Goal: Task Accomplishment & Management: Use online tool/utility

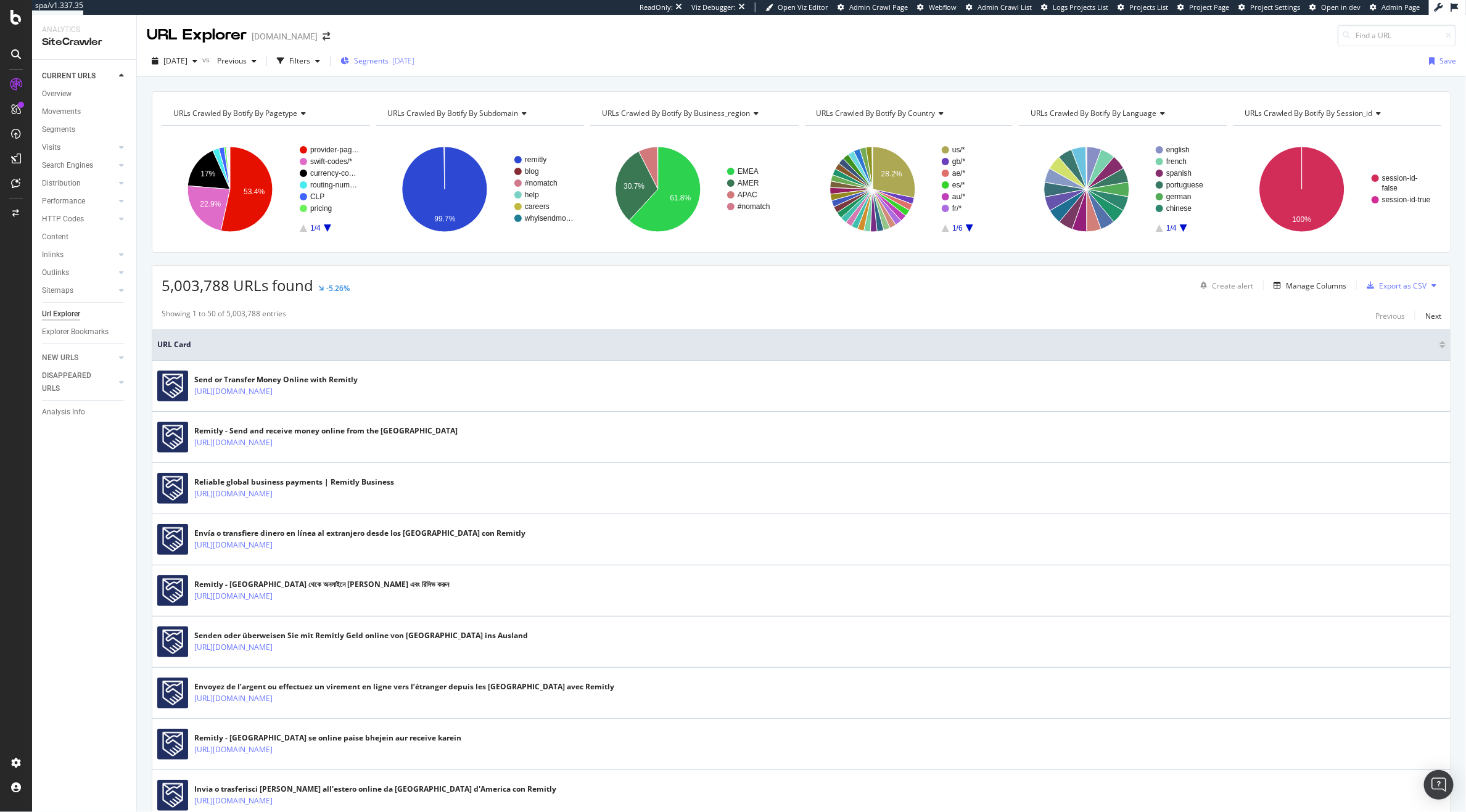
click at [388, 59] on span "Segments" at bounding box center [371, 61] width 35 height 10
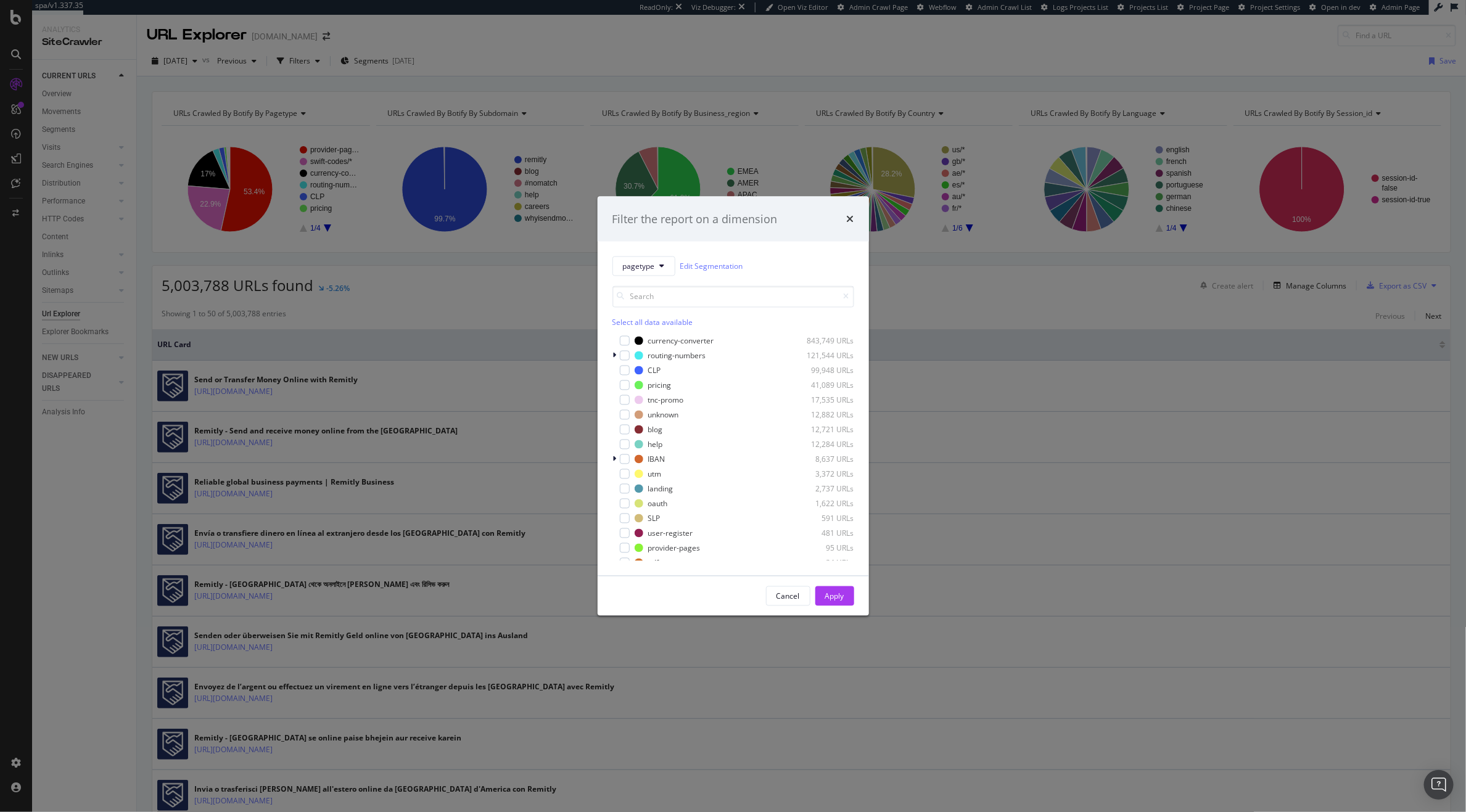
scroll to position [83, 0]
click at [614, 407] on icon "modal" at bounding box center [614, 407] width 4 height 7
click at [634, 450] on div "modal" at bounding box center [631, 451] width 10 height 10
click at [830, 598] on div "Apply" at bounding box center [835, 596] width 19 height 10
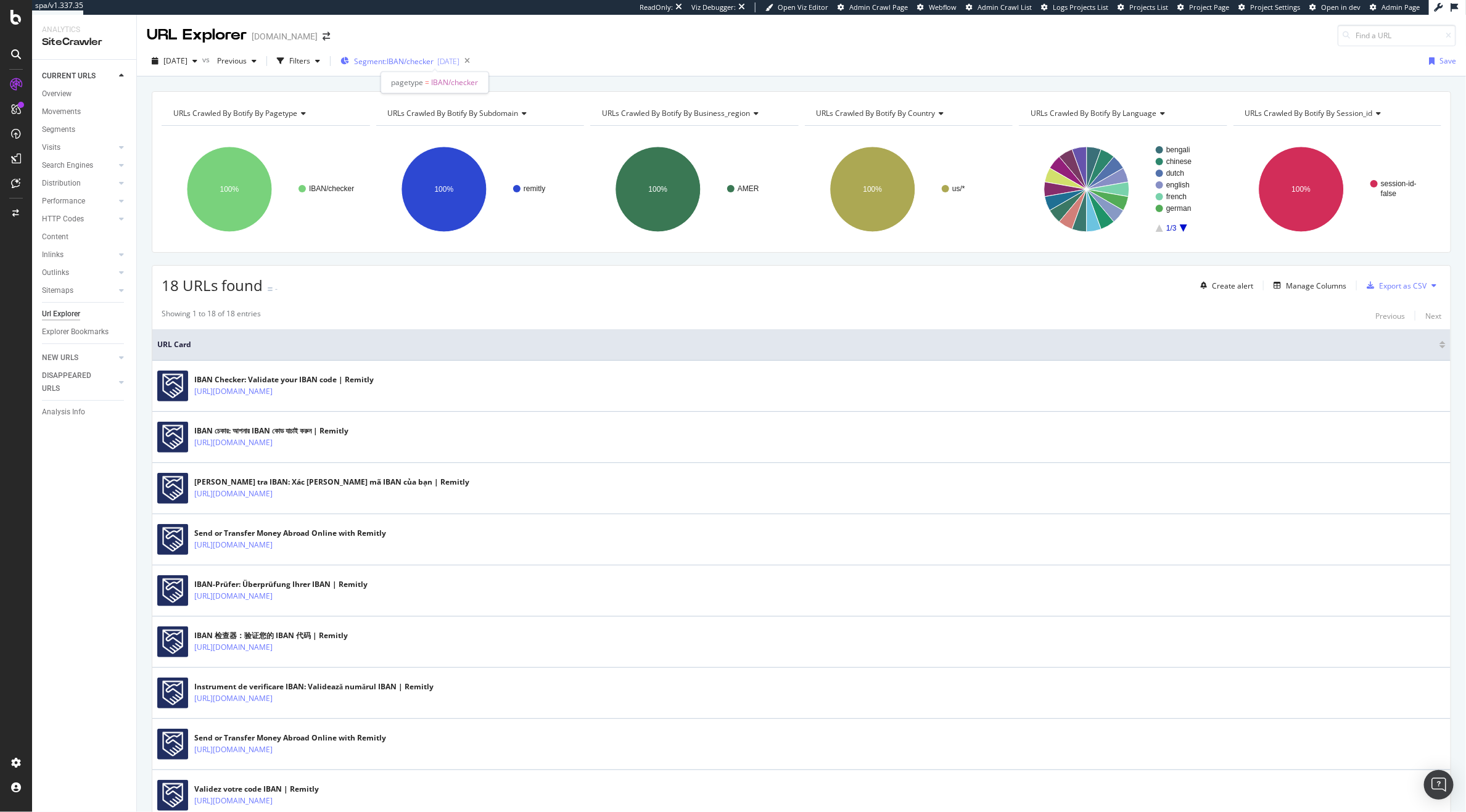
click at [434, 60] on span "Segment: IBAN/checker" at bounding box center [394, 61] width 79 height 10
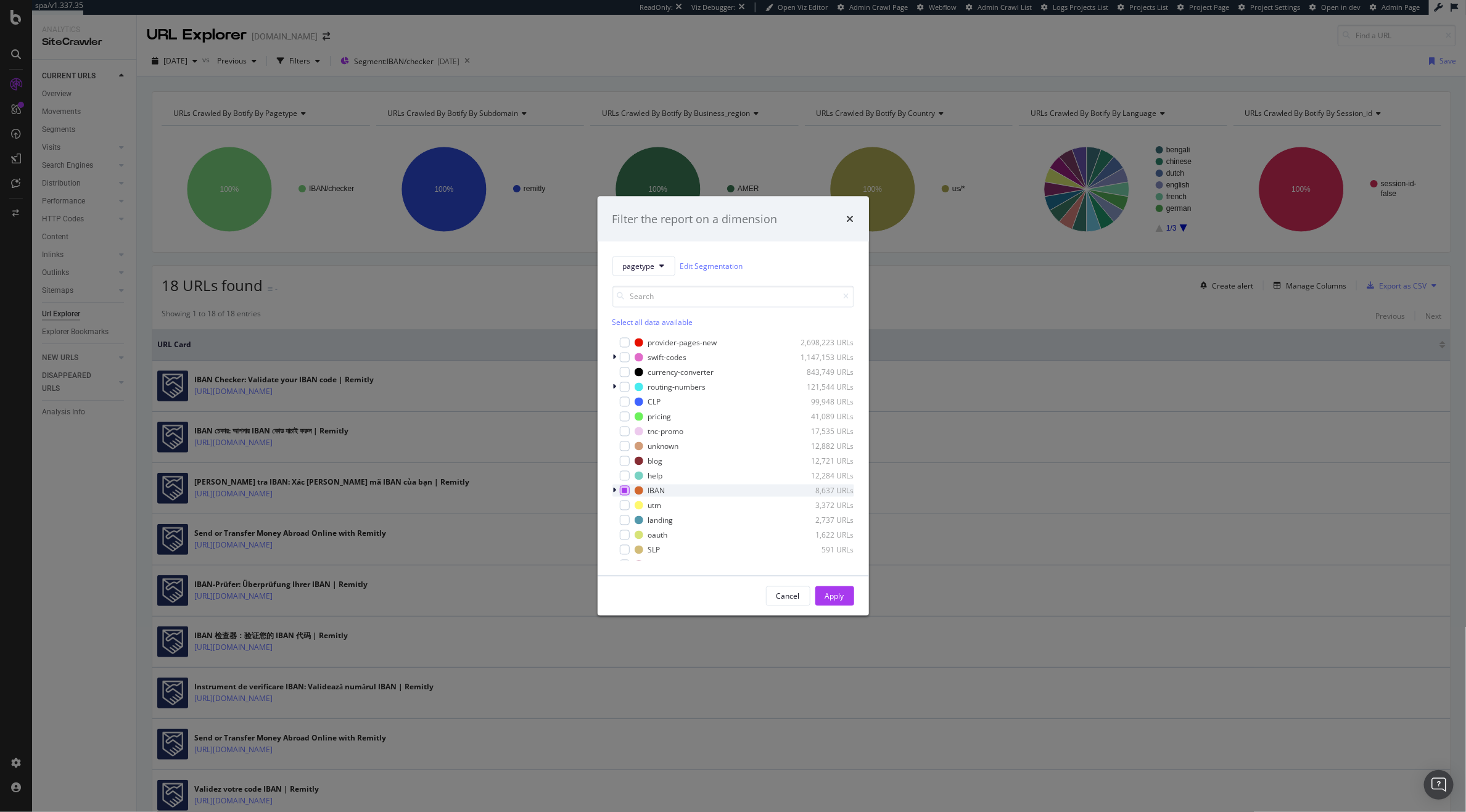
click at [623, 493] on icon "modal" at bounding box center [624, 490] width 5 height 6
click at [611, 490] on div "pagetype Edit Segmentation Select all data available provider-pages-new 2,698,2…" at bounding box center [733, 408] width 271 height 334
click at [613, 490] on icon "modal" at bounding box center [614, 490] width 4 height 7
click at [621, 371] on div "modal" at bounding box center [624, 366] width 10 height 10
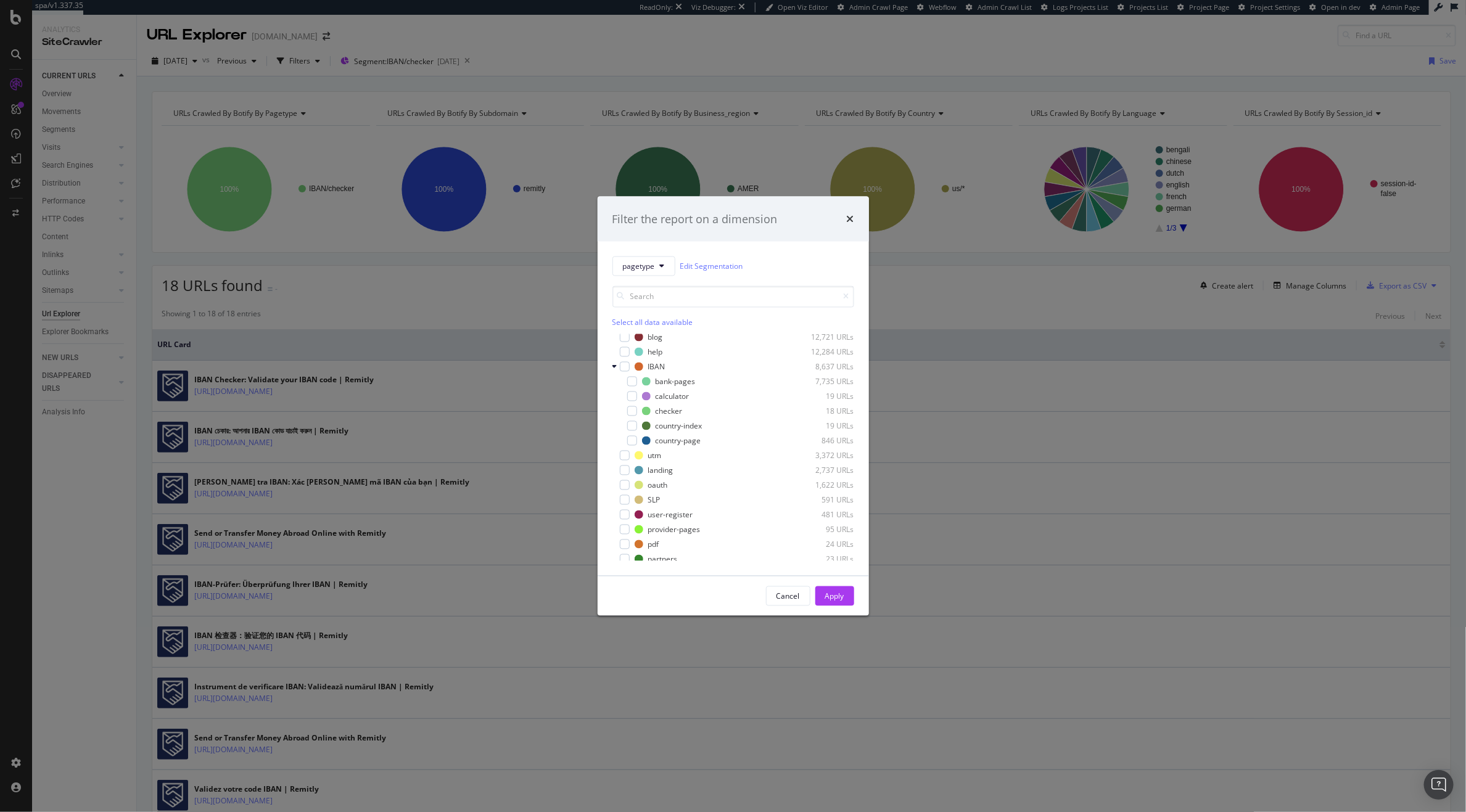
click at [979, 479] on div "Filter the report on a dimension pagetype Edit Segmentation Select all data ava…" at bounding box center [733, 406] width 1466 height 812
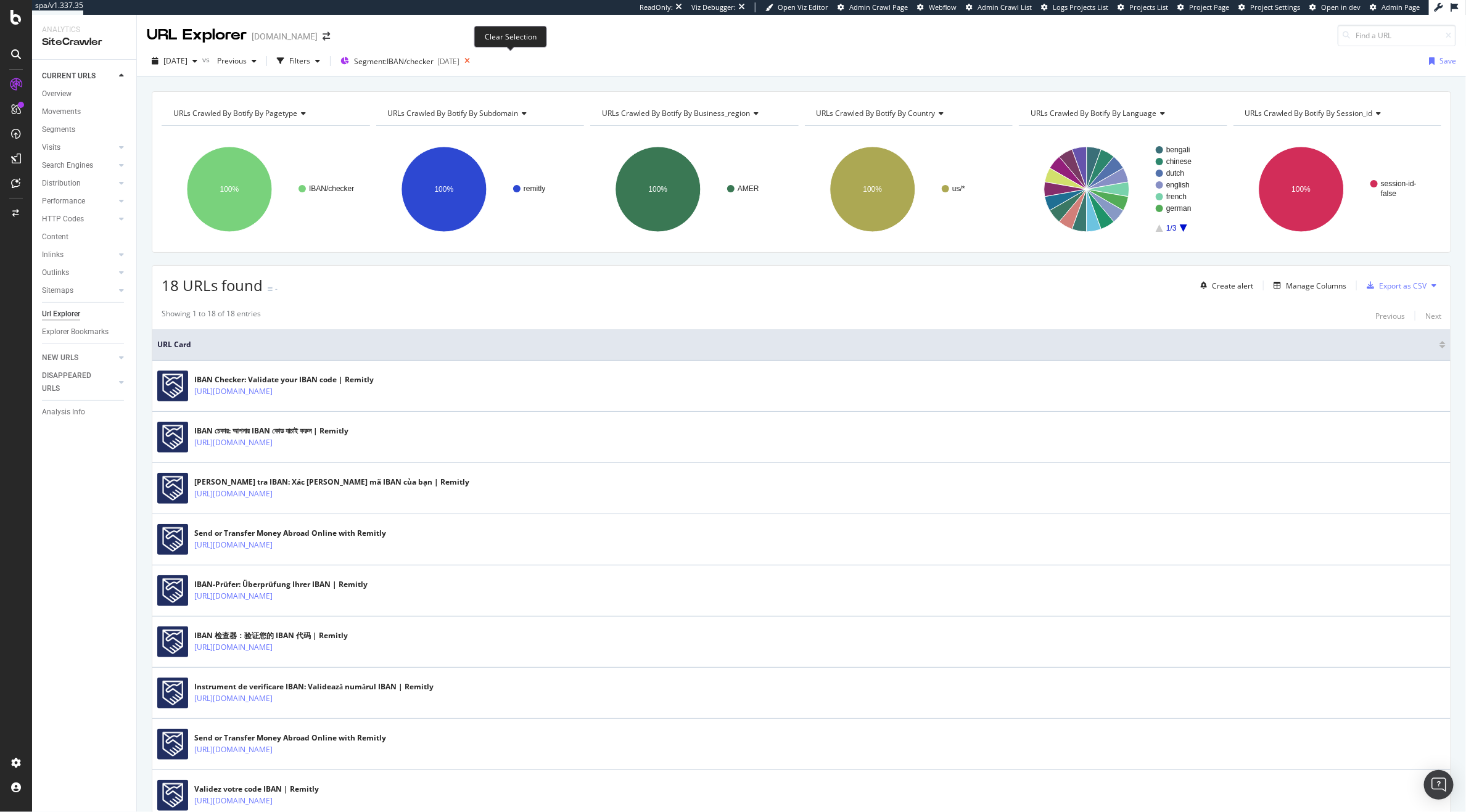
click at [475, 62] on icon at bounding box center [467, 61] width 16 height 17
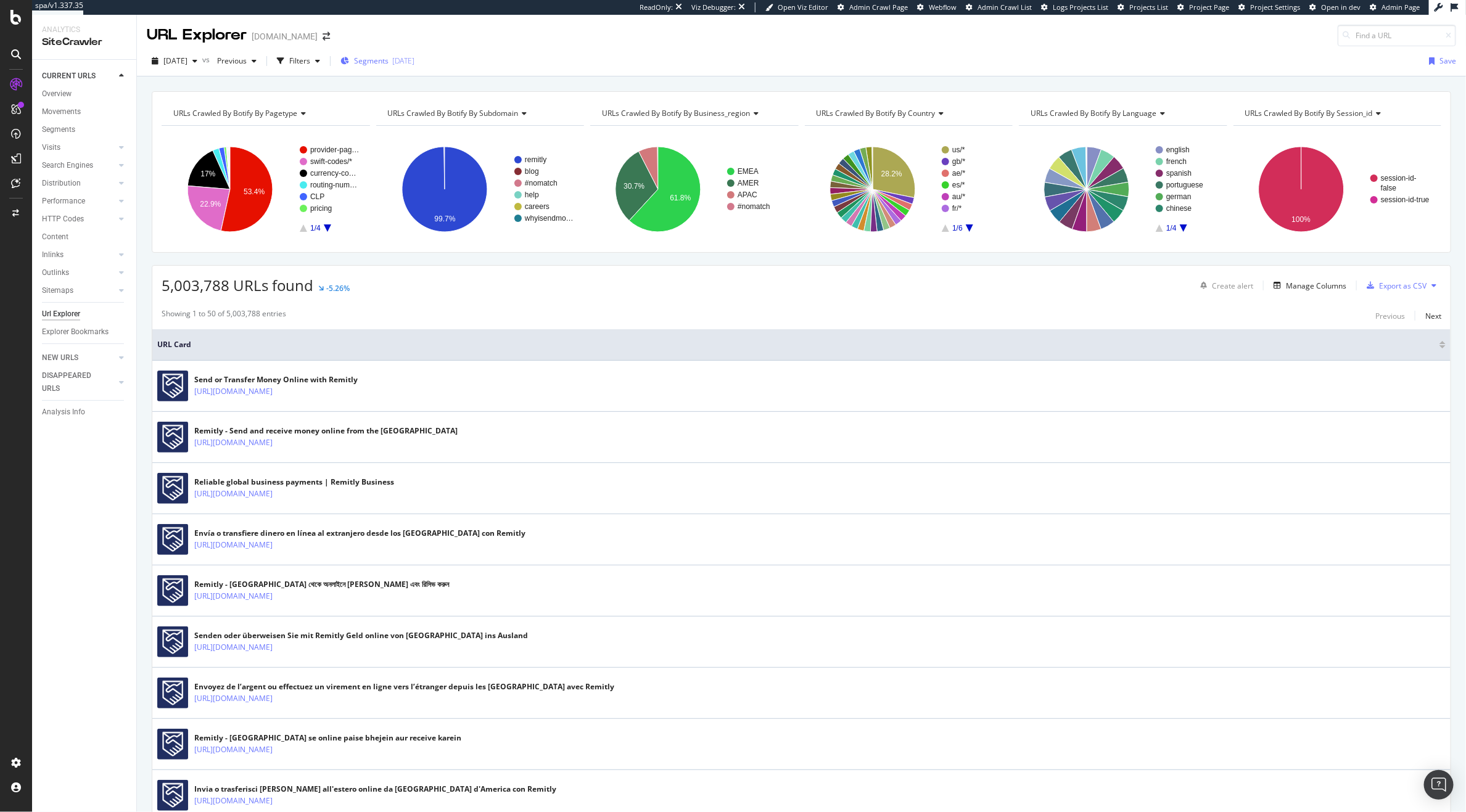
click at [388, 61] on span "Segments" at bounding box center [371, 61] width 35 height 10
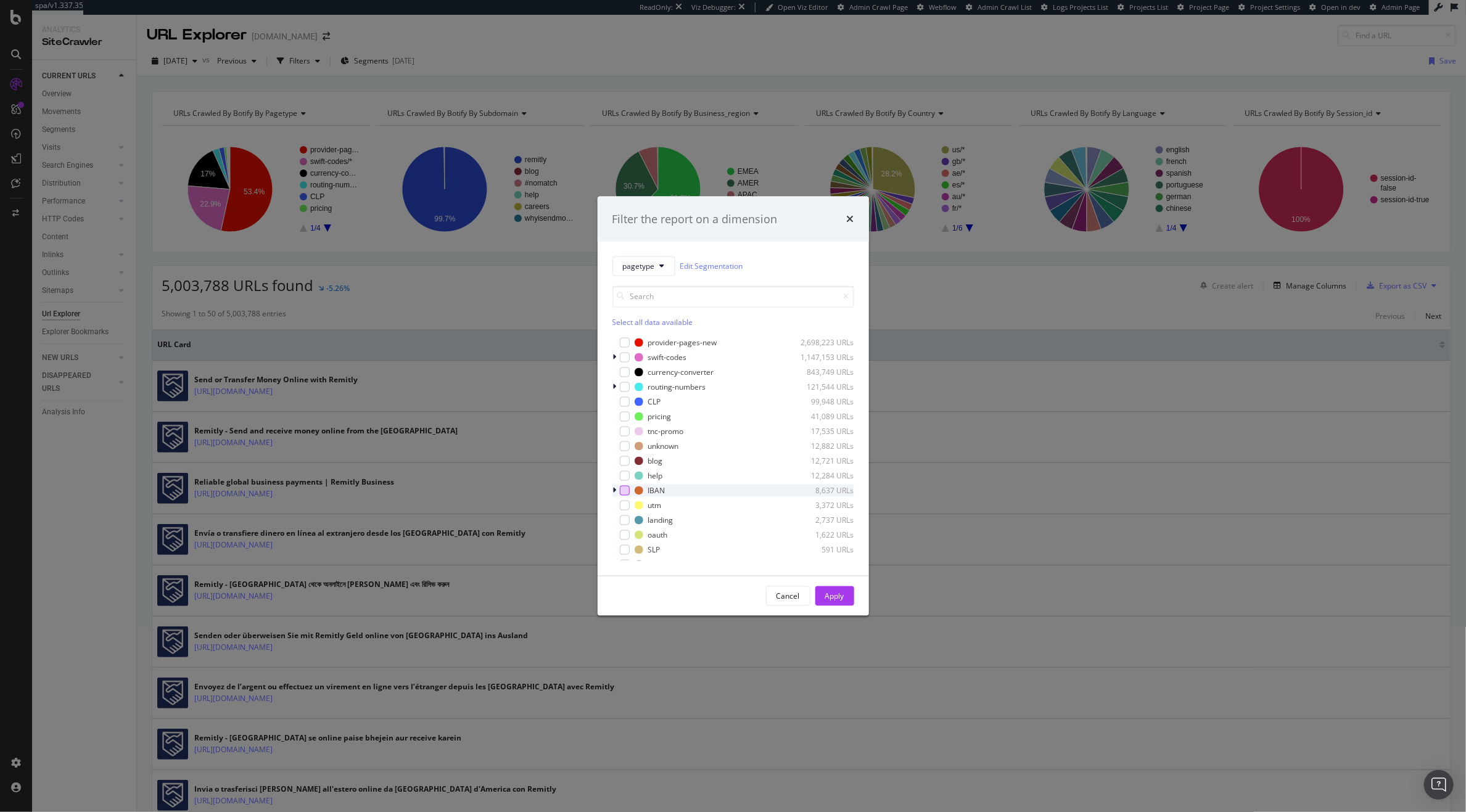
click at [623, 494] on div "modal" at bounding box center [624, 490] width 10 height 10
click at [840, 599] on div "Apply" at bounding box center [835, 596] width 19 height 10
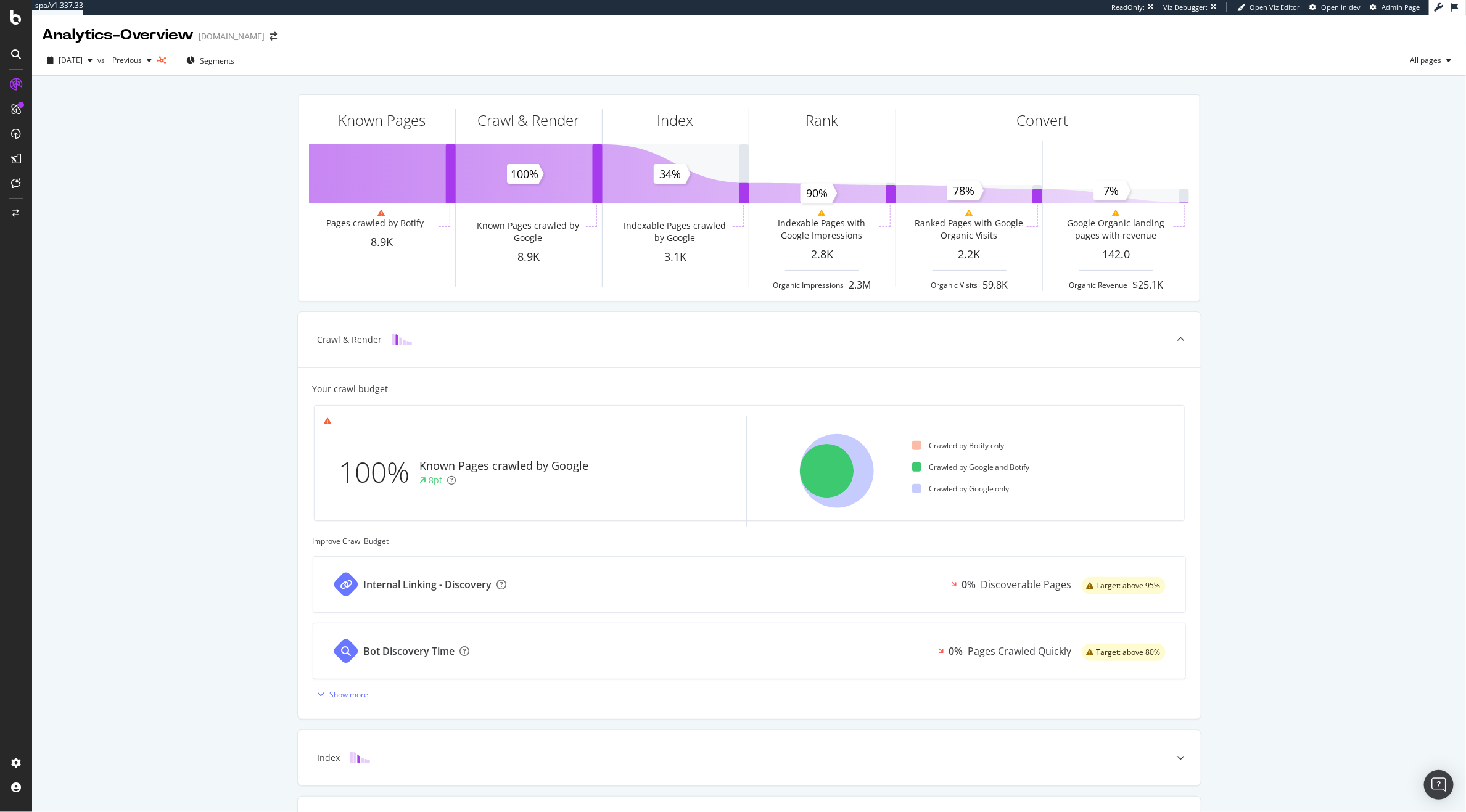
click at [11, 16] on icon at bounding box center [16, 17] width 11 height 15
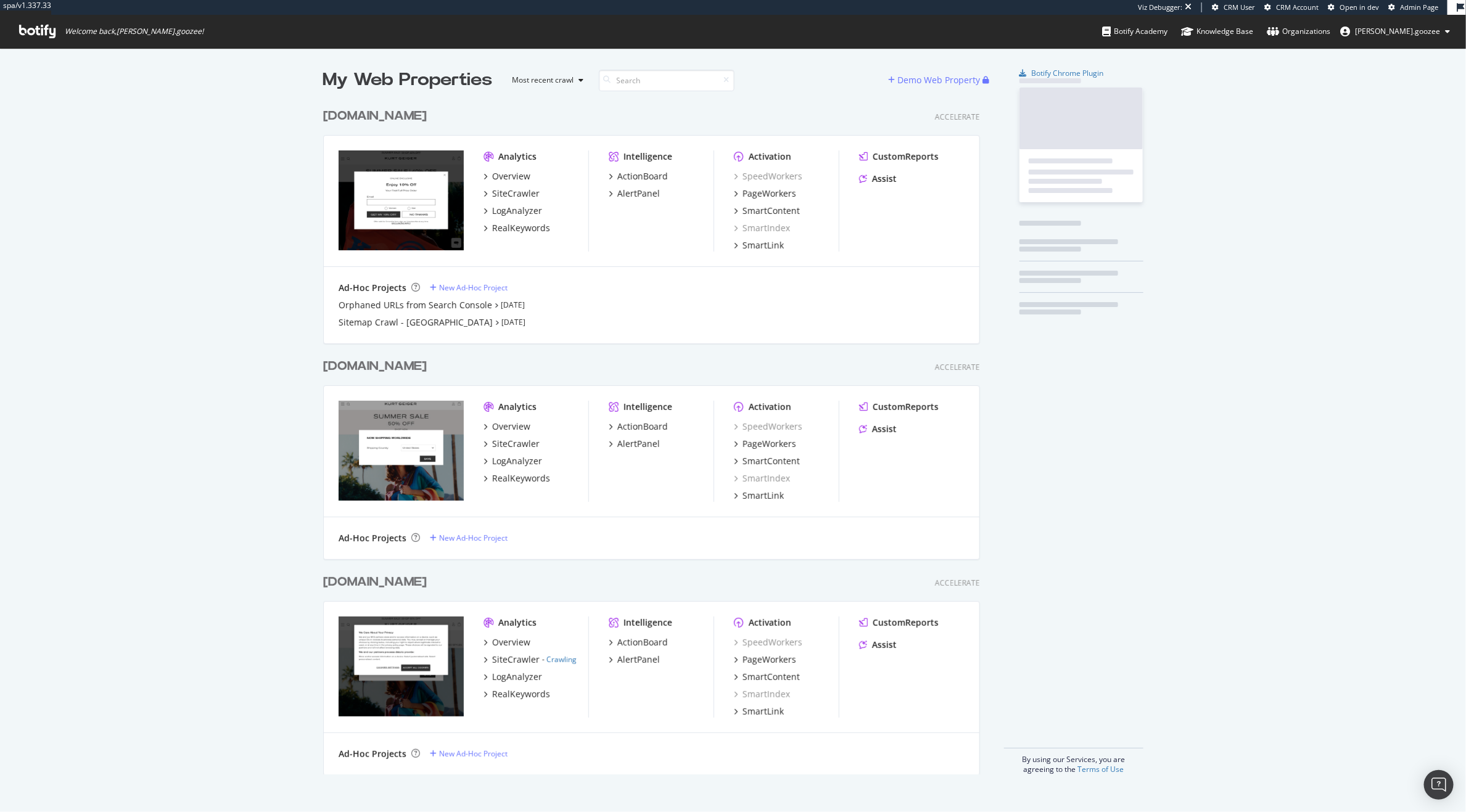
scroll to position [670, 655]
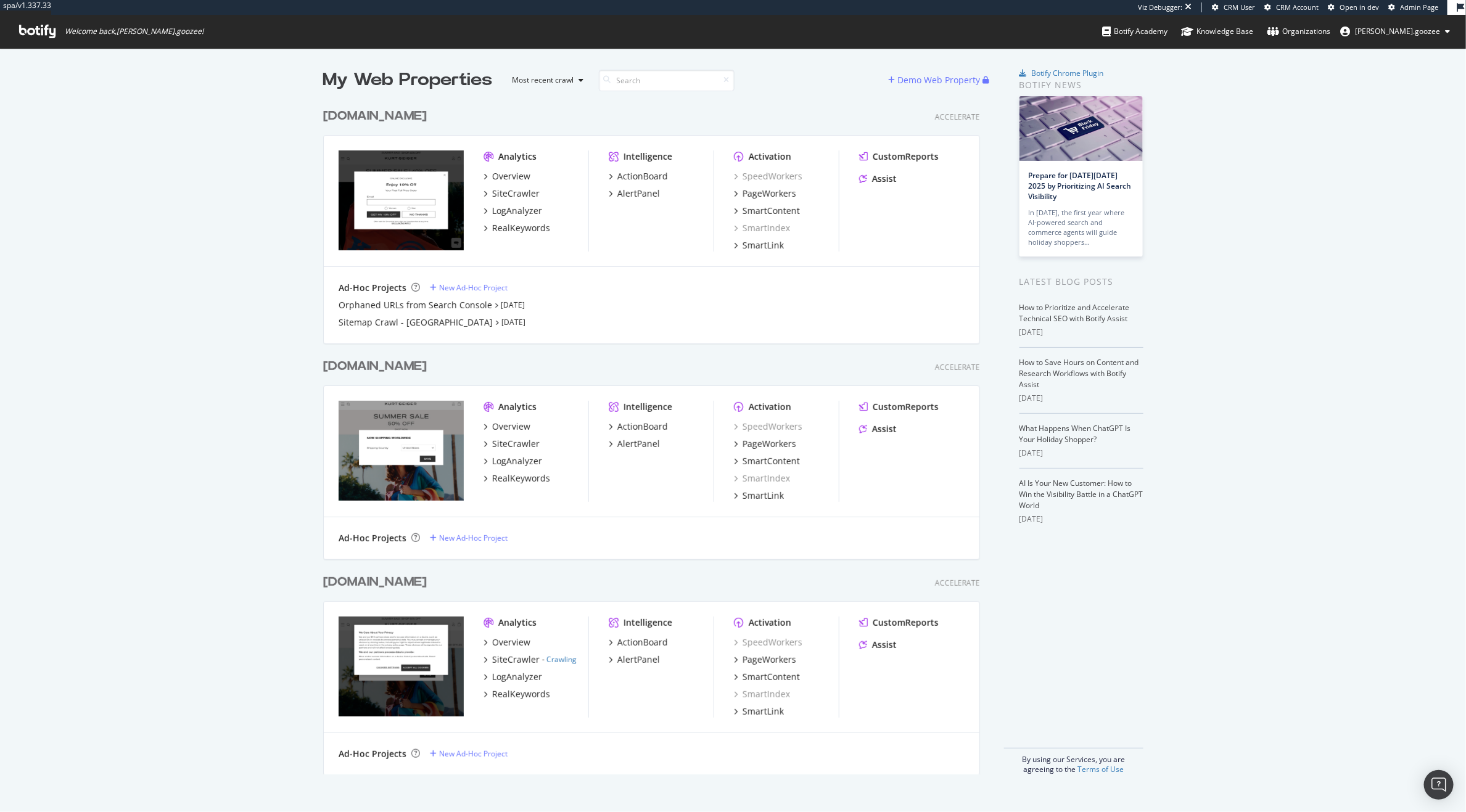
click at [399, 585] on div "www.kurtgeiger.com" at bounding box center [375, 582] width 104 height 18
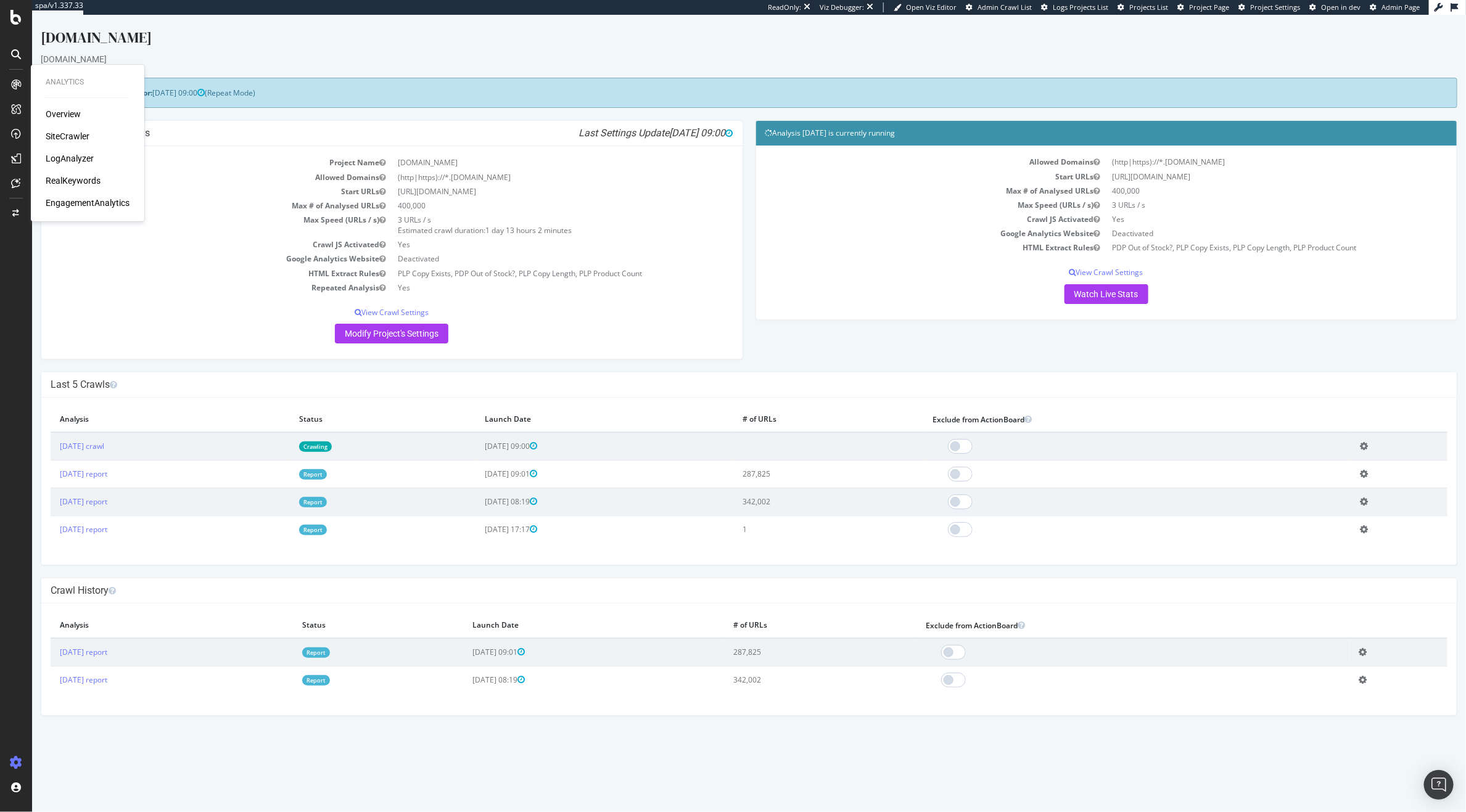
click at [78, 136] on div "SiteCrawler" at bounding box center [67, 136] width 44 height 13
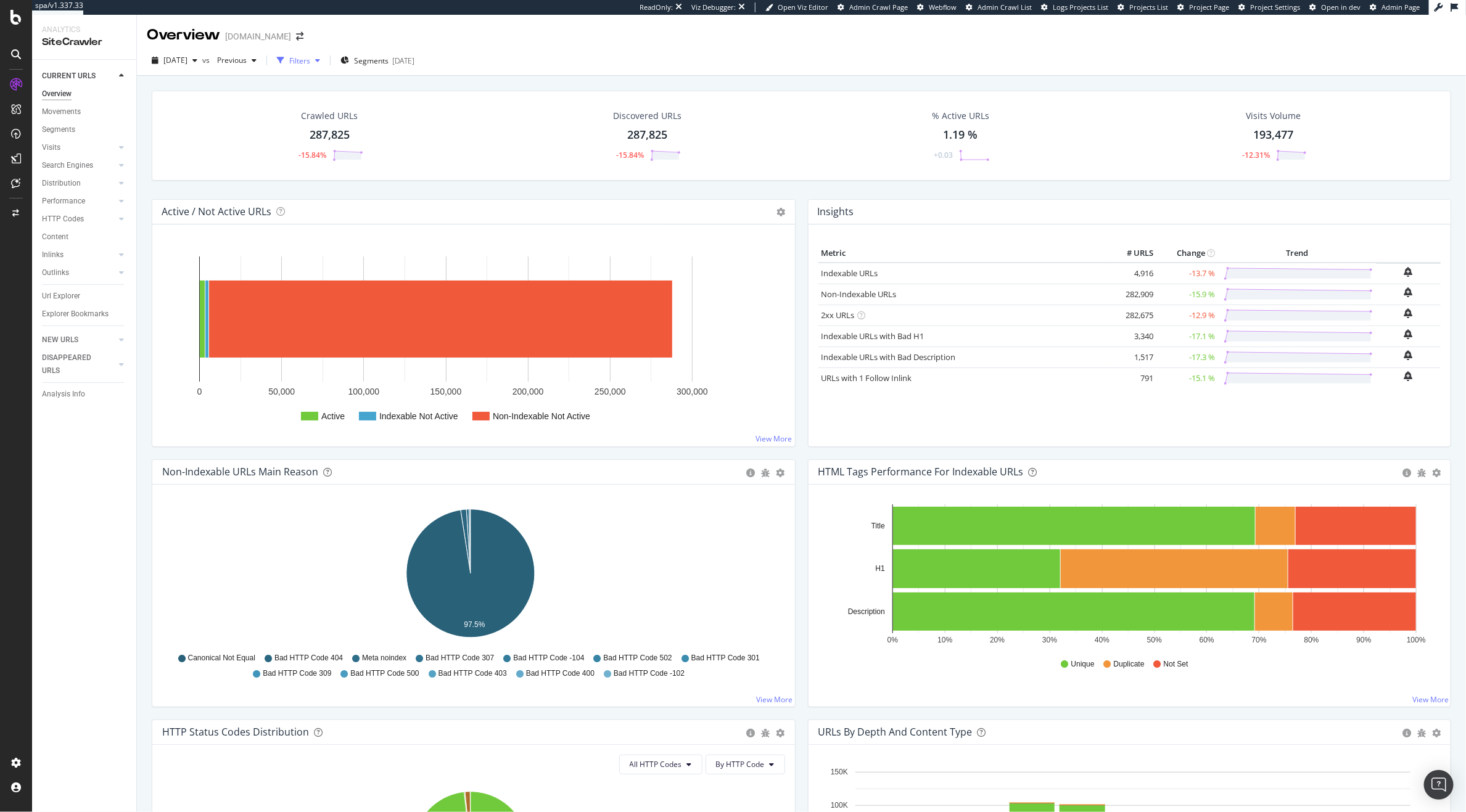
click at [311, 64] on div "Filters" at bounding box center [299, 61] width 21 height 10
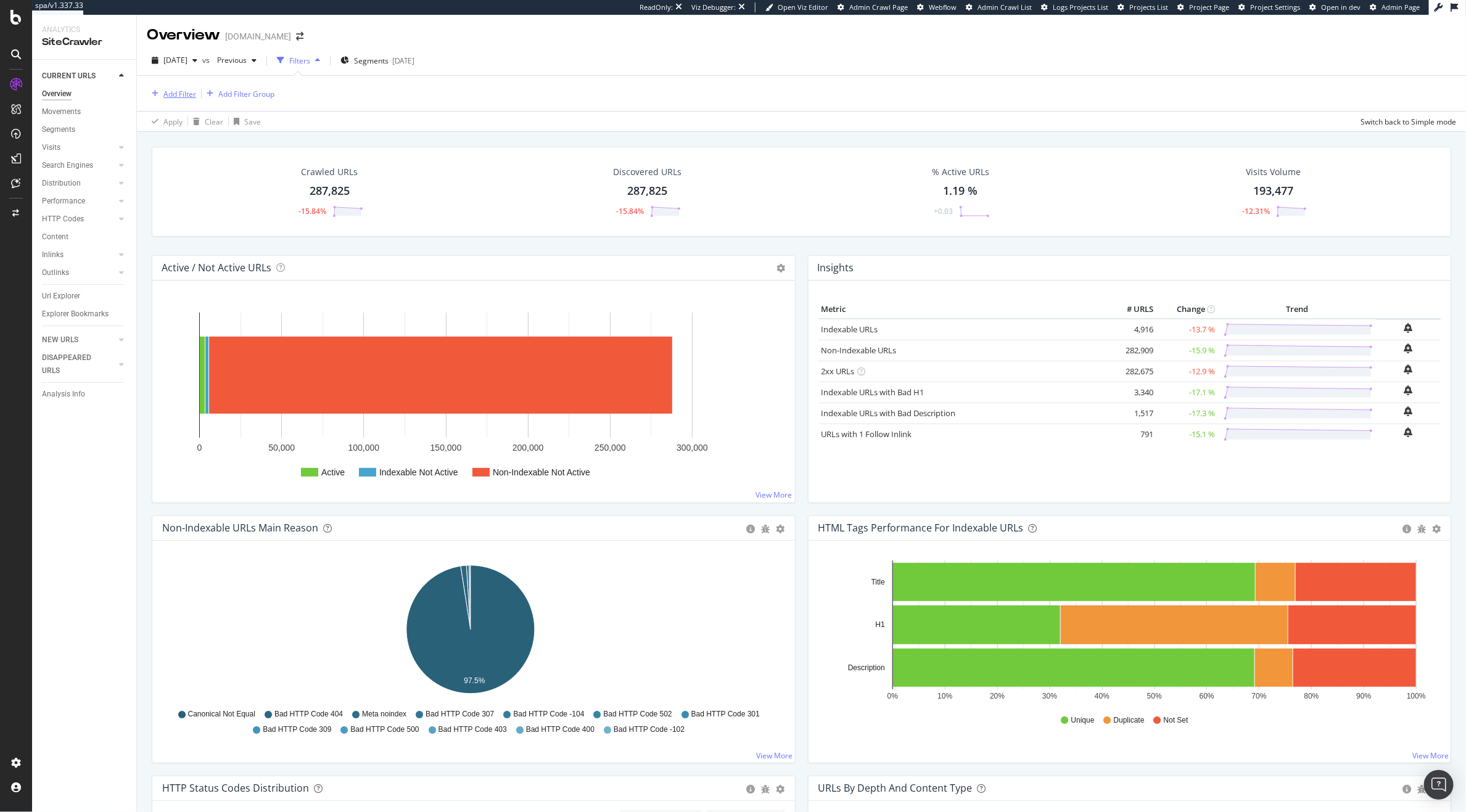
click at [182, 89] on div "Add Filter" at bounding box center [180, 94] width 33 height 10
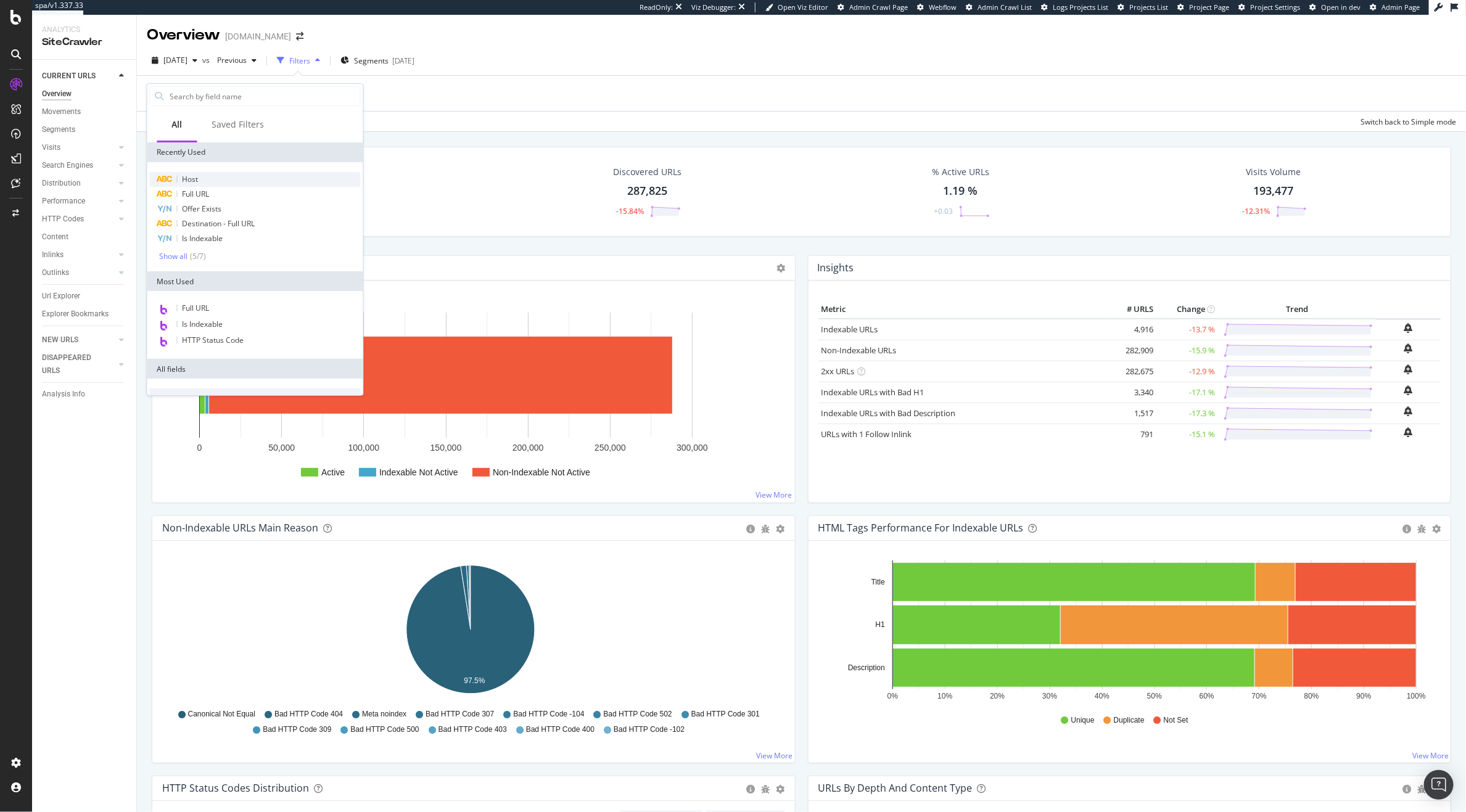
click at [209, 175] on div "Host" at bounding box center [255, 179] width 211 height 15
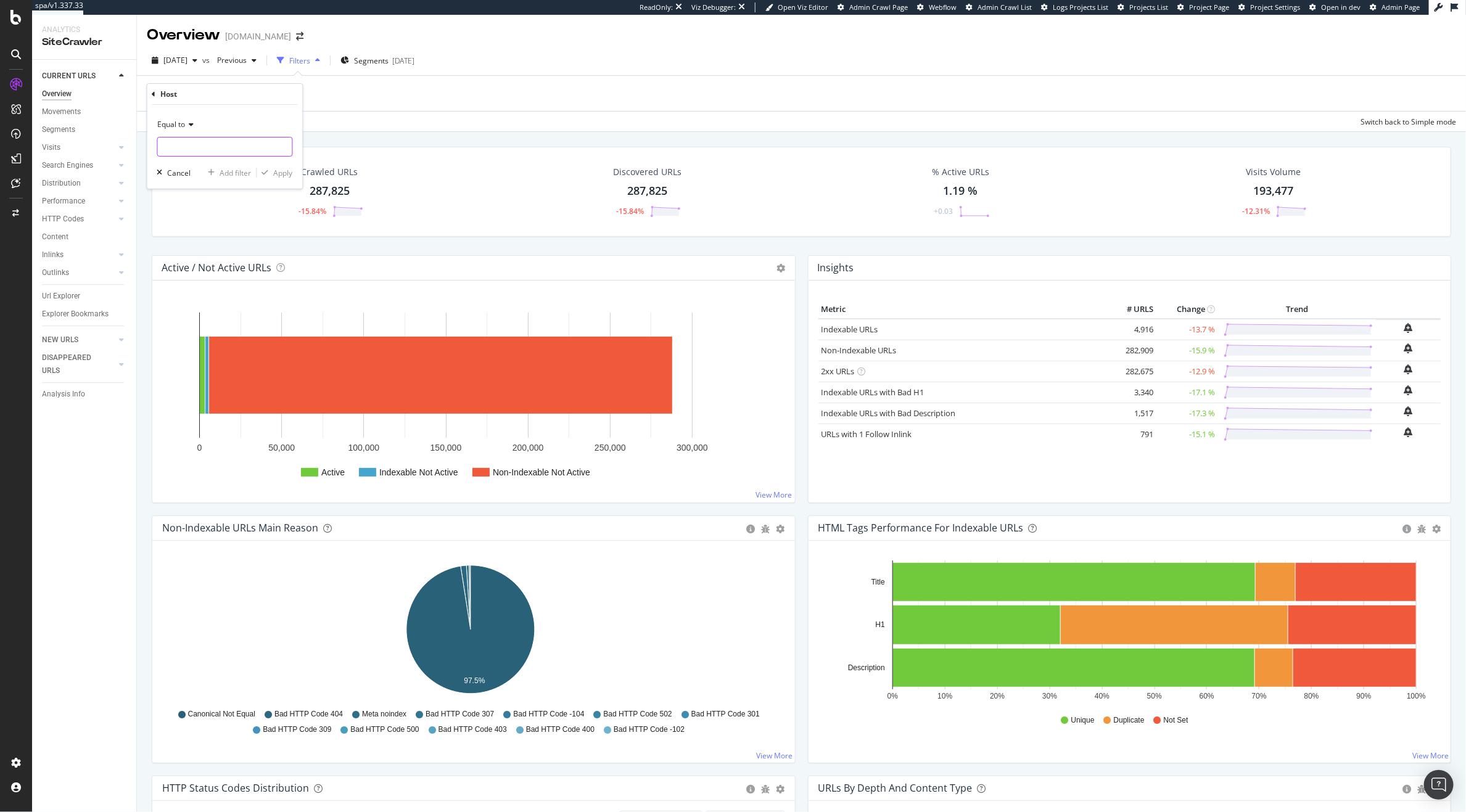
click at [196, 147] on input "text" at bounding box center [225, 147] width 134 height 20
click at [195, 174] on span "www.kurtgeiger.com" at bounding box center [206, 176] width 90 height 10
type input "www.kurtgeiger.com"
click at [279, 178] on button "Apply" at bounding box center [275, 173] width 36 height 13
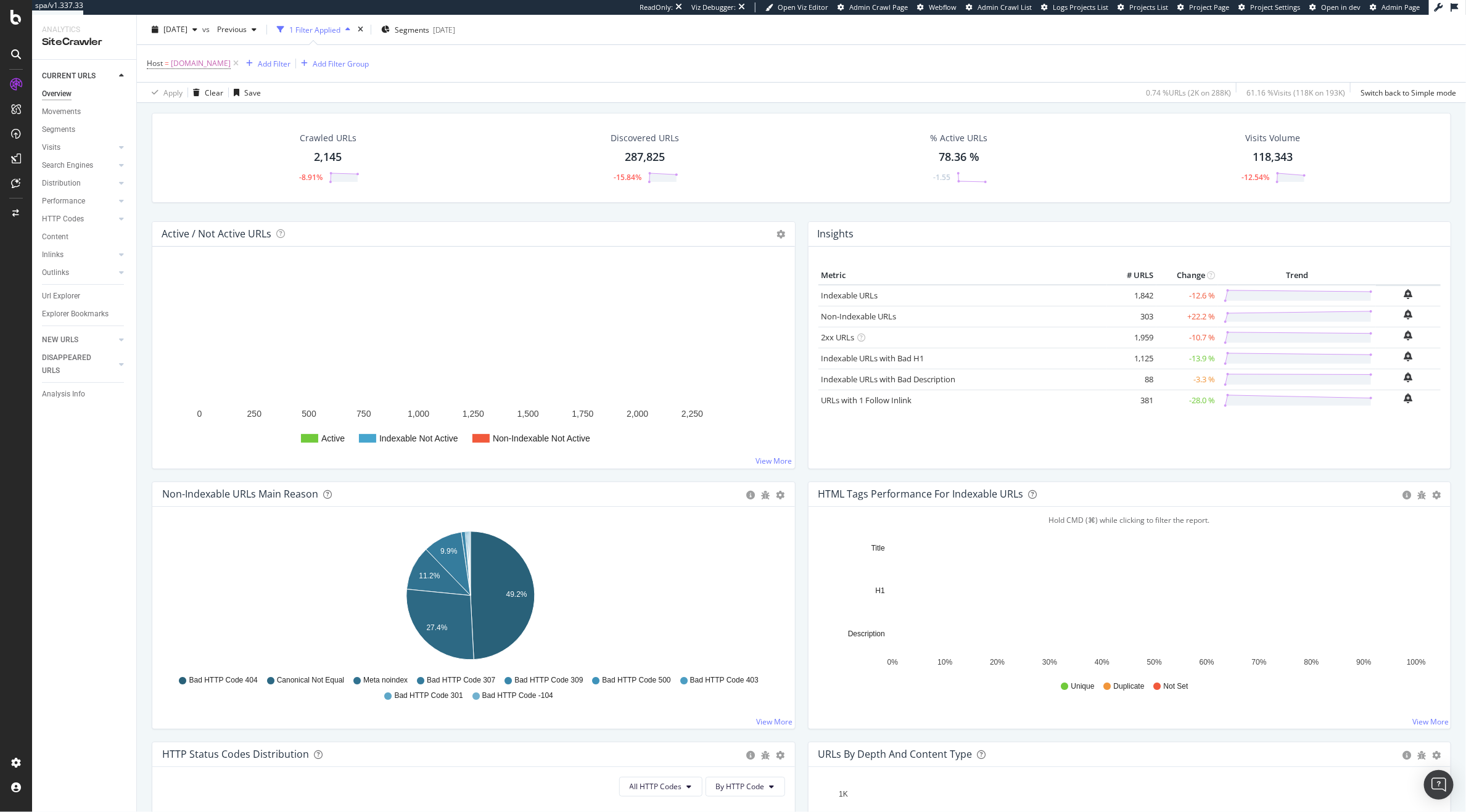
scroll to position [455, 0]
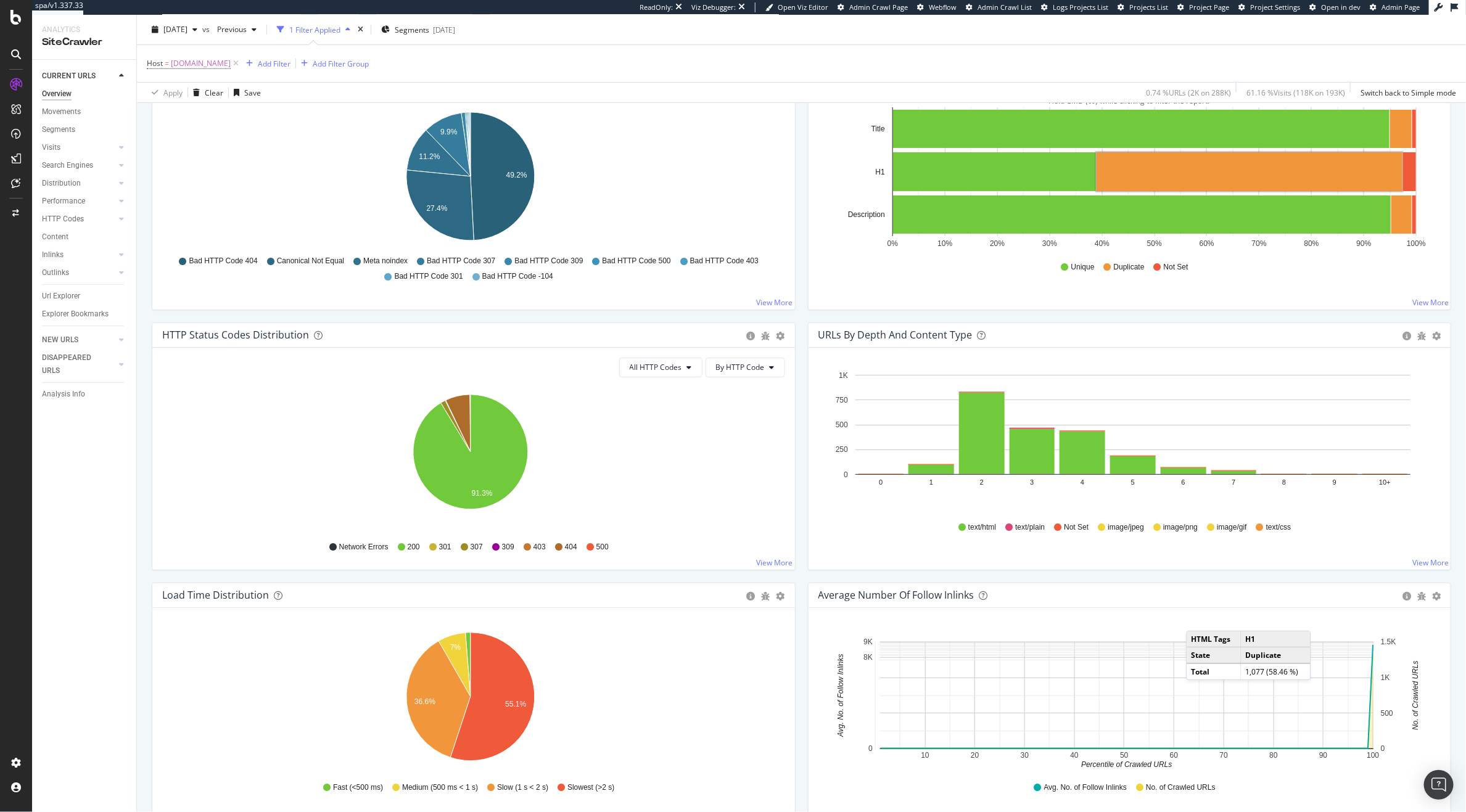
click at [1424, 556] on div "Hold CMD (⌘) while clicking to filter the report. 0 1 2 3 4 5 6 7 8 9 10+ 0 250…" at bounding box center [1130, 459] width 643 height 222
click at [1423, 560] on link "View More" at bounding box center [1430, 562] width 36 height 10
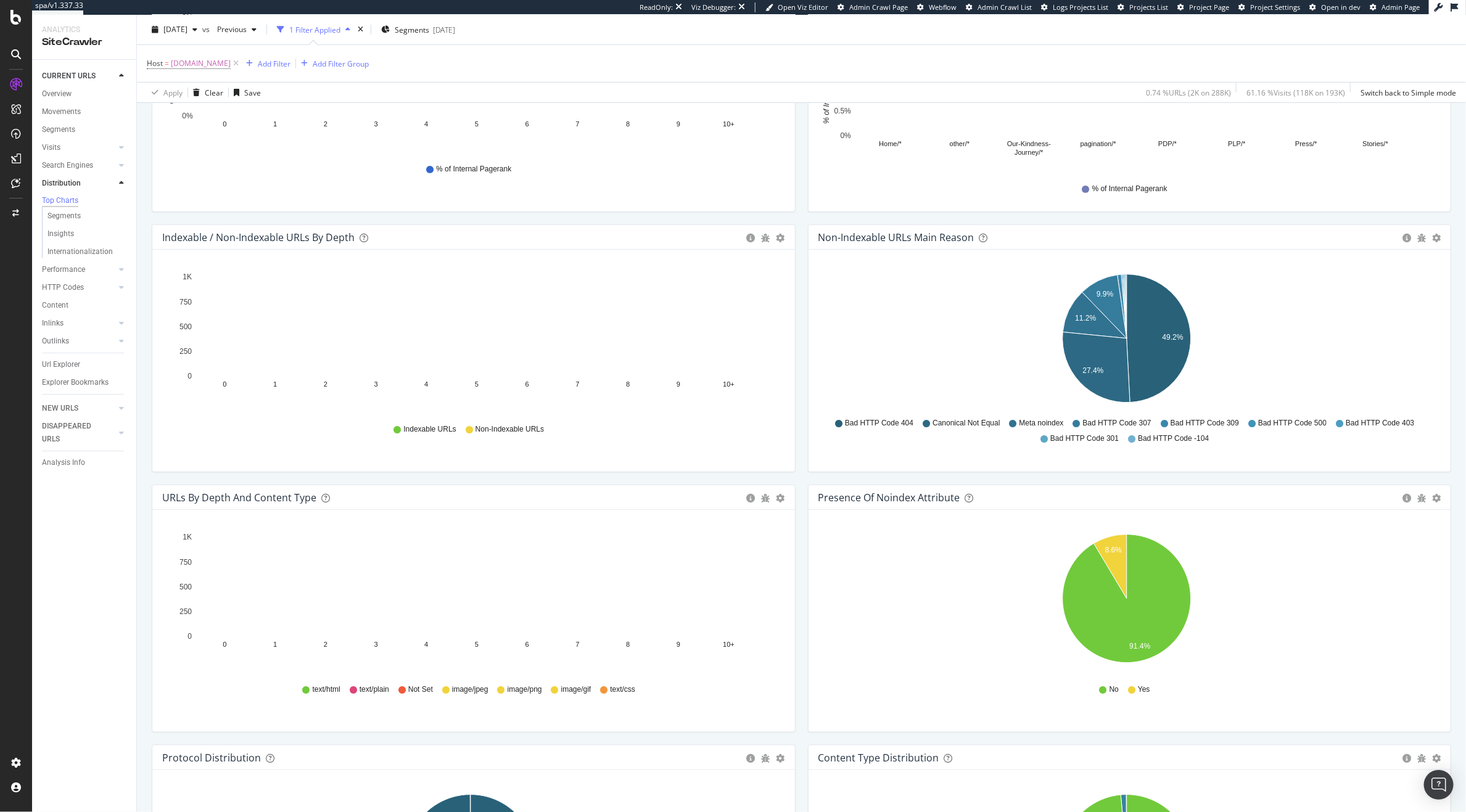
scroll to position [300, 0]
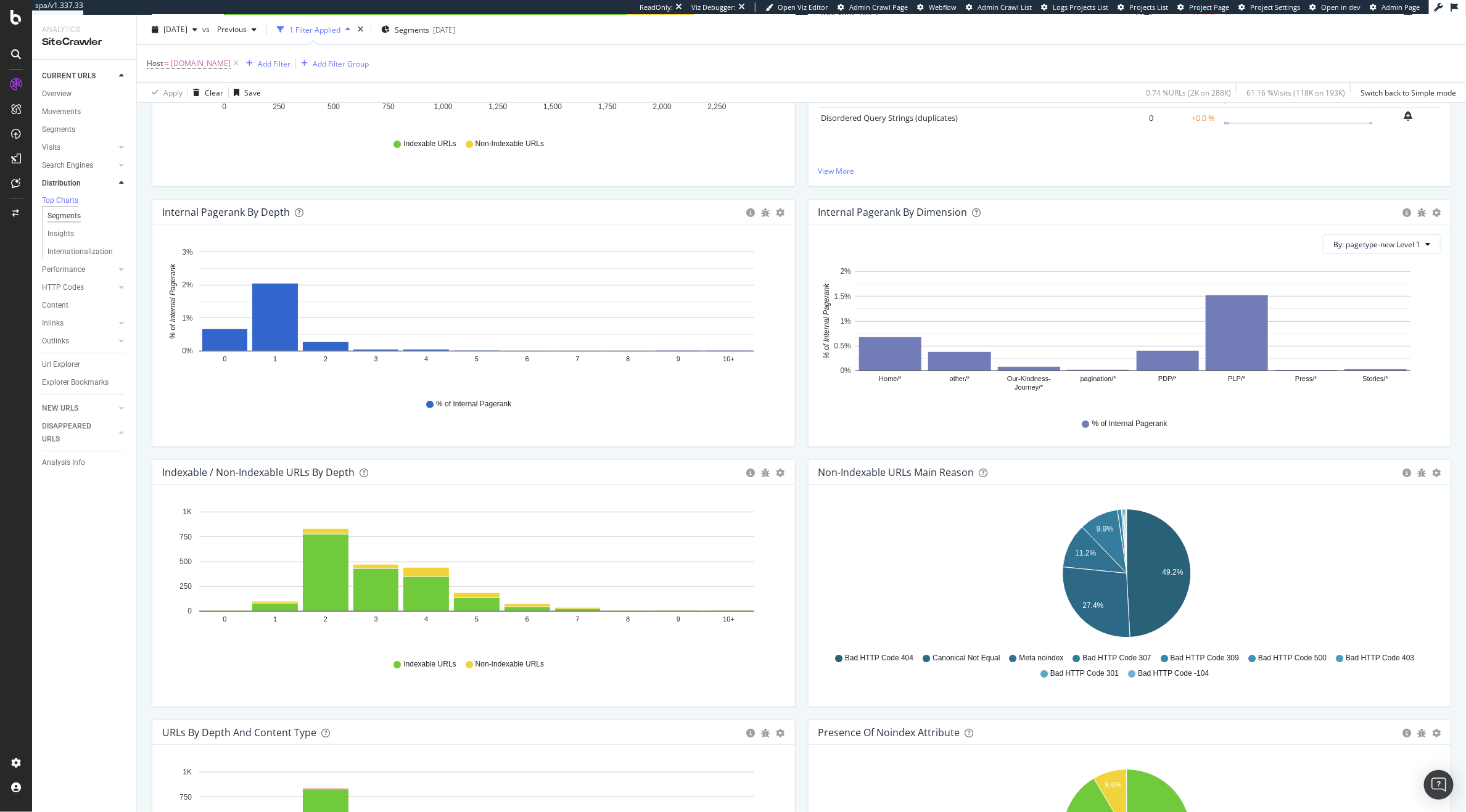
click at [56, 222] on div "Segments" at bounding box center [64, 216] width 33 height 13
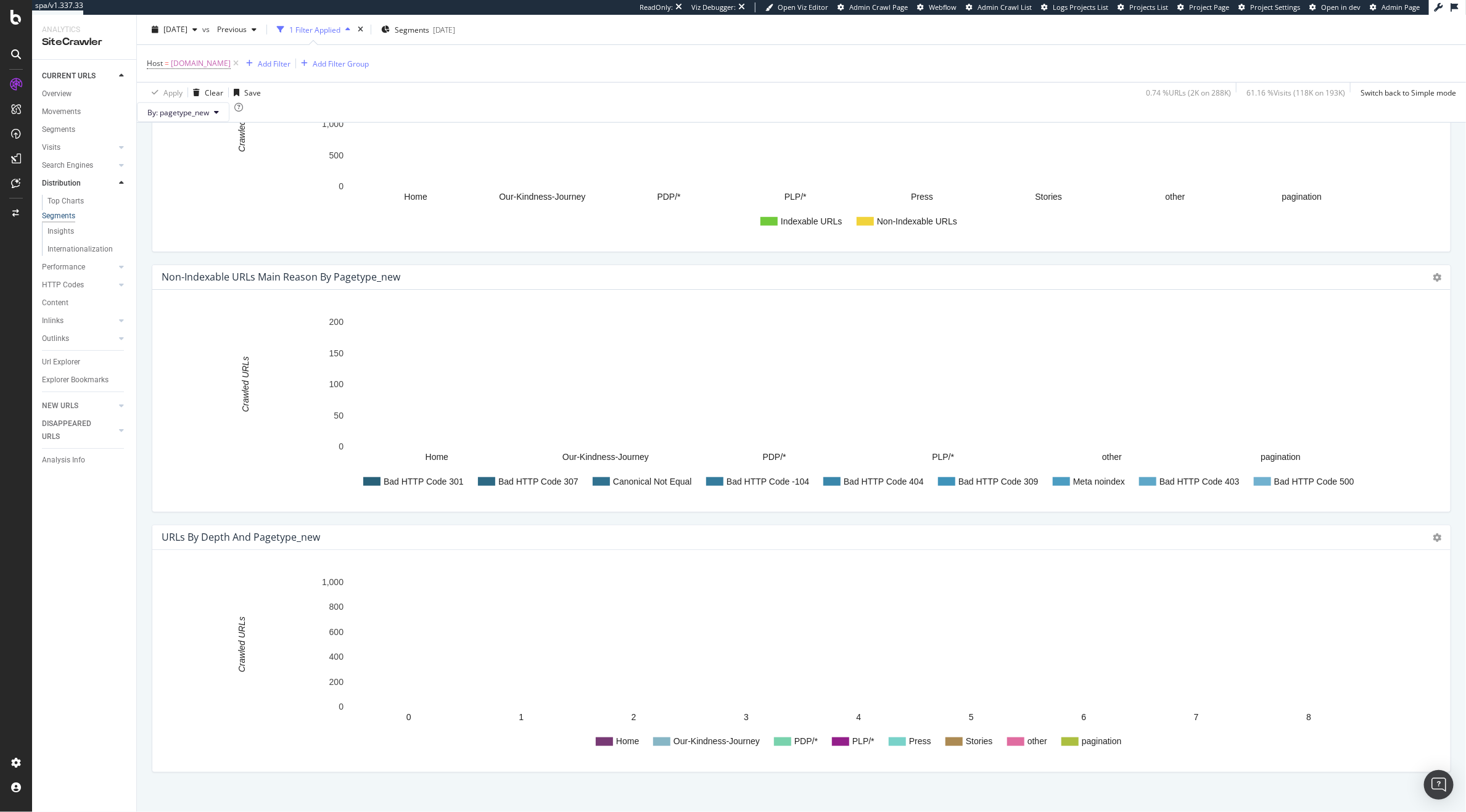
scroll to position [462, 0]
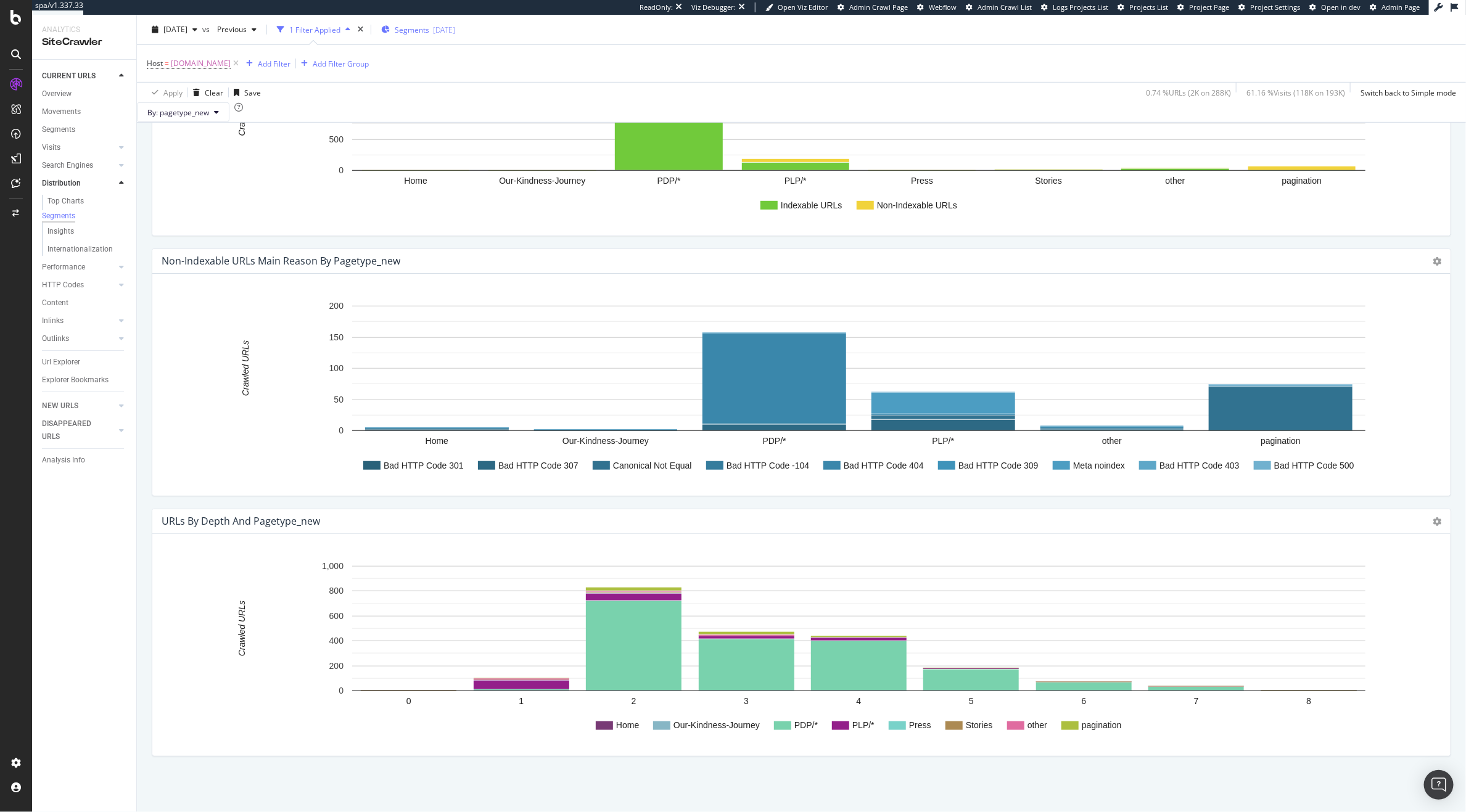
click at [429, 24] on span "Segments" at bounding box center [412, 29] width 35 height 10
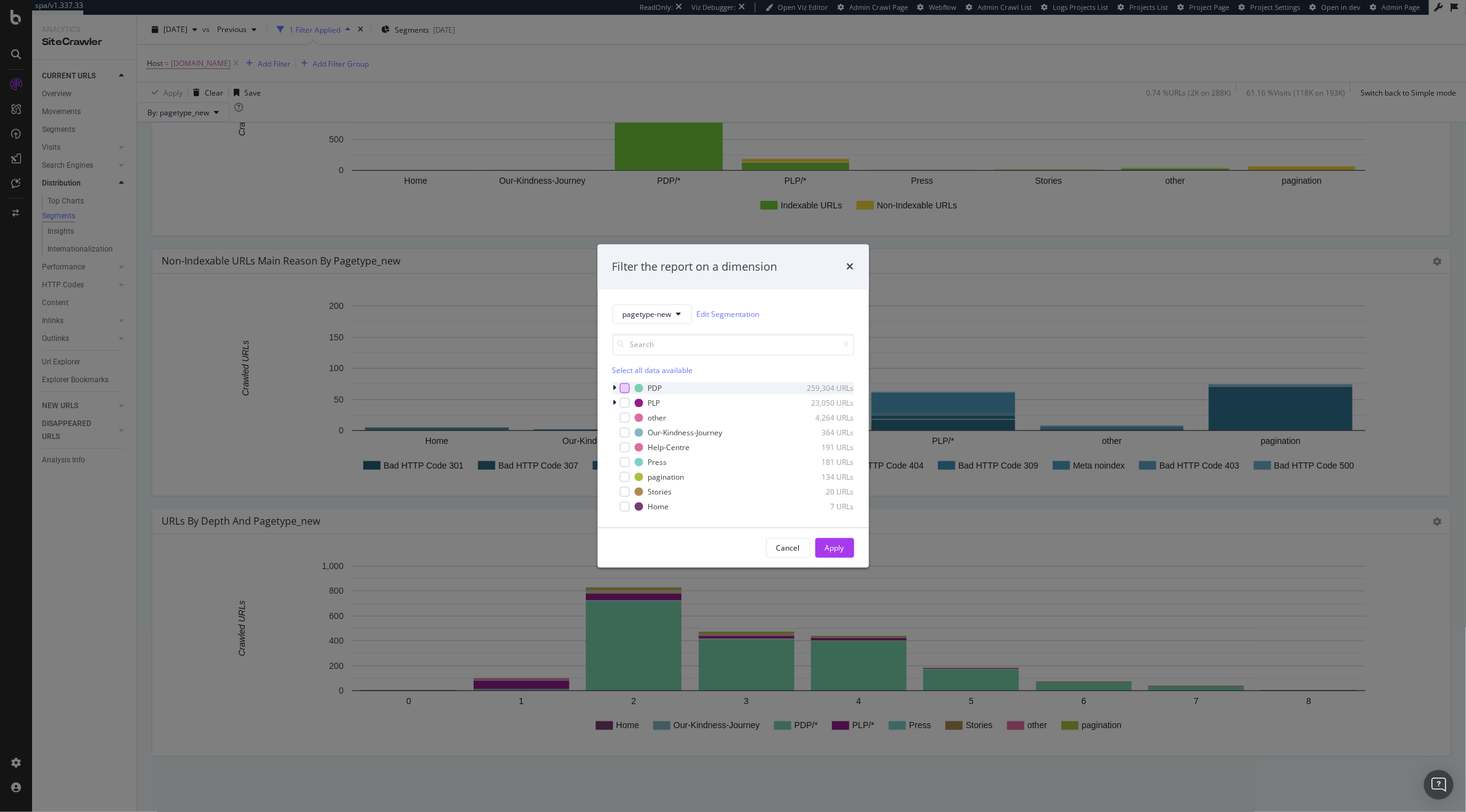
click at [623, 389] on div "modal" at bounding box center [624, 388] width 10 height 10
click at [854, 550] on div "Cancel Apply" at bounding box center [733, 548] width 271 height 39
click at [846, 547] on button "Apply" at bounding box center [835, 548] width 39 height 20
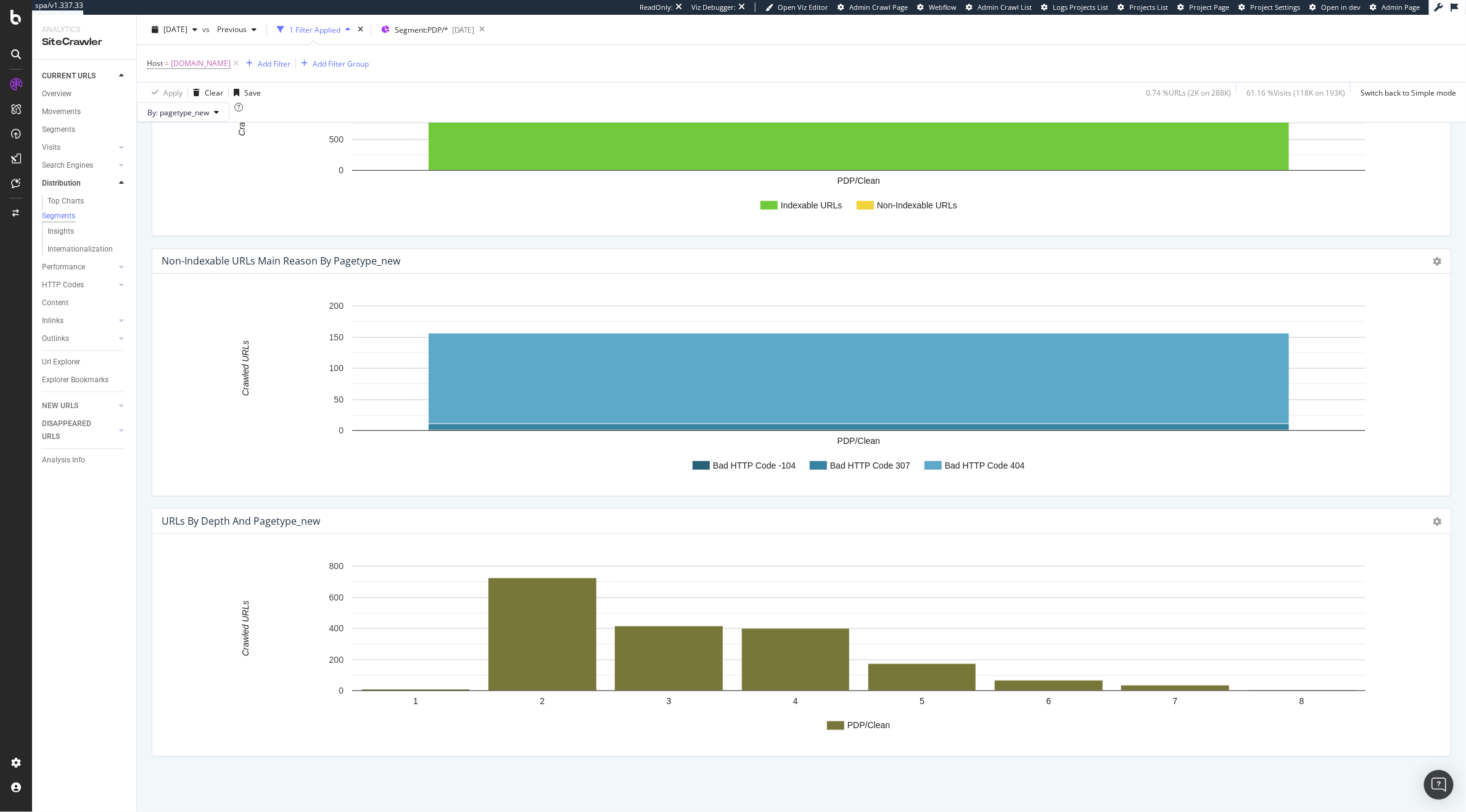
click at [439, 9] on div "ReadOnly: Viz Debugger: Open Viz Editor Admin Crawl Page Webflow Admin Crawl Li…" at bounding box center [775, 7] width 1383 height 15
click at [441, 21] on div "Segment: PDP/* 2025-09-10" at bounding box center [428, 29] width 93 height 19
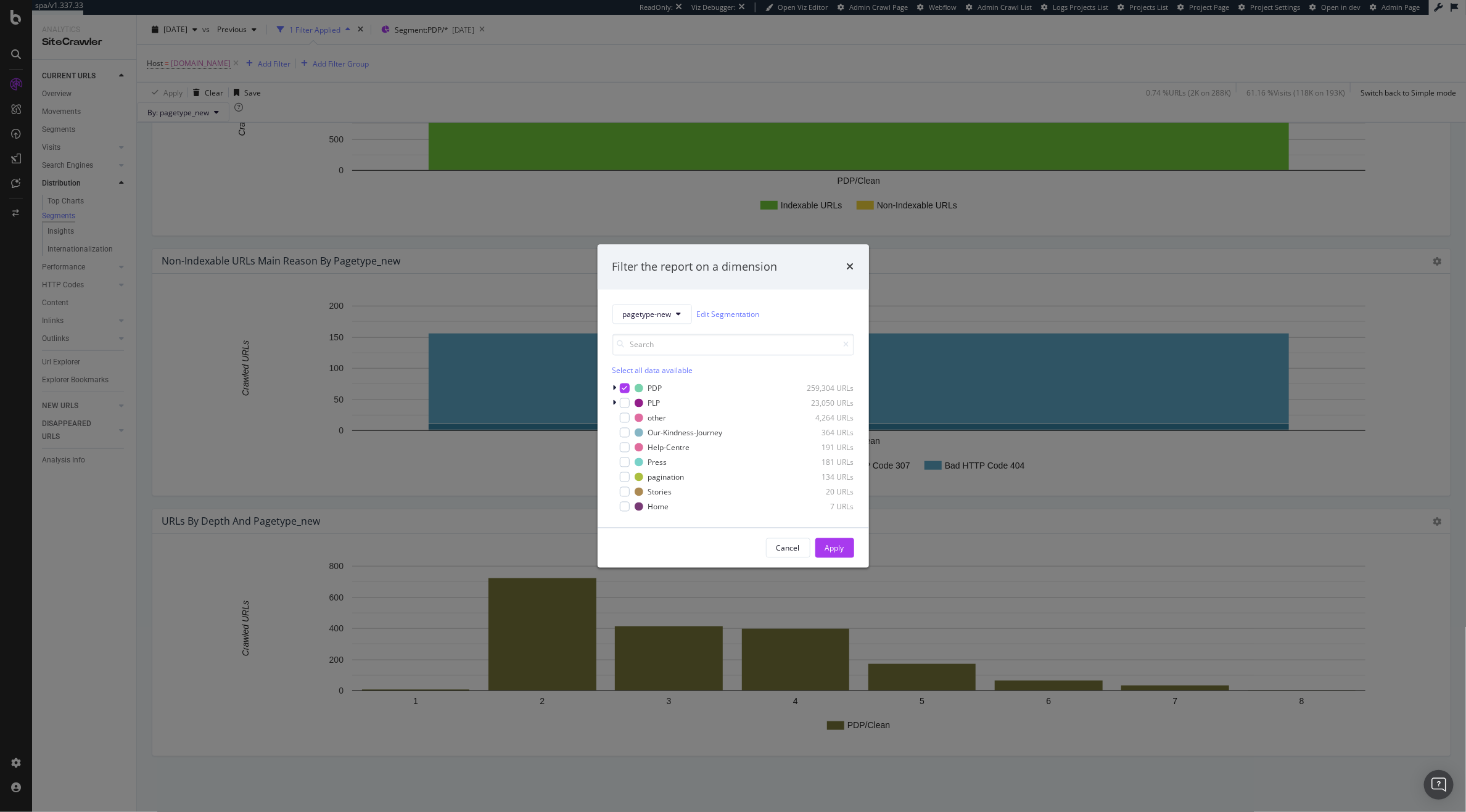
click at [628, 381] on div "Select all data available PDP 259,304 URLs PLP 23,050 URLs other 4,264 URLs Our…" at bounding box center [733, 423] width 242 height 179
click at [624, 385] on icon "modal" at bounding box center [624, 388] width 5 height 6
click at [623, 403] on div "modal" at bounding box center [624, 403] width 10 height 10
click at [829, 543] on div "Apply" at bounding box center [835, 548] width 19 height 10
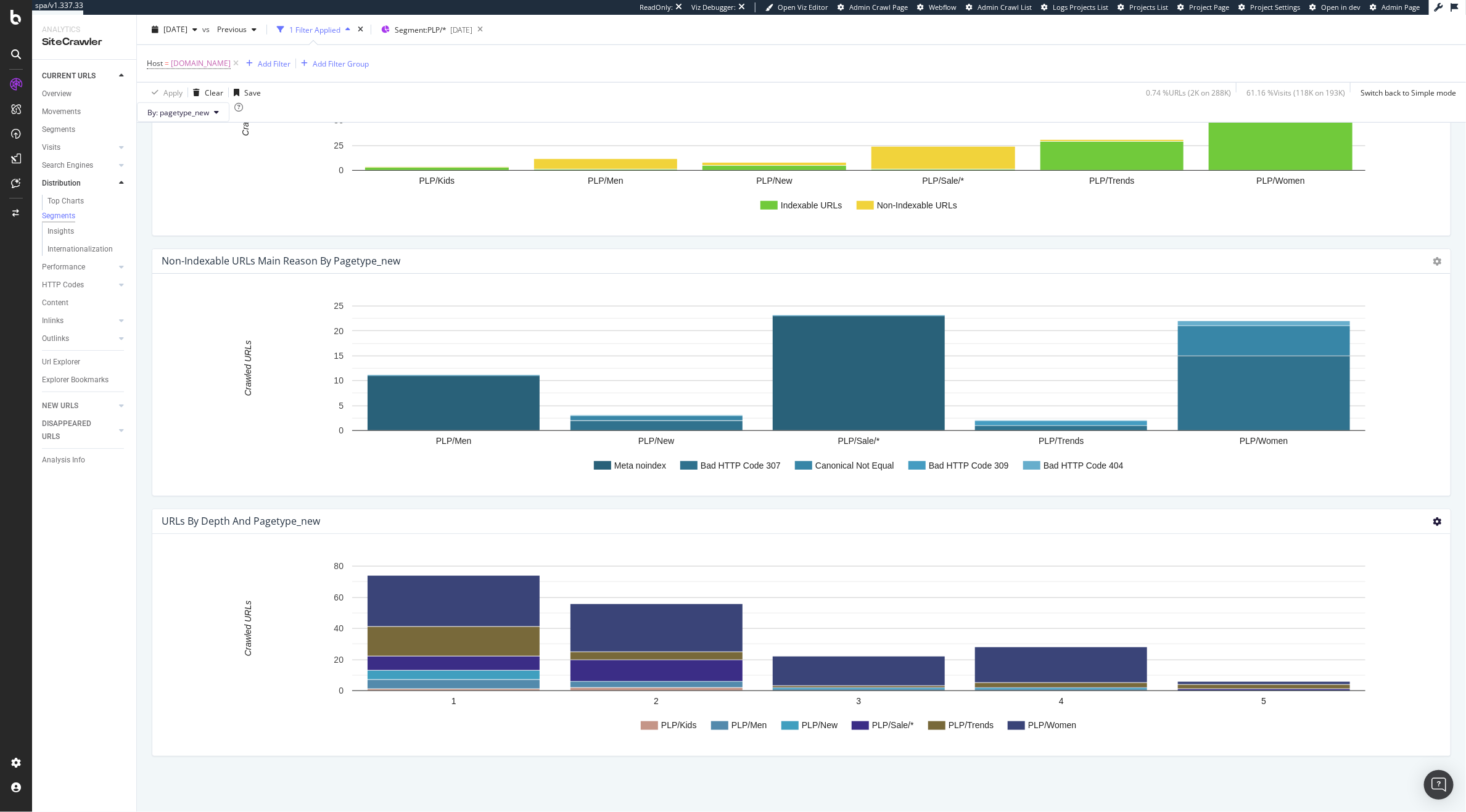
click at [1433, 522] on icon at bounding box center [1437, 522] width 9 height 9
click at [1383, 566] on span "Chart (by Percentage)" at bounding box center [1386, 565] width 128 height 16
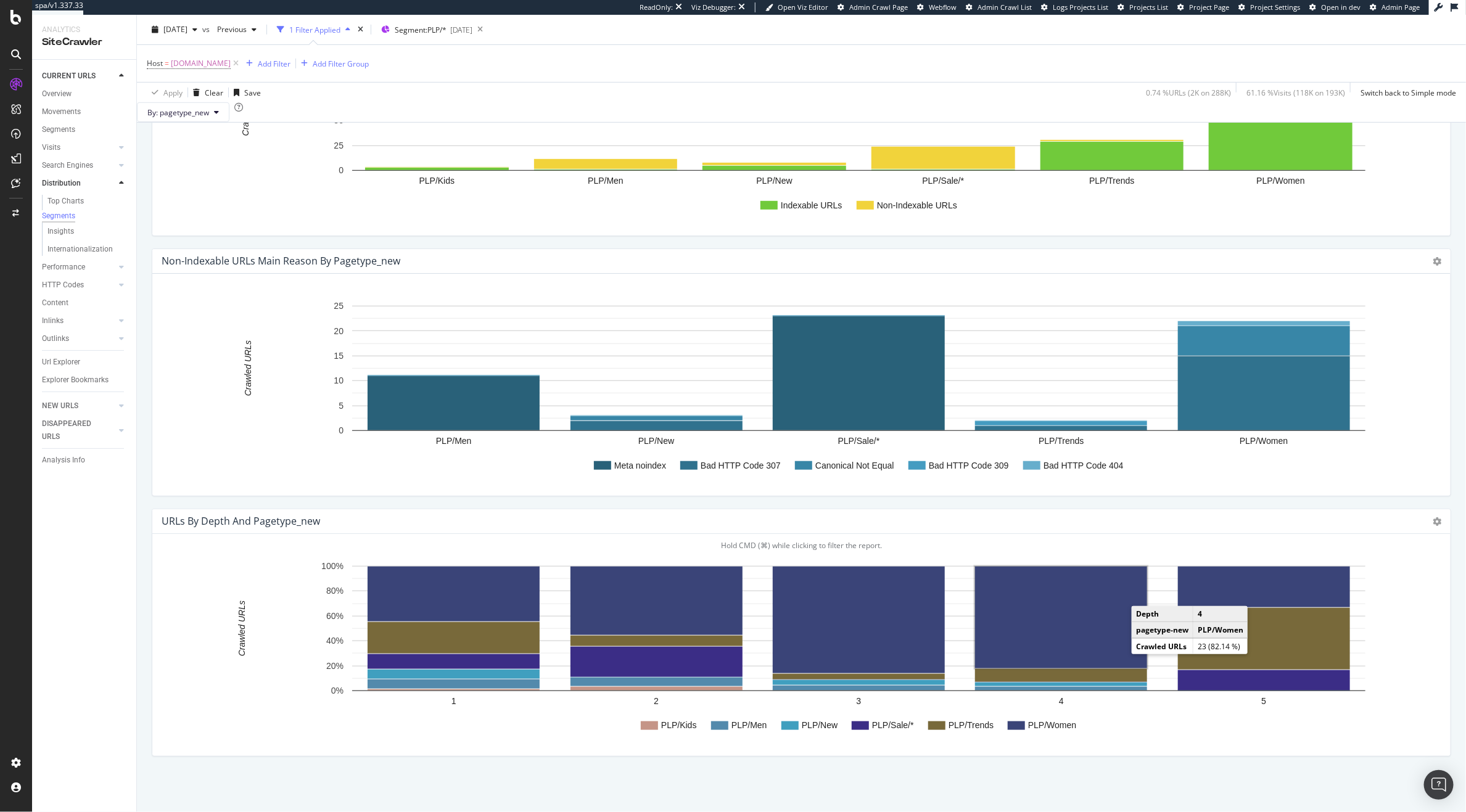
click at [1041, 628] on rect "A chart." at bounding box center [1061, 617] width 172 height 102
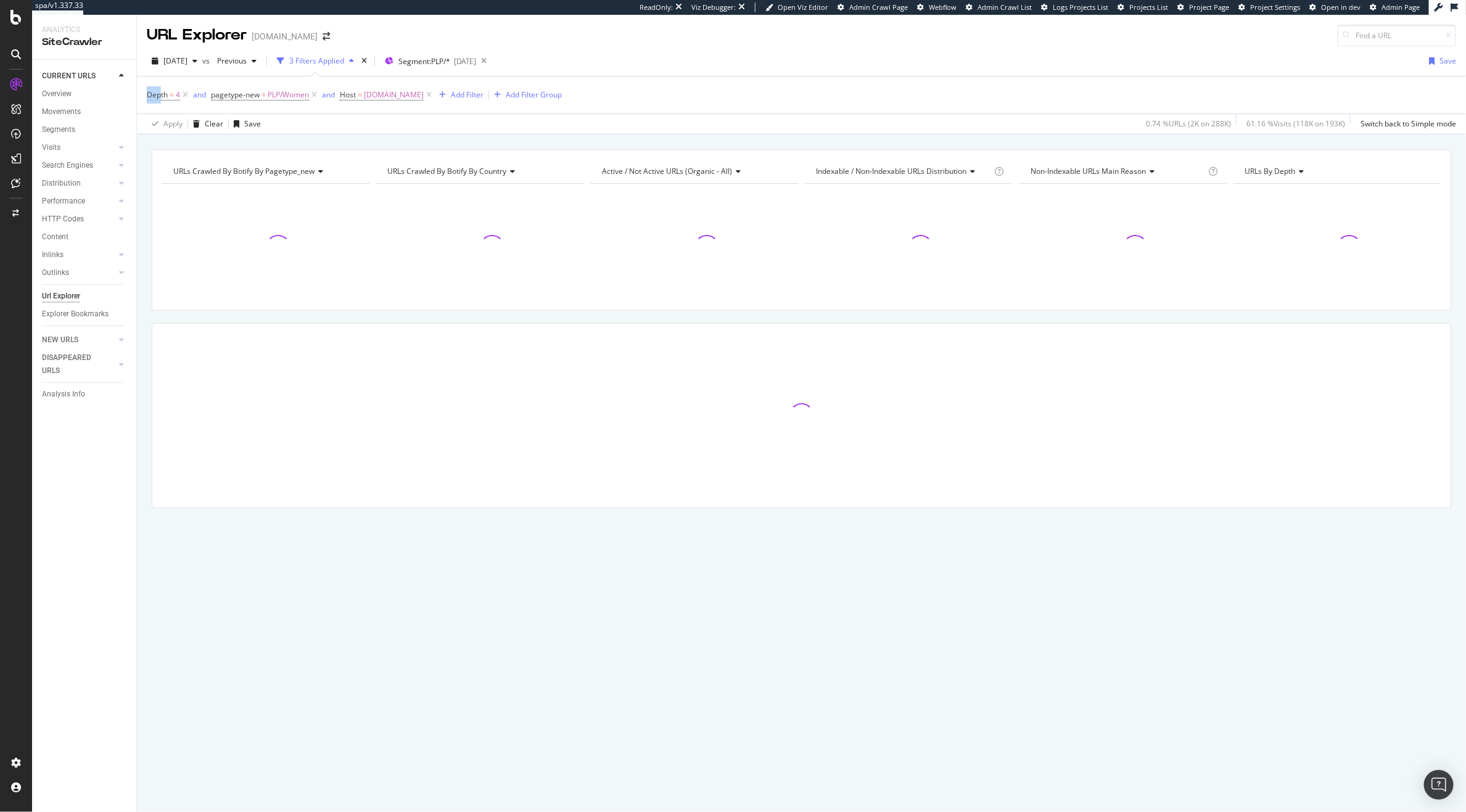
click at [161, 86] on span "Depth = 4" at bounding box center [168, 94] width 44 height 17
click at [165, 93] on span "Depth" at bounding box center [157, 95] width 21 height 10
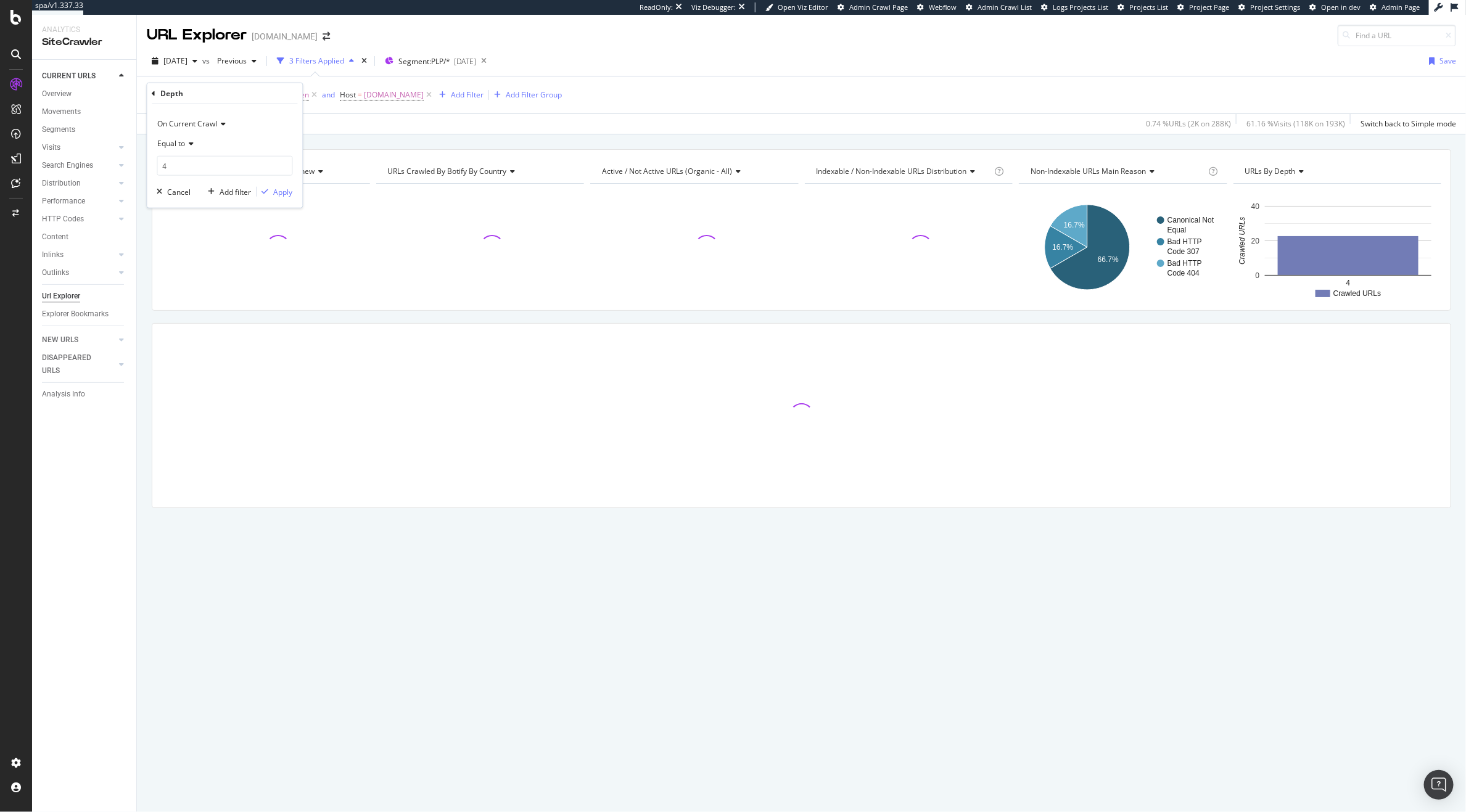
click at [173, 147] on span "Equal to" at bounding box center [171, 143] width 27 height 10
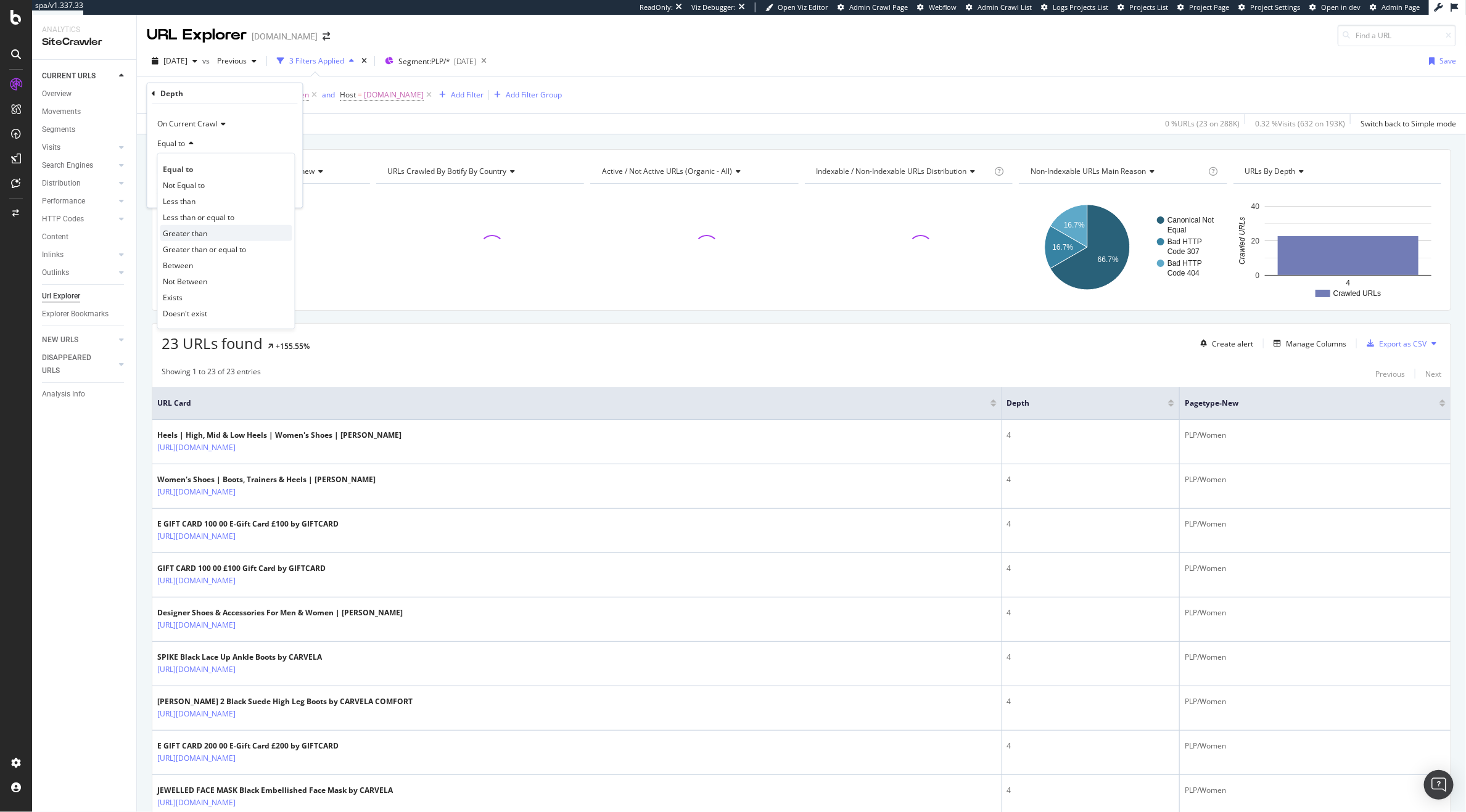
click at [176, 229] on span "Greater than" at bounding box center [186, 233] width 44 height 10
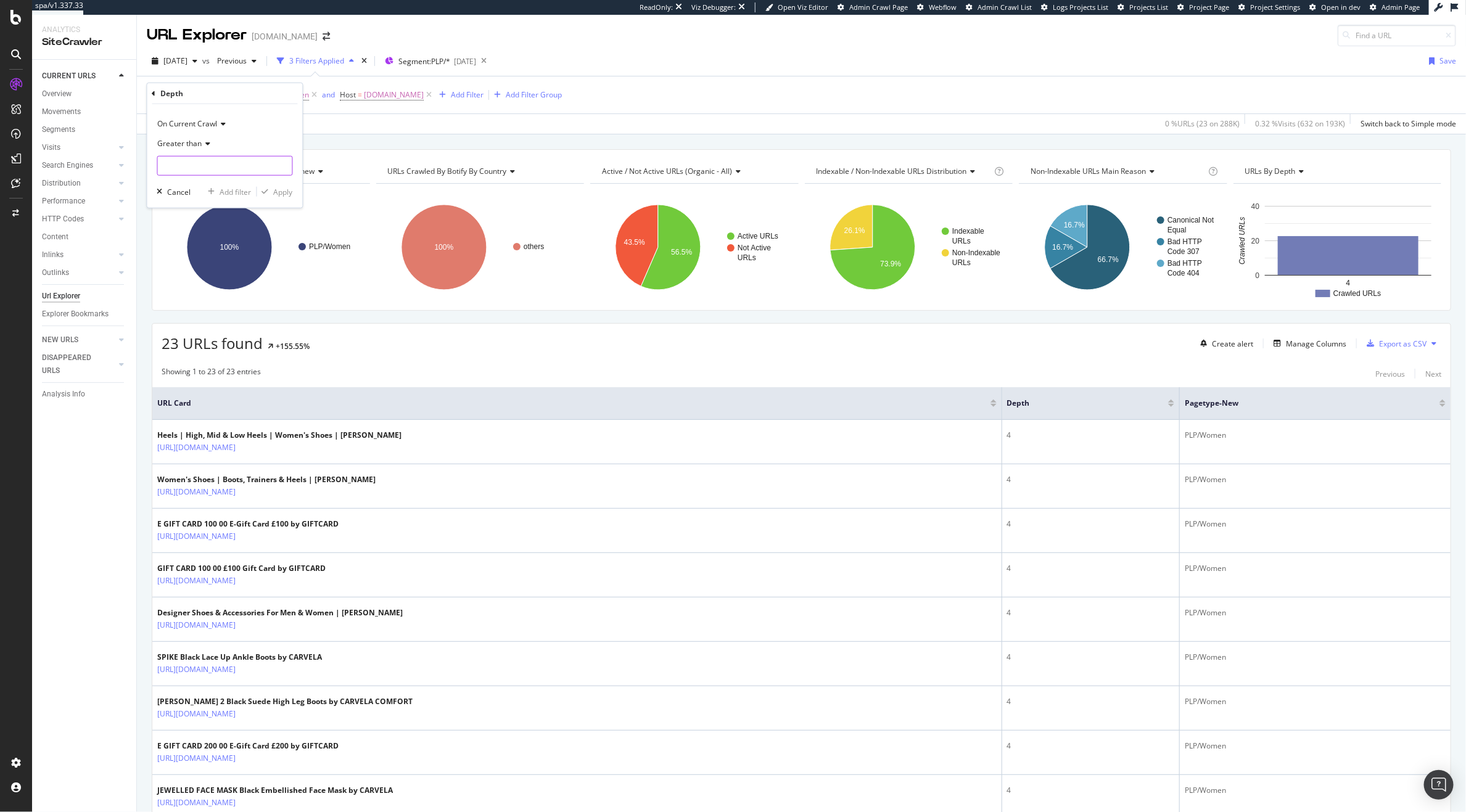
click at [182, 164] on input "number" at bounding box center [225, 166] width 136 height 20
type input "2"
click at [281, 184] on div "On Current Crawl Greater than 2 Cancel Add filter Apply" at bounding box center [225, 156] width 156 height 104
click at [278, 192] on div "Apply" at bounding box center [283, 191] width 19 height 10
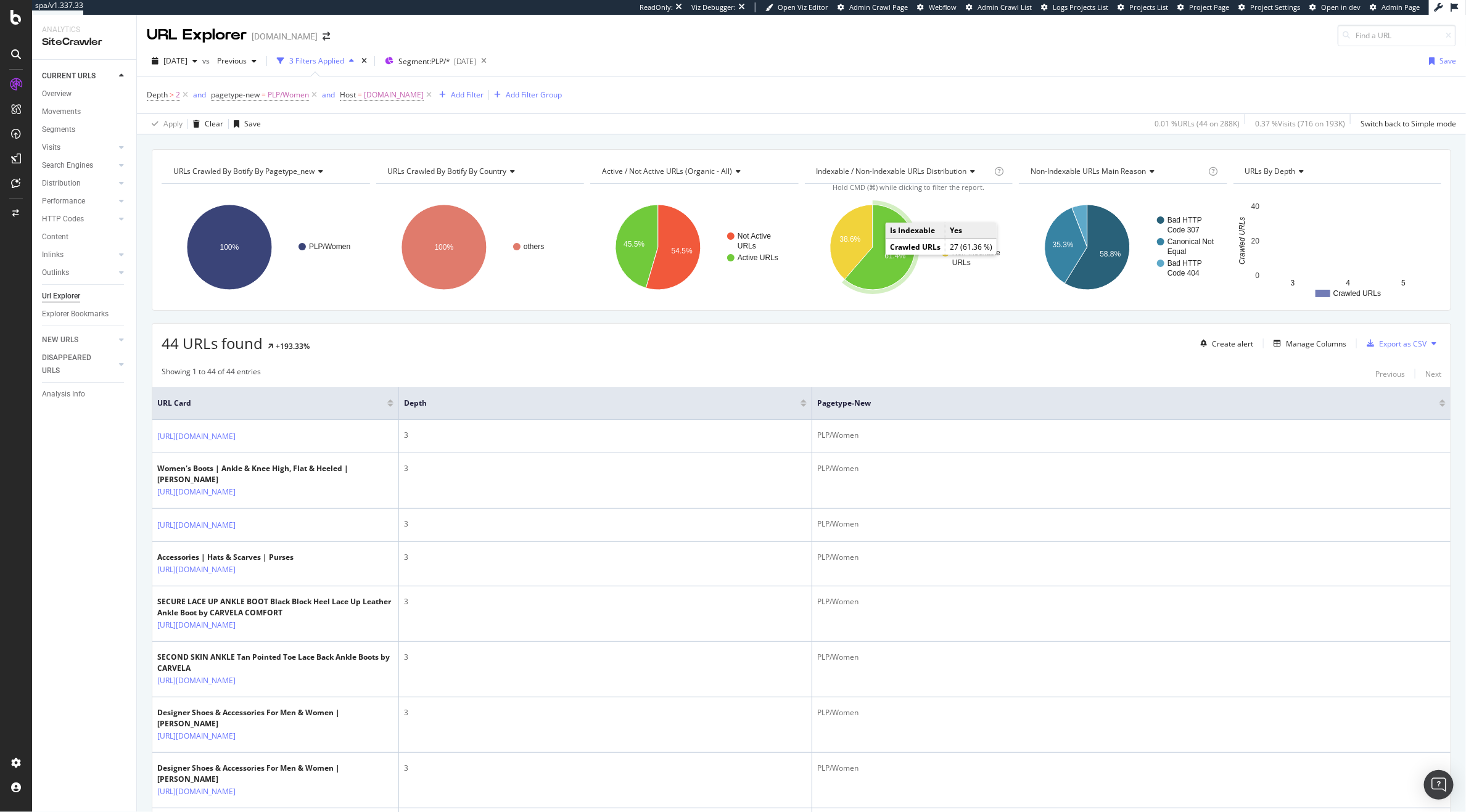
click at [887, 264] on icon "A chart." at bounding box center [879, 247] width 70 height 85
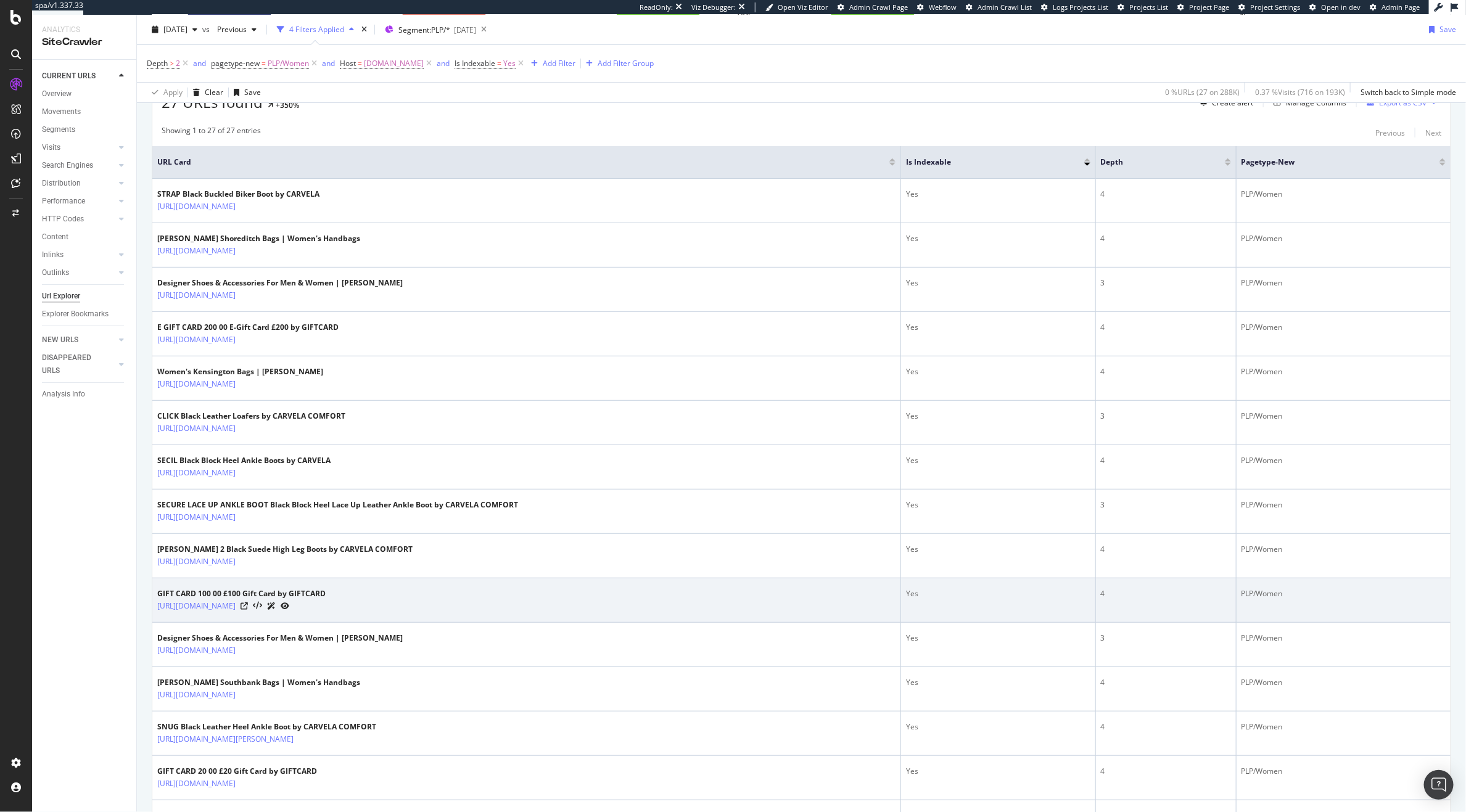
scroll to position [252, 0]
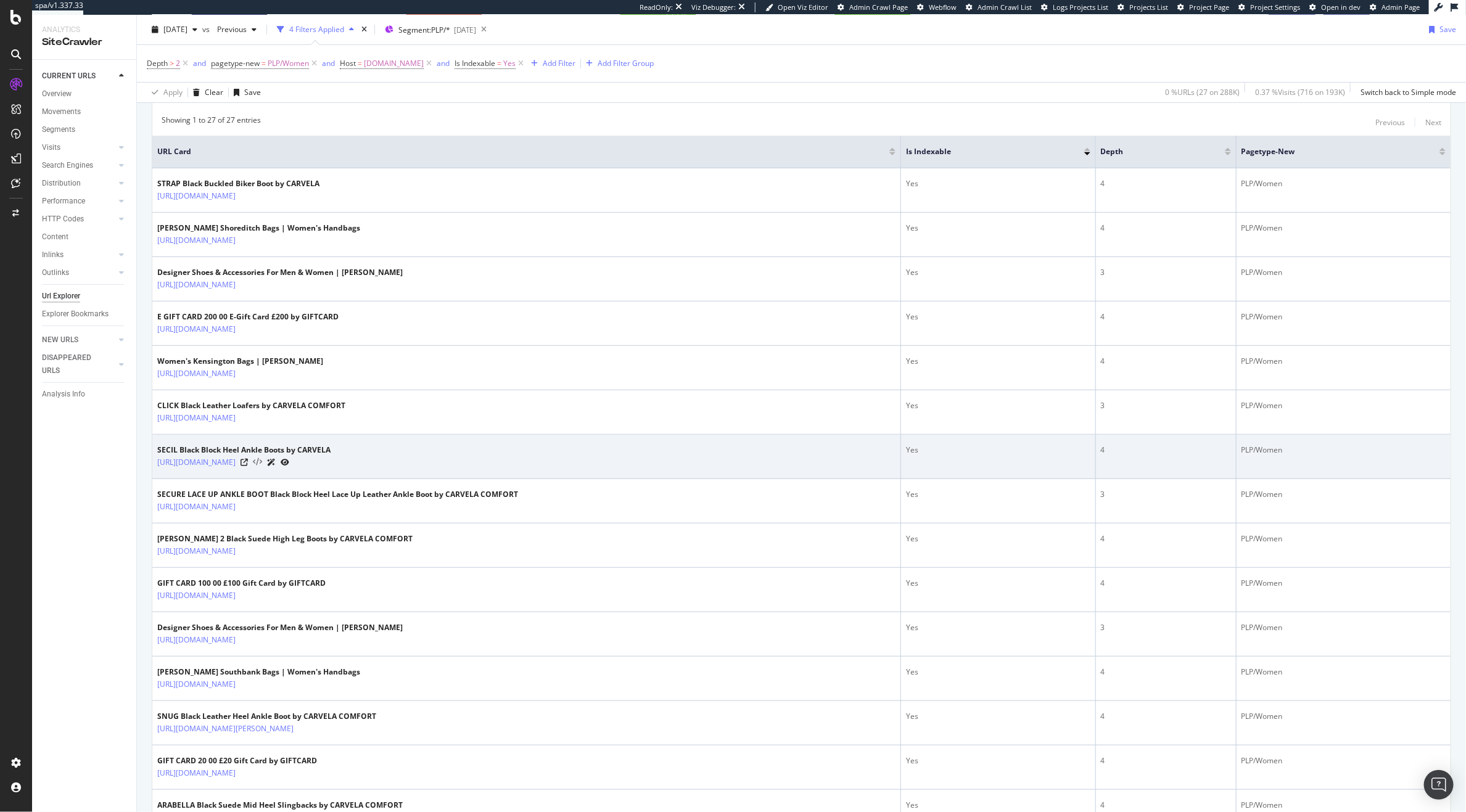
click at [262, 459] on icon at bounding box center [257, 462] width 9 height 9
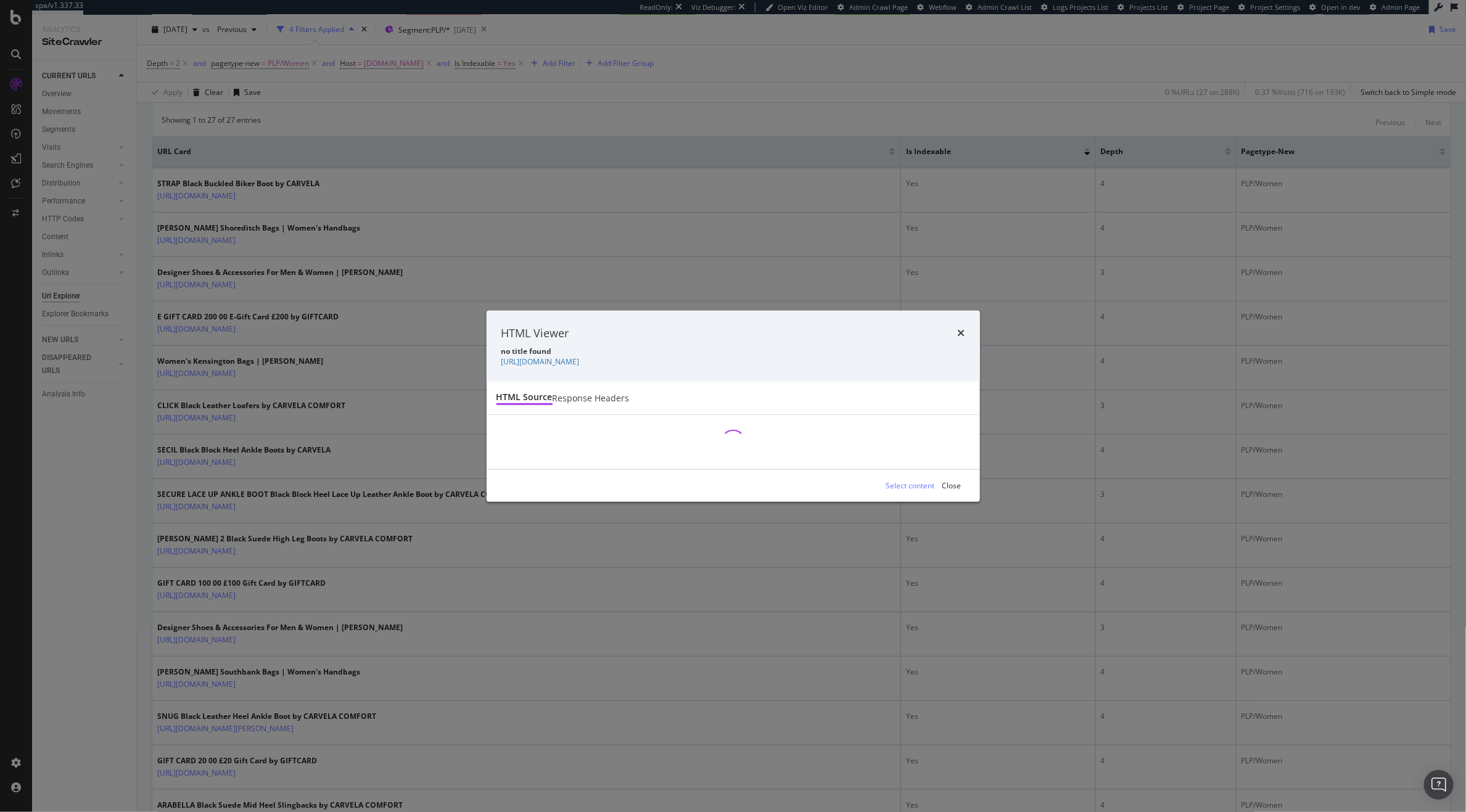
click at [847, 228] on div "HTML Viewer no title found https://www.kurtgeiger.com/women/shoes/boots/ankle/s…" at bounding box center [733, 406] width 1466 height 812
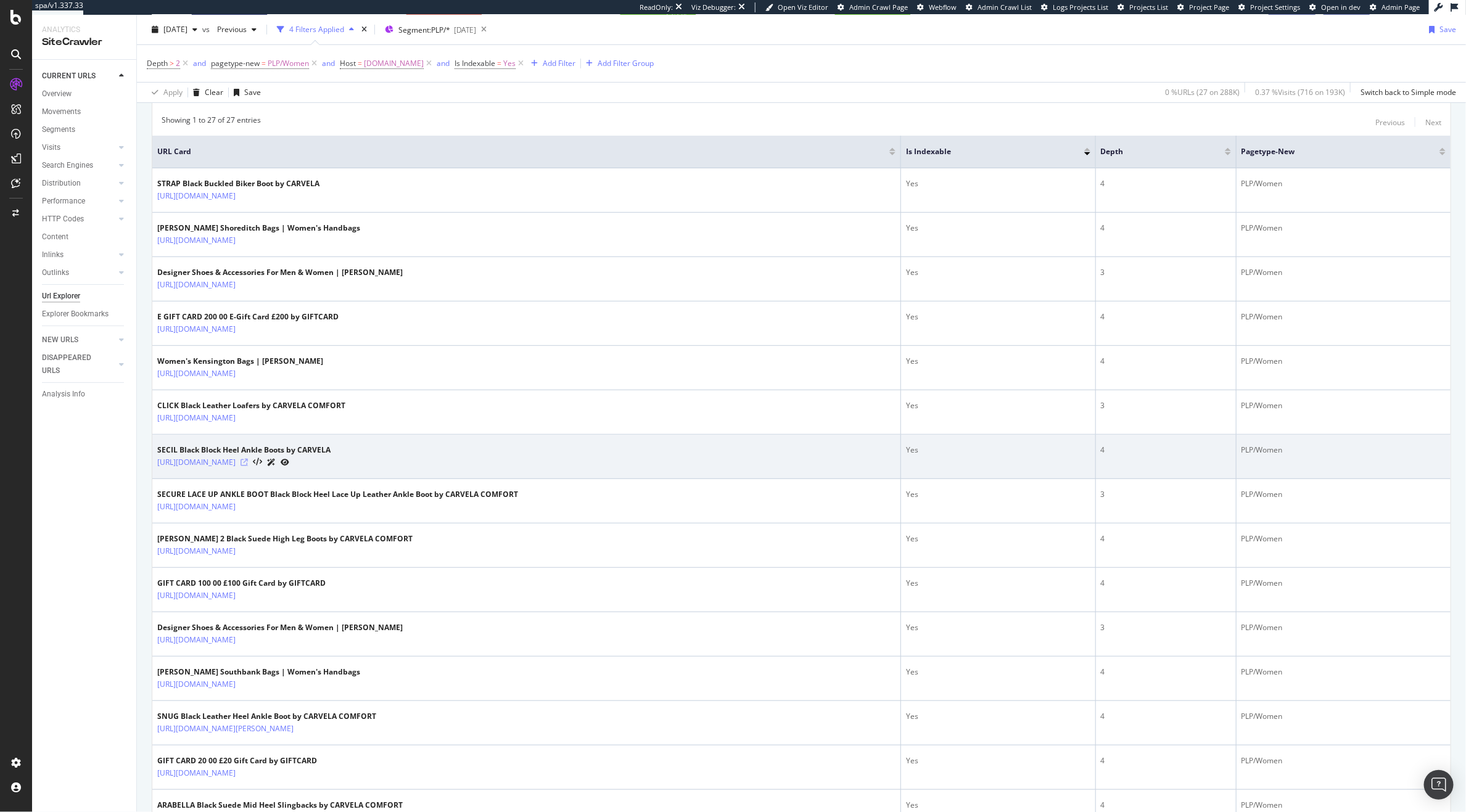
click at [248, 462] on icon at bounding box center [245, 462] width 7 height 7
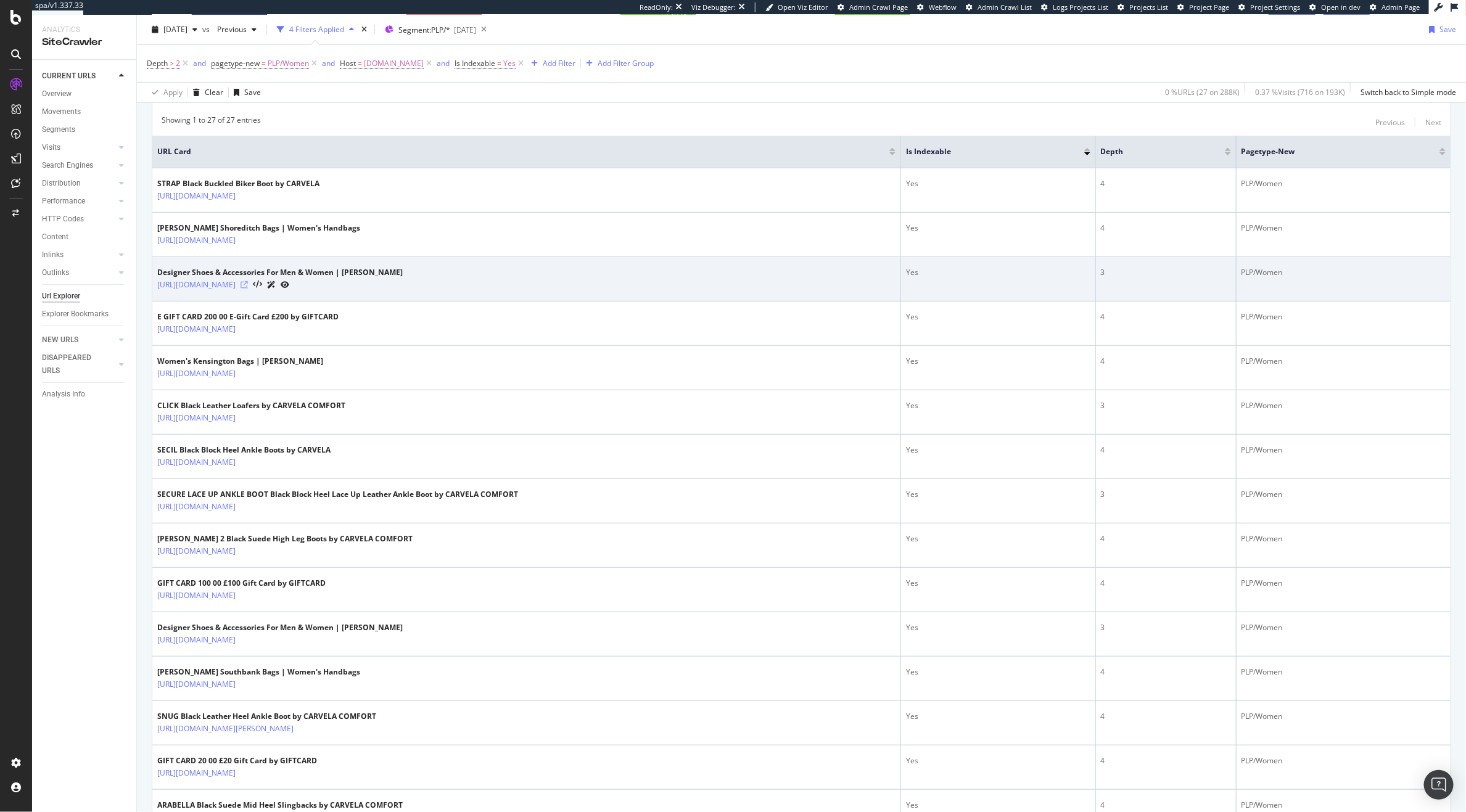
click at [248, 284] on icon at bounding box center [245, 284] width 7 height 7
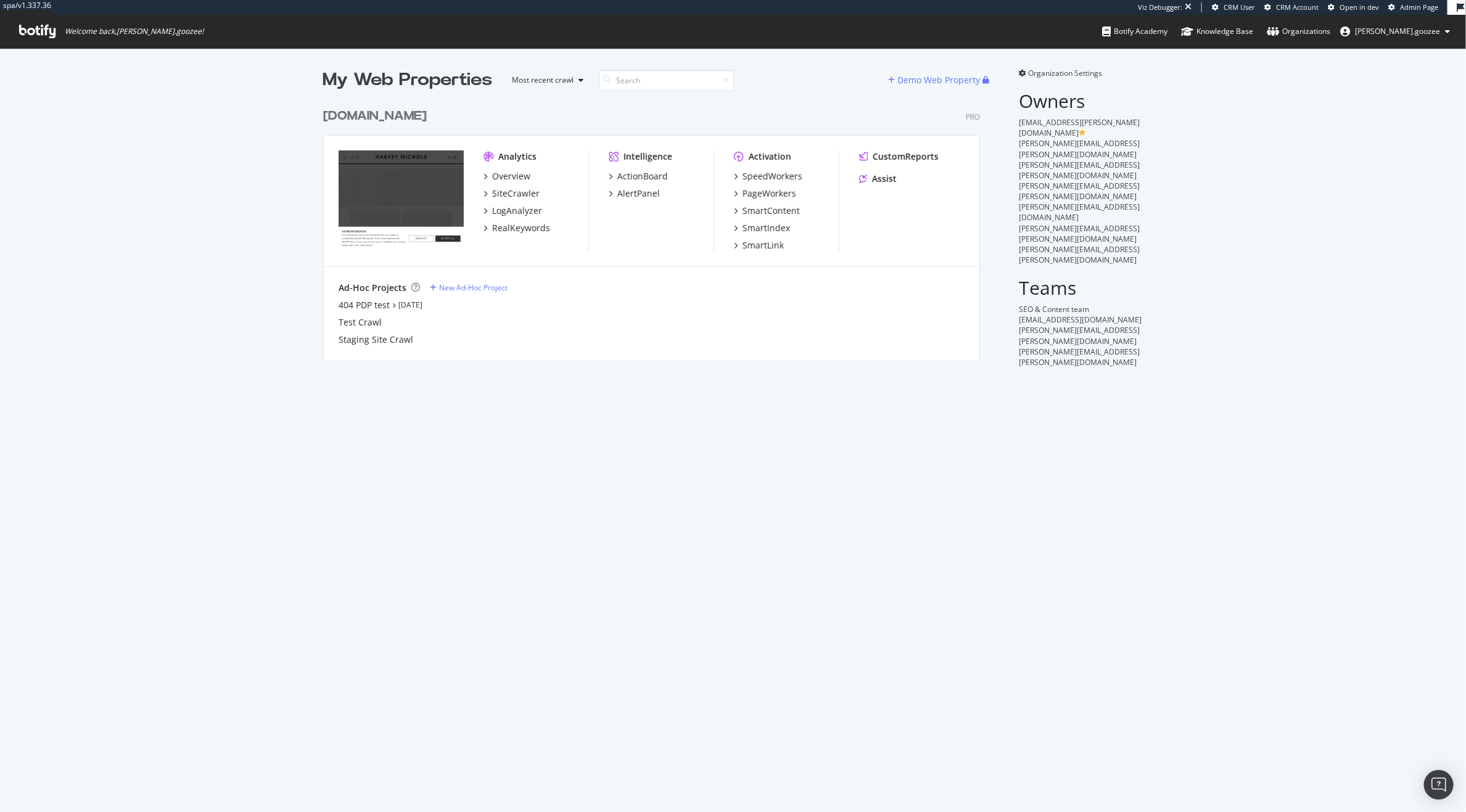
scroll to position [256, 655]
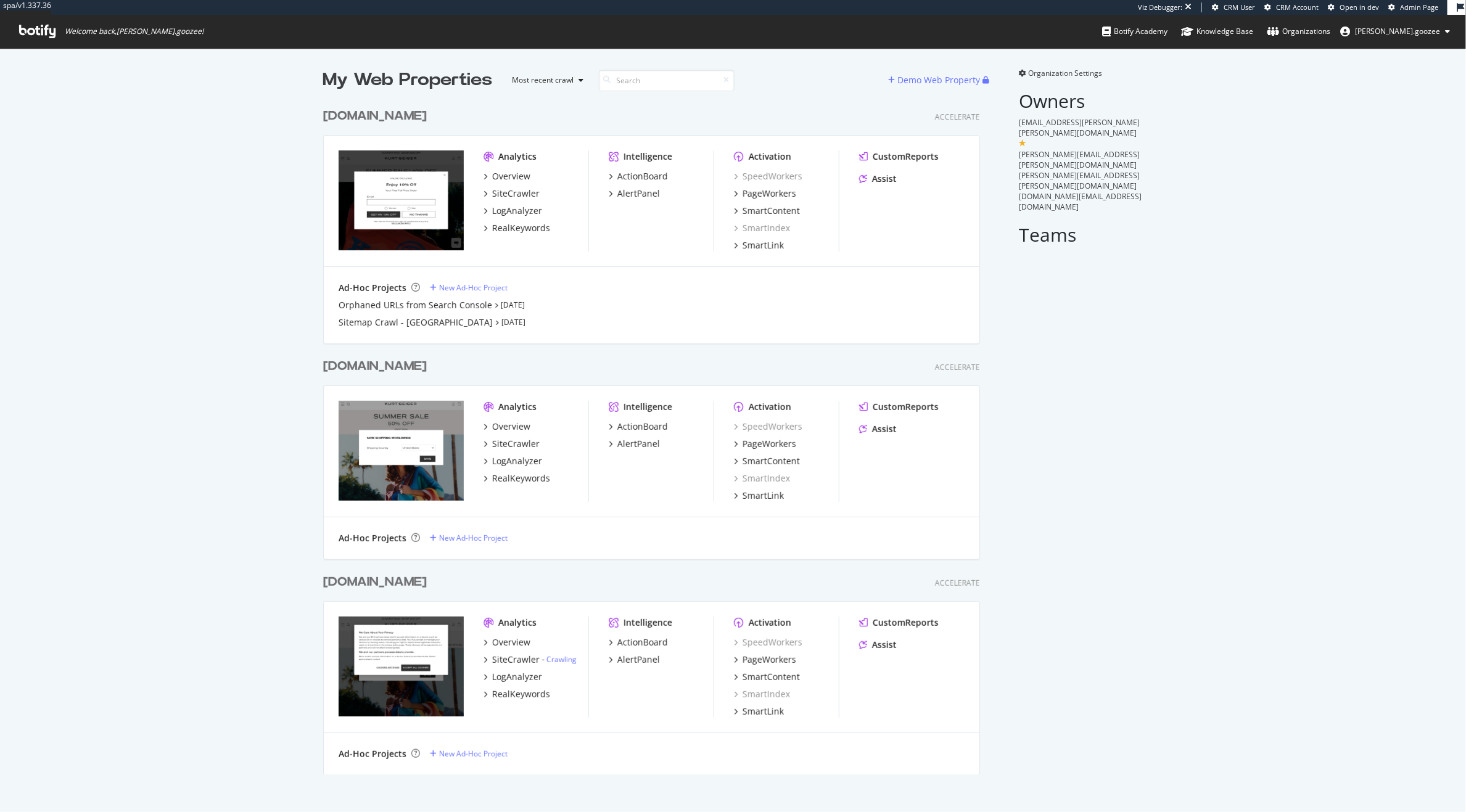
scroll to position [670, 655]
click at [427, 119] on div "www.kurtgeiger.us" at bounding box center [375, 116] width 104 height 18
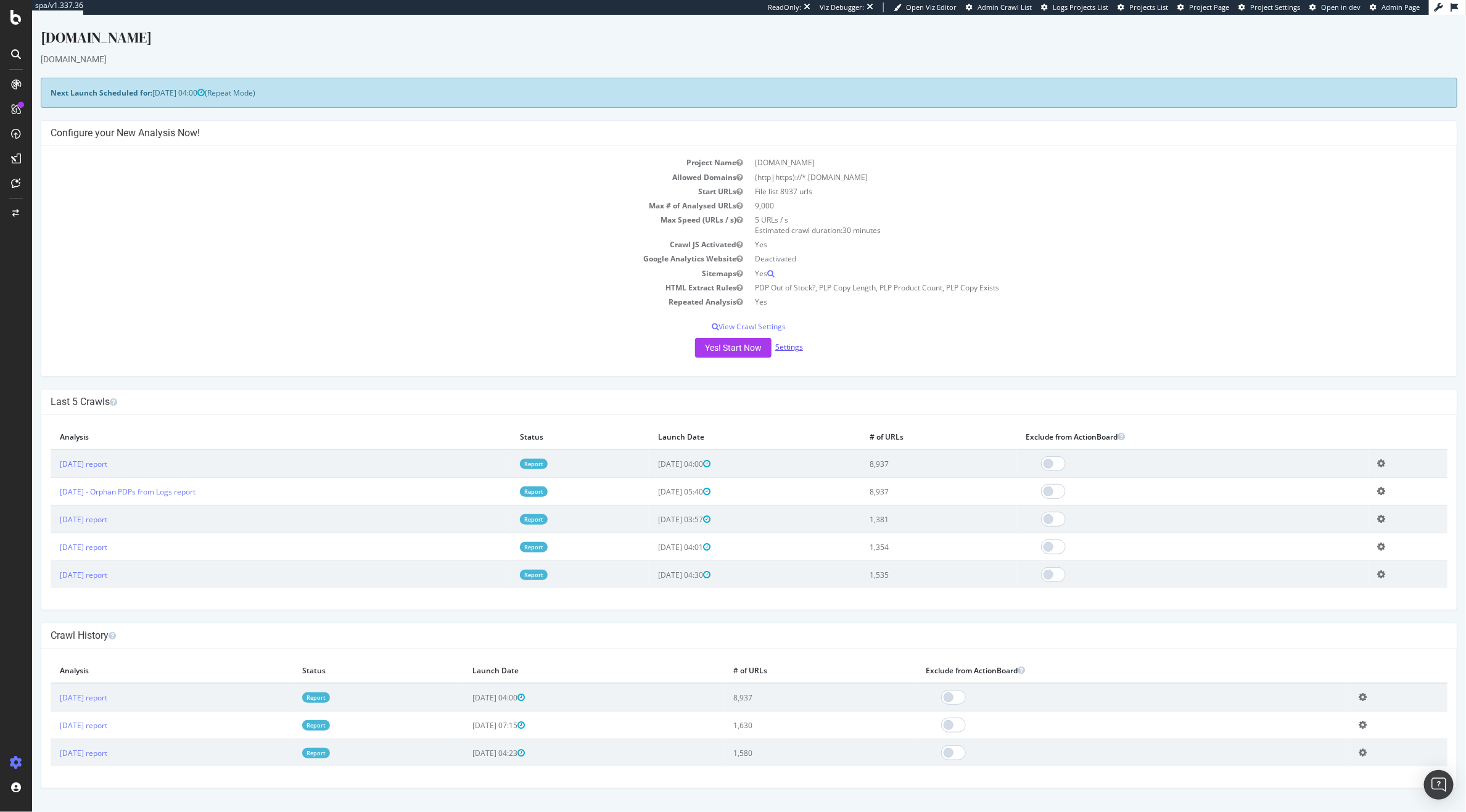
click at [791, 345] on link "Settings" at bounding box center [788, 347] width 27 height 10
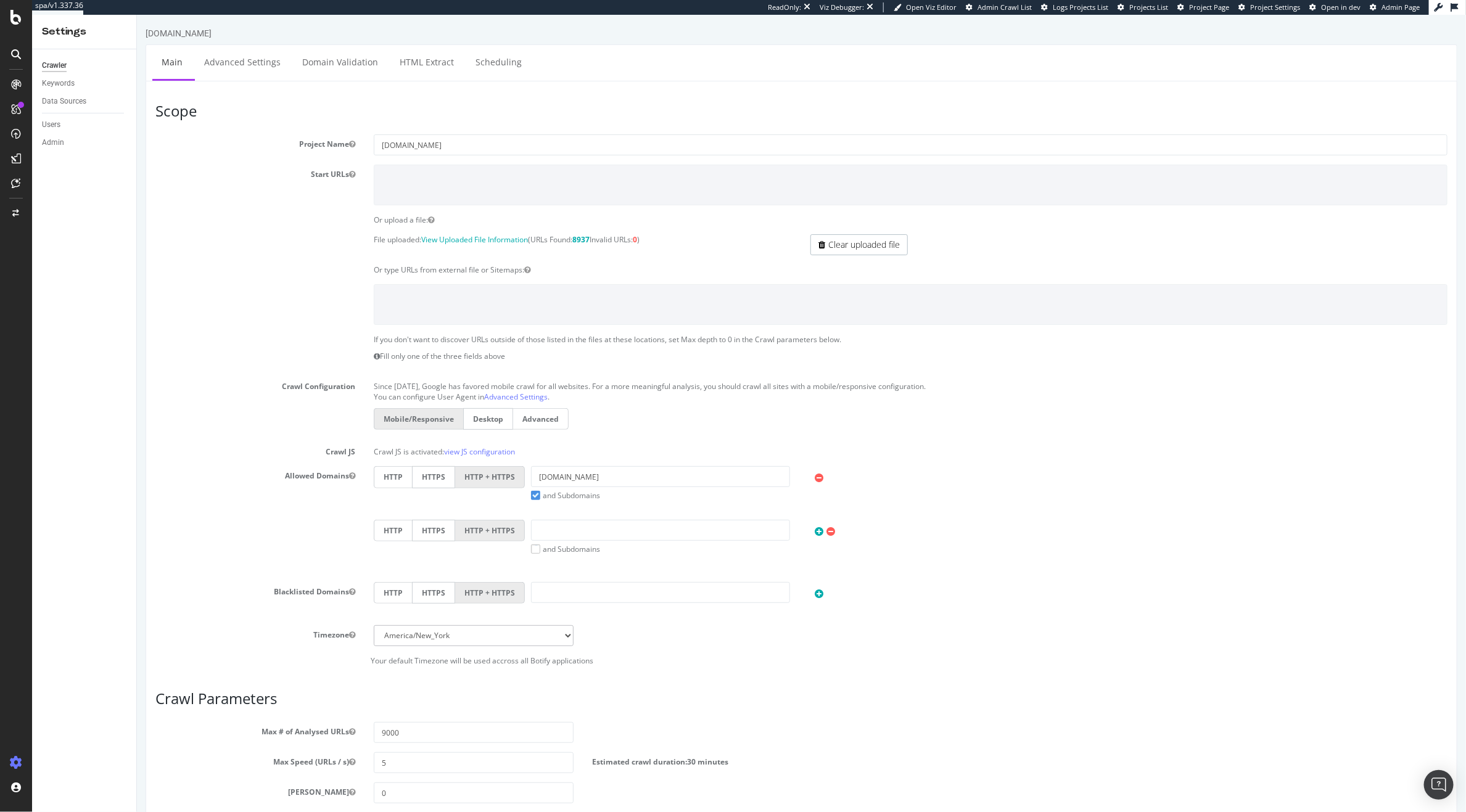
click at [259, 81] on div "Scope Project Name www.kurtgeiger.us Start URLs Or upload a file: File uploaded…" at bounding box center [801, 546] width 1312 height 931
click at [69, 128] on div "Overview SiteCrawler LogAnalyzer RealKeywords EngagementAnalytics" at bounding box center [87, 159] width 84 height 101
click at [60, 142] on div "SiteCrawler" at bounding box center [67, 136] width 44 height 13
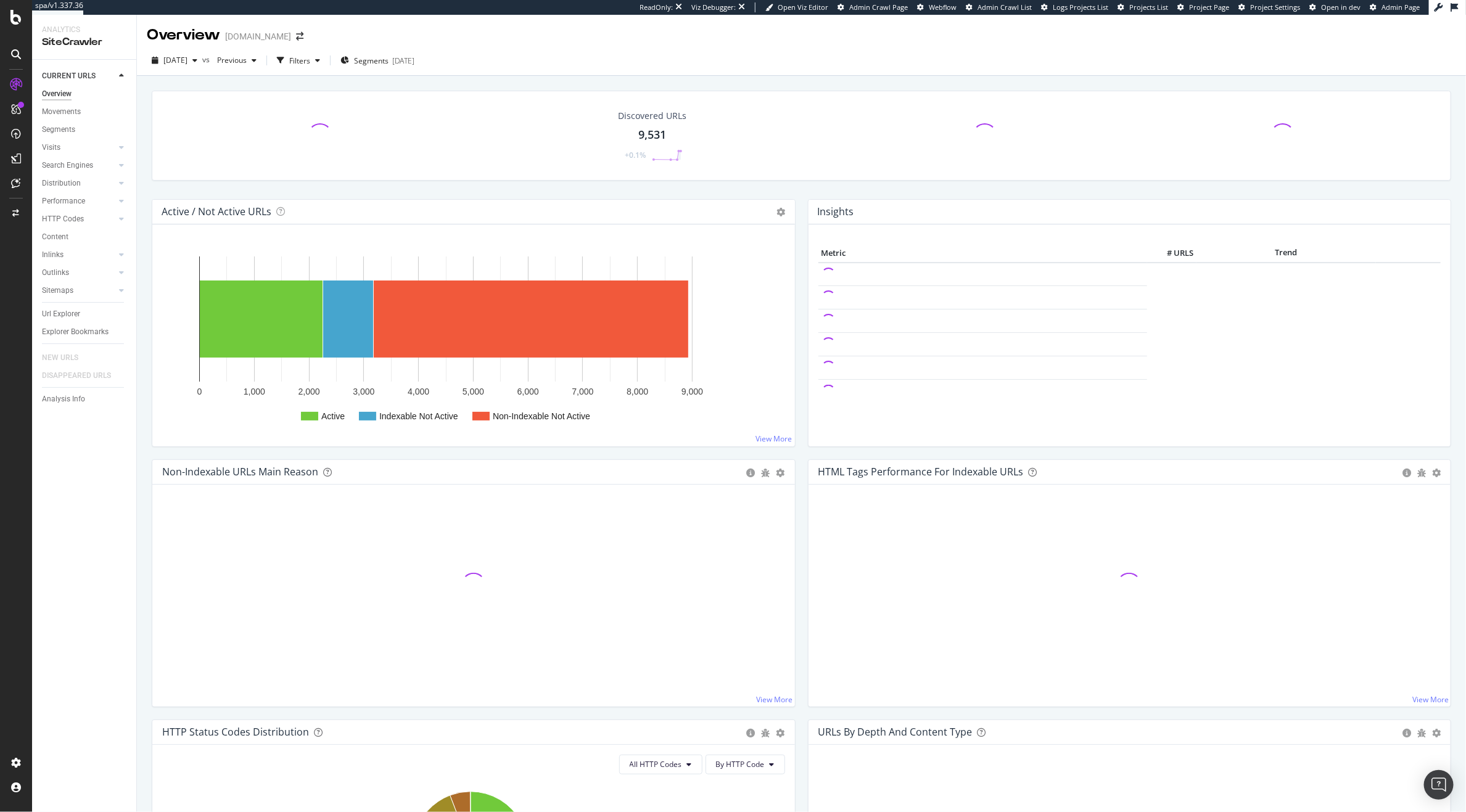
click at [399, 71] on div "2025 Sep. 21st vs Previous Filters Segments 2025-09-10" at bounding box center [801, 62] width 1329 height 24
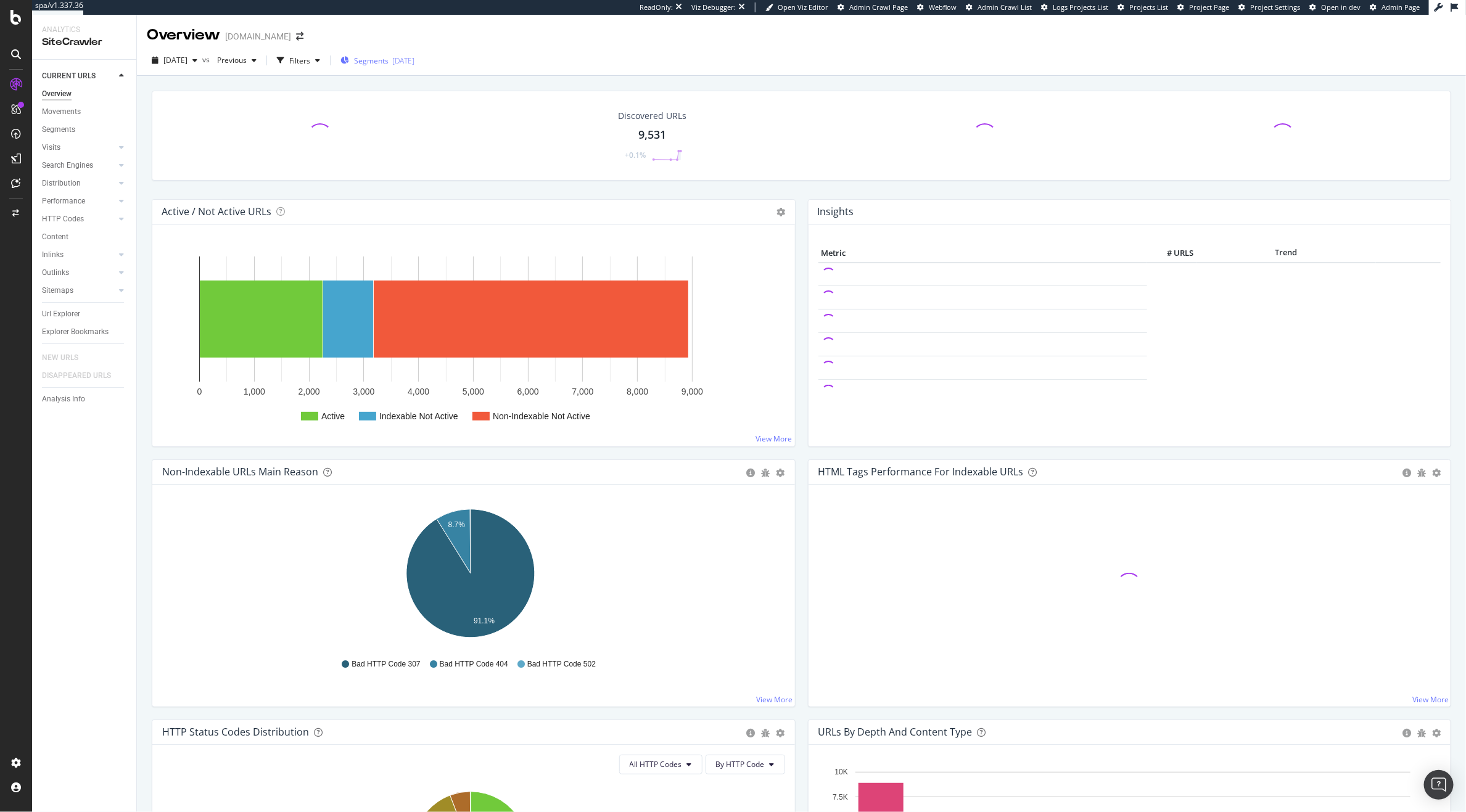
click at [388, 62] on span "Segments" at bounding box center [371, 61] width 35 height 10
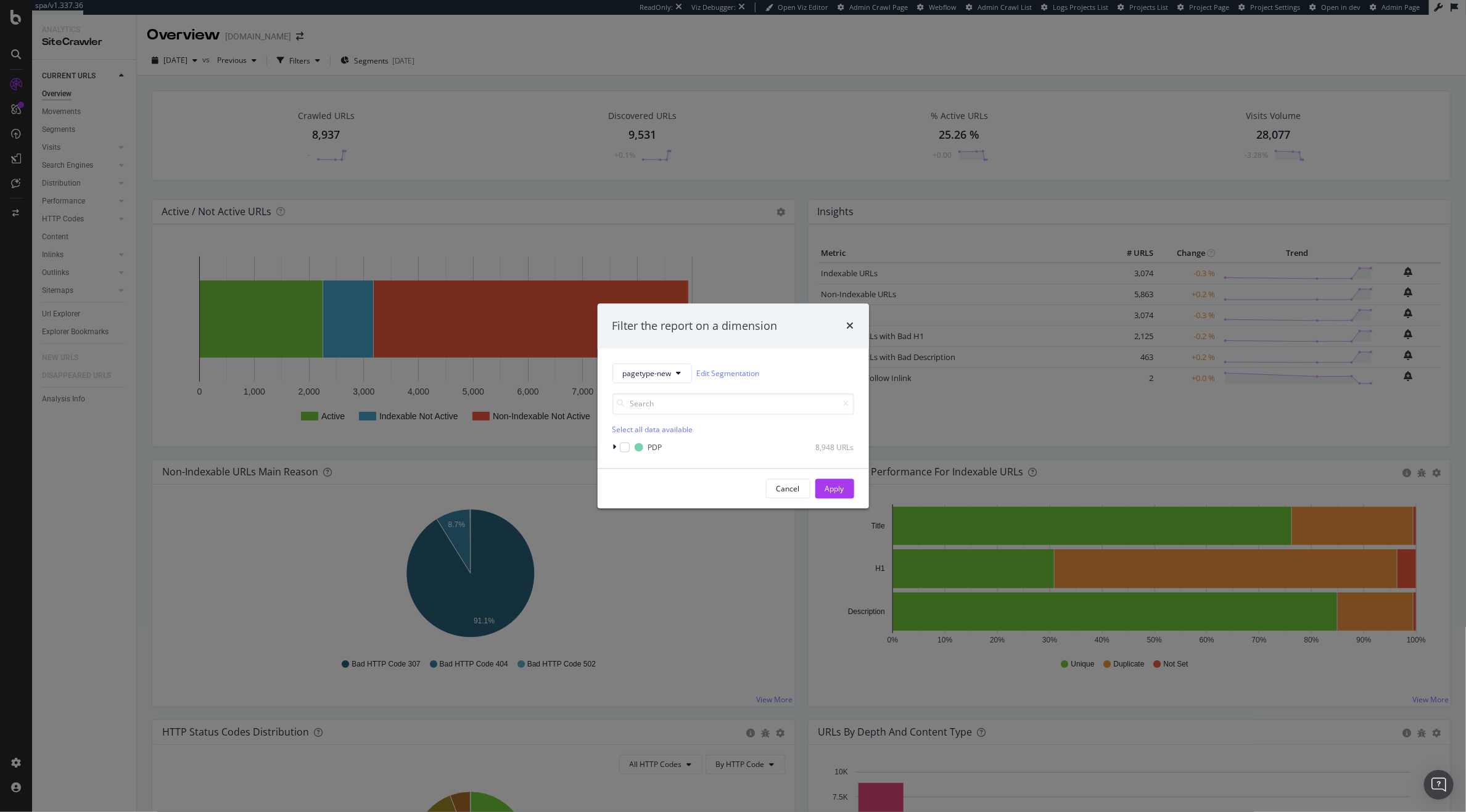
click at [527, 182] on div "Filter the report on a dimension pagetype-new Edit Segmentation Select all data…" at bounding box center [733, 406] width 1466 height 812
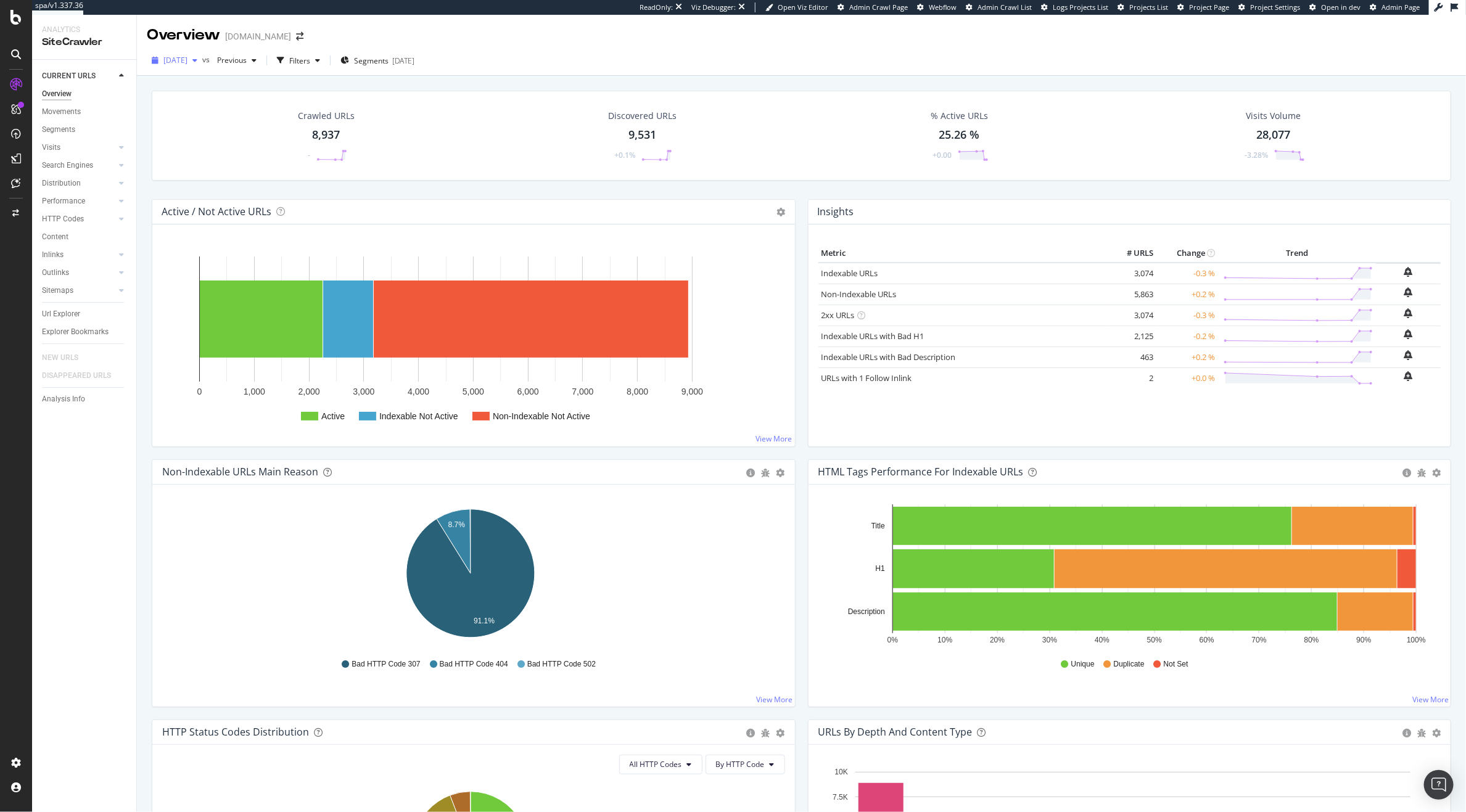
click at [168, 61] on span "2025 Sep. 21st" at bounding box center [176, 60] width 24 height 10
click at [194, 127] on span "[DATE] - Orphan PDPs from Logs" at bounding box center [220, 127] width 112 height 11
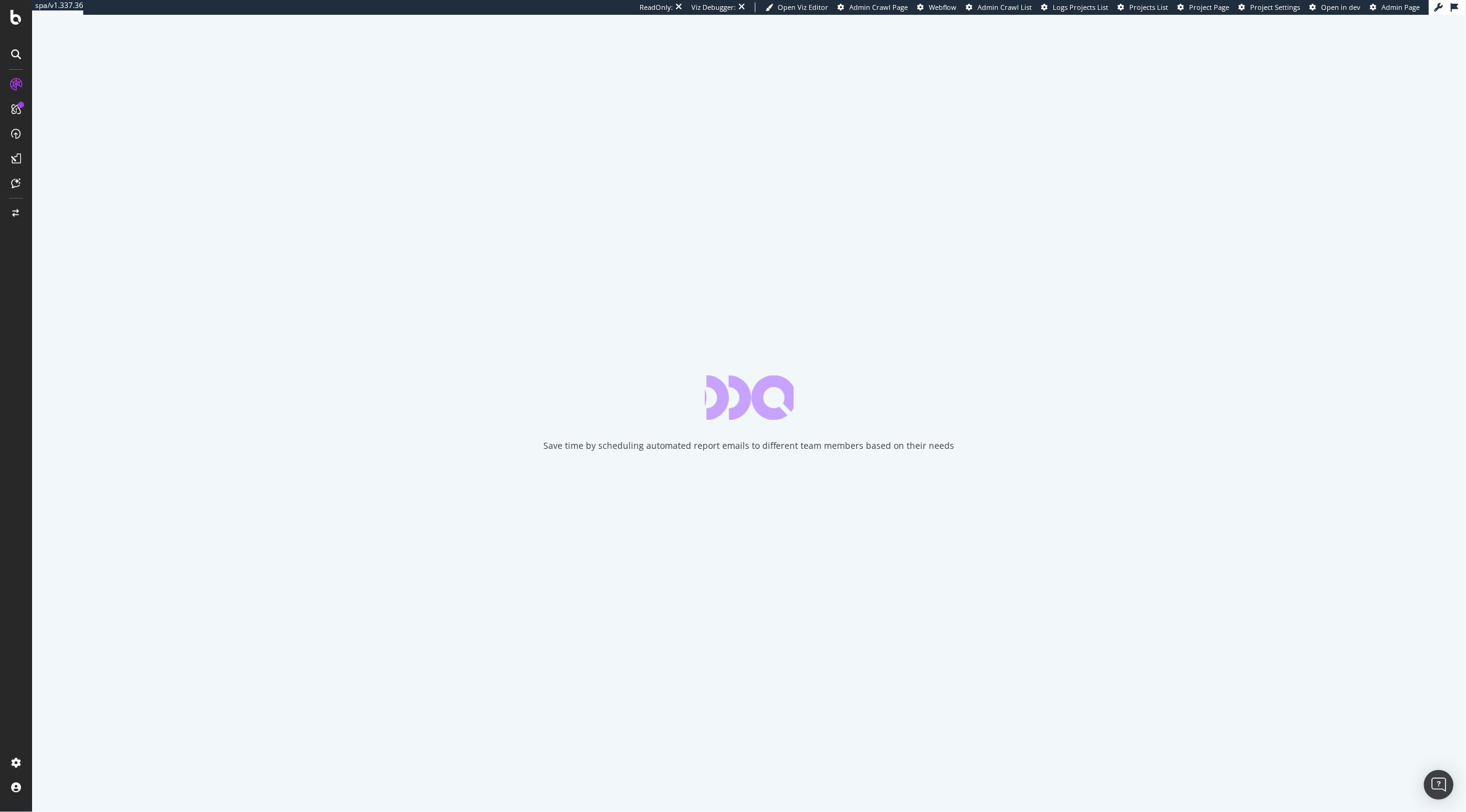
click at [19, 86] on icon at bounding box center [16, 84] width 13 height 13
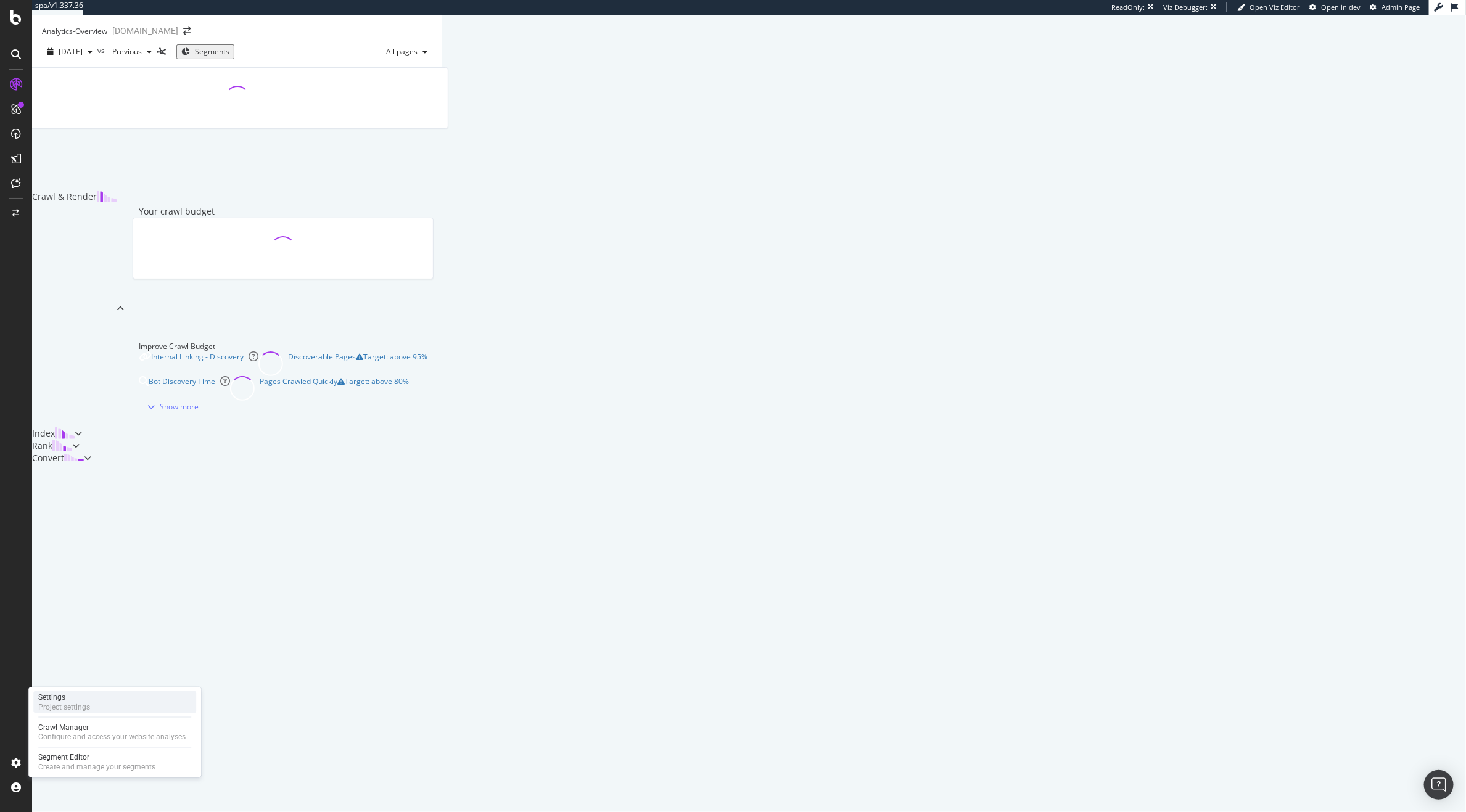
click at [68, 708] on div "Project settings" at bounding box center [64, 707] width 52 height 10
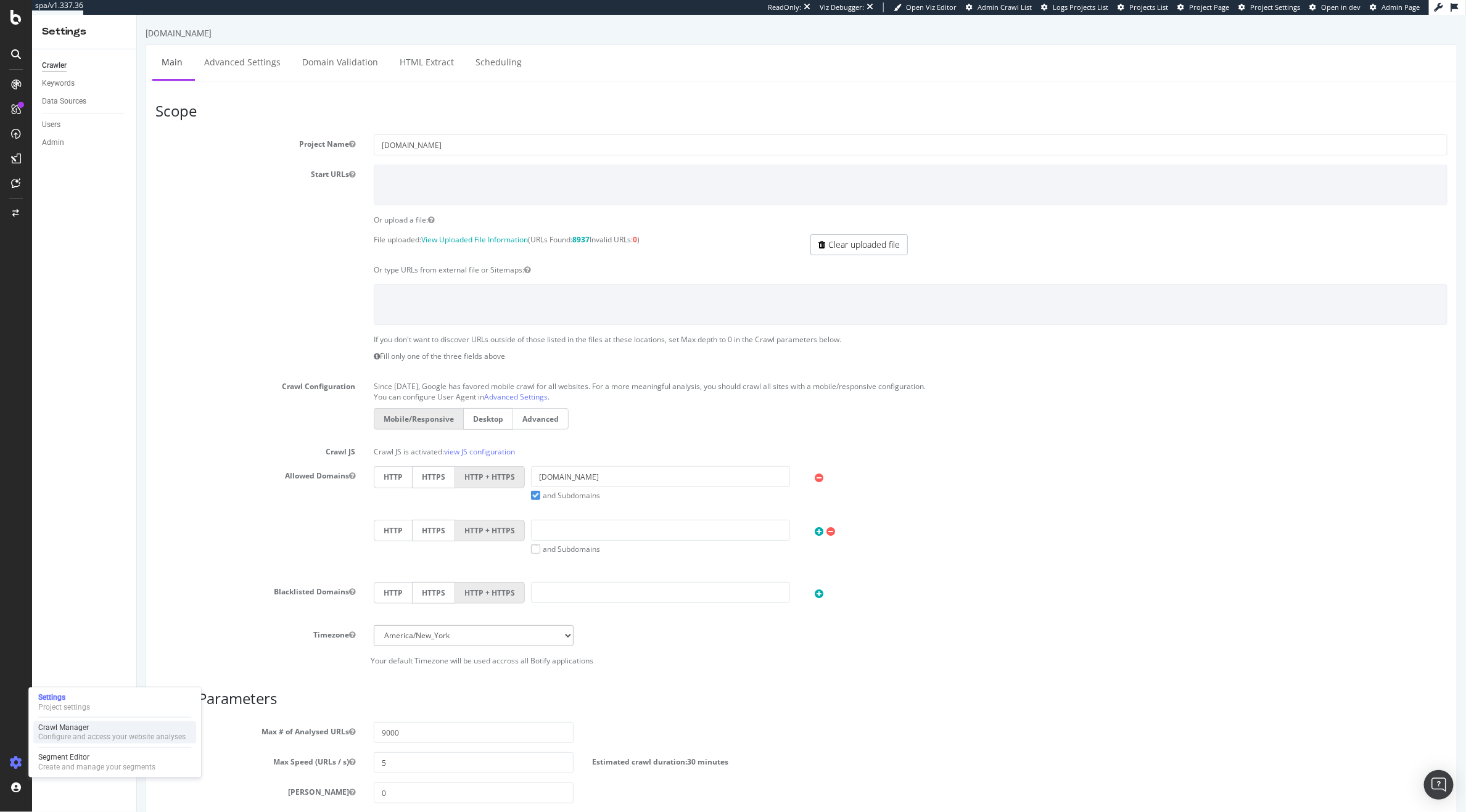
click at [82, 738] on div "Configure and access your website analyses" at bounding box center [112, 737] width 147 height 10
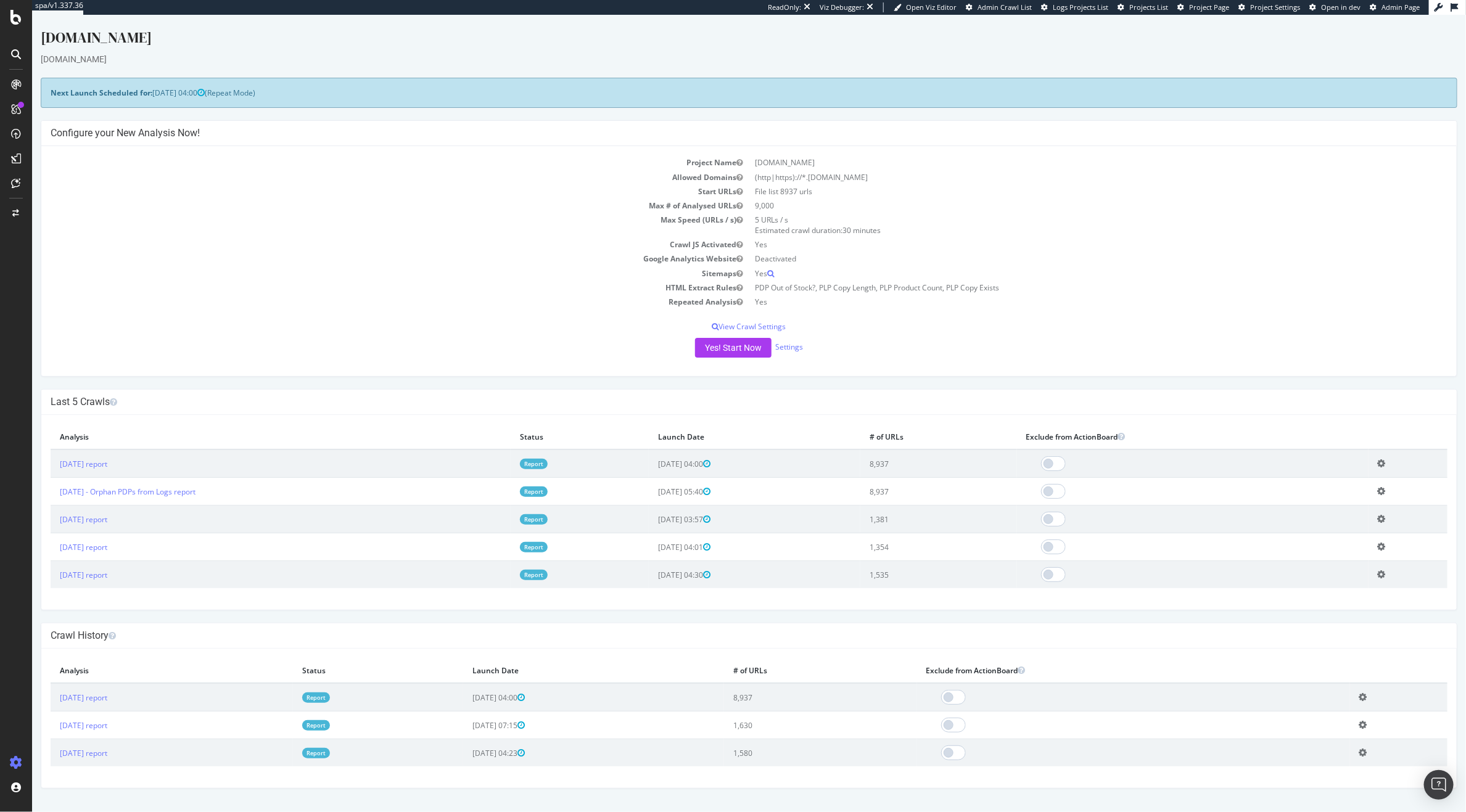
click at [1385, 468] on icon at bounding box center [1381, 463] width 8 height 9
click at [1349, 499] on link "Delete analysis" at bounding box center [1336, 499] width 99 height 16
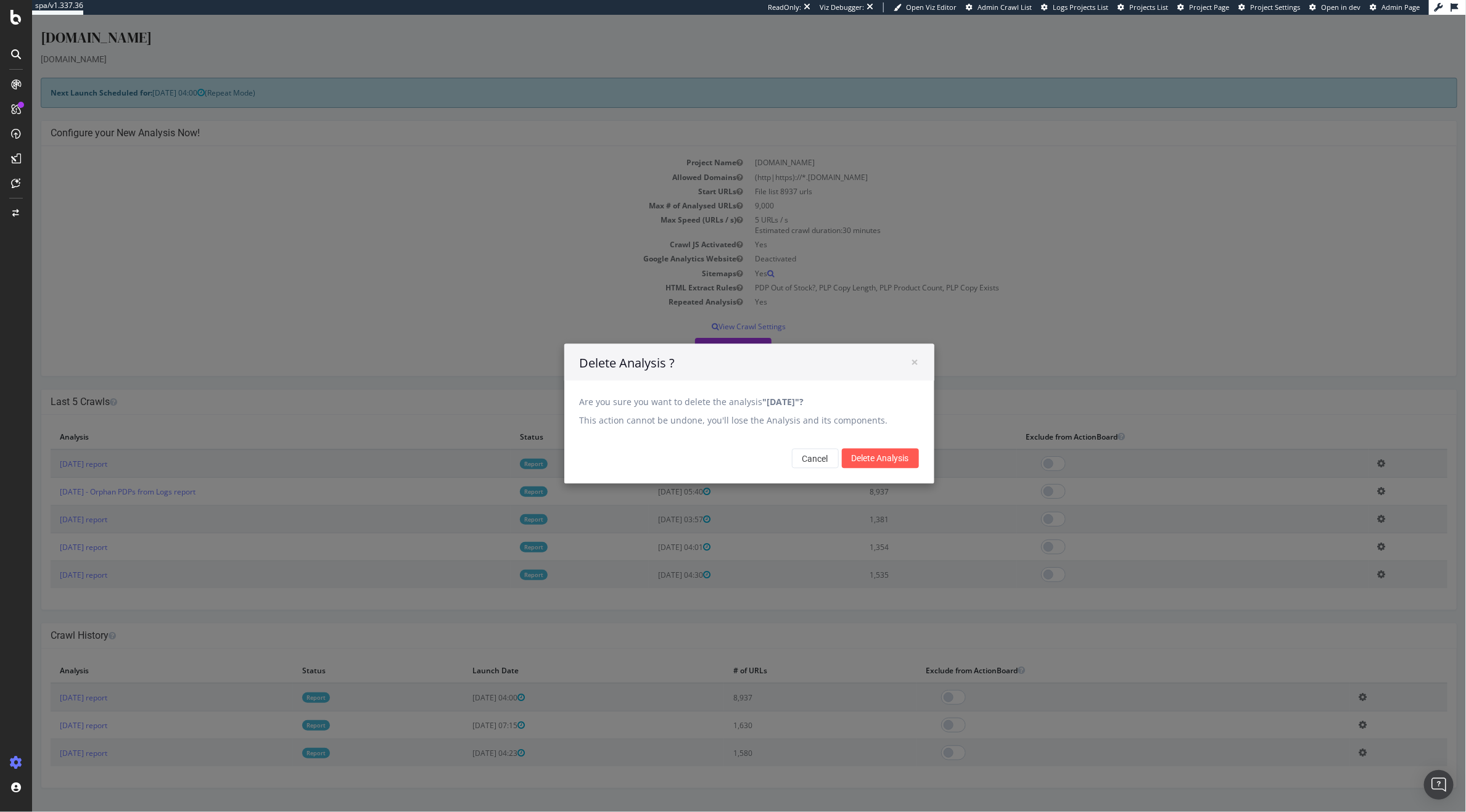
click at [903, 445] on div "Cancel Delete Analysis" at bounding box center [749, 458] width 370 height 50
click at [891, 453] on input "Delete Analysis" at bounding box center [880, 458] width 77 height 20
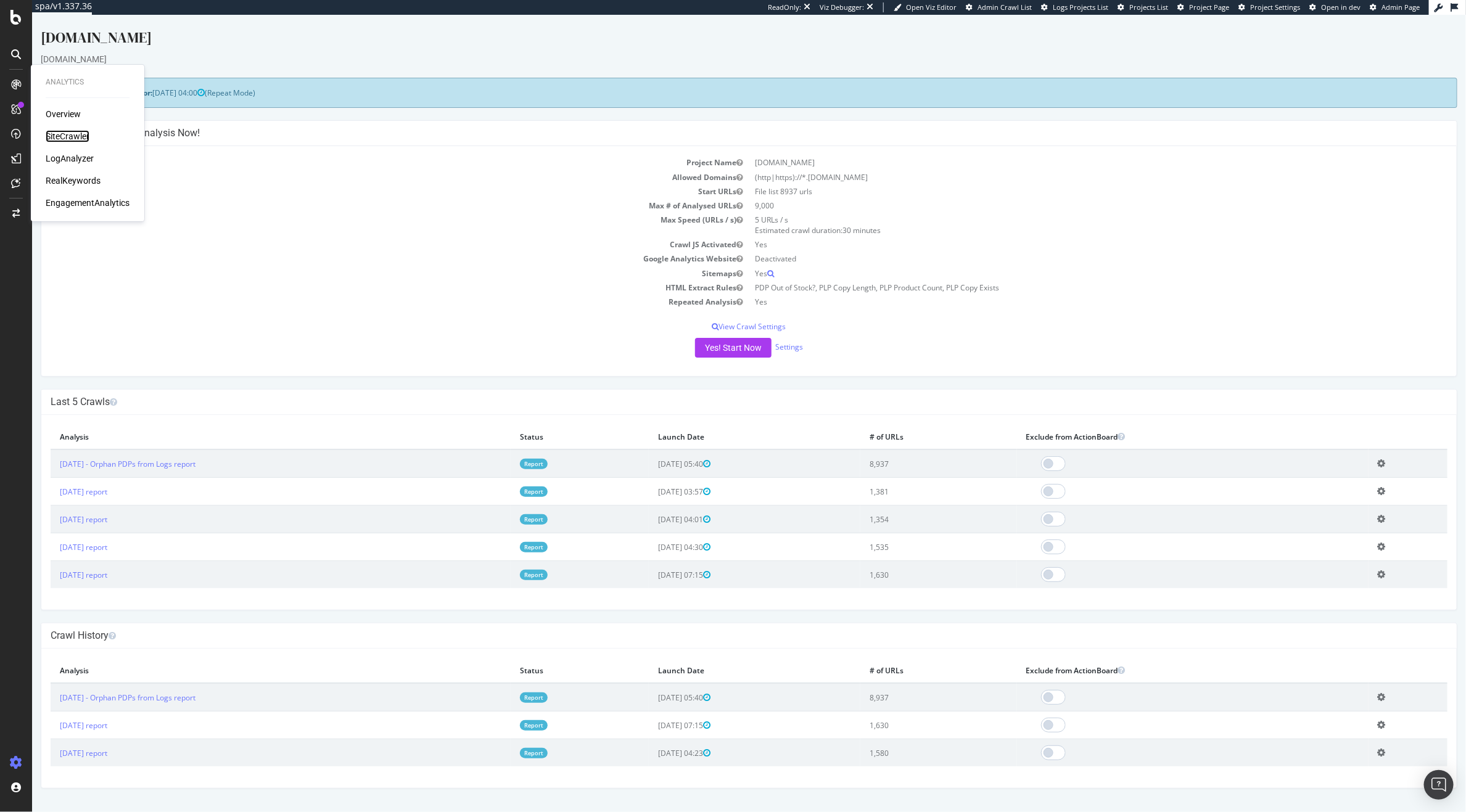
click at [61, 135] on div "SiteCrawler" at bounding box center [67, 136] width 44 height 13
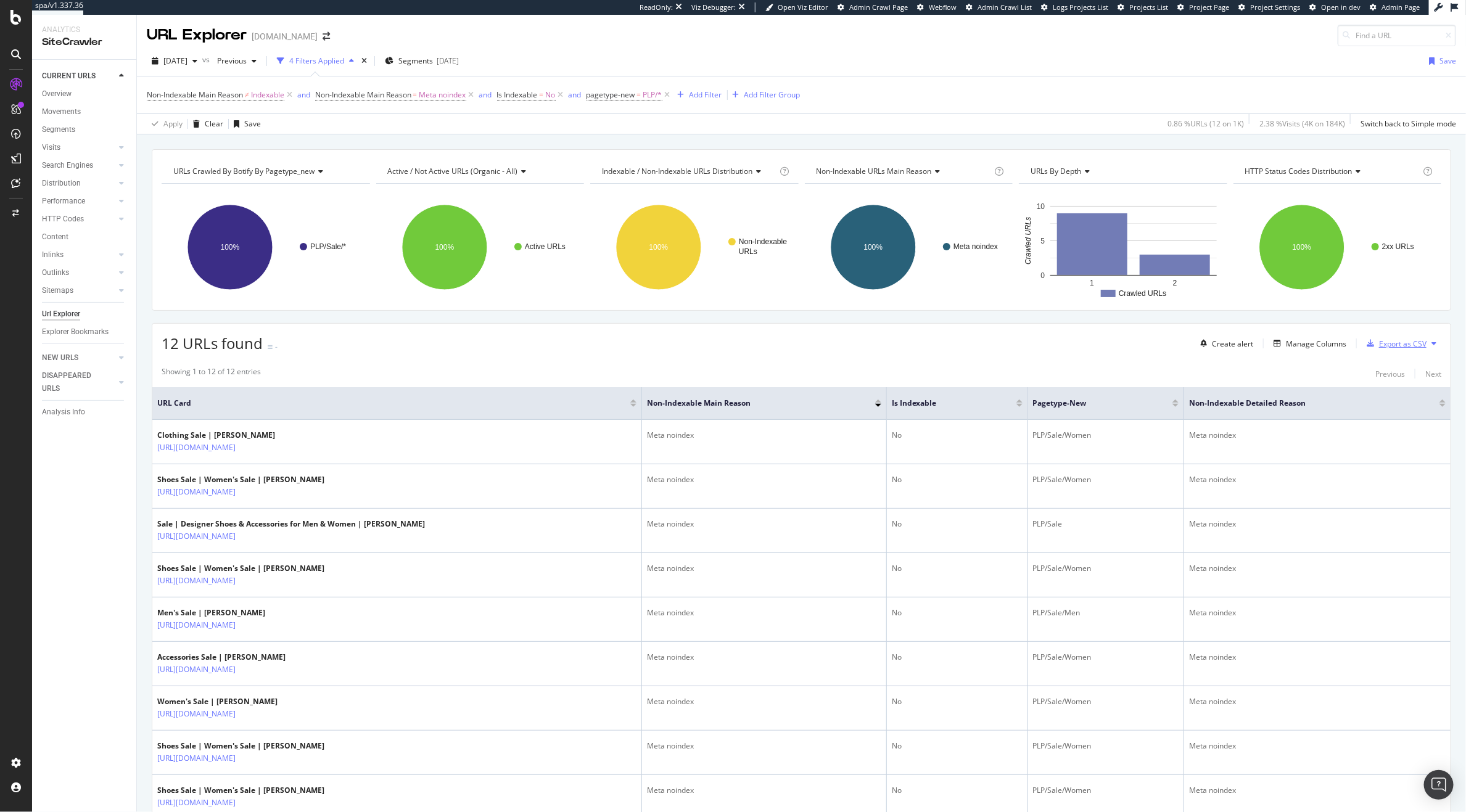
click at [1387, 345] on div "Export as CSV" at bounding box center [1403, 344] width 47 height 10
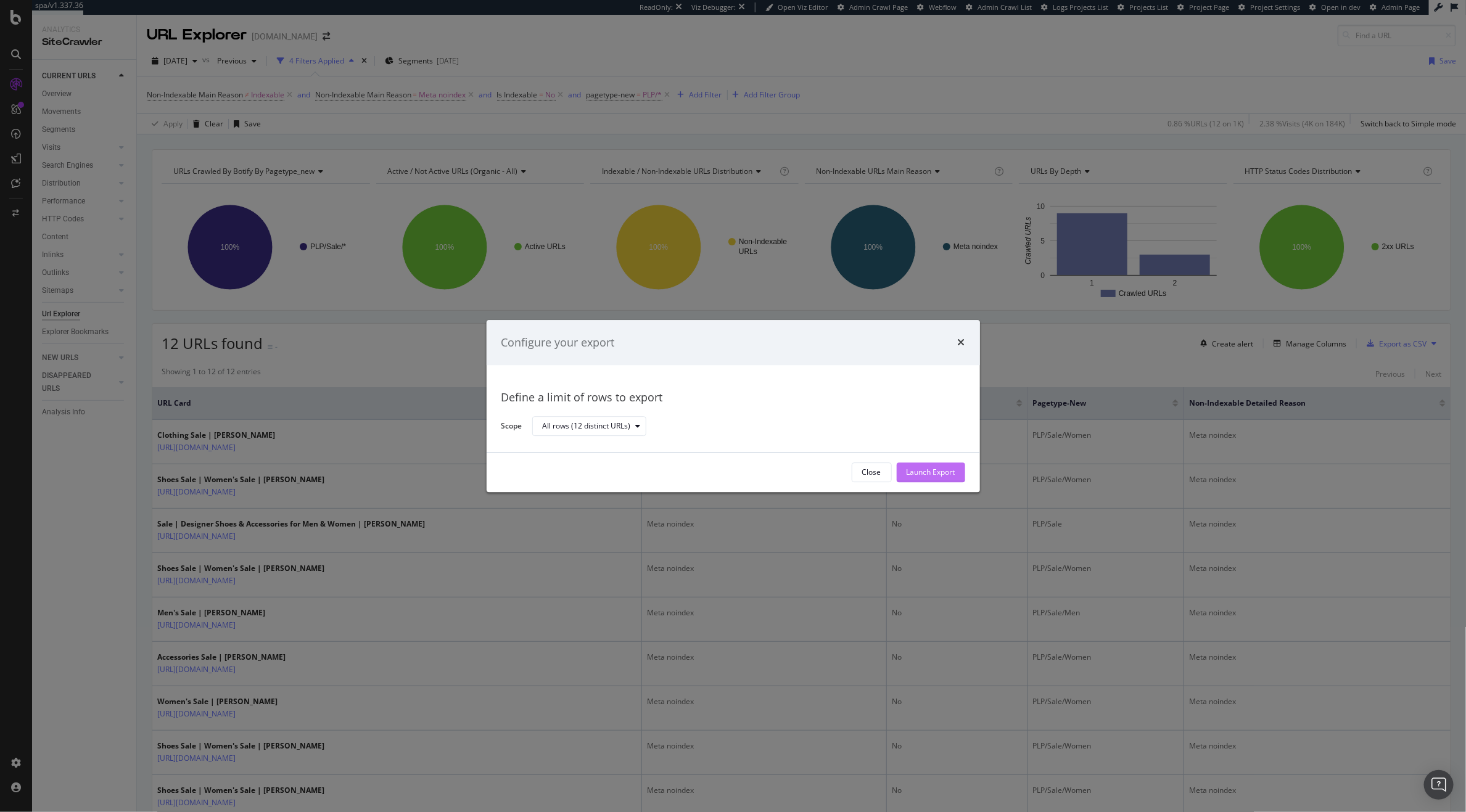
click at [913, 465] on div "Launch Export" at bounding box center [931, 472] width 49 height 19
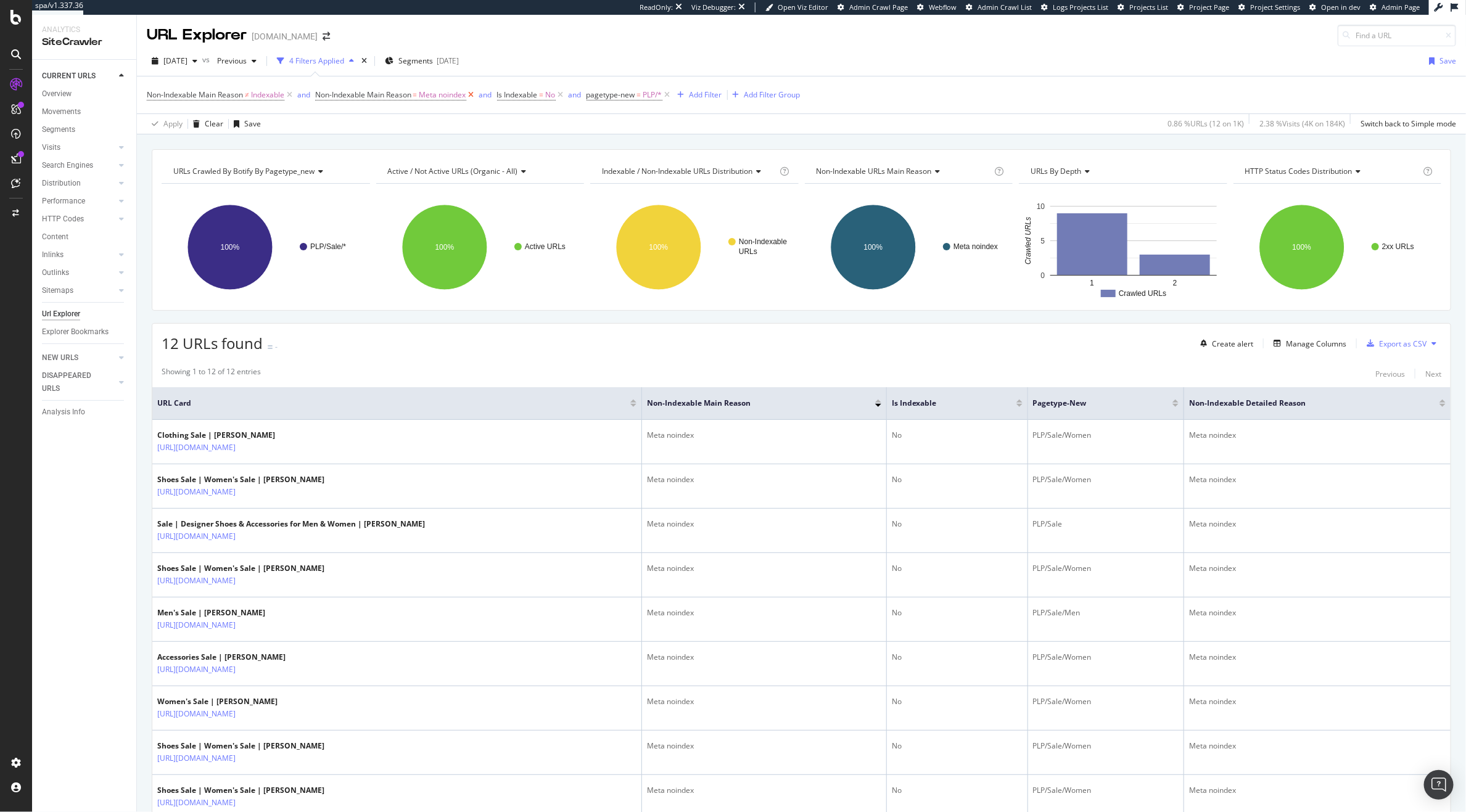
click at [473, 99] on icon at bounding box center [471, 95] width 10 height 13
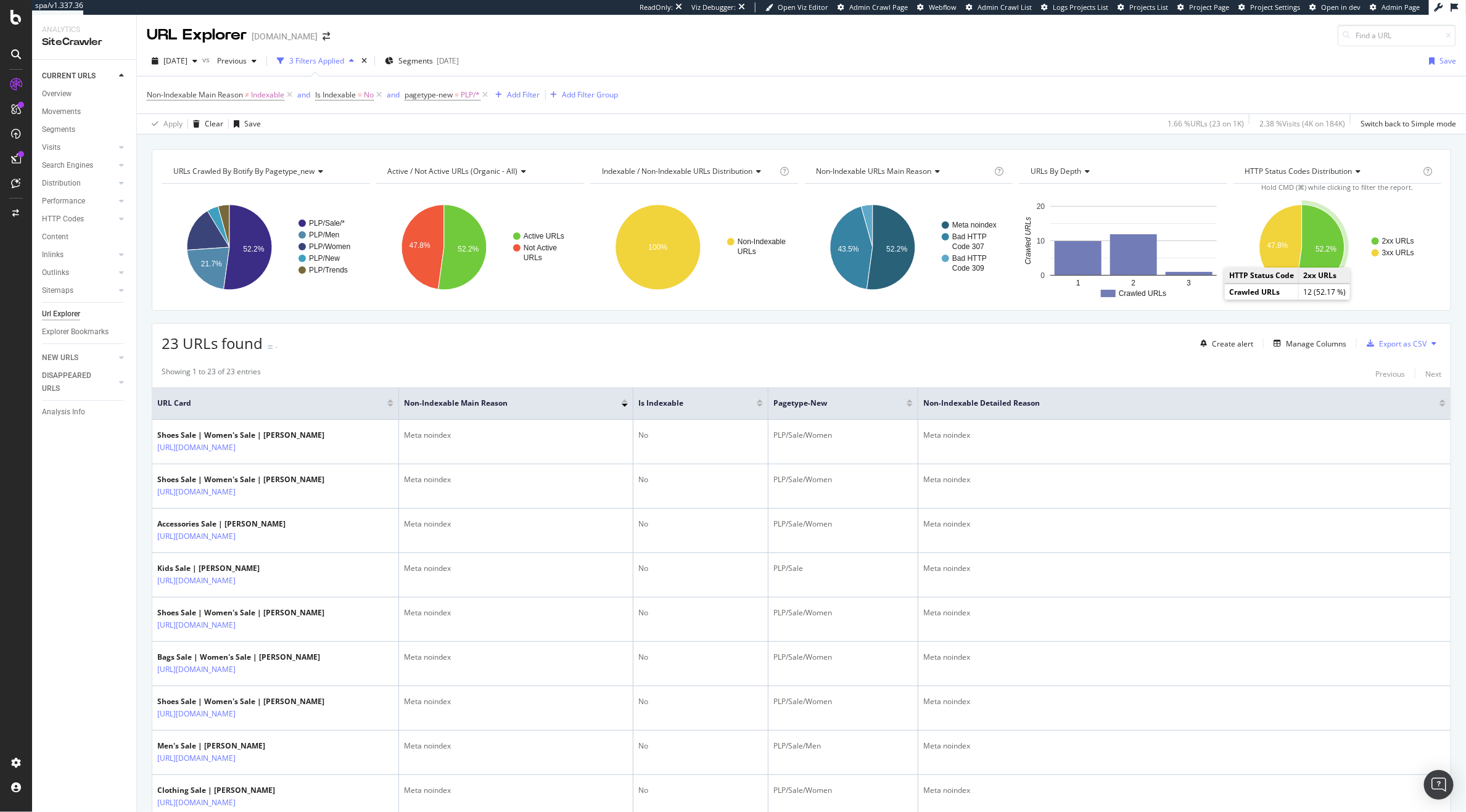
click at [1309, 219] on icon "A chart." at bounding box center [1319, 247] width 48 height 85
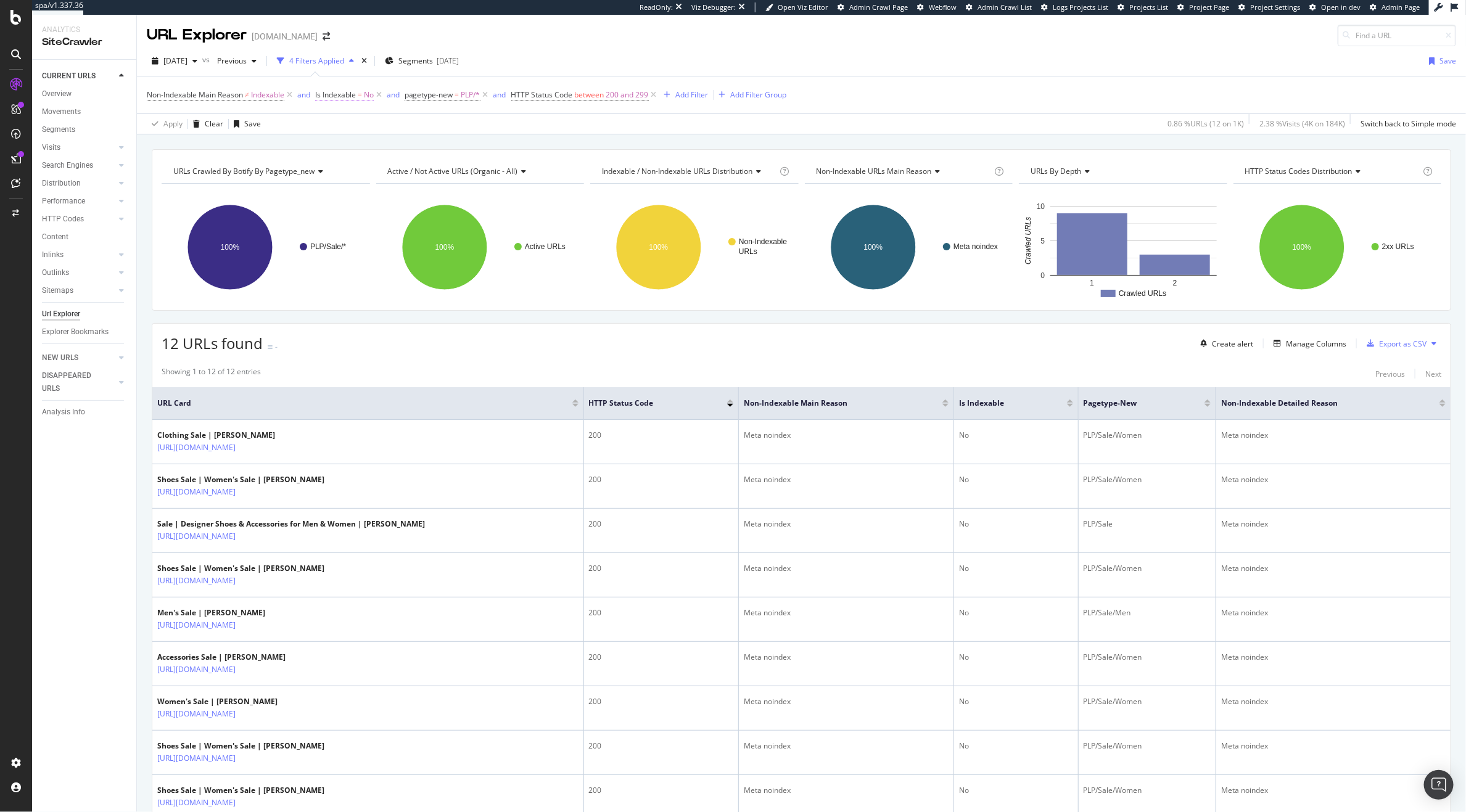
drag, startPoint x: 380, startPoint y: 98, endPoint x: 359, endPoint y: 100, distance: 21.1
click at [362, 102] on span "Is Indexable = No" at bounding box center [349, 94] width 69 height 17
click at [351, 98] on span "Is Indexable" at bounding box center [335, 95] width 41 height 10
drag, startPoint x: 273, startPoint y: 116, endPoint x: 279, endPoint y: 111, distance: 7.8
click at [274, 116] on div "Apply Clear Save 0.86 % URLs ( 12 on 1K ) 2.38 % Visits ( 4K on 184K ) Switch b…" at bounding box center [801, 123] width 1329 height 20
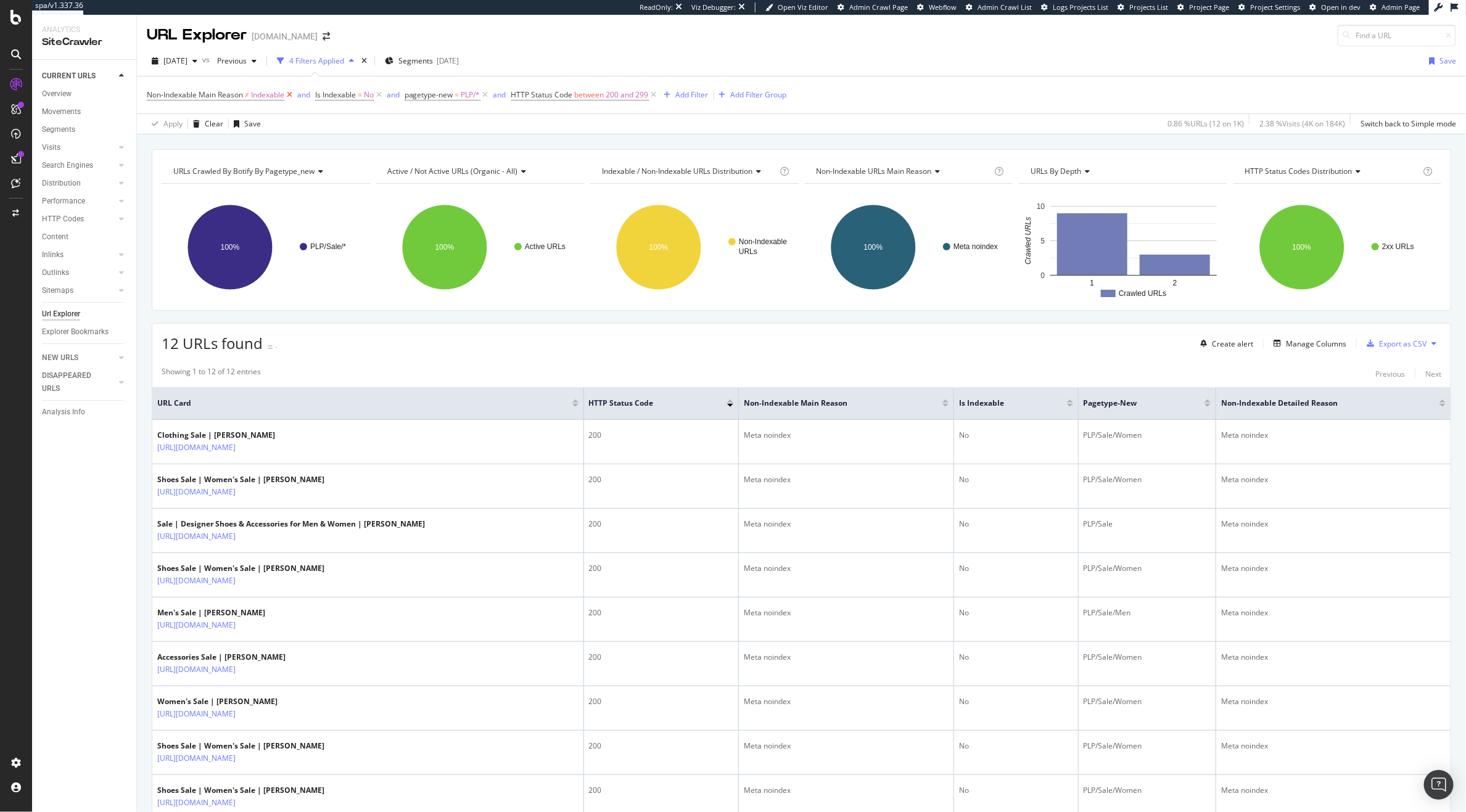
click at [289, 95] on icon at bounding box center [290, 95] width 10 height 13
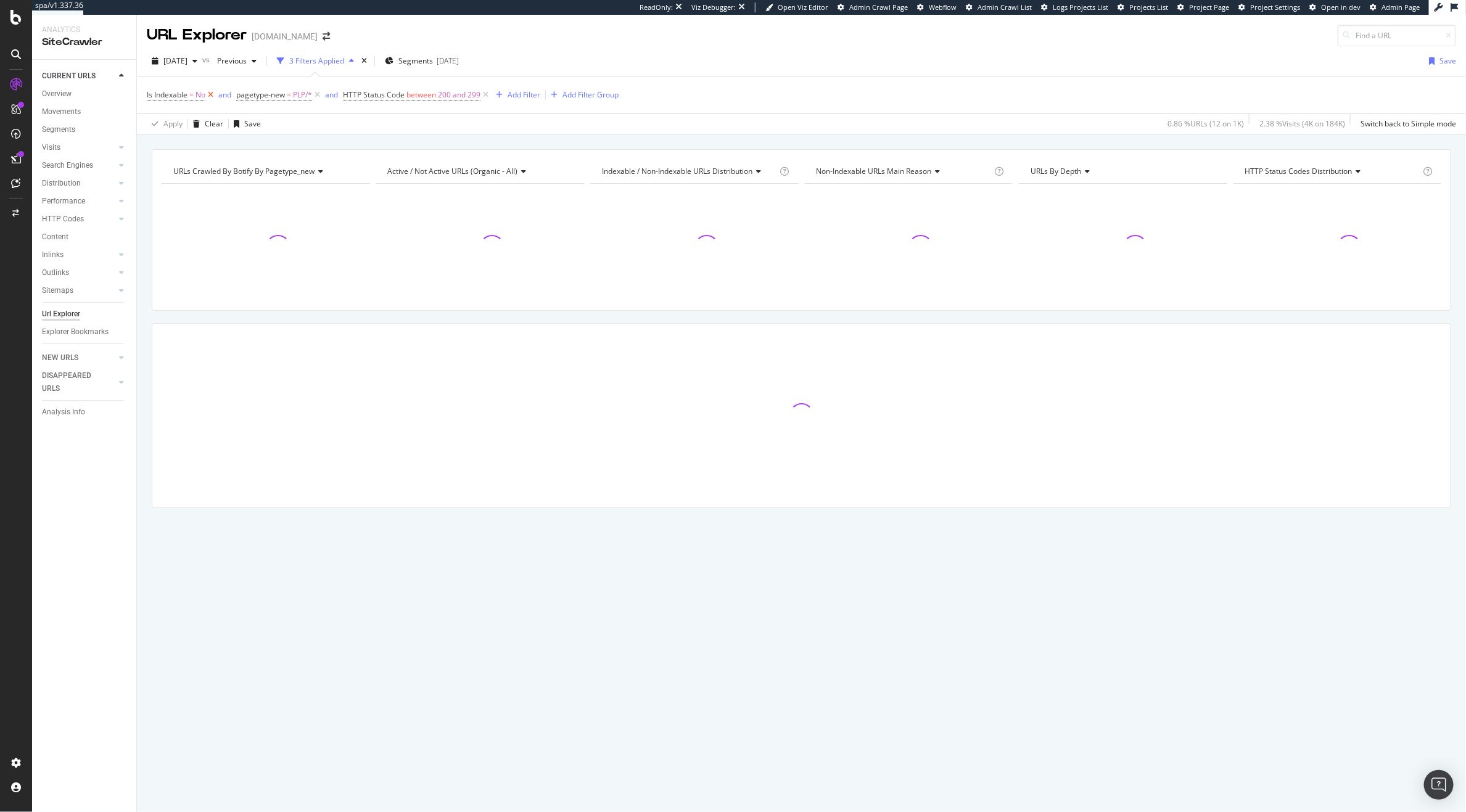
click at [210, 97] on icon at bounding box center [210, 95] width 10 height 13
click at [399, 93] on icon at bounding box center [397, 95] width 10 height 13
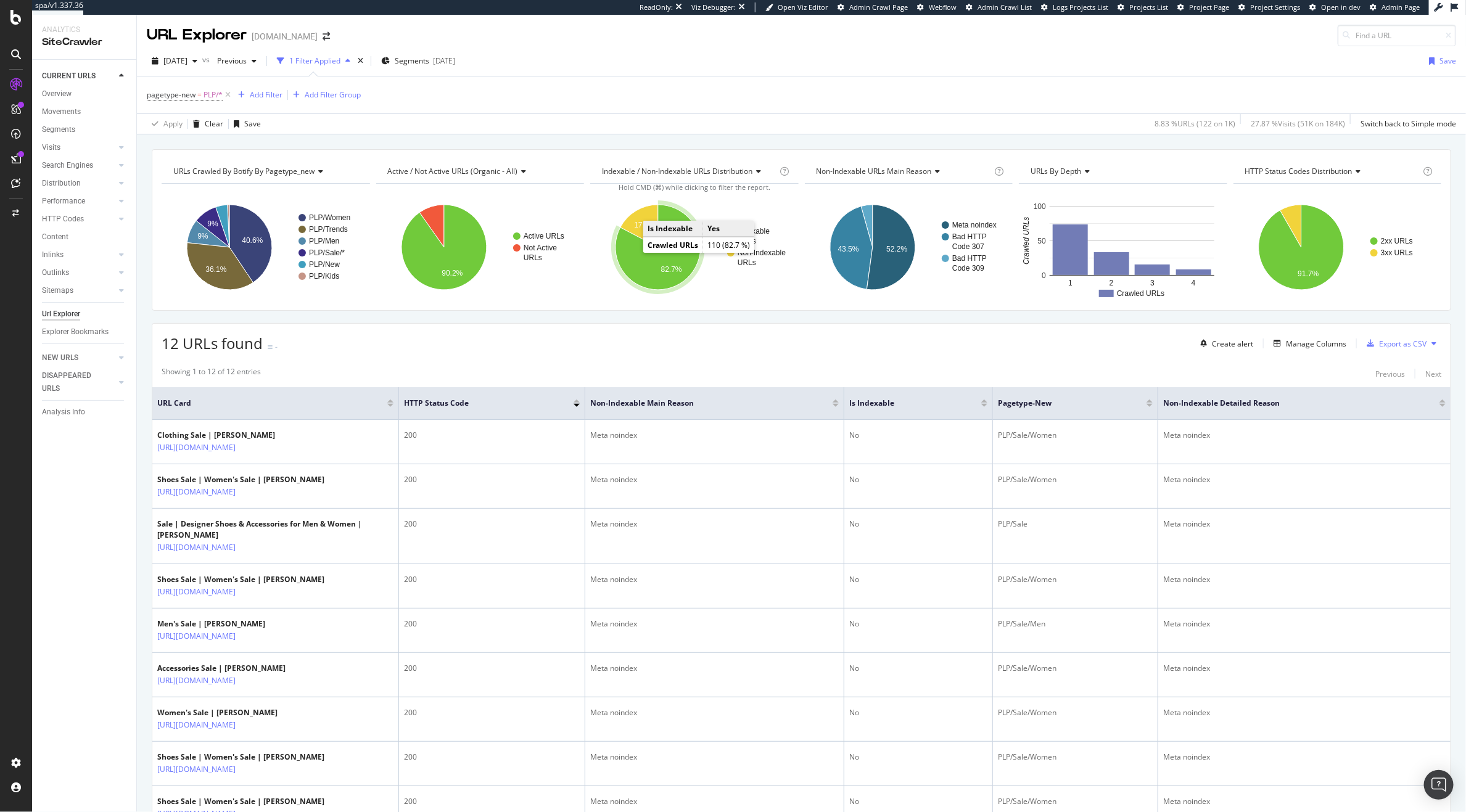
click at [665, 257] on icon "A chart." at bounding box center [657, 247] width 85 height 85
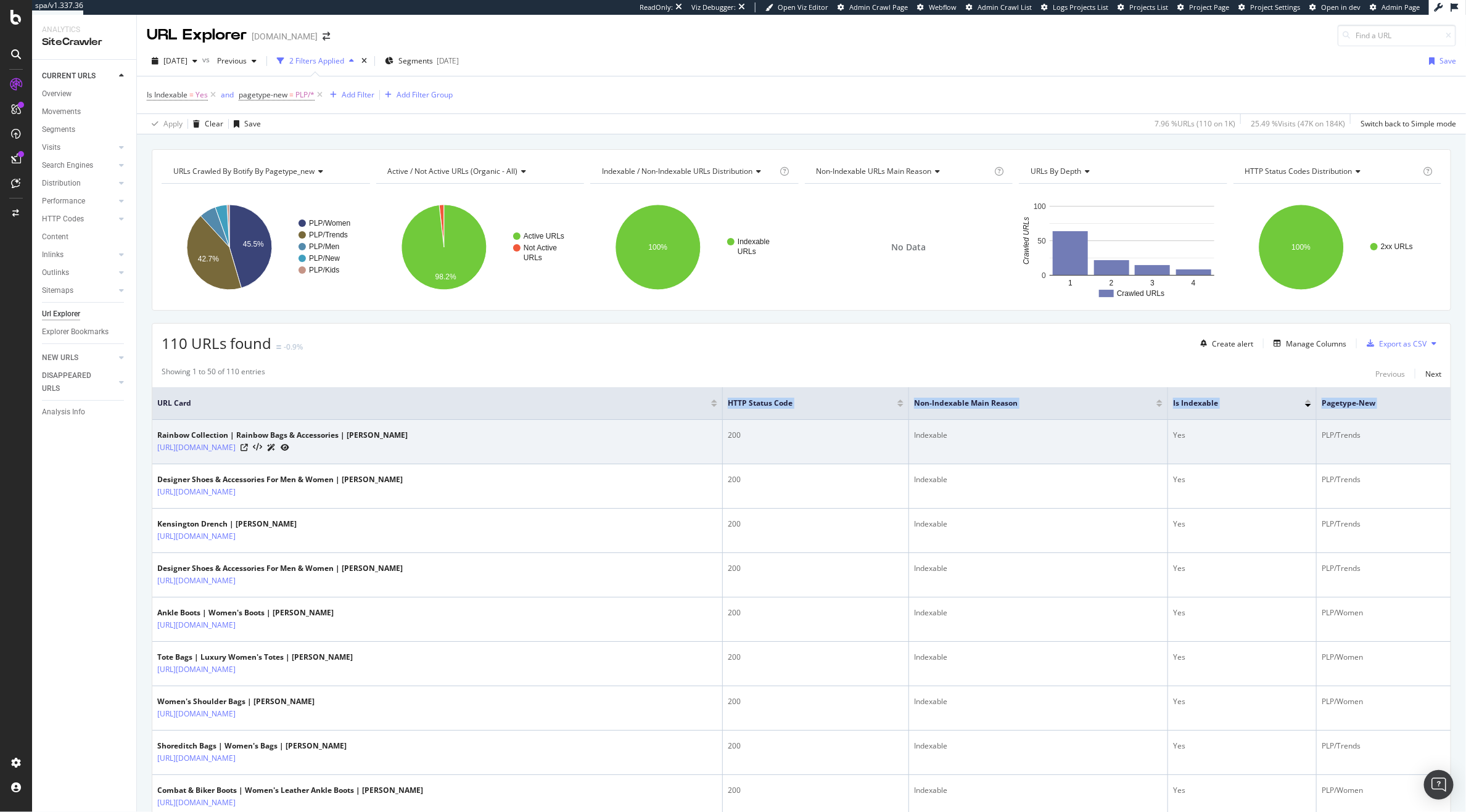
drag, startPoint x: 397, startPoint y: 413, endPoint x: 577, endPoint y: 428, distance: 180.6
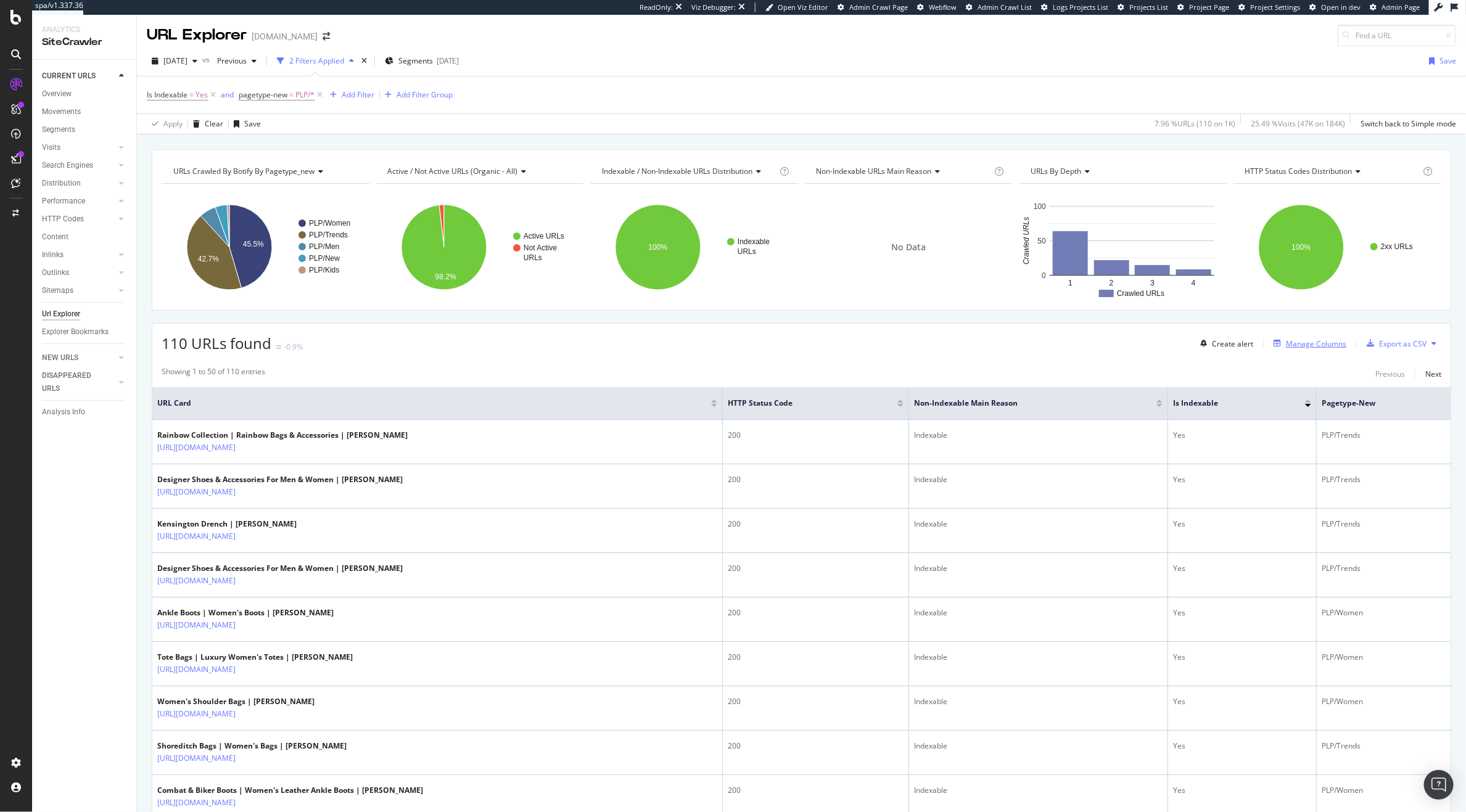
click at [1310, 346] on div "Manage Columns" at bounding box center [1316, 344] width 61 height 10
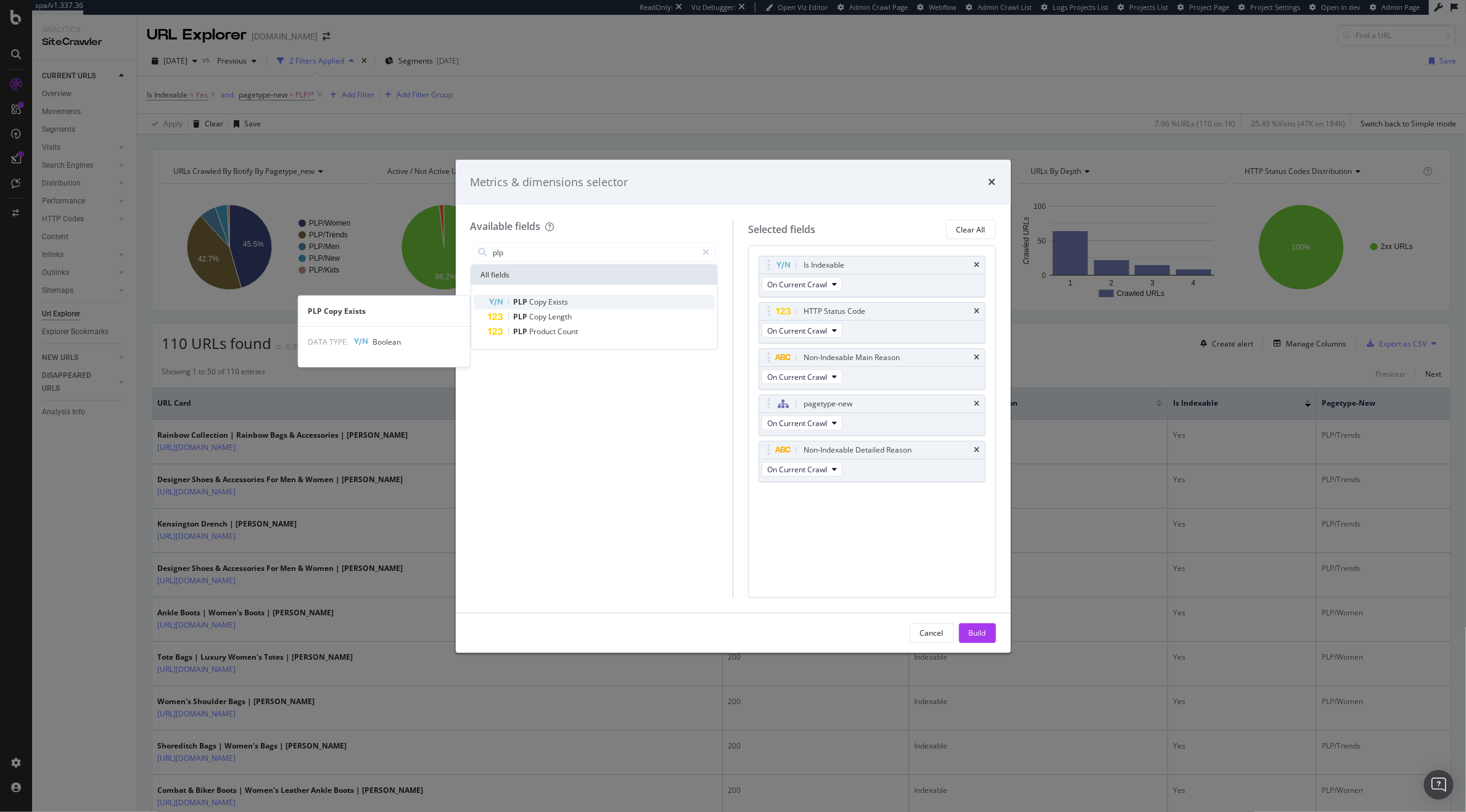
type input "plp"
click at [586, 304] on div "PLP Copy Exists" at bounding box center [602, 302] width 227 height 15
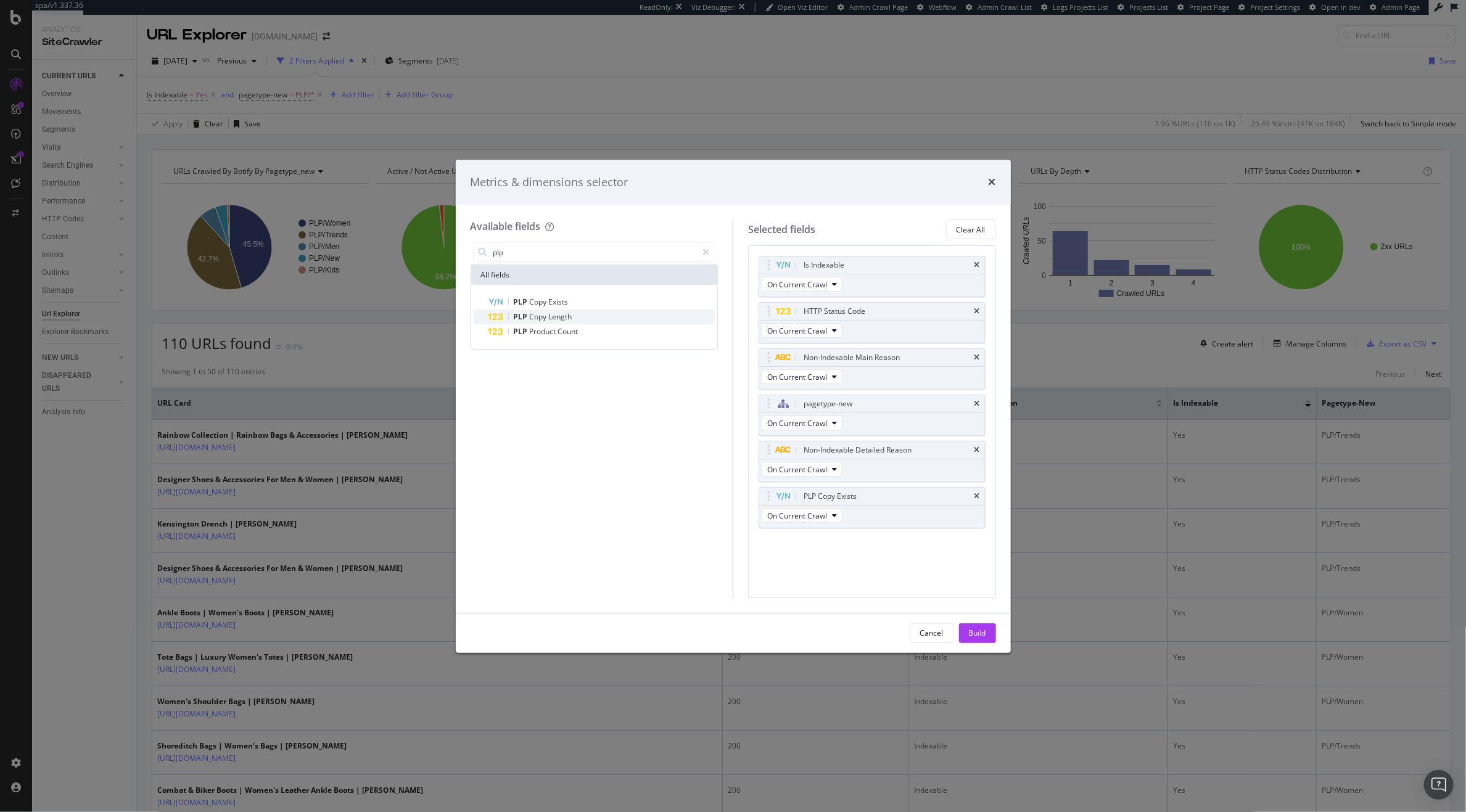
click at [583, 316] on div "PLP Copy Length" at bounding box center [602, 317] width 227 height 15
click at [975, 267] on icon "times" at bounding box center [977, 265] width 5 height 7
click at [966, 267] on div "HTTP Status Code" at bounding box center [886, 264] width 171 height 13
click at [979, 264] on div "HTTP Status Code" at bounding box center [872, 264] width 226 height 17
click at [979, 264] on icon "times" at bounding box center [977, 265] width 5 height 7
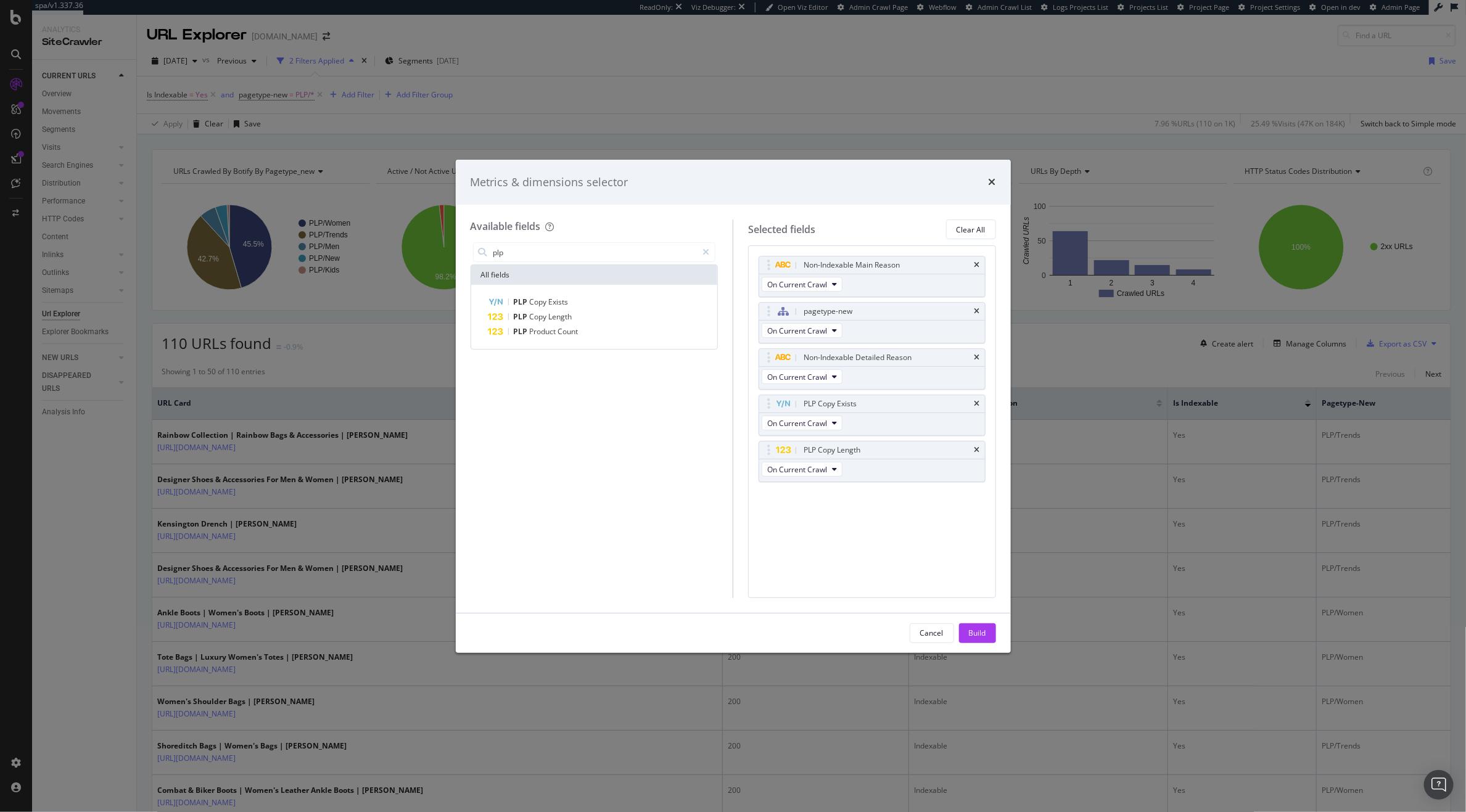
click at [979, 264] on icon "times" at bounding box center [977, 265] width 5 height 7
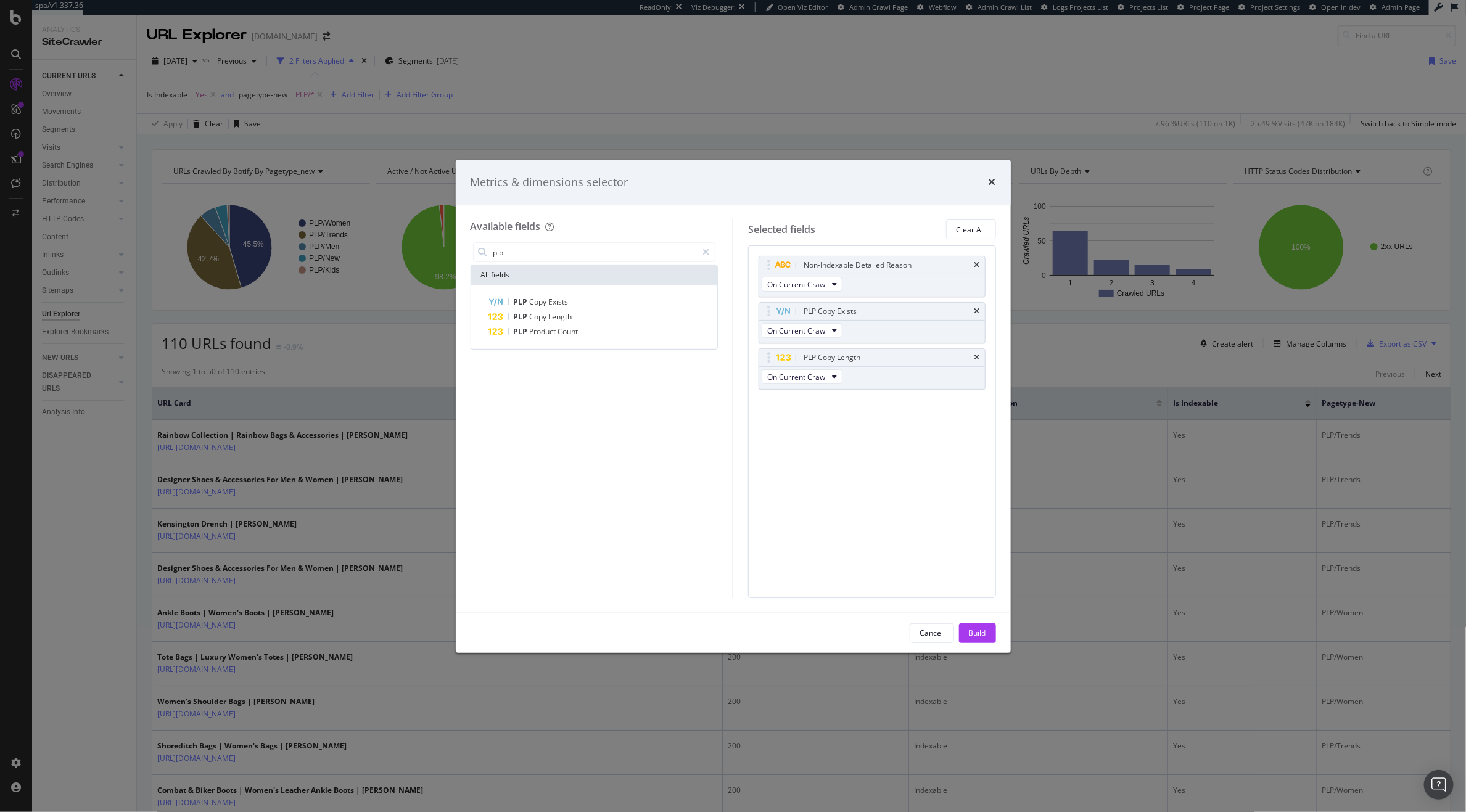
click at [979, 264] on icon "times" at bounding box center [977, 265] width 5 height 7
drag, startPoint x: 769, startPoint y: 311, endPoint x: 765, endPoint y: 239, distance: 72.1
click at [765, 239] on body "spa/v1.337.36 ReadOnly: Viz Debugger: Open Viz Editor Admin Crawl Page Webflow …" at bounding box center [733, 406] width 1466 height 812
click at [980, 647] on div "Cancel Build" at bounding box center [733, 633] width 555 height 39
click at [980, 631] on div "Build" at bounding box center [977, 633] width 17 height 10
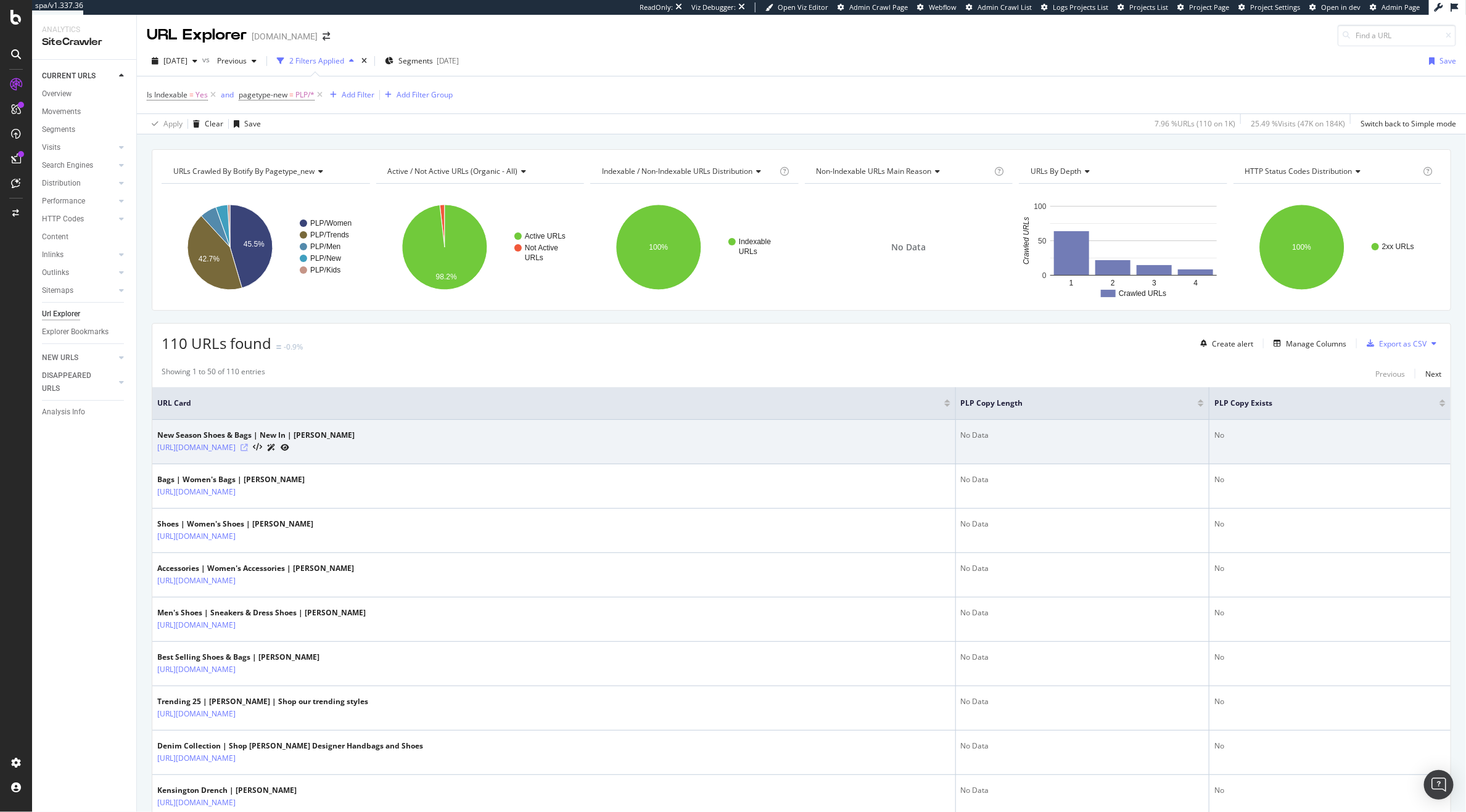
click at [248, 448] on icon at bounding box center [245, 447] width 7 height 7
click at [262, 450] on icon at bounding box center [257, 447] width 9 height 9
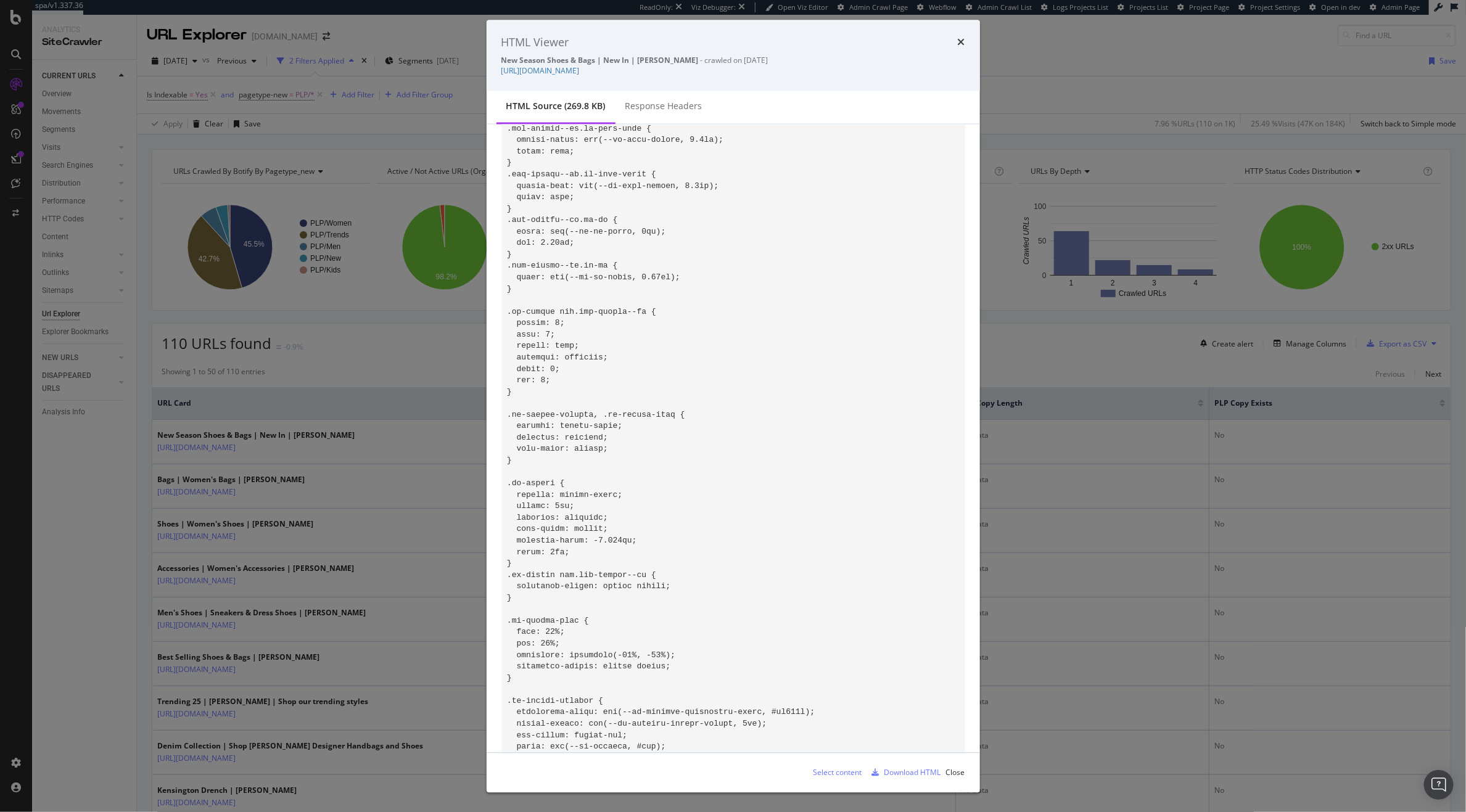
scroll to position [528, 0]
click at [968, 42] on div "HTML Viewer New Season Shoes & Bags | New In | Kurt Geiger - crawled on 2025-09…" at bounding box center [734, 56] width 494 height 72
click at [962, 42] on icon "times" at bounding box center [961, 42] width 7 height 10
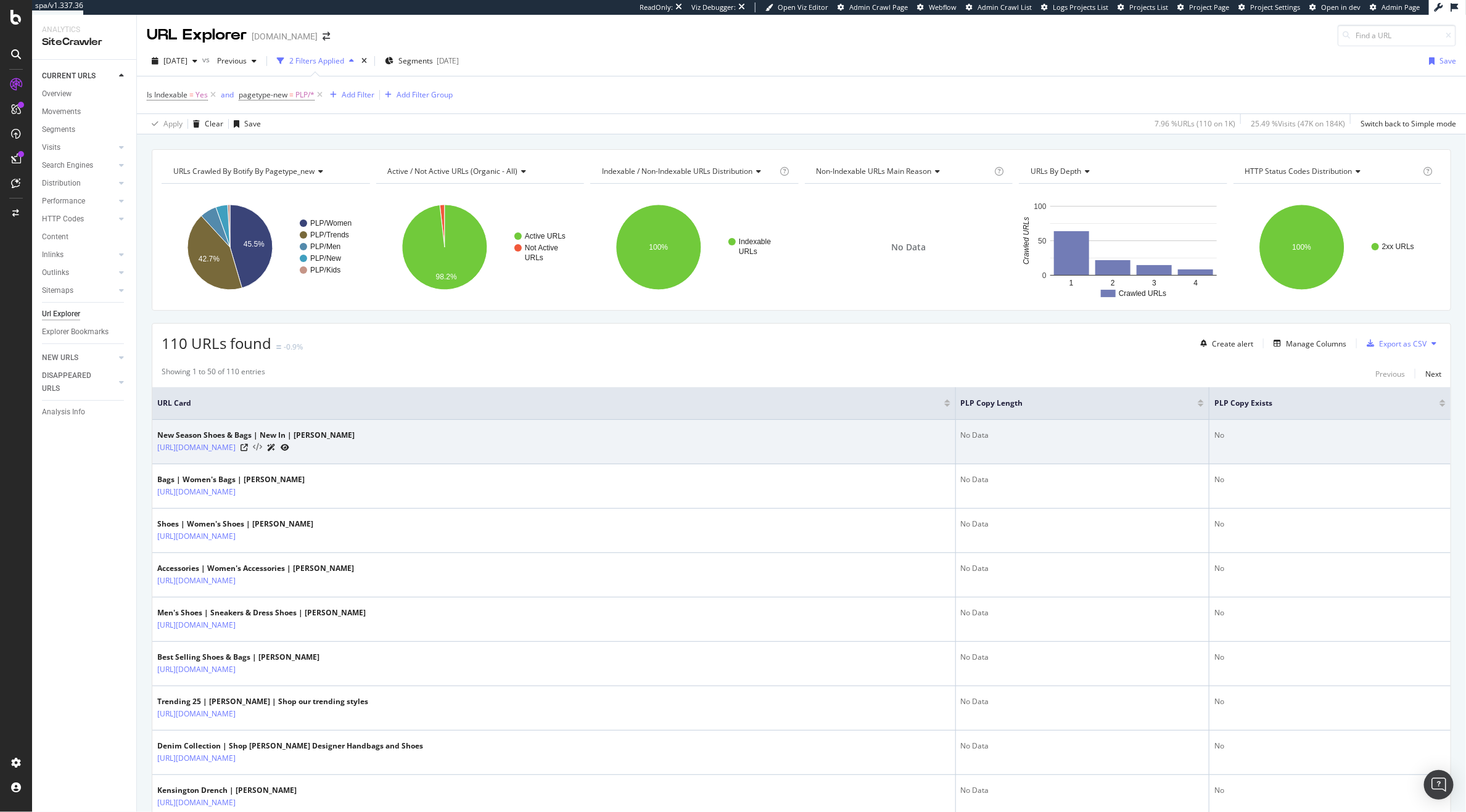
click at [262, 448] on icon at bounding box center [257, 447] width 9 height 9
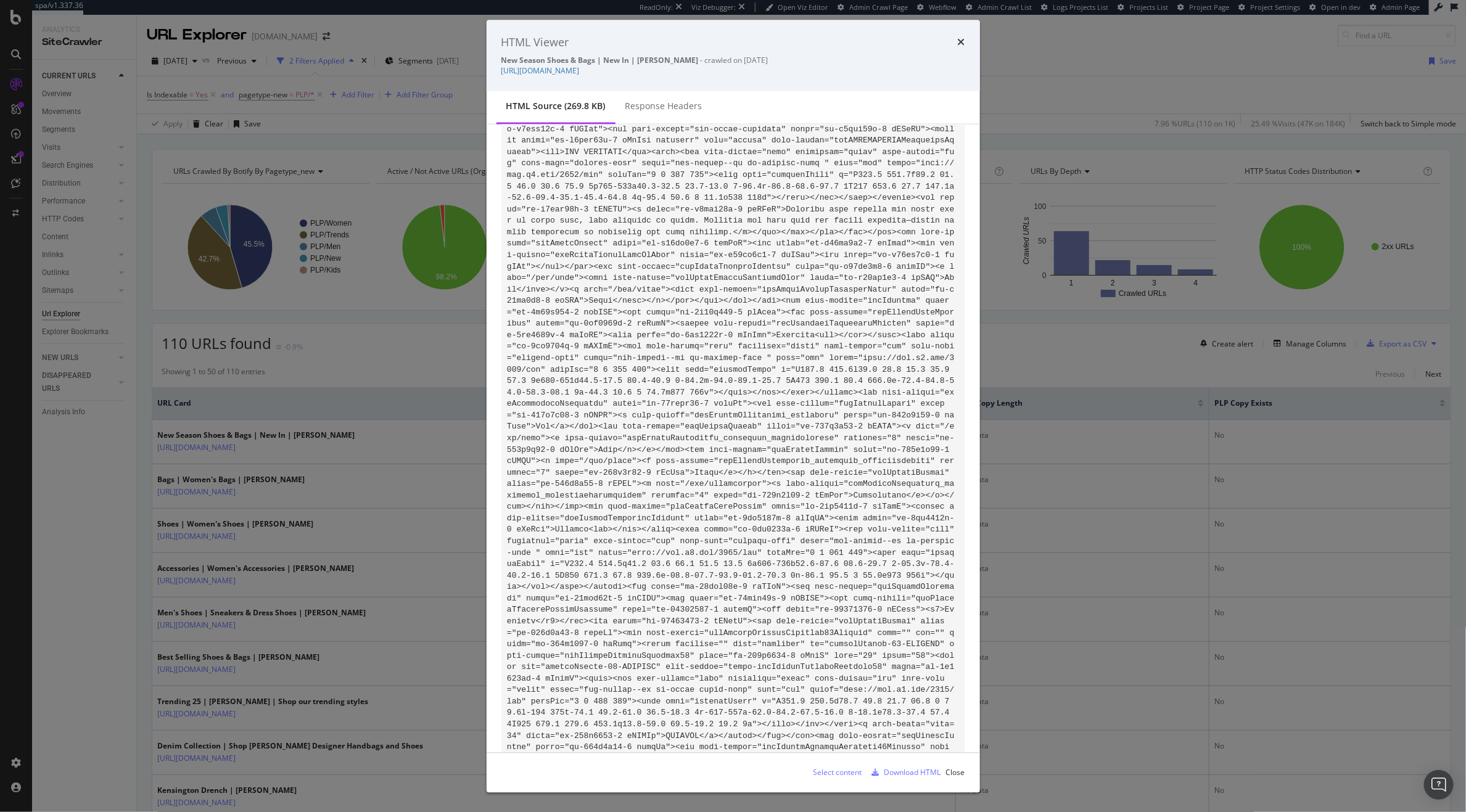
scroll to position [14544, 0]
click at [10, 739] on div "HTML Viewer New Season Shoes & Bags | New In | Kurt Geiger - crawled on 2025-09…" at bounding box center [733, 406] width 1466 height 812
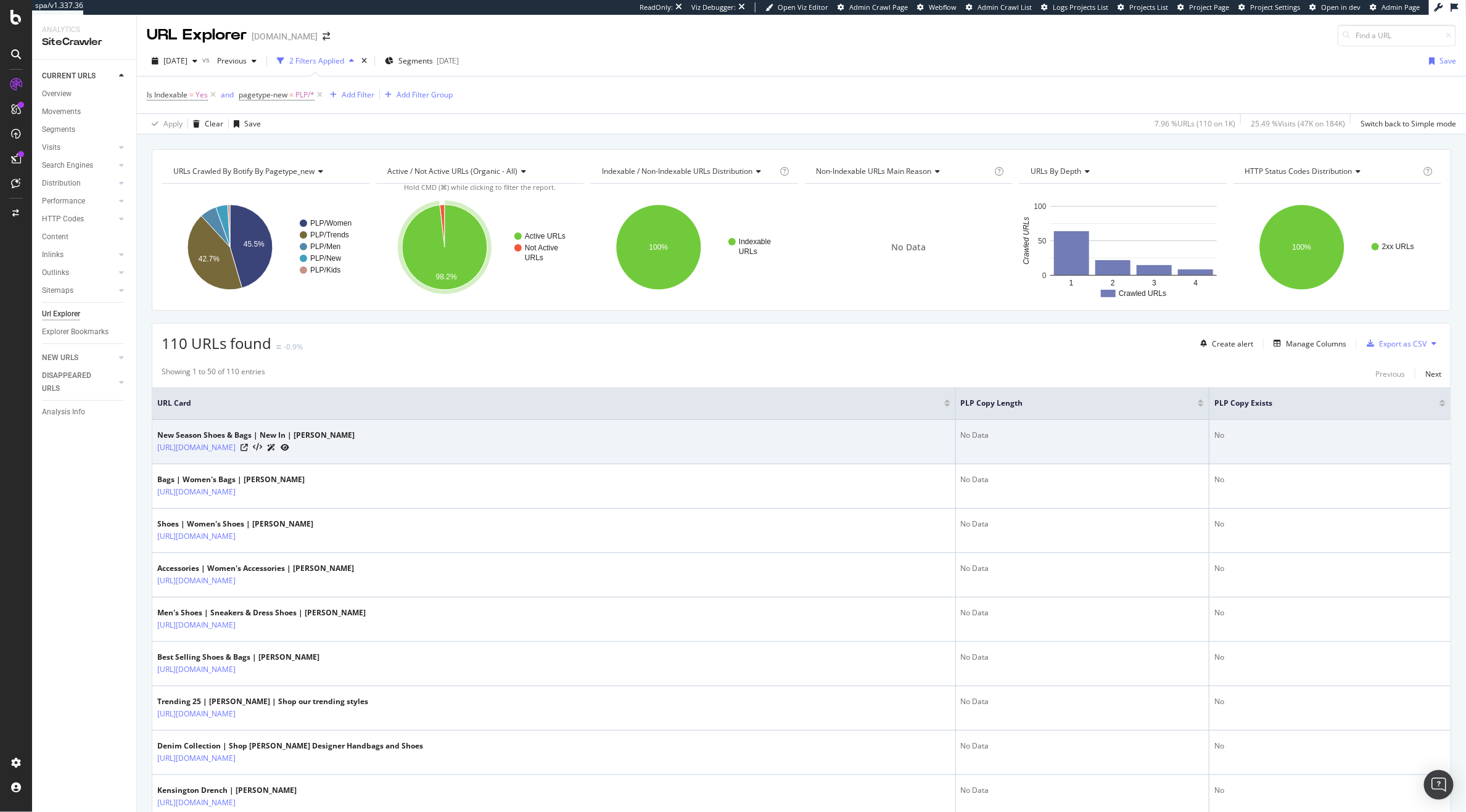
click at [913, 441] on div "New Season Shoes & Bags | New In | Kurt Geiger https://www.kurtgeiger.us/new" at bounding box center [554, 442] width 793 height 24
click at [262, 449] on icon at bounding box center [257, 447] width 9 height 9
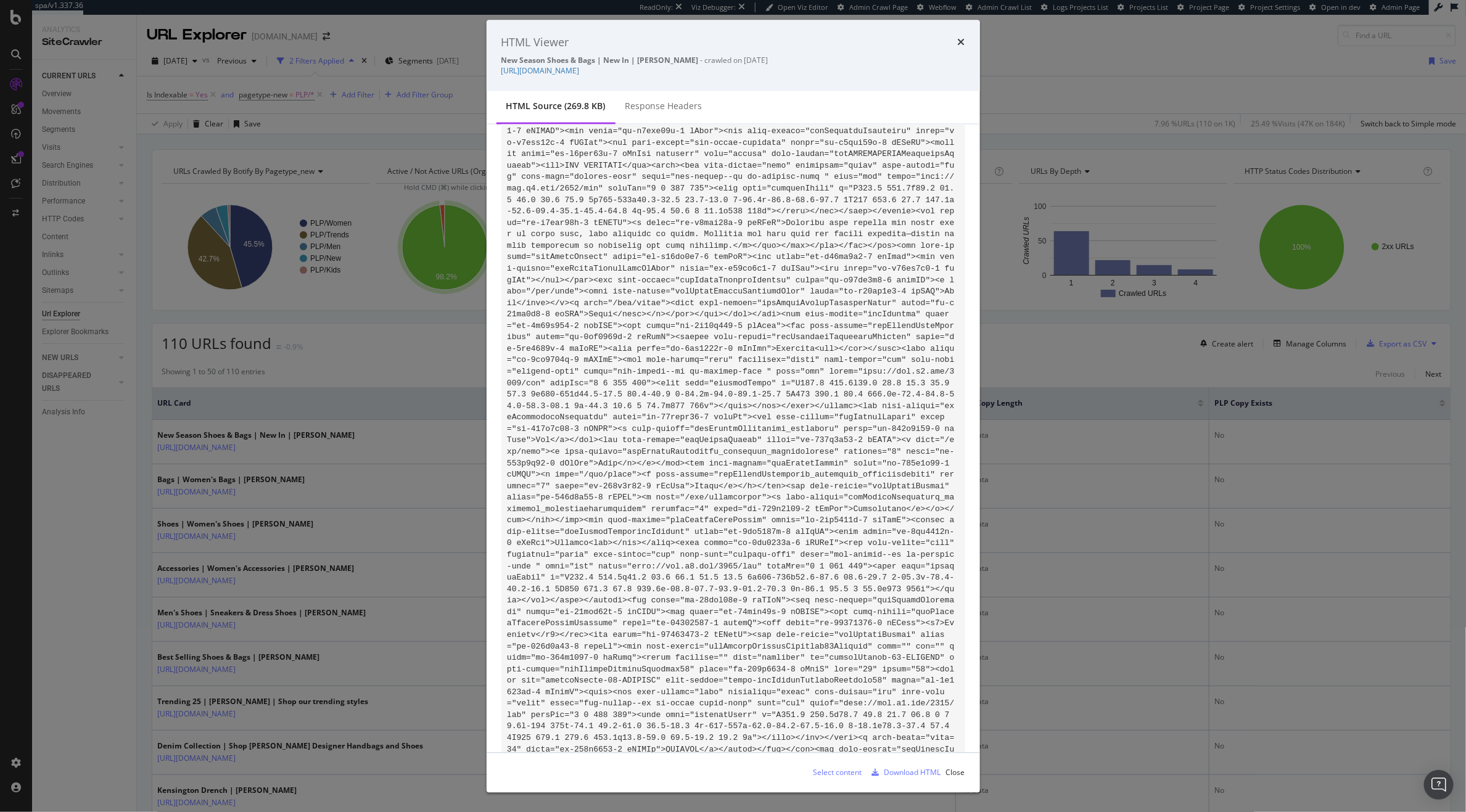
click at [835, 771] on div "Select content" at bounding box center [838, 772] width 49 height 10
click at [846, 770] on div "Select content" at bounding box center [838, 772] width 49 height 10
click at [958, 39] on icon "times" at bounding box center [961, 42] width 7 height 10
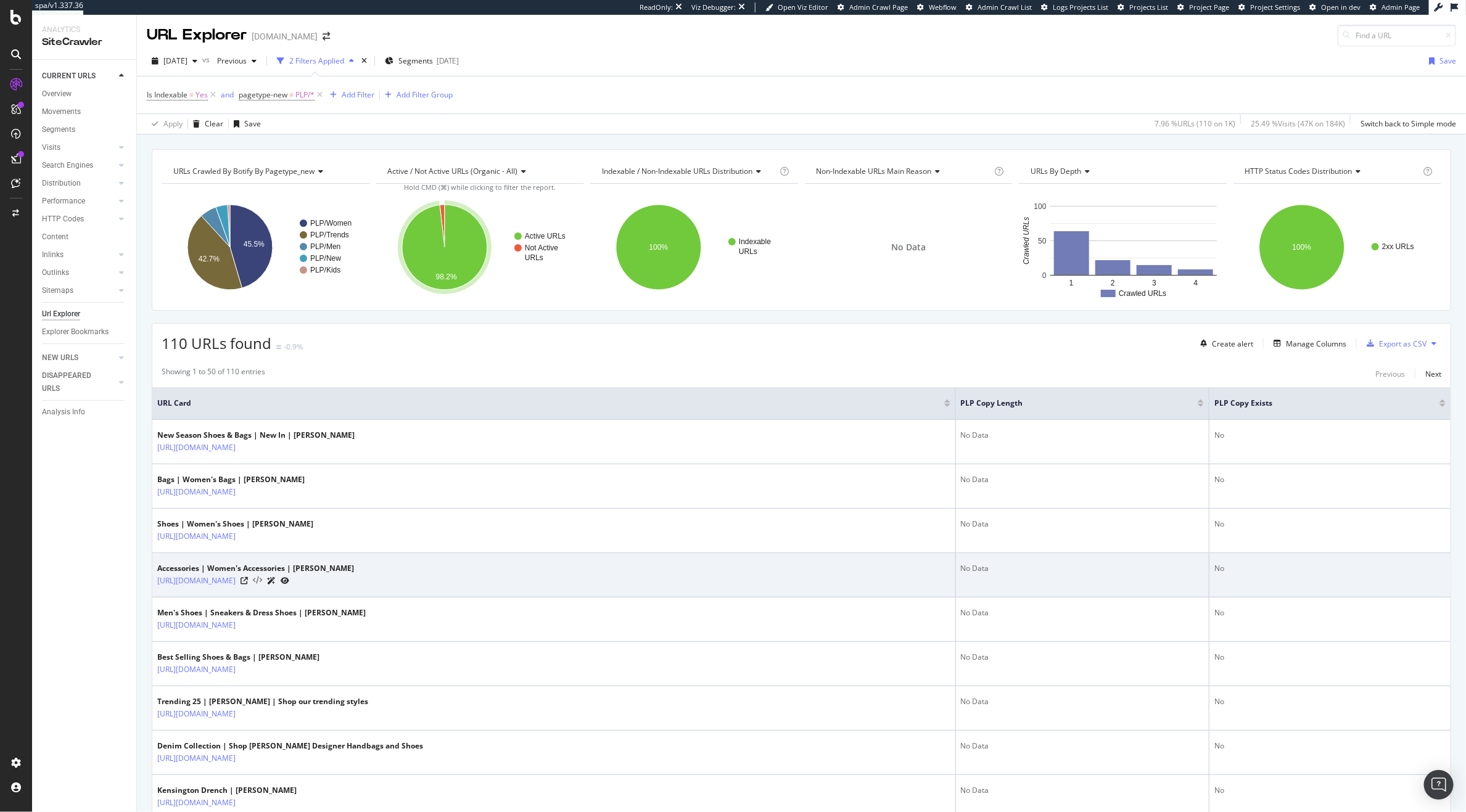
click at [262, 582] on icon at bounding box center [257, 581] width 9 height 9
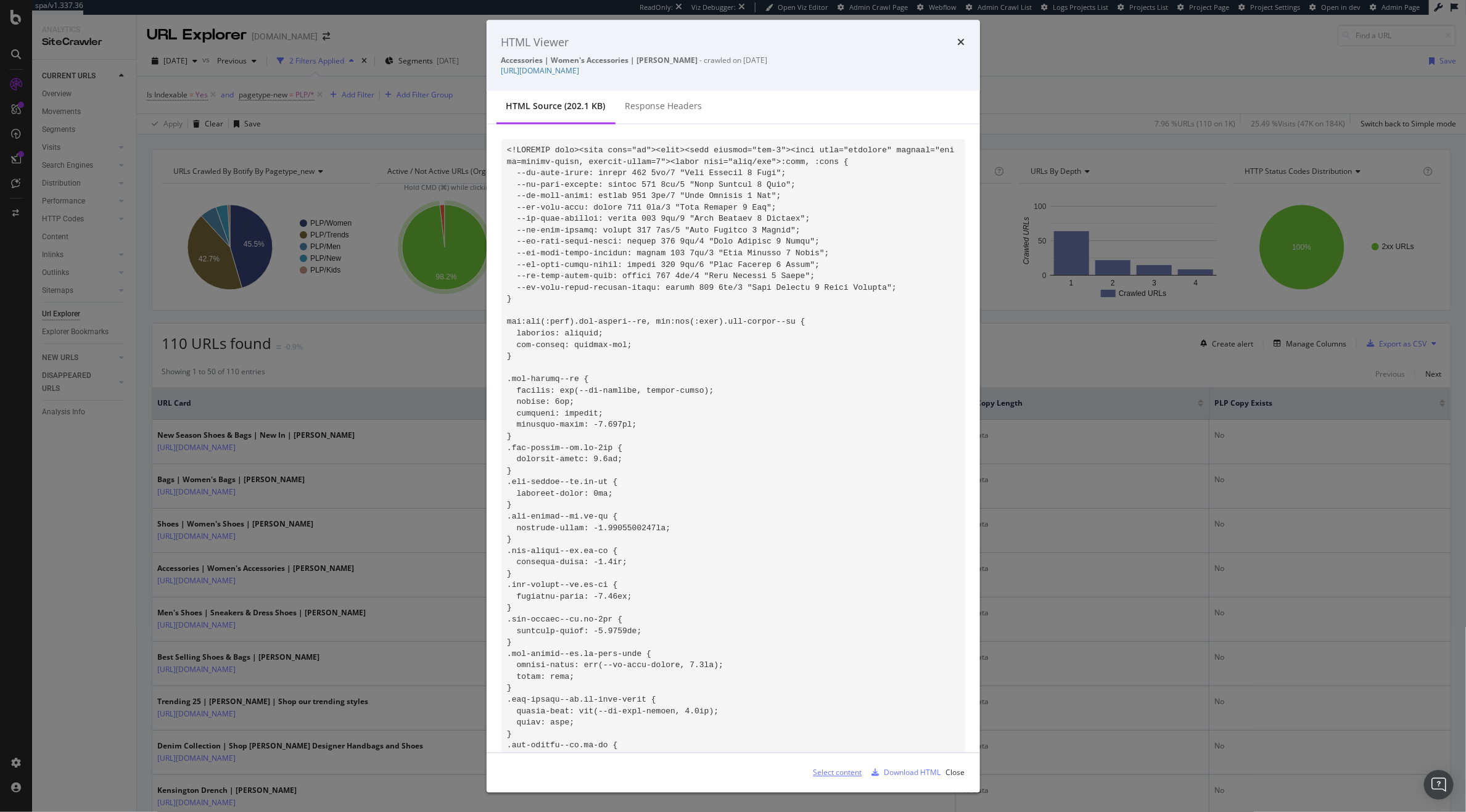
click at [824, 771] on div "Select content" at bounding box center [838, 772] width 49 height 10
click at [959, 36] on div "times" at bounding box center [961, 43] width 7 height 16
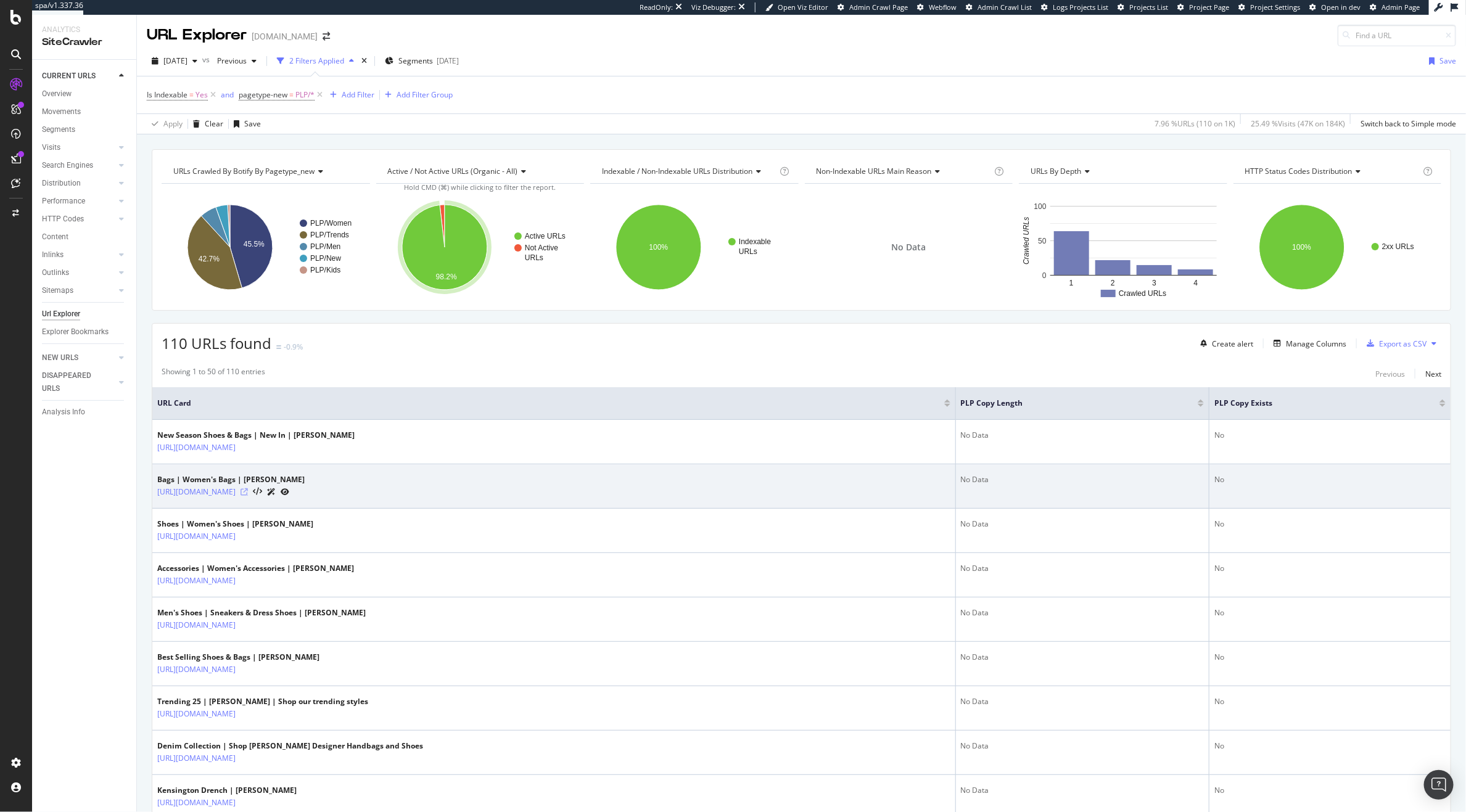
click at [248, 492] on icon at bounding box center [245, 492] width 7 height 7
click at [262, 490] on icon at bounding box center [257, 492] width 9 height 9
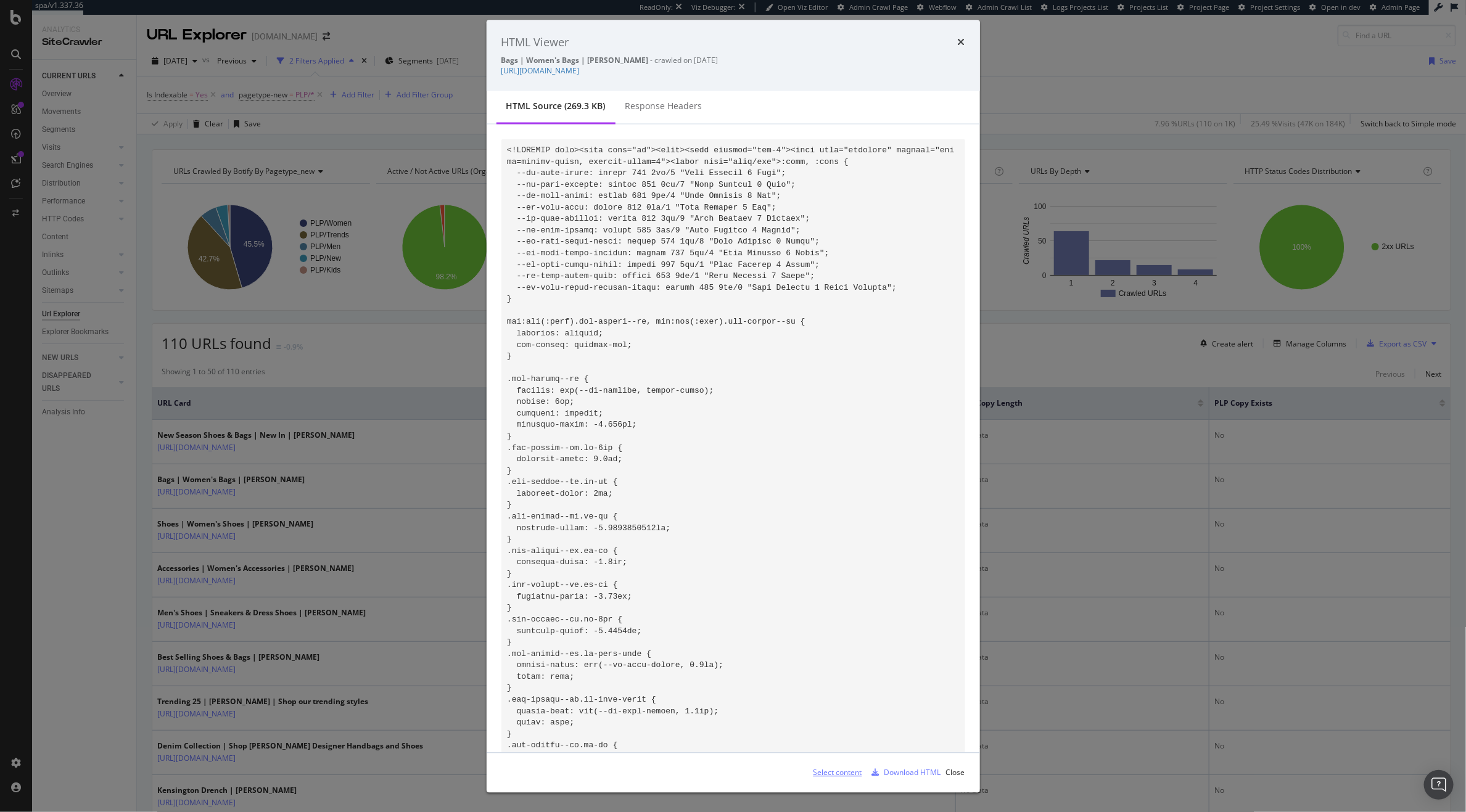
click at [835, 774] on div "Select content" at bounding box center [838, 772] width 49 height 10
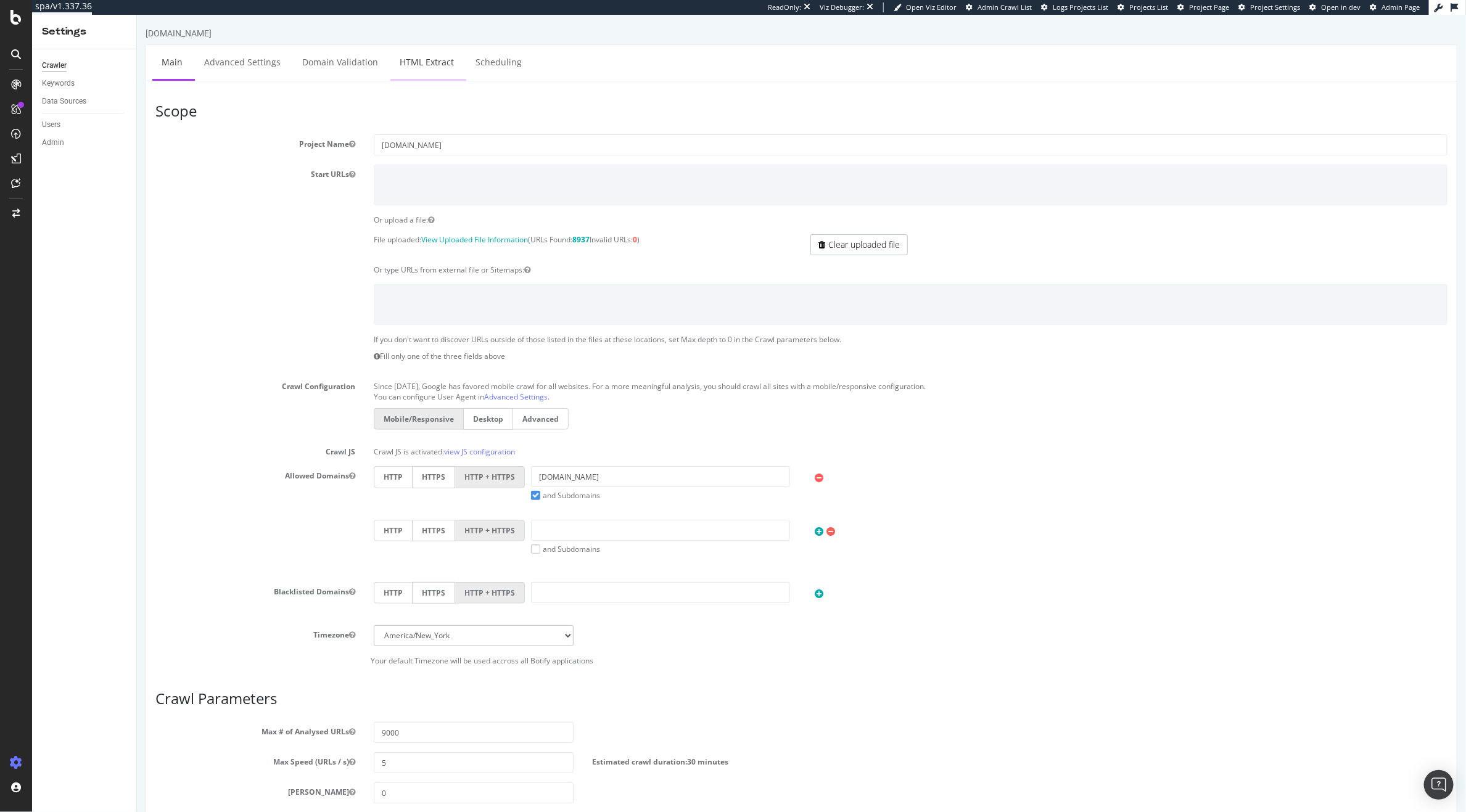
click at [428, 64] on link "HTML Extract" at bounding box center [426, 62] width 73 height 34
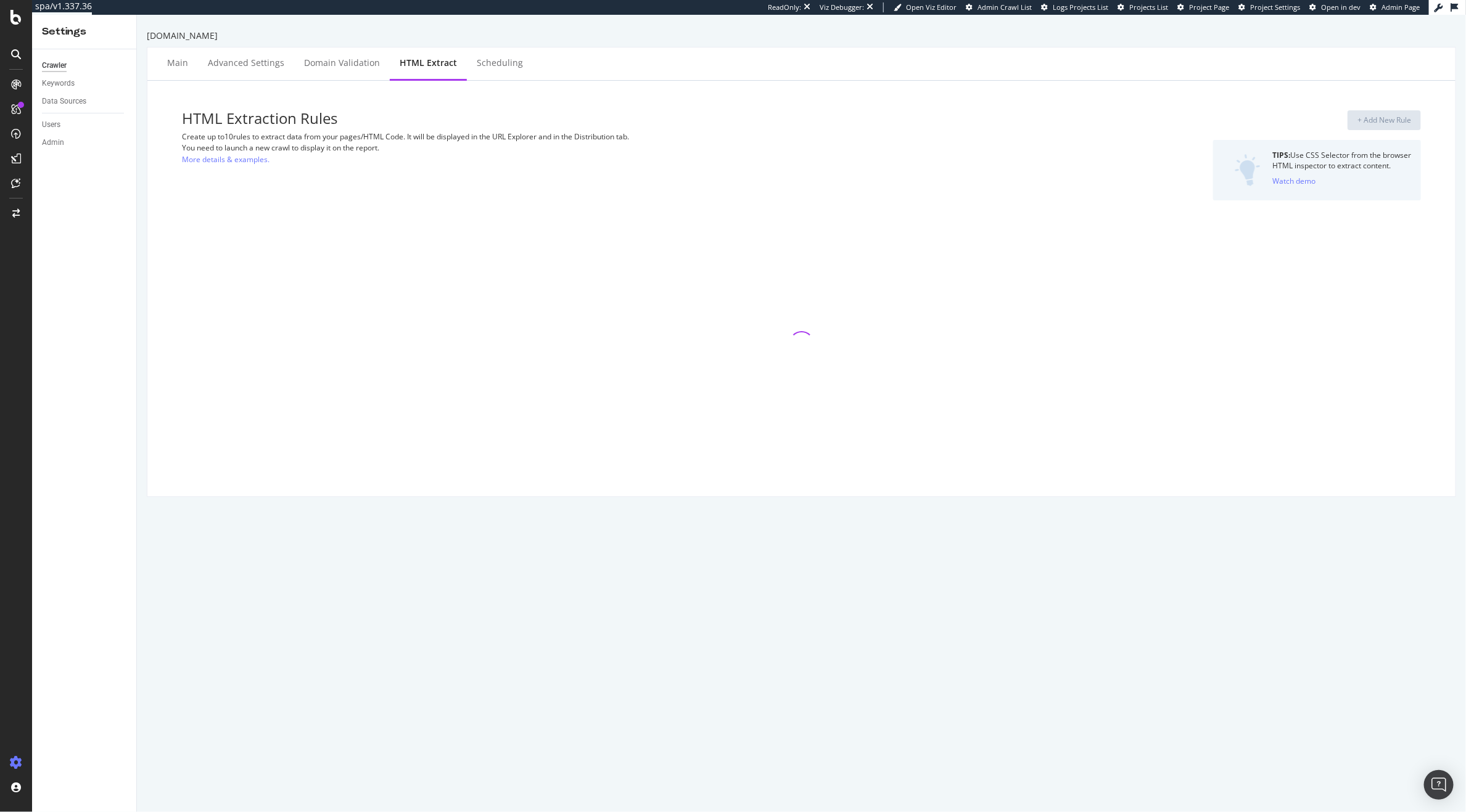
select select "exist"
select select "html.length"
select select "count"
select select "exist"
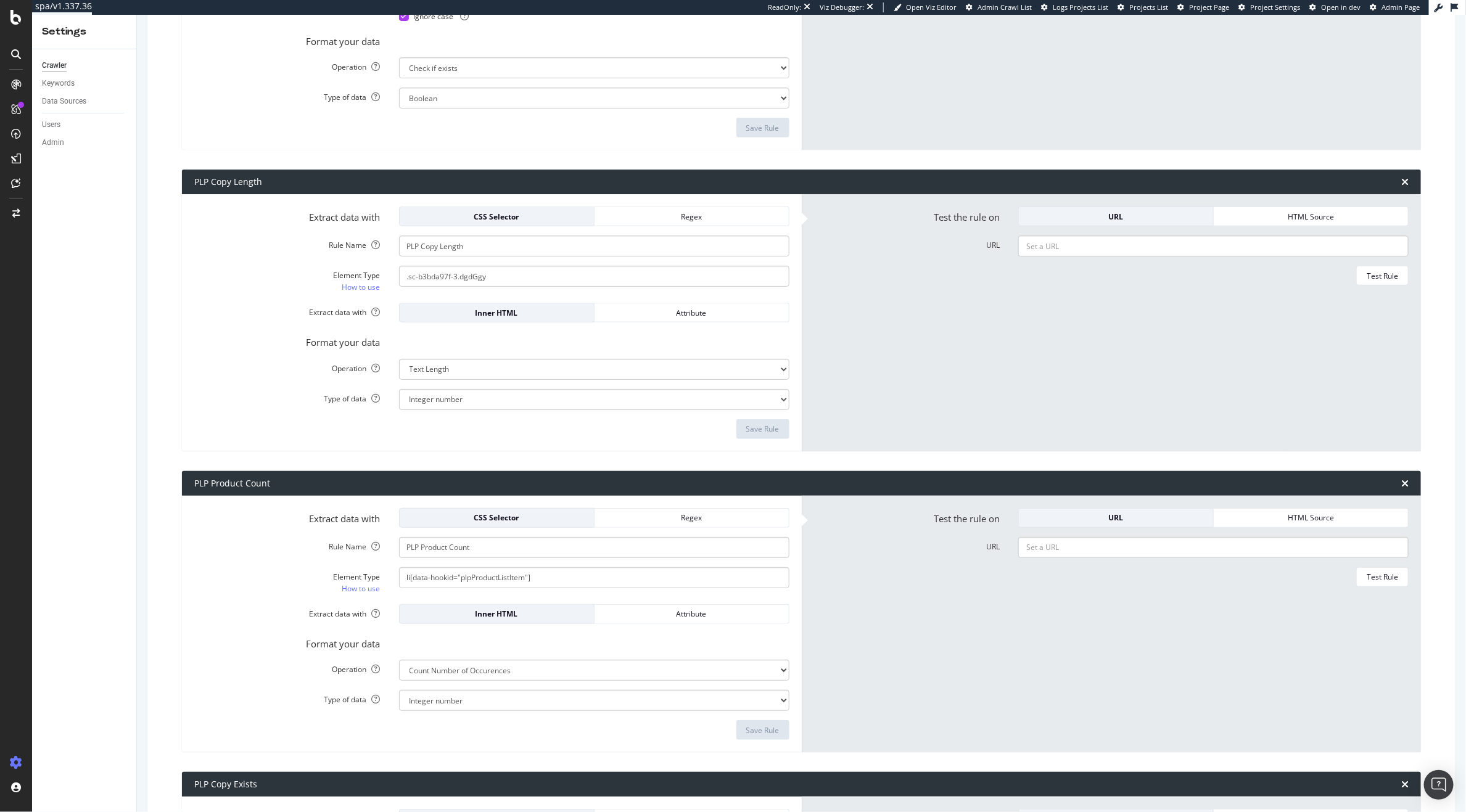
scroll to position [343, 0]
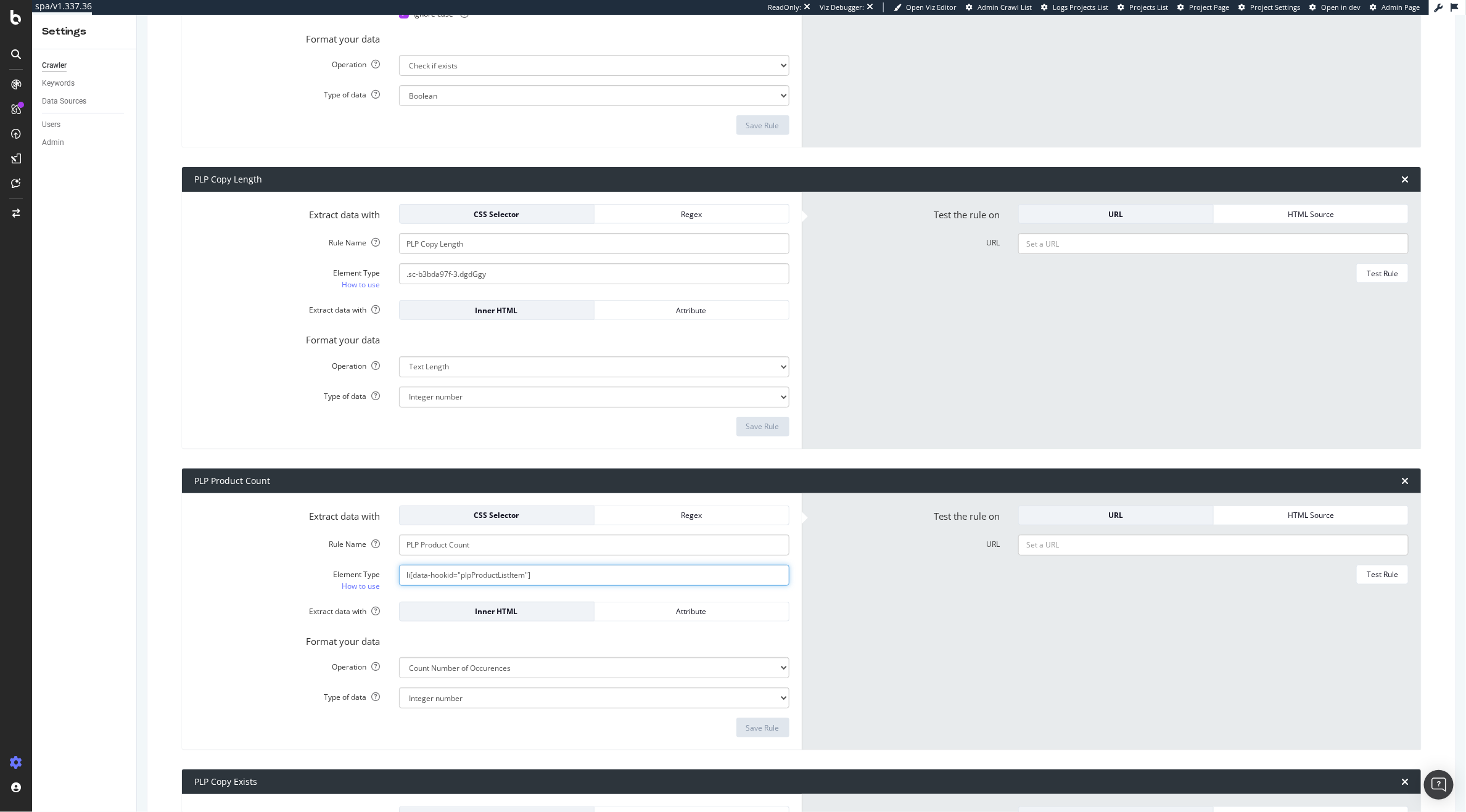
drag, startPoint x: 530, startPoint y: 574, endPoint x: 388, endPoint y: 574, distance: 142.0
click at [390, 574] on div "li[data-hookid="plpProductListItem"]" at bounding box center [594, 575] width 409 height 21
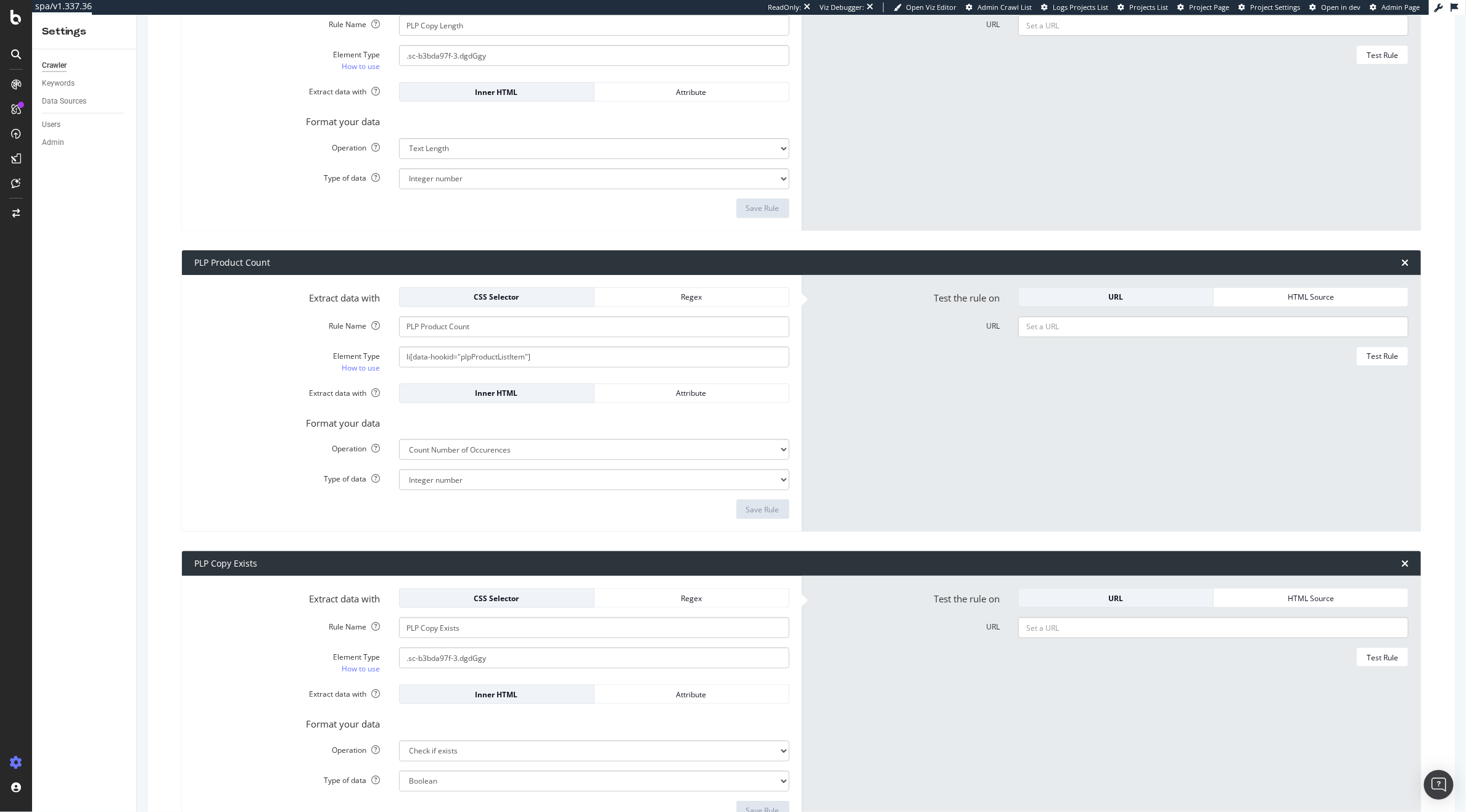
click at [414, 533] on div "HTML Extraction Rules Create up to 10 rules to extract data from your pages/HTM…" at bounding box center [801, 210] width 1288 height 1362
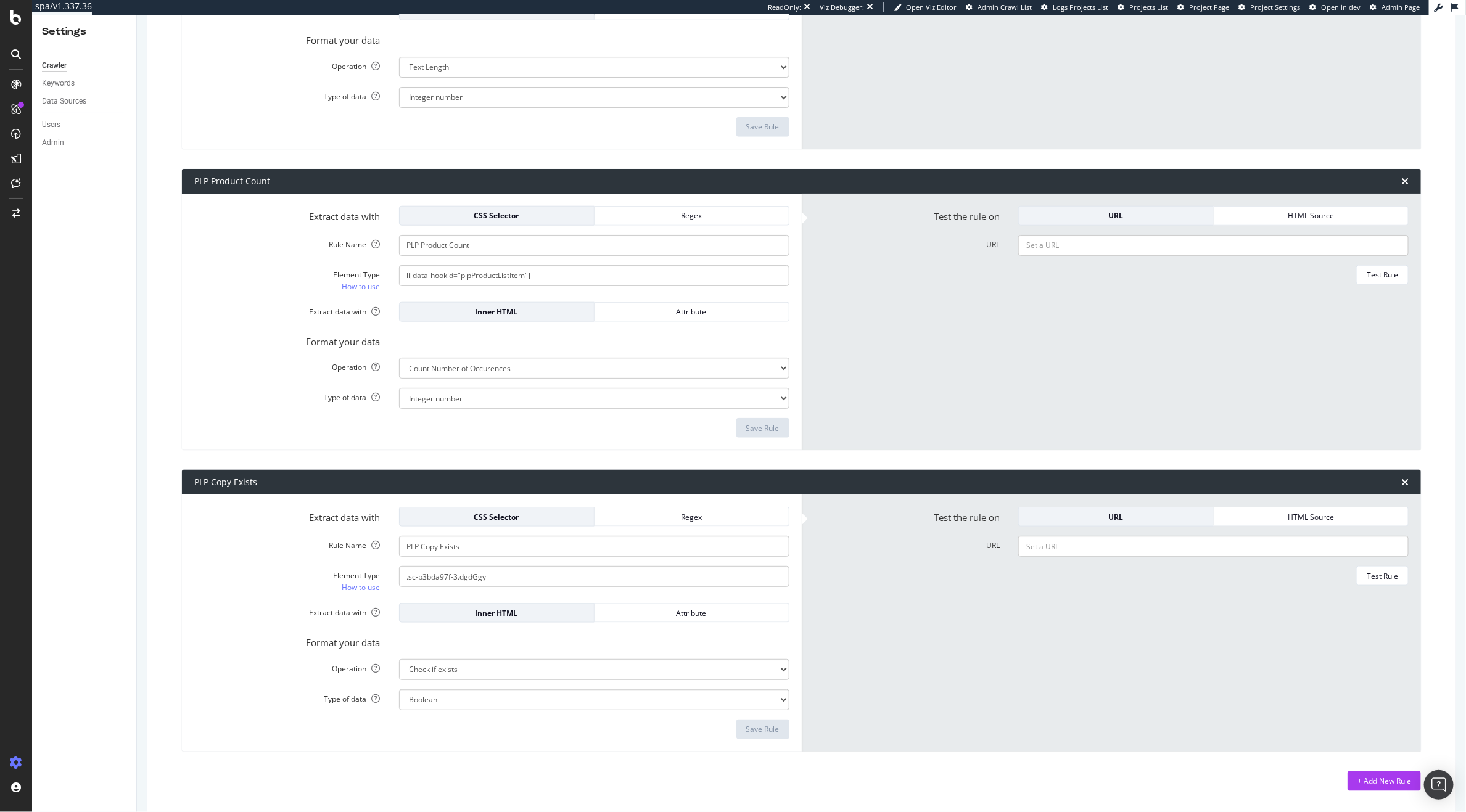
scroll to position [666, 0]
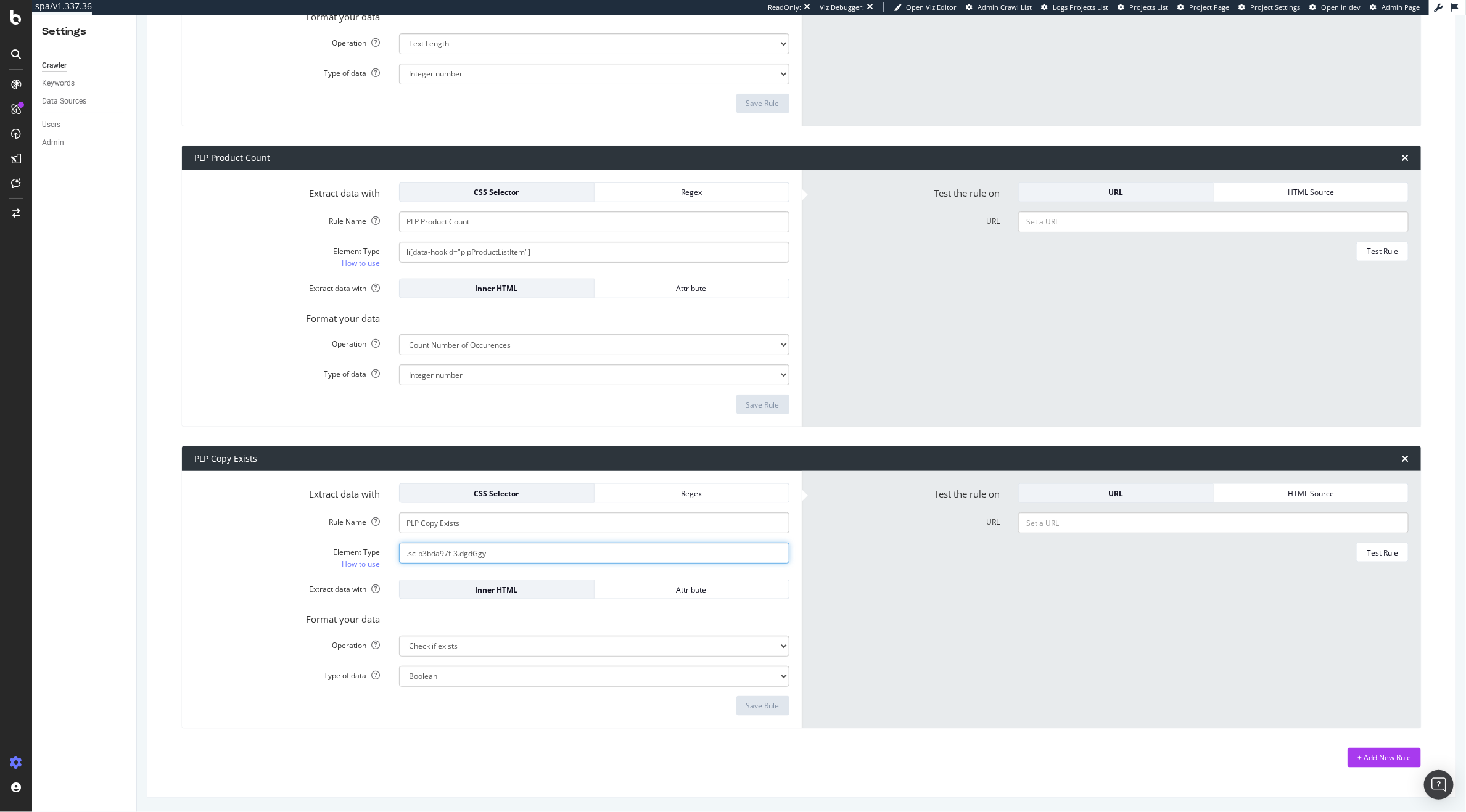
click at [488, 545] on input ".sc-b3bda97f-3.dgdGgy" at bounding box center [594, 553] width 391 height 21
click at [1089, 602] on form "Test the rule on URL HTML Source URL Test Rule" at bounding box center [1111, 599] width 595 height 233
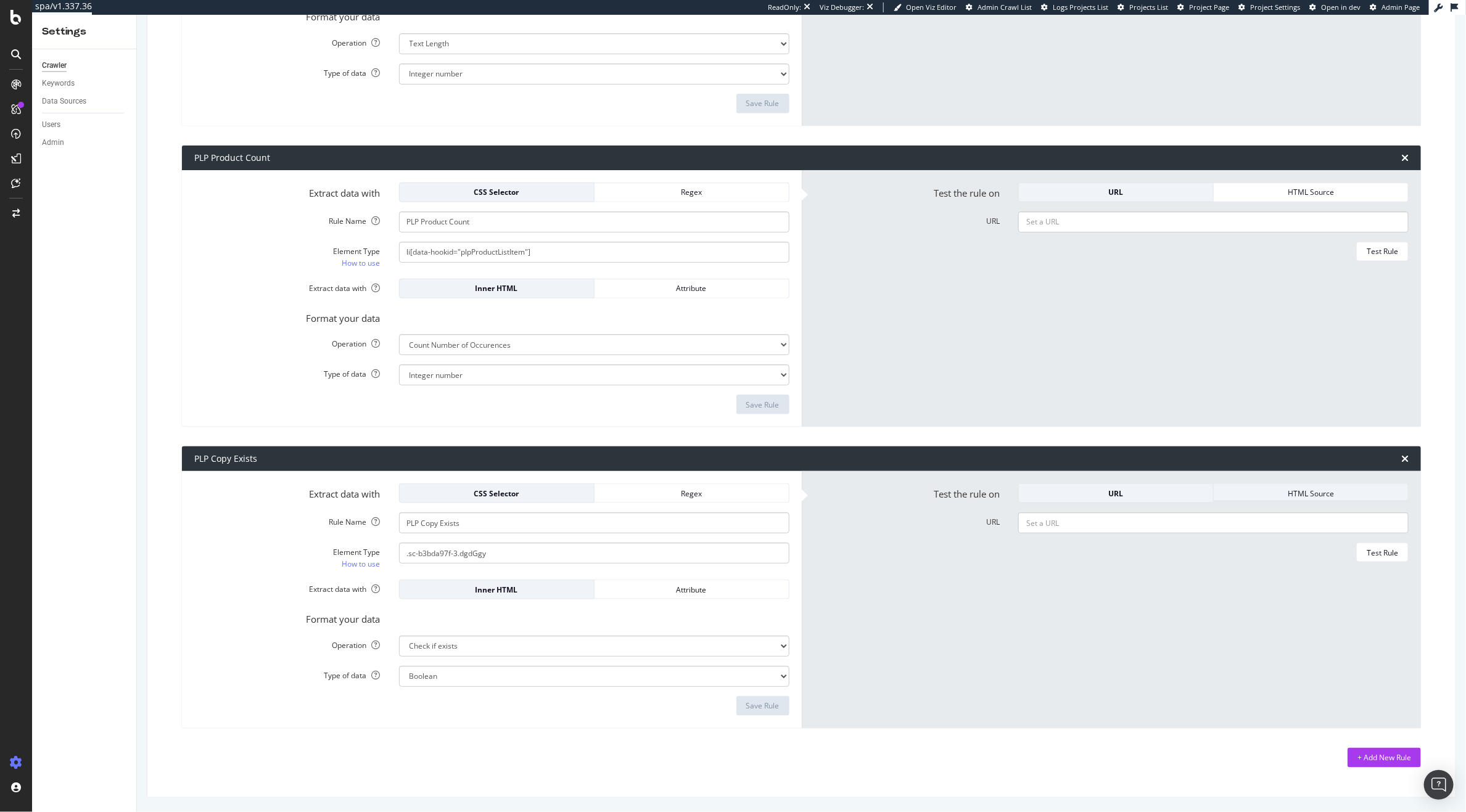
click at [1249, 499] on div "HTML Source" at bounding box center [1310, 493] width 174 height 17
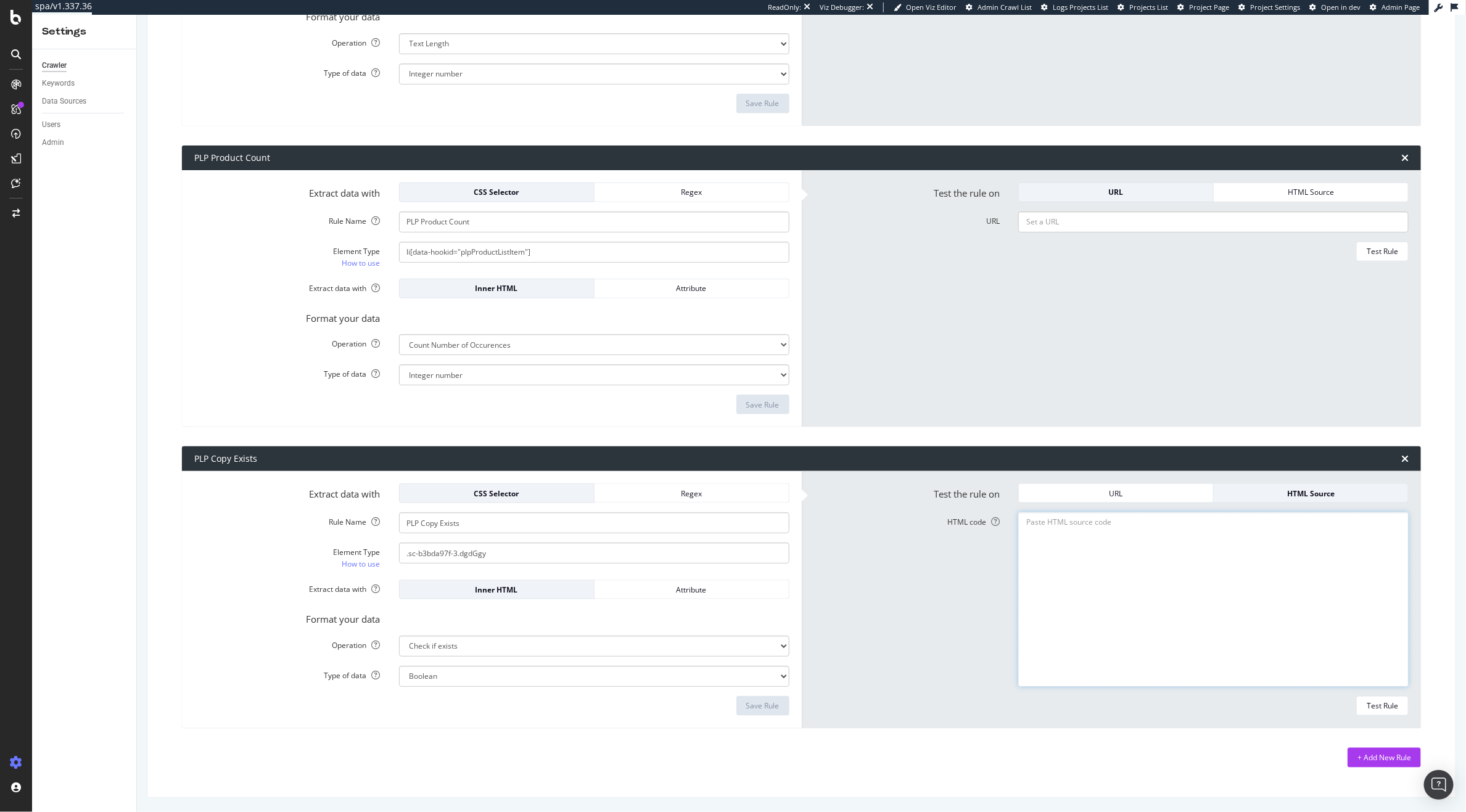
click at [1098, 536] on textarea "HTML code" at bounding box center [1213, 599] width 391 height 174
paste textarea ".sc-b3bda97f-3.dgdGgy"
type textarea ".sc-b3bda97f-3.dgdGgy"
paste textarea "<!DOCTYPE html><html lang="en"><head><meta charset="utf-8"><meta name="viewport…"
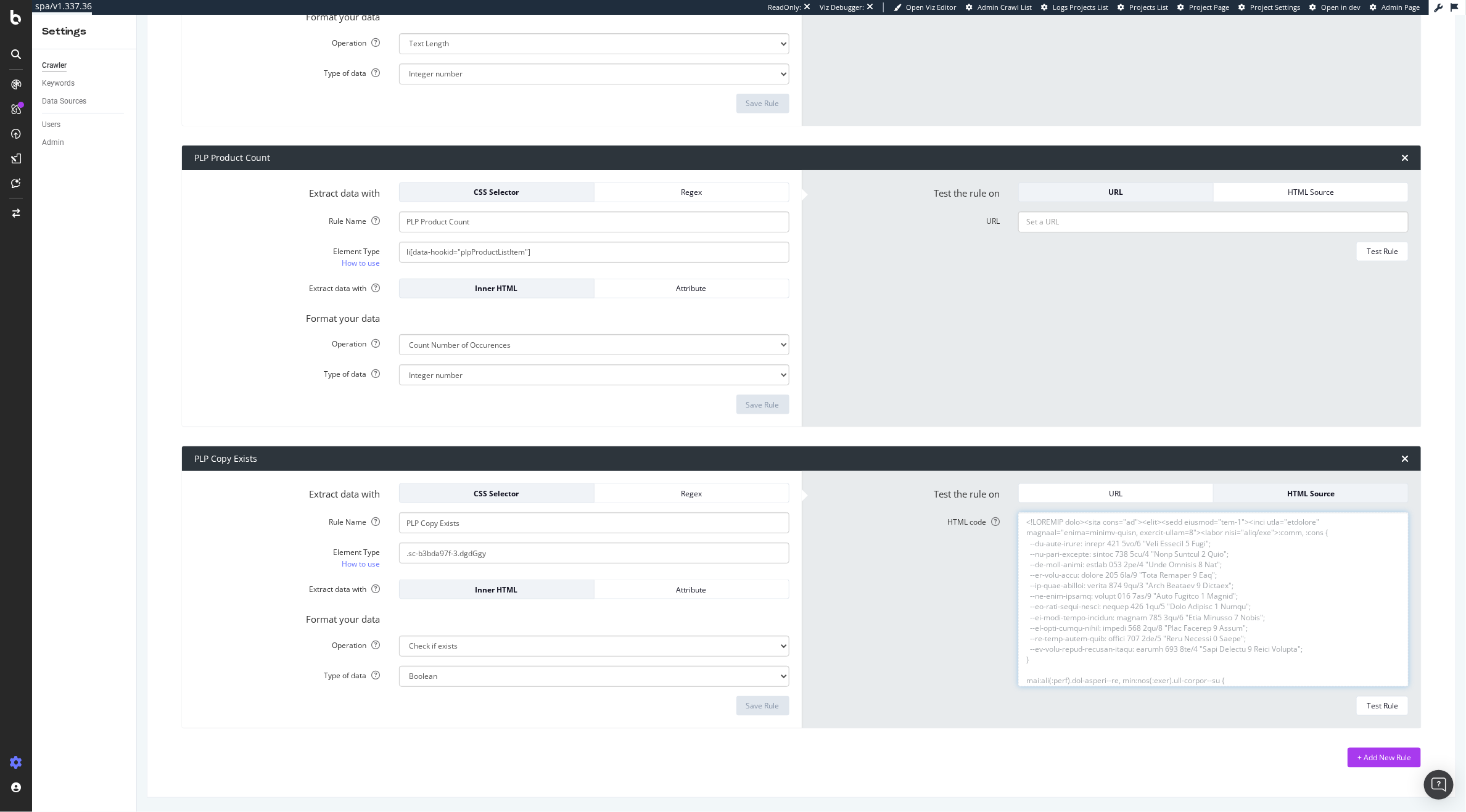
scroll to position [38027, 0]
type textarea "<!DOCTYPE html><html lang="en"><head><meta charset="utf-8"><meta name="viewport…"
click at [1373, 699] on div "Test Rule" at bounding box center [1382, 705] width 31 height 17
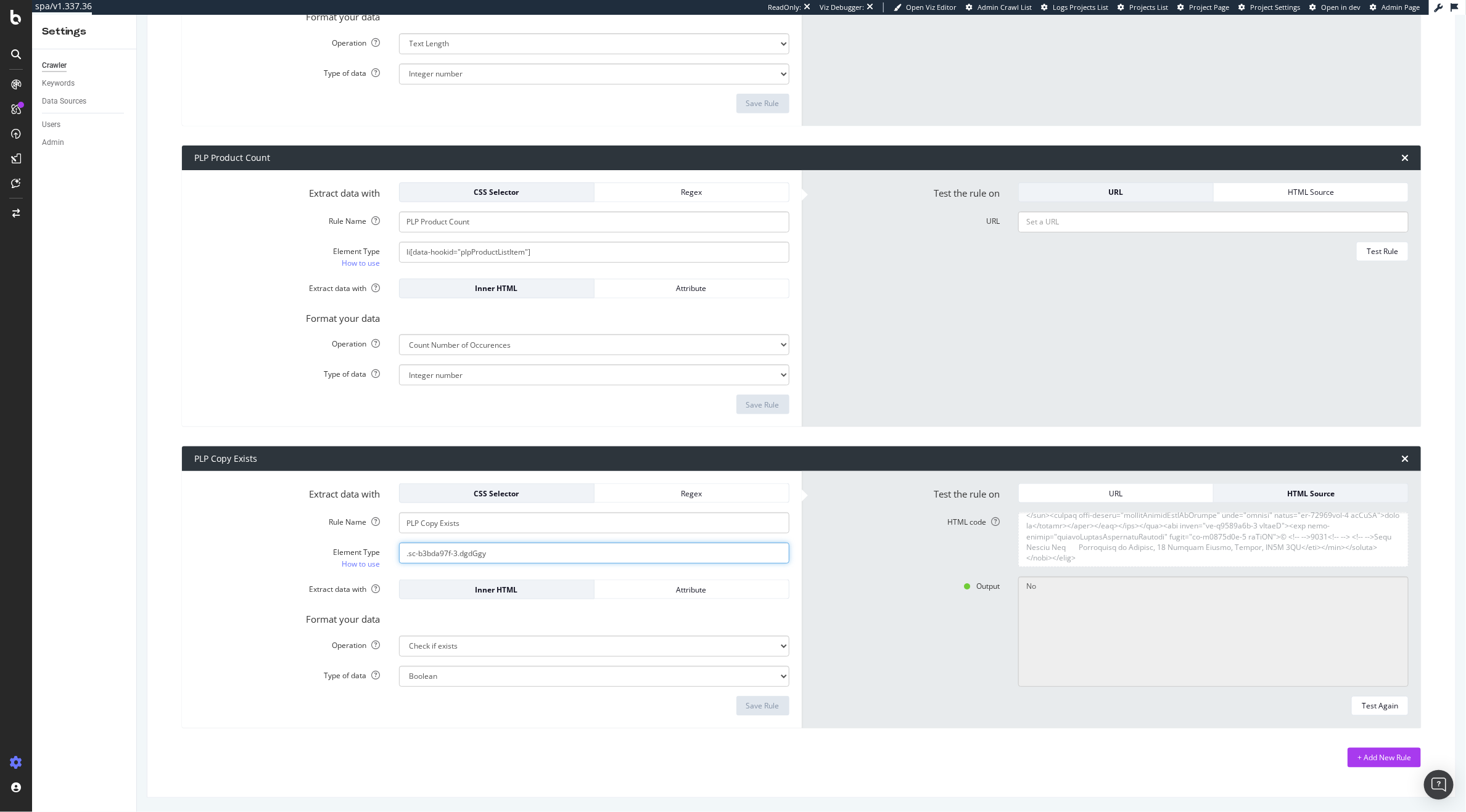
click at [459, 550] on input ".sc-b3bda97f-3.dgdGgy" at bounding box center [594, 553] width 391 height 21
click at [1171, 548] on textarea "HTML code" at bounding box center [1213, 540] width 391 height 55
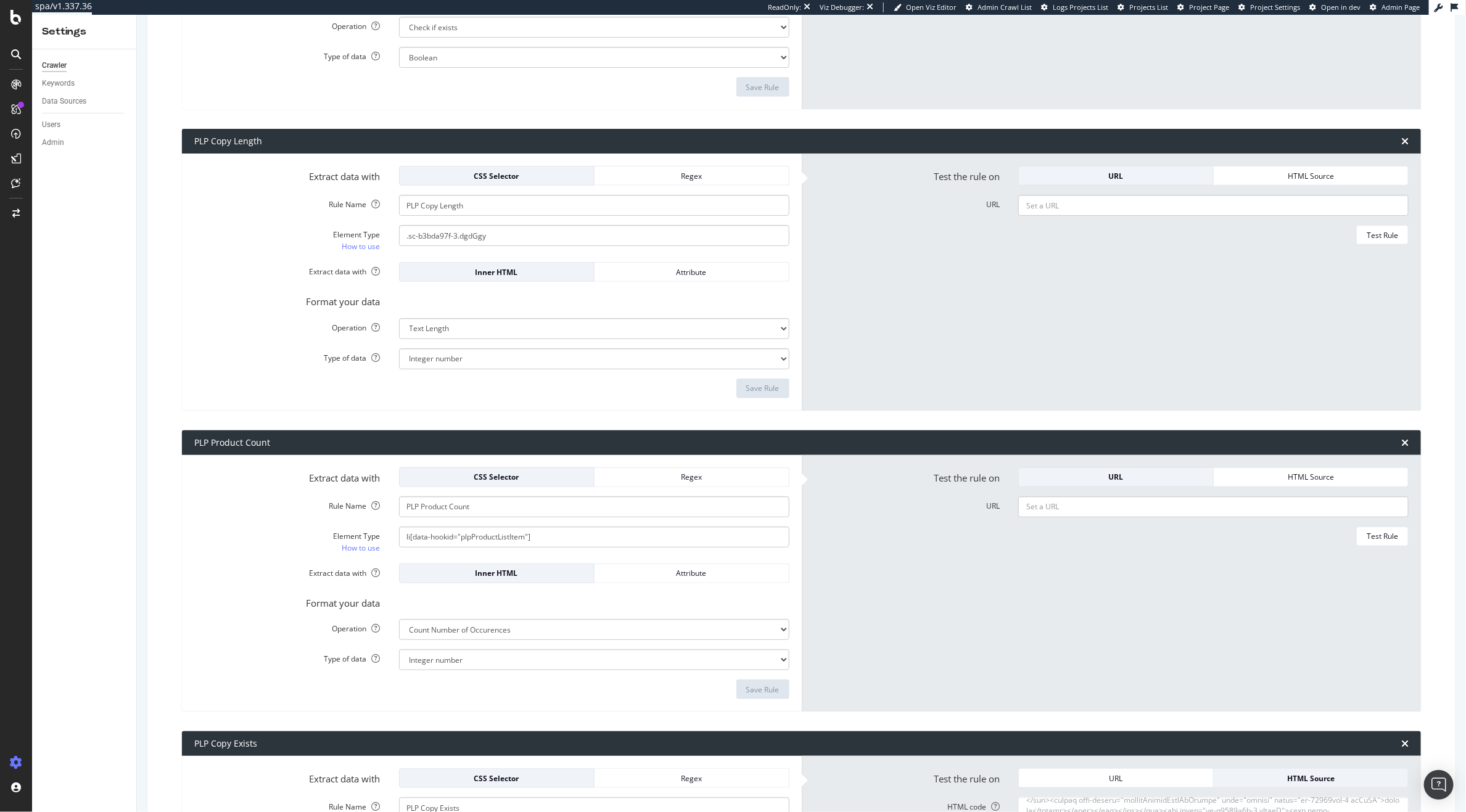
scroll to position [666, 0]
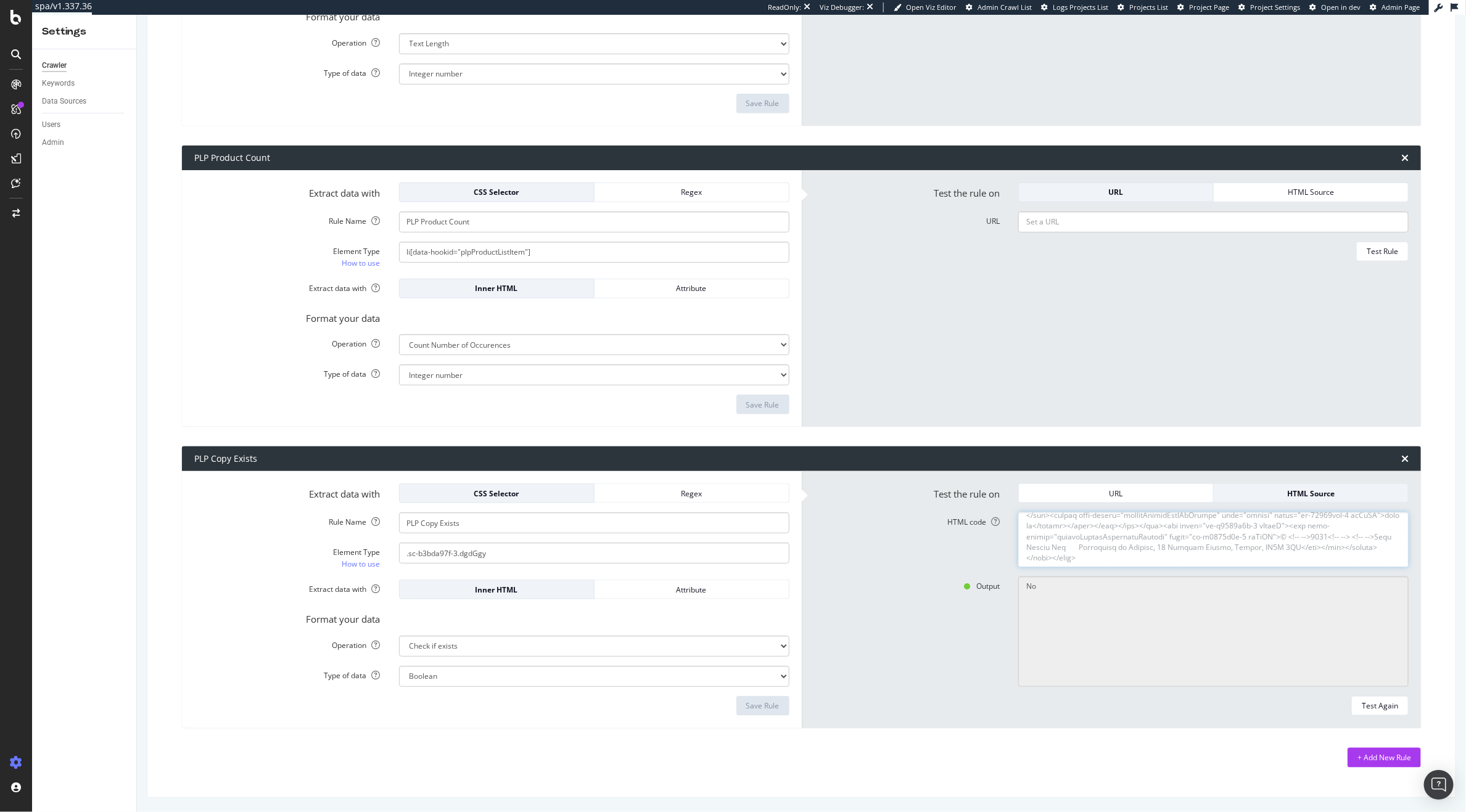
click at [1240, 541] on textarea "HTML code" at bounding box center [1213, 540] width 391 height 55
drag, startPoint x: 1396, startPoint y: 567, endPoint x: 1354, endPoint y: 680, distance: 120.6
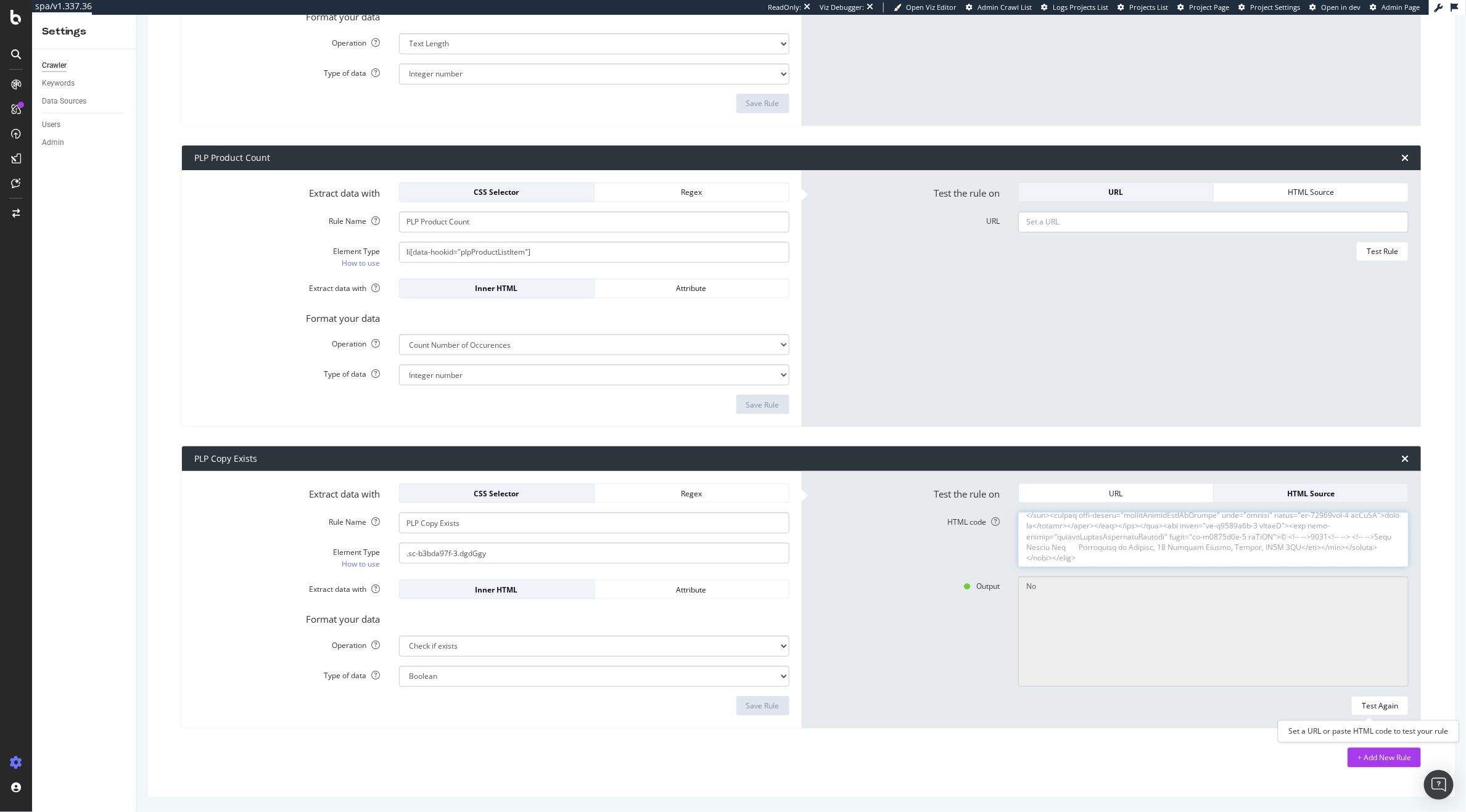
click at [1386, 722] on div "spa/v1.337.36 ReadOnly: Viz Debugger: Open Viz Editor Admin Crawl List Logs Pro…" at bounding box center [733, 406] width 1466 height 812
drag, startPoint x: 1273, startPoint y: 547, endPoint x: 1247, endPoint y: 548, distance: 26.0
click at [1273, 547] on textarea "HTML code" at bounding box center [1213, 540] width 391 height 55
click at [1143, 558] on textarea "HTML code" at bounding box center [1213, 540] width 391 height 55
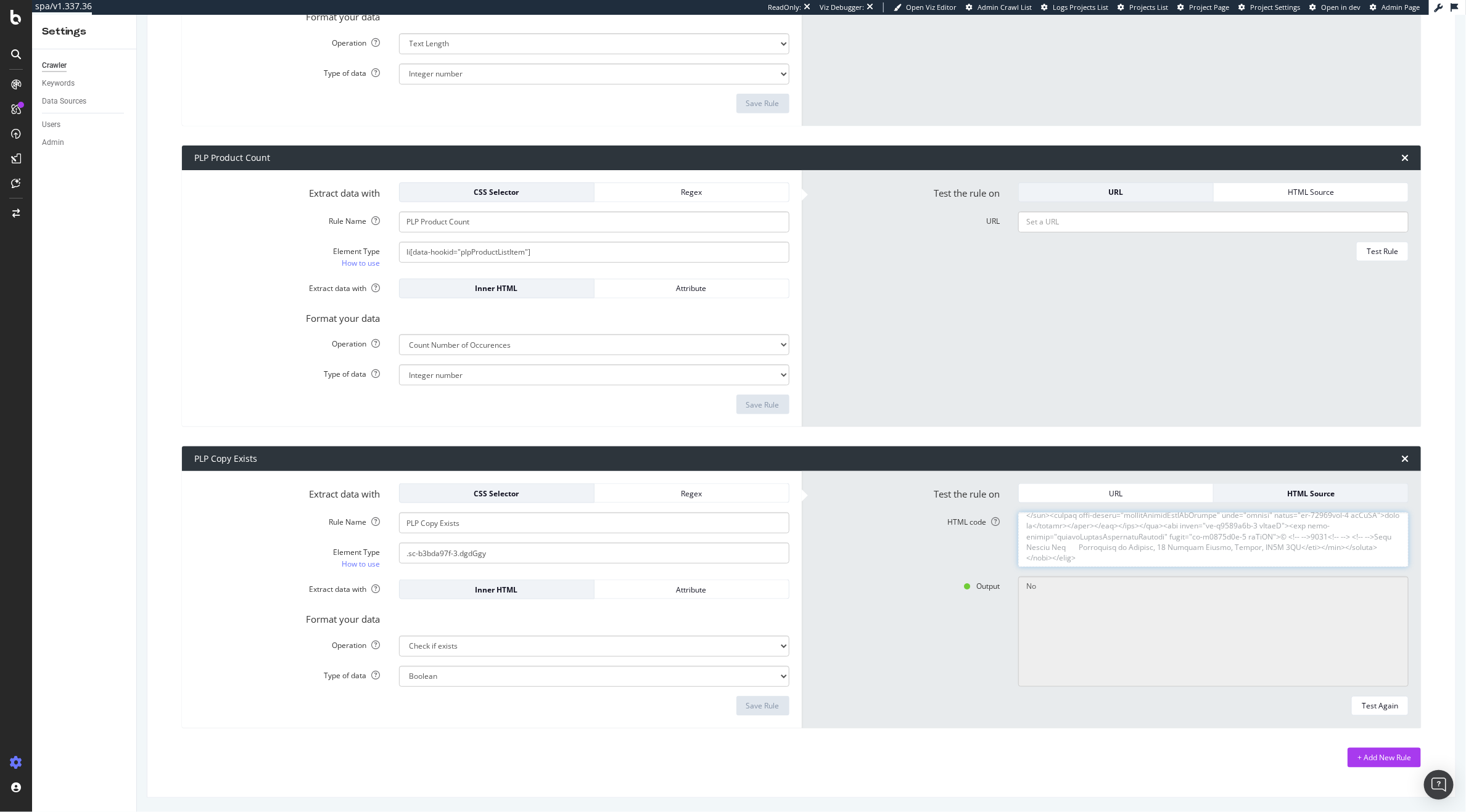
click at [1152, 533] on textarea "HTML code" at bounding box center [1213, 540] width 391 height 55
click at [1154, 533] on textarea "HTML code" at bounding box center [1213, 540] width 391 height 55
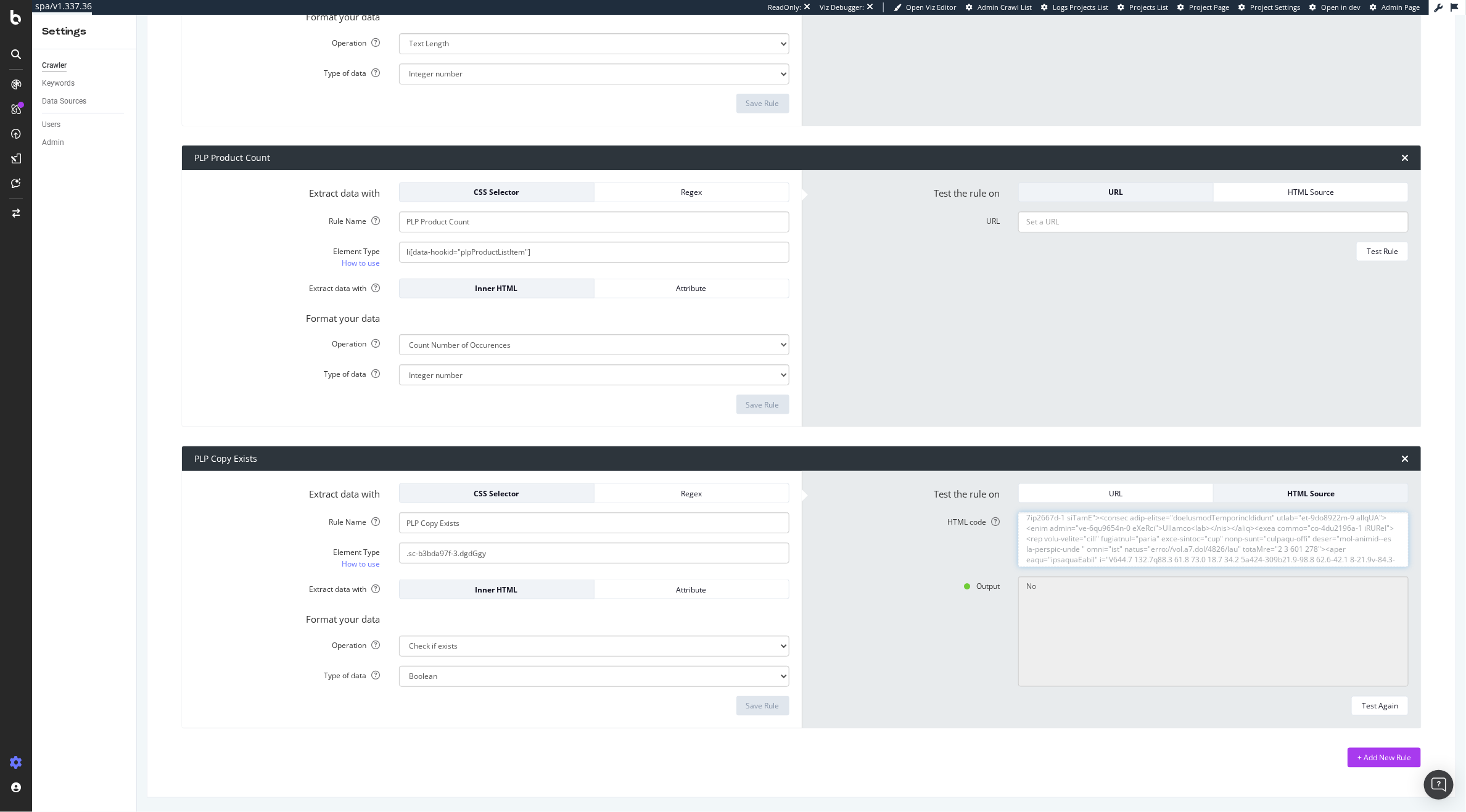
click at [1393, 568] on textarea "HTML code" at bounding box center [1213, 540] width 391 height 55
click at [1175, 525] on textarea "HTML code" at bounding box center [1213, 540] width 391 height 55
drag, startPoint x: 1290, startPoint y: 527, endPoint x: 1246, endPoint y: 542, distance: 46.5
click at [1246, 541] on textarea "HTML code" at bounding box center [1213, 540] width 391 height 55
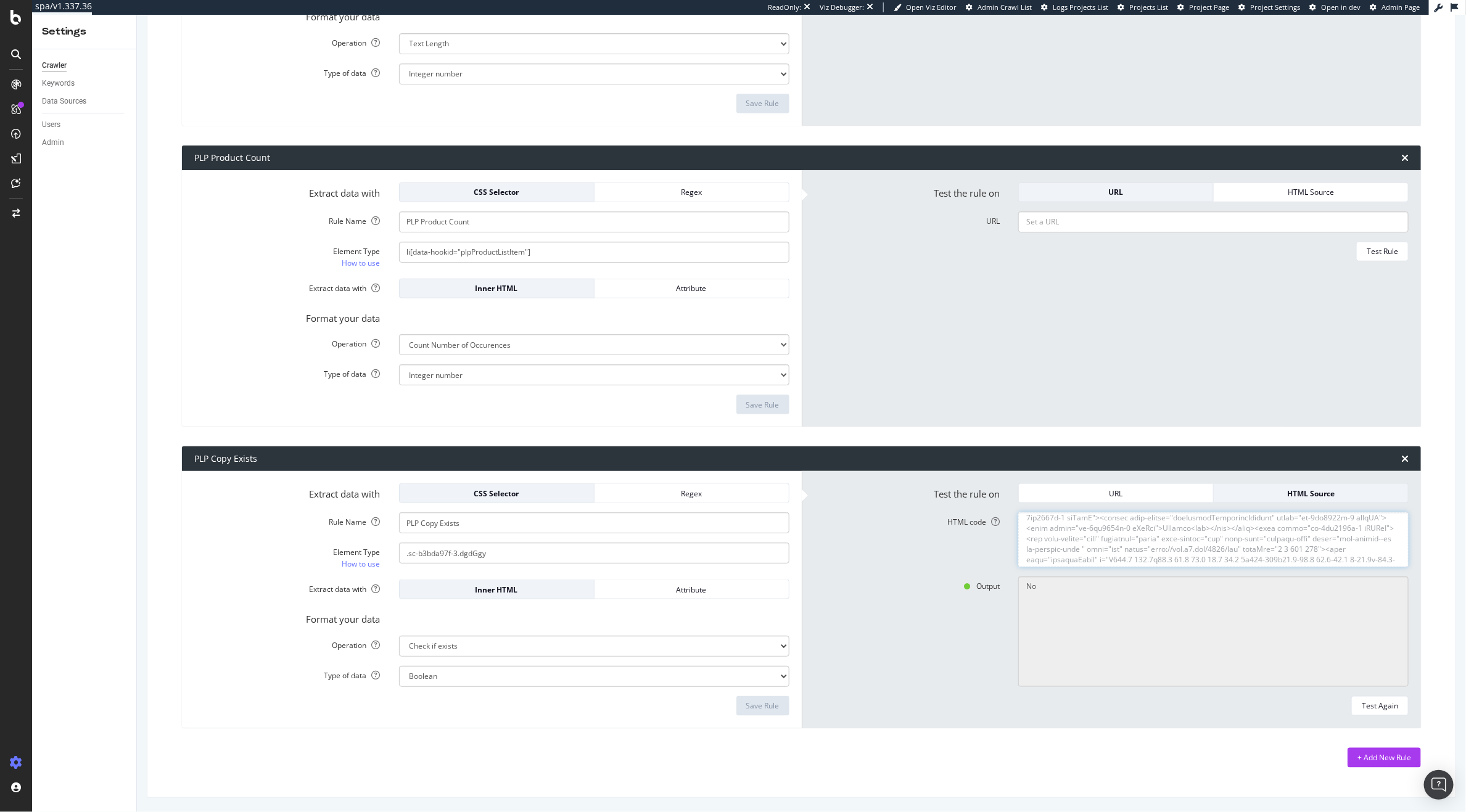
scroll to position [13857, 0]
click at [1246, 542] on textarea "HTML code" at bounding box center [1213, 540] width 391 height 55
drag, startPoint x: 1292, startPoint y: 534, endPoint x: 1212, endPoint y: 533, distance: 80.0
click at [1212, 533] on textarea "HTML code" at bounding box center [1213, 540] width 391 height 55
drag, startPoint x: 496, startPoint y: 556, endPoint x: 407, endPoint y: 553, distance: 89.1
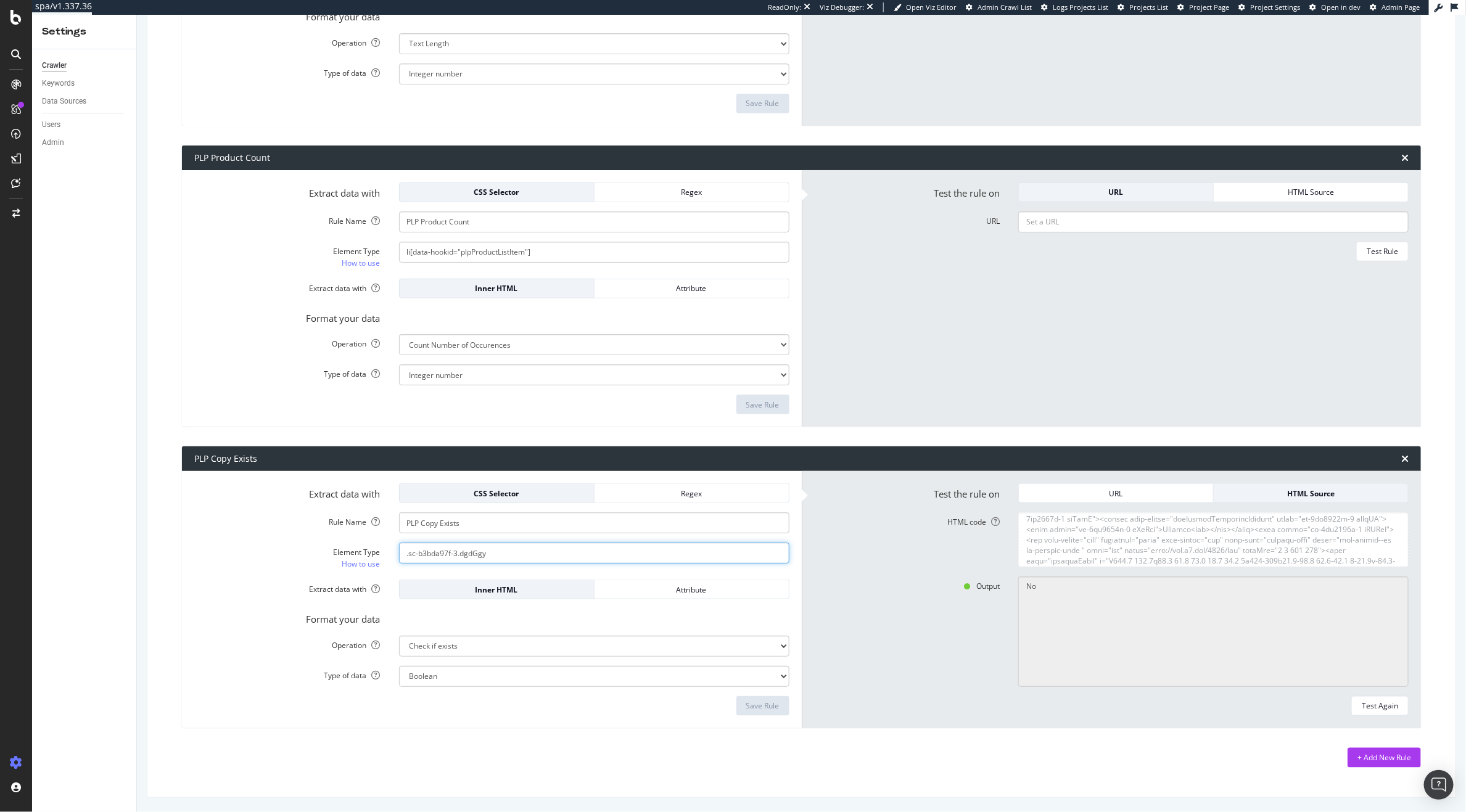
click at [407, 553] on input ".sc-b3bda97f-3.dgdGgy" at bounding box center [594, 553] width 391 height 21
paste input "sc-b3bda97f-3 euGCaB"
click at [1361, 705] on div "Test Again" at bounding box center [1379, 705] width 36 height 10
click at [1259, 543] on textarea "HTML code" at bounding box center [1213, 540] width 391 height 55
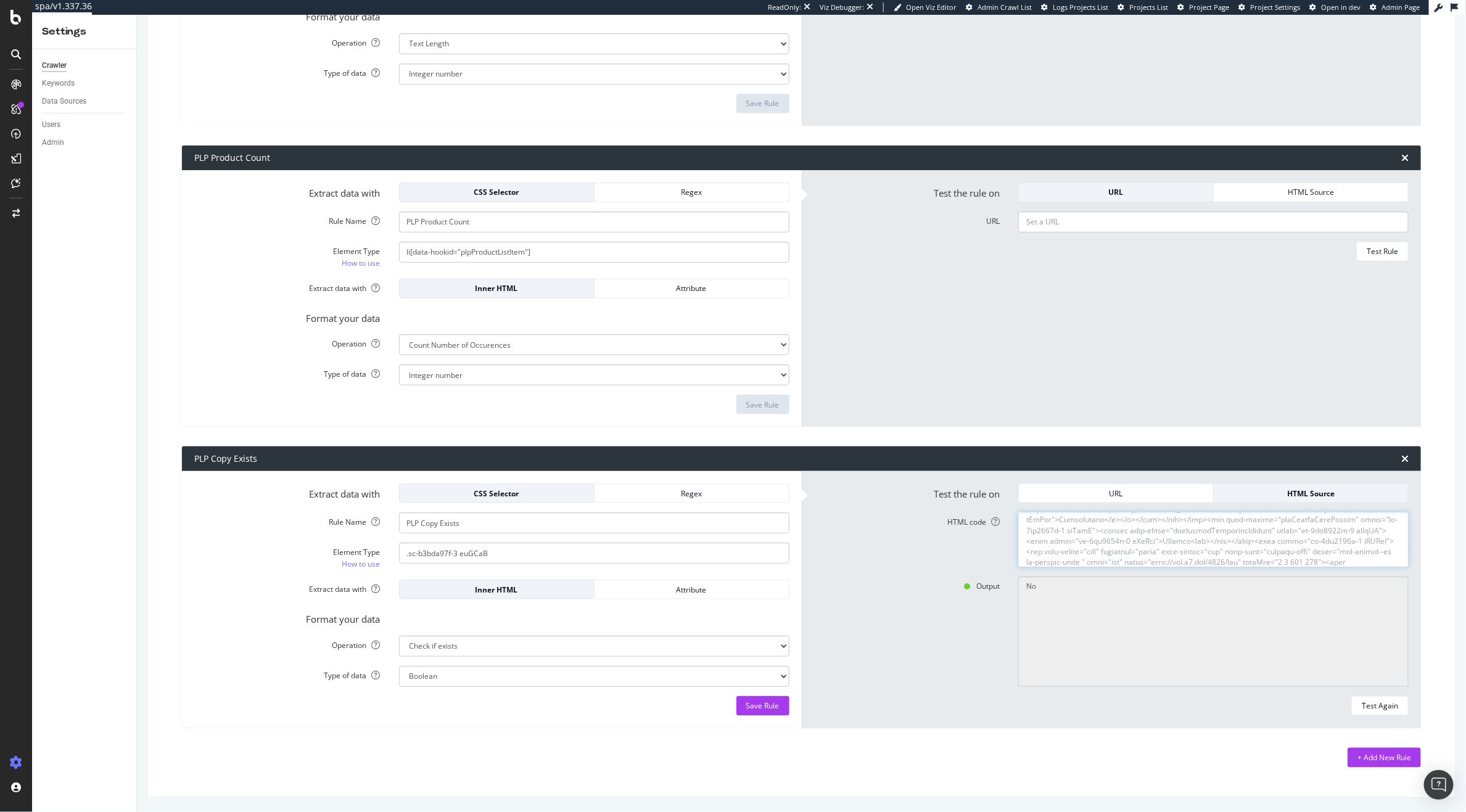
drag, startPoint x: 1344, startPoint y: 542, endPoint x: 1015, endPoint y: 545, distance: 329.0
click at [1018, 545] on textarea "HTML code" at bounding box center [1213, 540] width 391 height 55
click at [483, 545] on input ".sc-b3bda97f-3 euGCaB" at bounding box center [594, 553] width 391 height 21
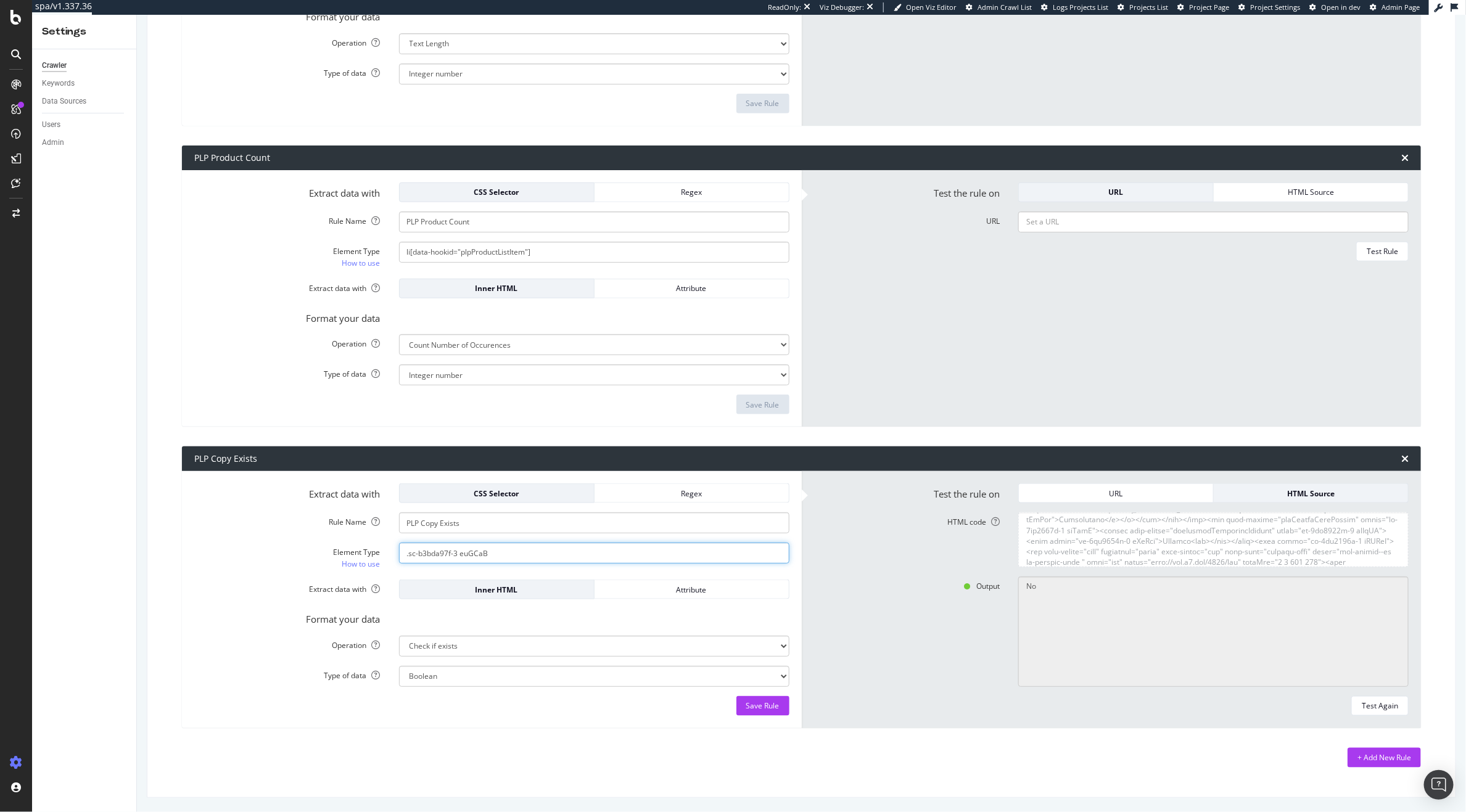
paste input ".euGCaB"
type input ".sc-b3bda97f-3.euGCaB"
click at [1351, 709] on button "Test Again" at bounding box center [1379, 705] width 57 height 20
type textarea "Yes"
click at [1376, 703] on div "Test Again" at bounding box center [1379, 705] width 36 height 10
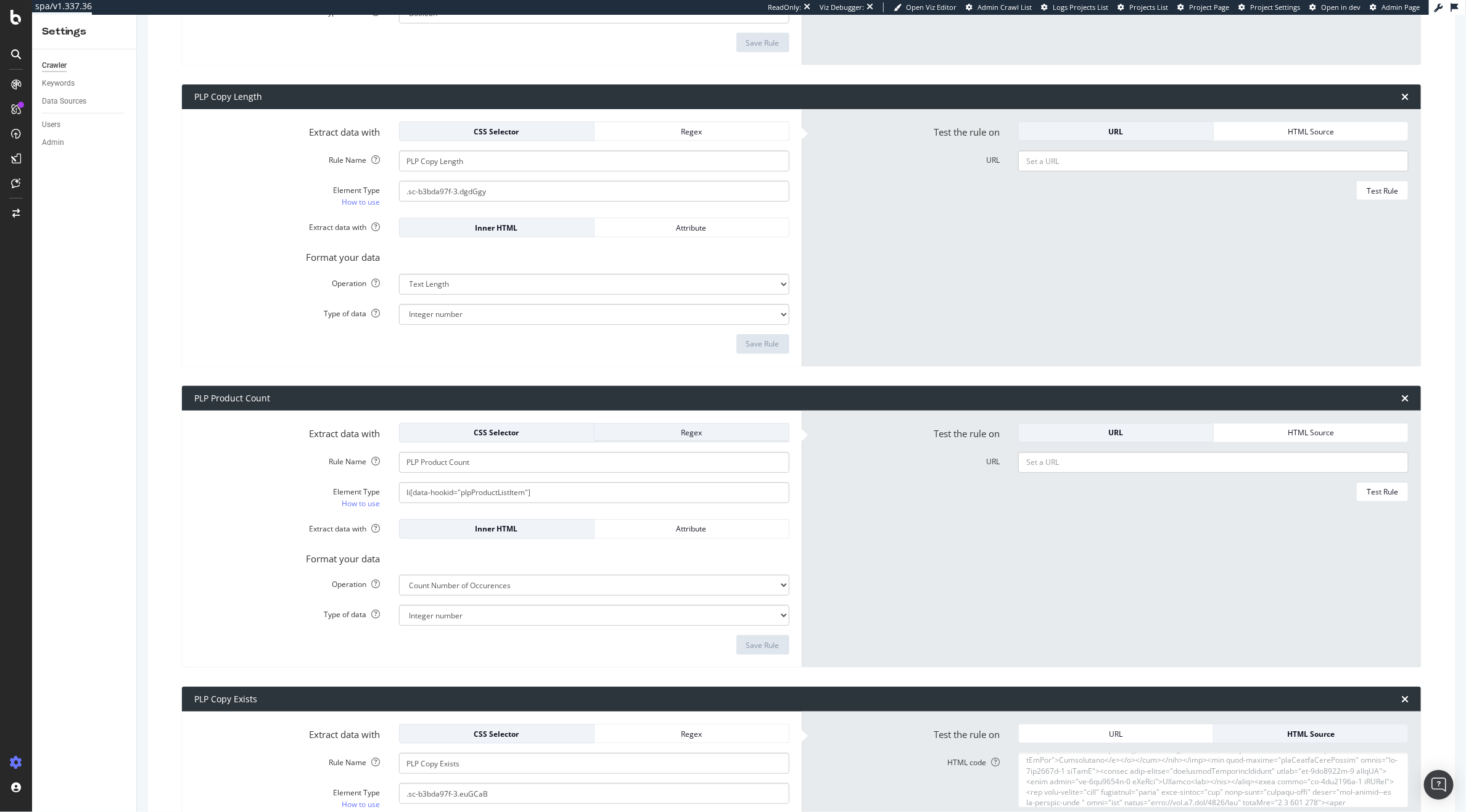
scroll to position [376, 0]
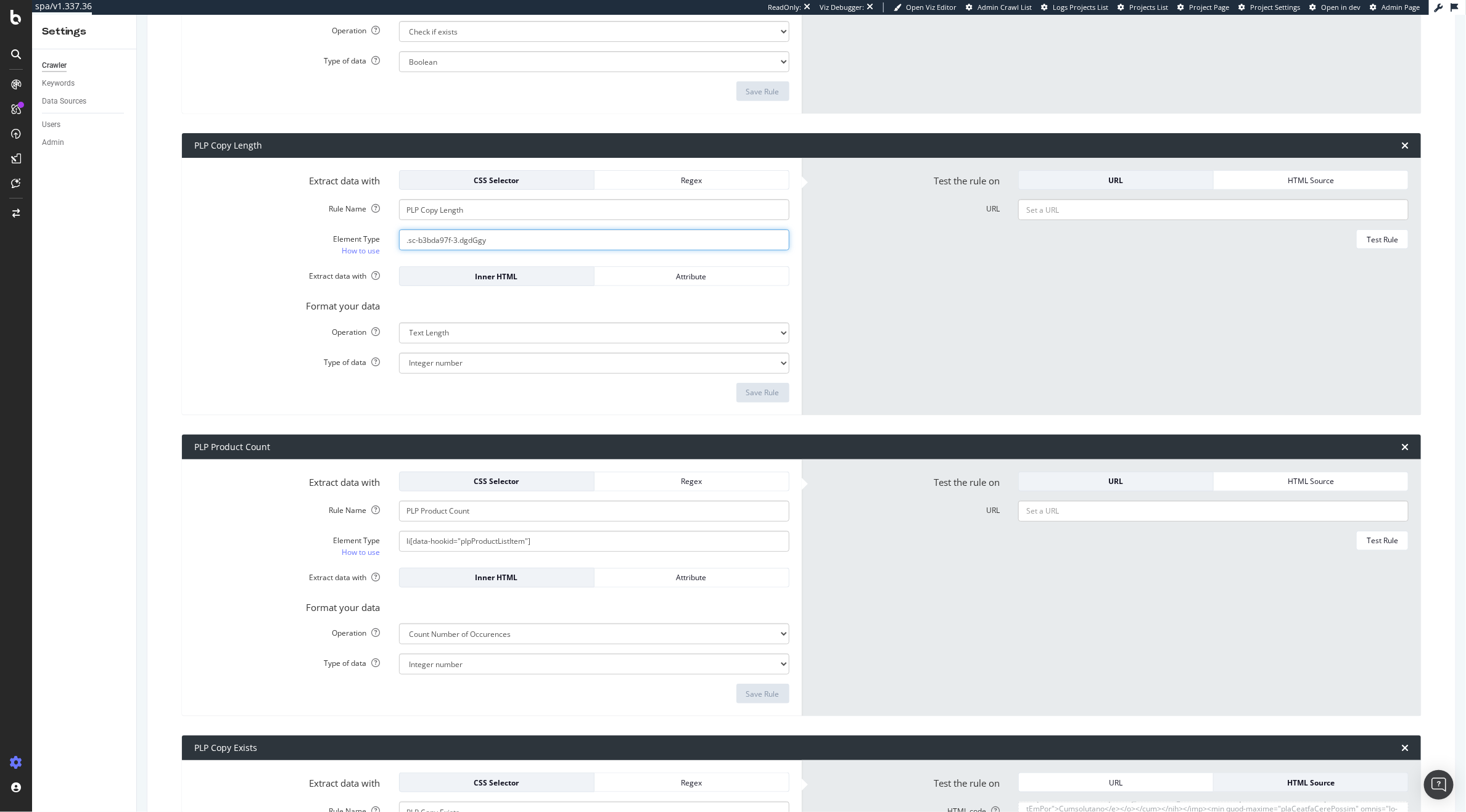
click at [505, 241] on input ".sc-b3bda97f-3.dgdGgy" at bounding box center [594, 240] width 391 height 21
paste input "euGCaB"
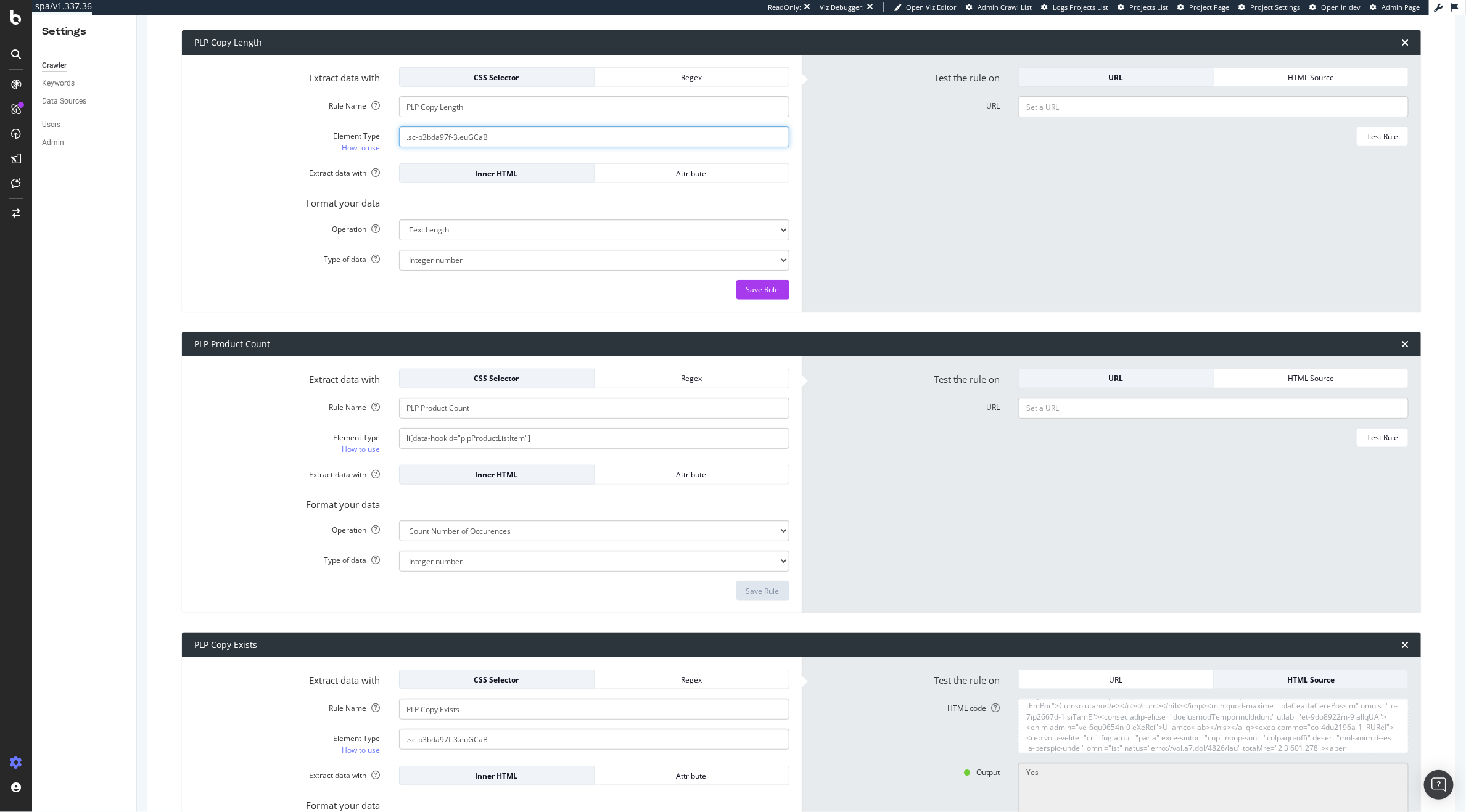
scroll to position [481, 0]
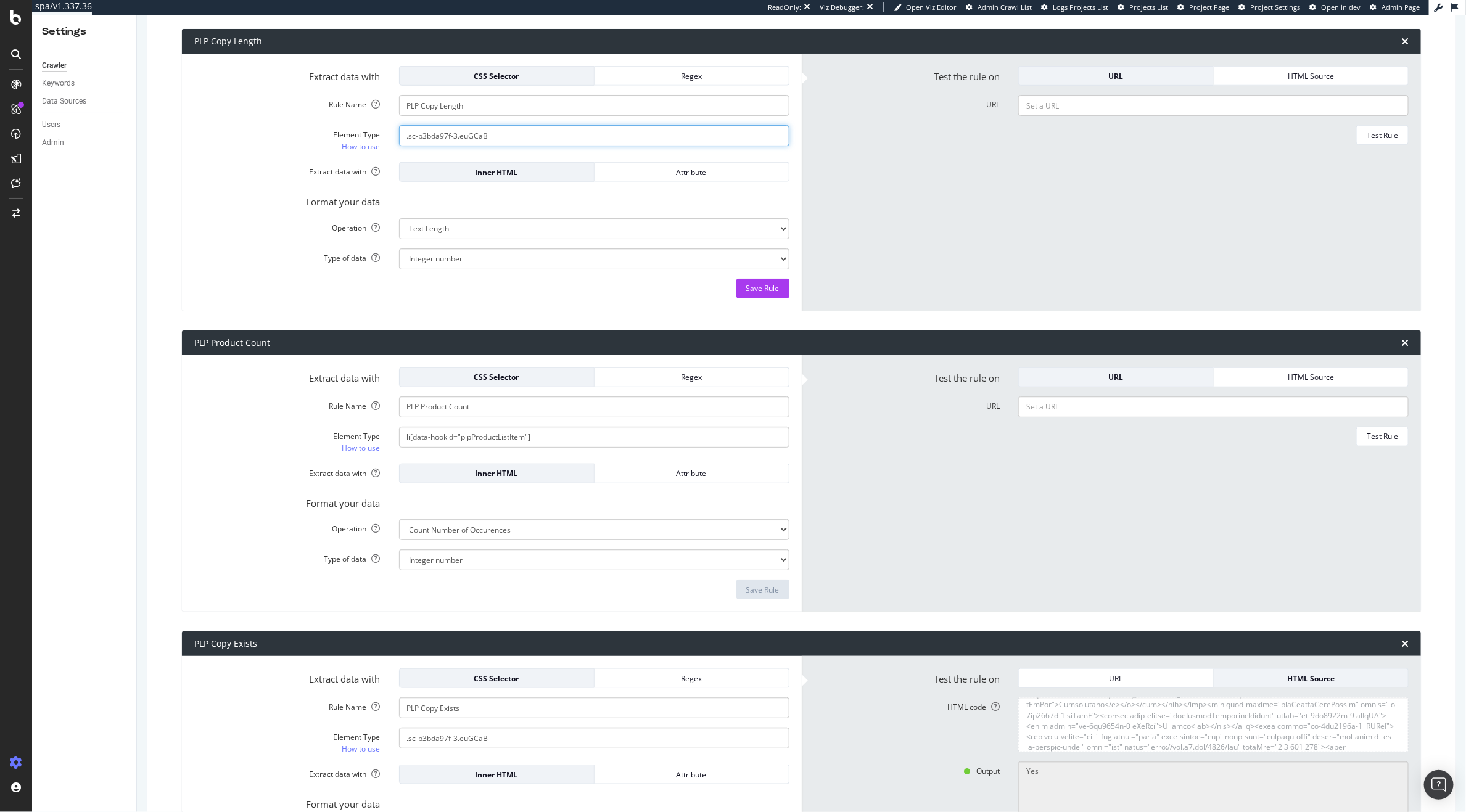
type input ".sc-b3bda97f-3.euGCaB"
click at [1218, 725] on textarea "HTML code" at bounding box center [1213, 725] width 391 height 55
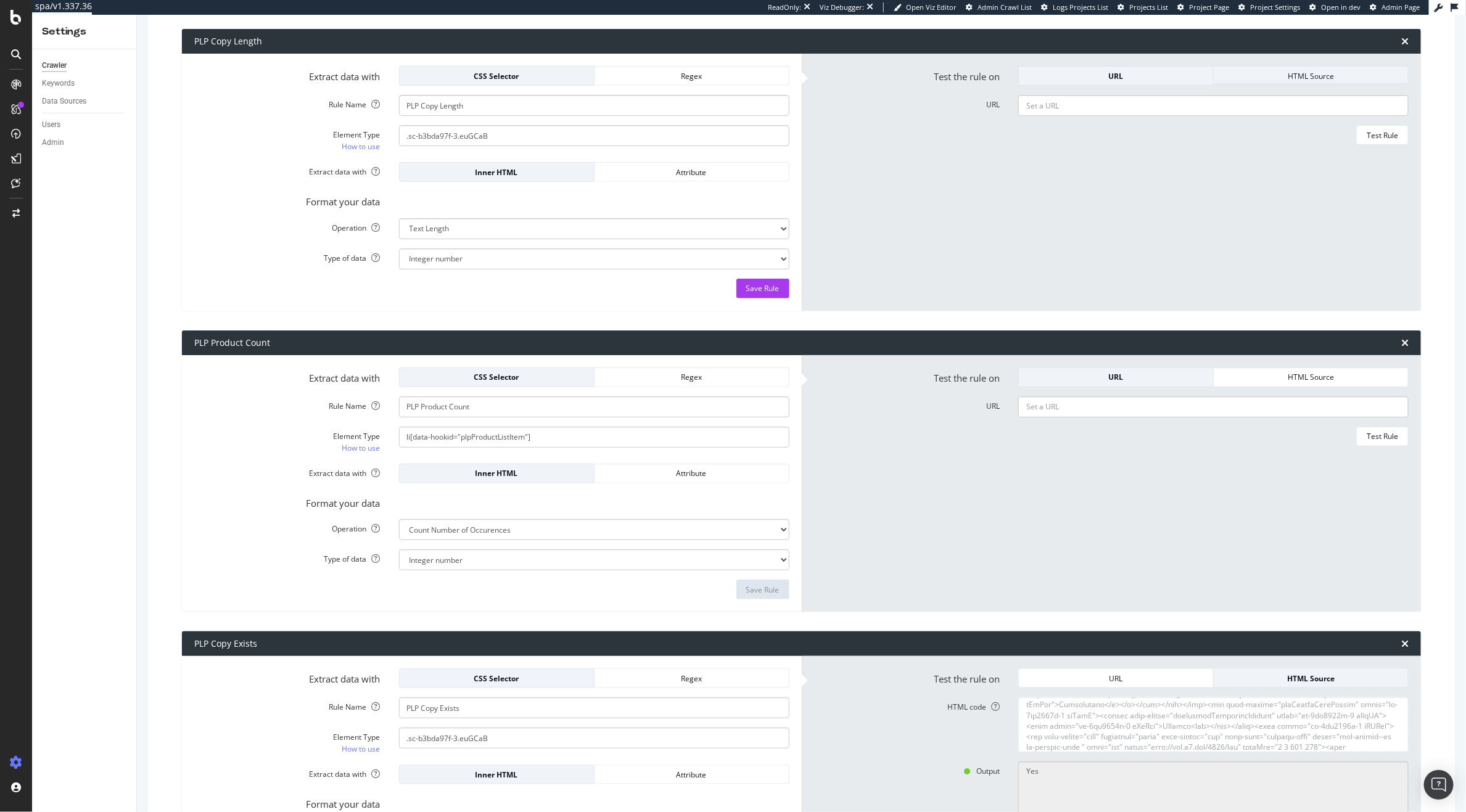
click at [1310, 82] on div "HTML Source" at bounding box center [1310, 76] width 174 height 17
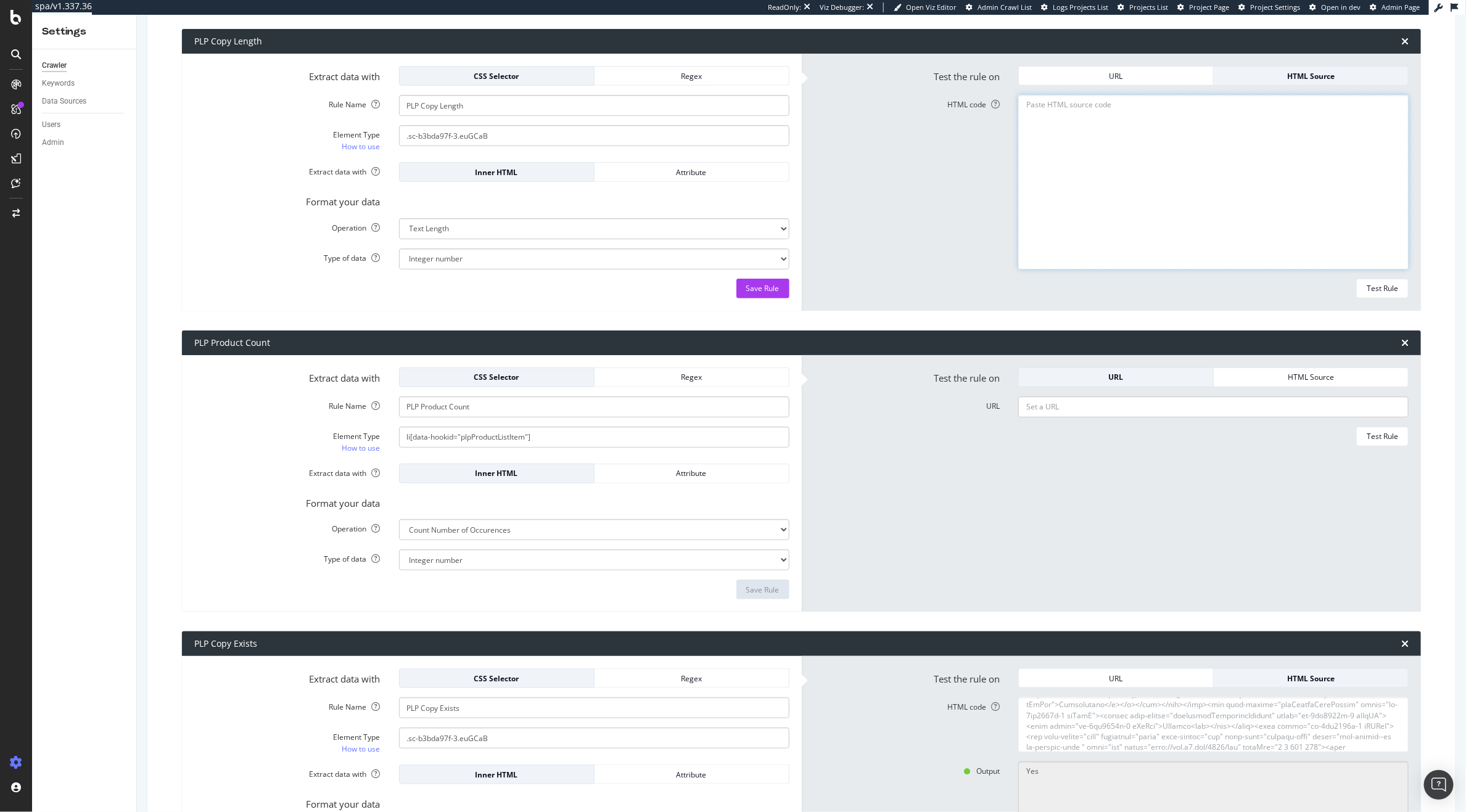
click at [1159, 118] on textarea "HTML code" at bounding box center [1213, 182] width 391 height 174
paste textarea "<!DOCTYPE html><html lang="en"><head><meta charset="utf-8"><meta name="viewport…"
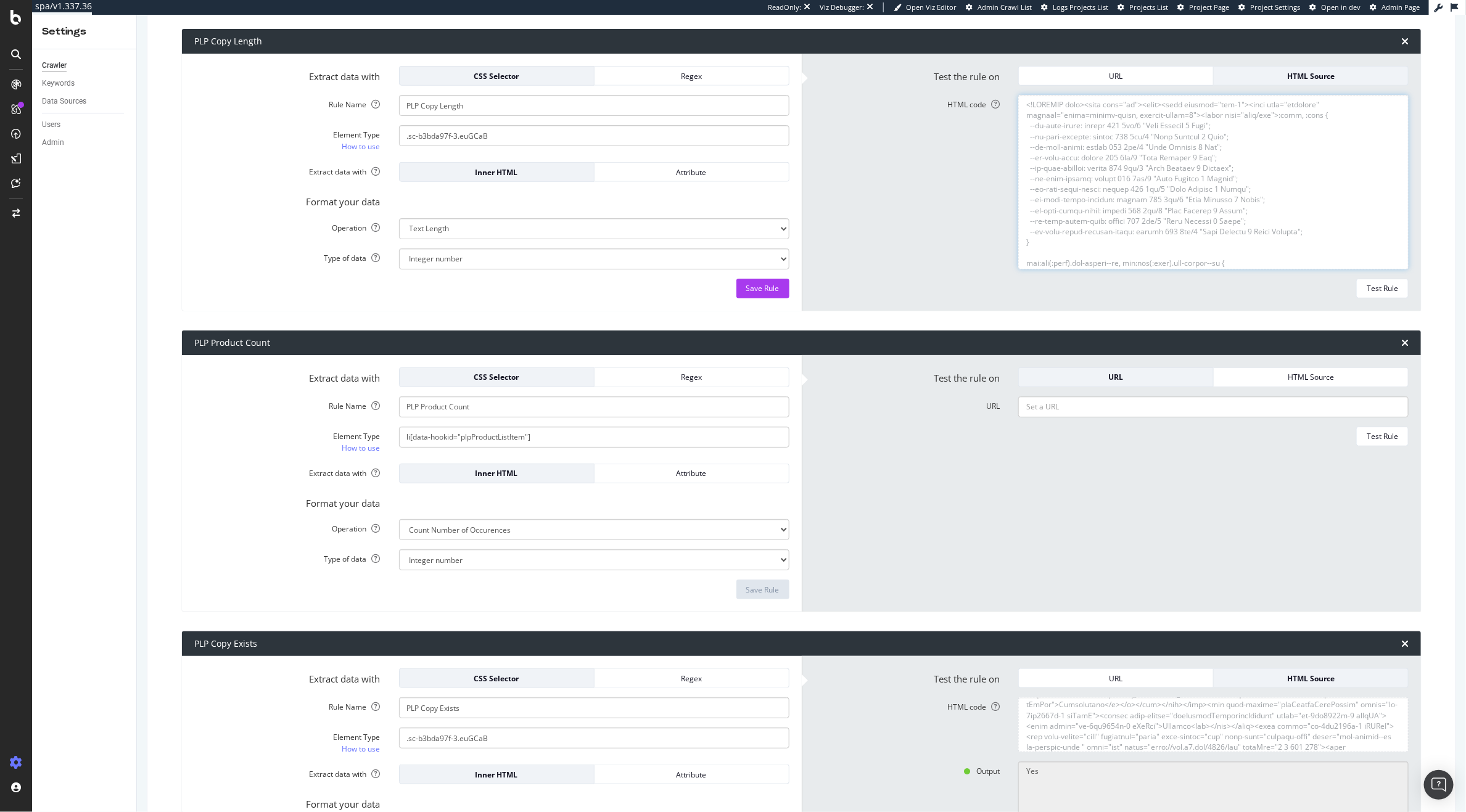
scroll to position [38026, 0]
click at [1367, 289] on div "Test Rule" at bounding box center [1382, 288] width 31 height 10
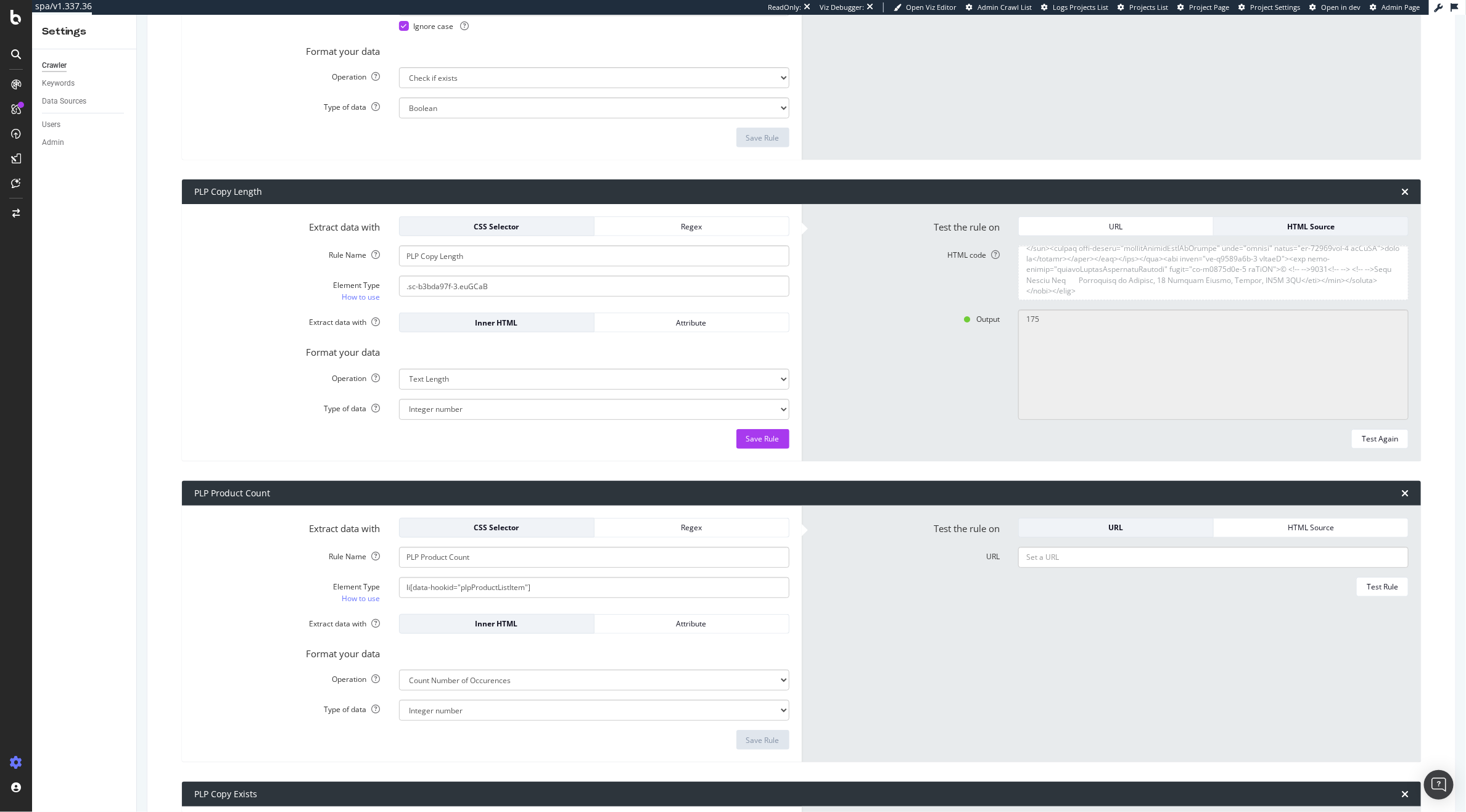
scroll to position [344, 0]
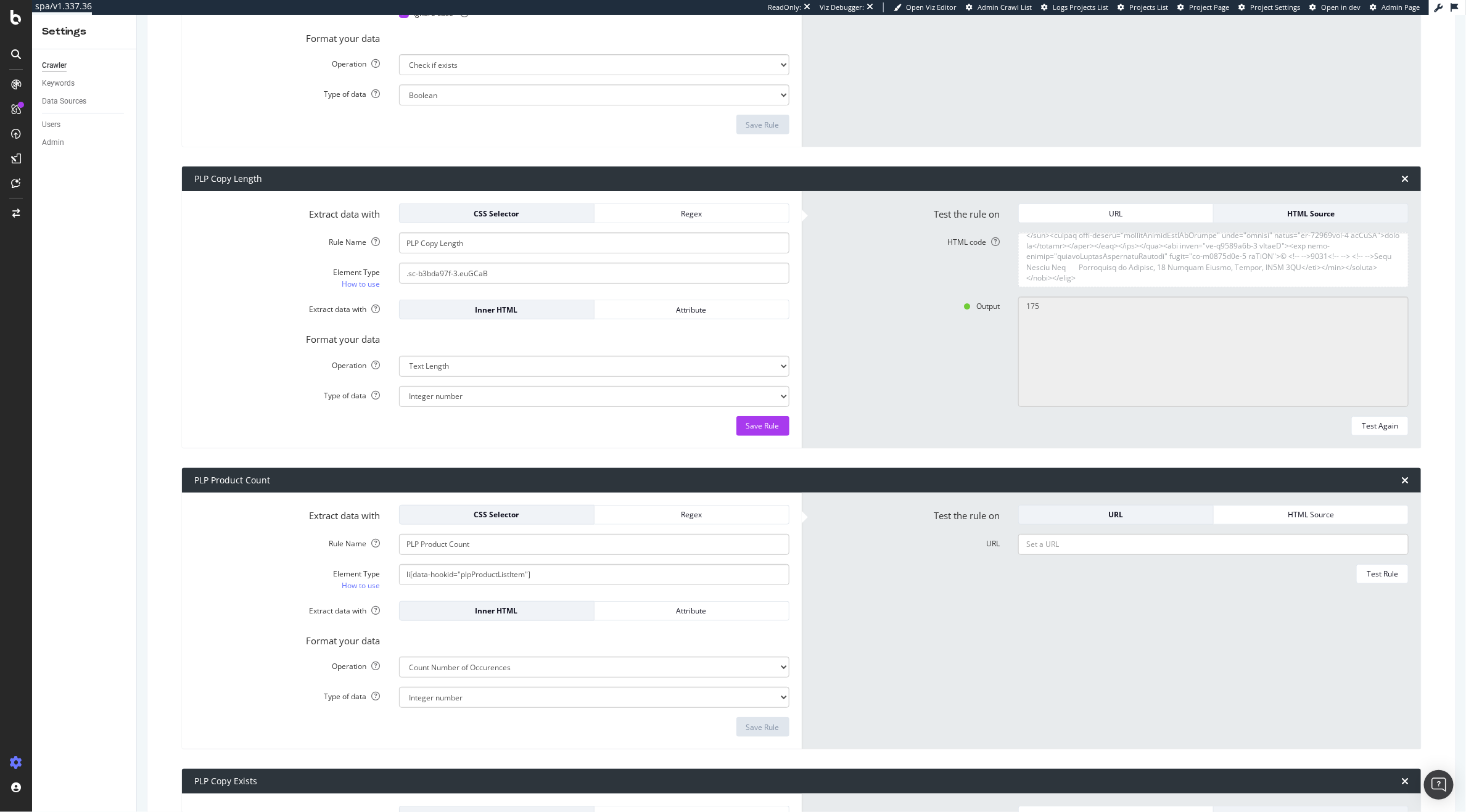
click at [1153, 230] on form "Test the rule on URL HTML Source HTML code Output 175 Test Again" at bounding box center [1111, 320] width 595 height 233
click at [1152, 234] on textarea "HTML code" at bounding box center [1213, 260] width 391 height 55
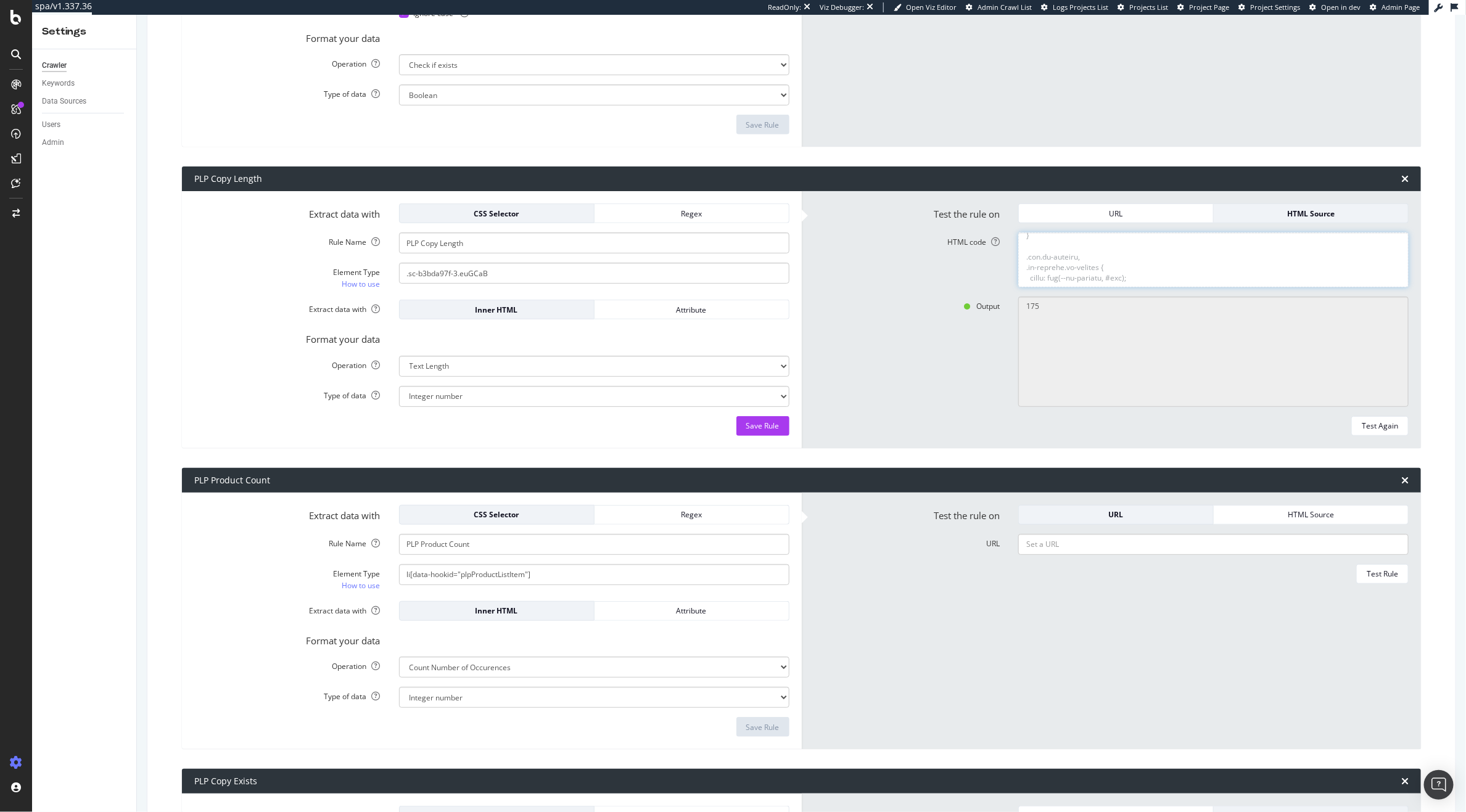
paste textarea "<!DOCTYPE html><html lang="en"><head><meta charset="utf-8"><meta name="viewport…"
type textarea "<!DOCTYPE html><html lang="en"><head><meta charset="utf-8"><meta name="viewport…"
paste textarea "<!DOCTYPE html><html lang="en"><head><meta charset="utf-8"><meta name="viewport…"
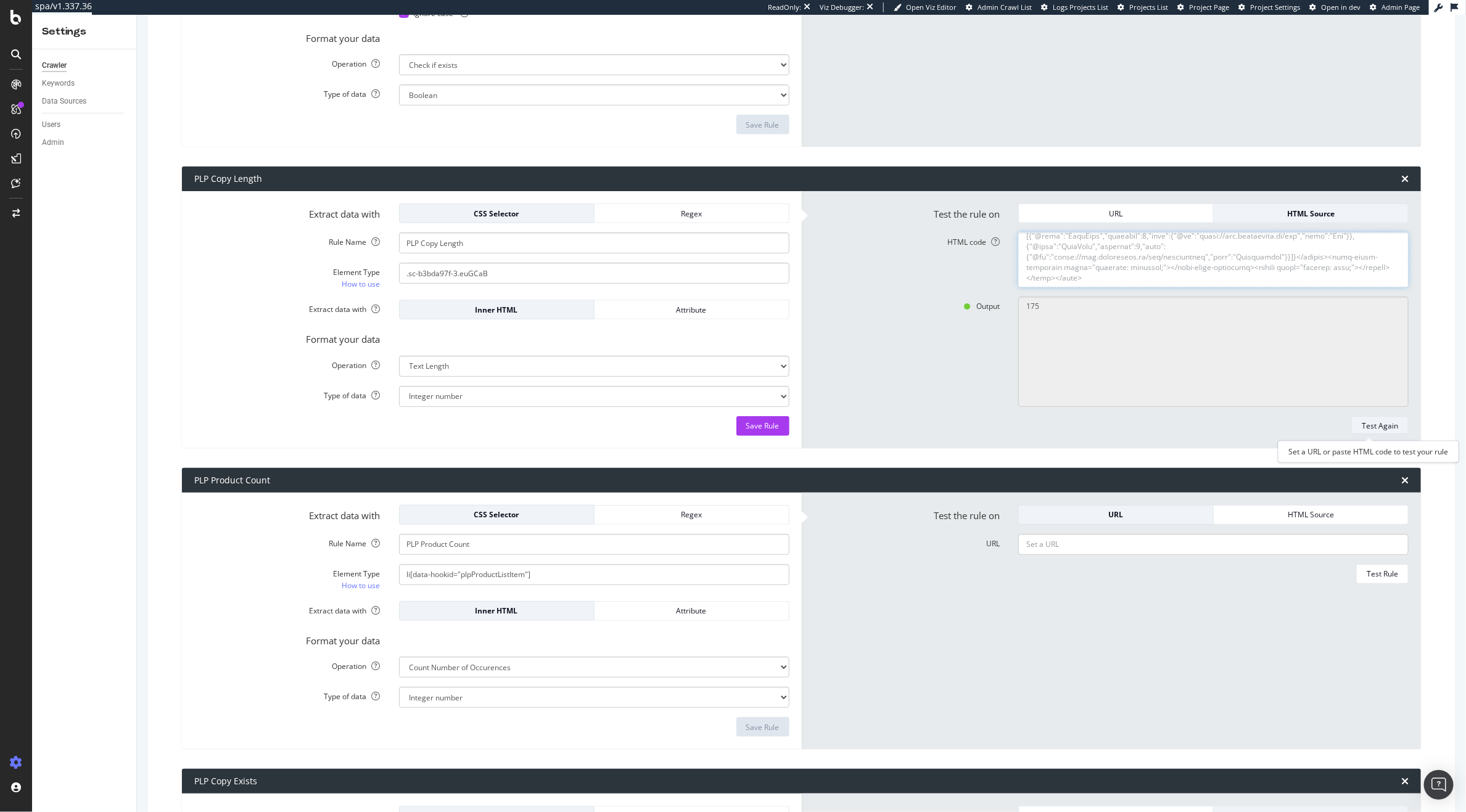
type textarea "<!DOCTYPE html><html lang="en"><head><meta charset="utf-8"><meta name="viewport…"
click at [1387, 425] on button "Test Again" at bounding box center [1379, 426] width 57 height 20
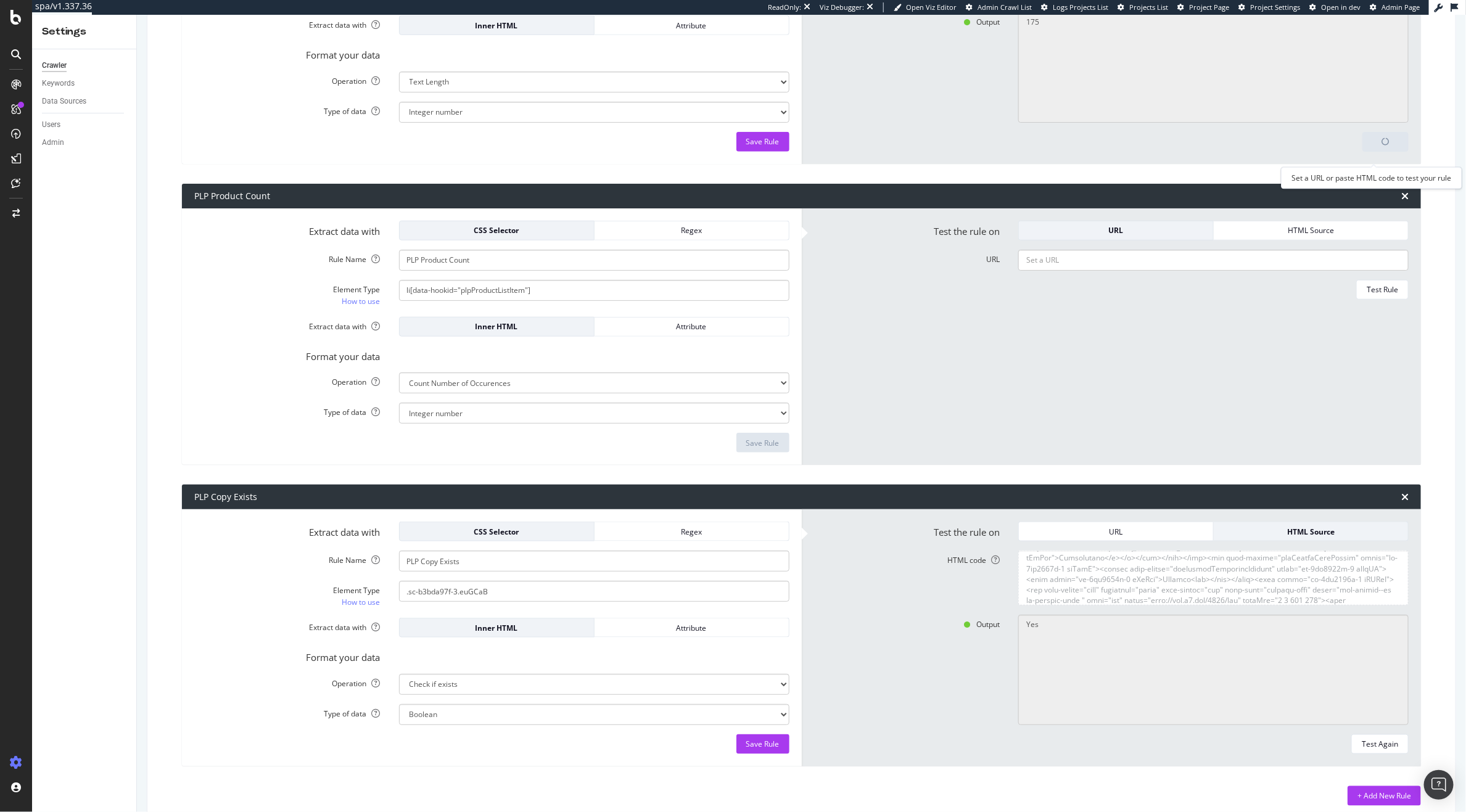
scroll to position [666, 0]
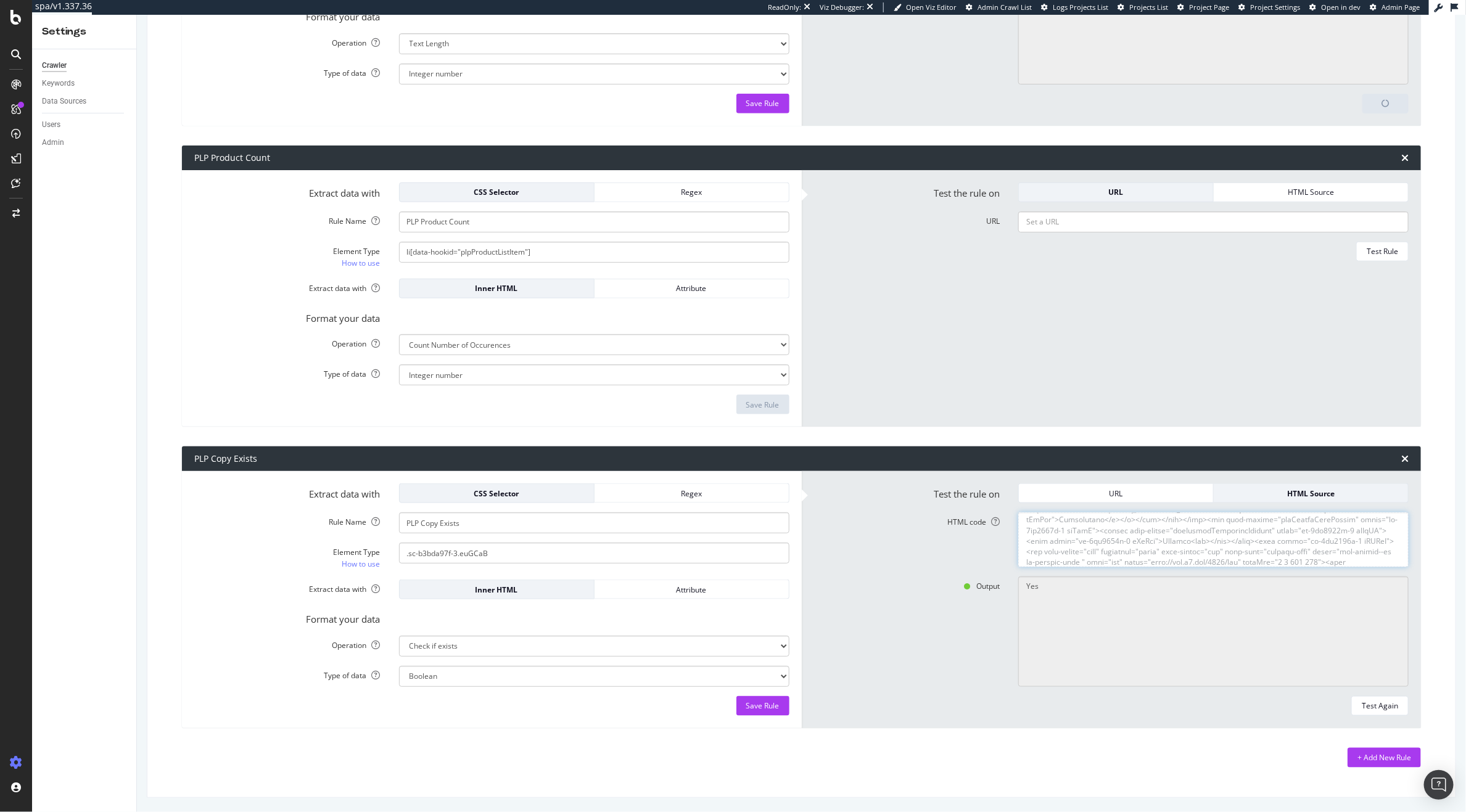
click at [1218, 524] on textarea "HTML code" at bounding box center [1213, 540] width 391 height 55
paste textarea "<!DOCTYPE html><html lang="en"><head><meta charset="utf-8"><meta name="viewport…"
type textarea "<!DOCTYPE html><html lang="en"><head><meta charset="utf-8"><meta name="viewport…"
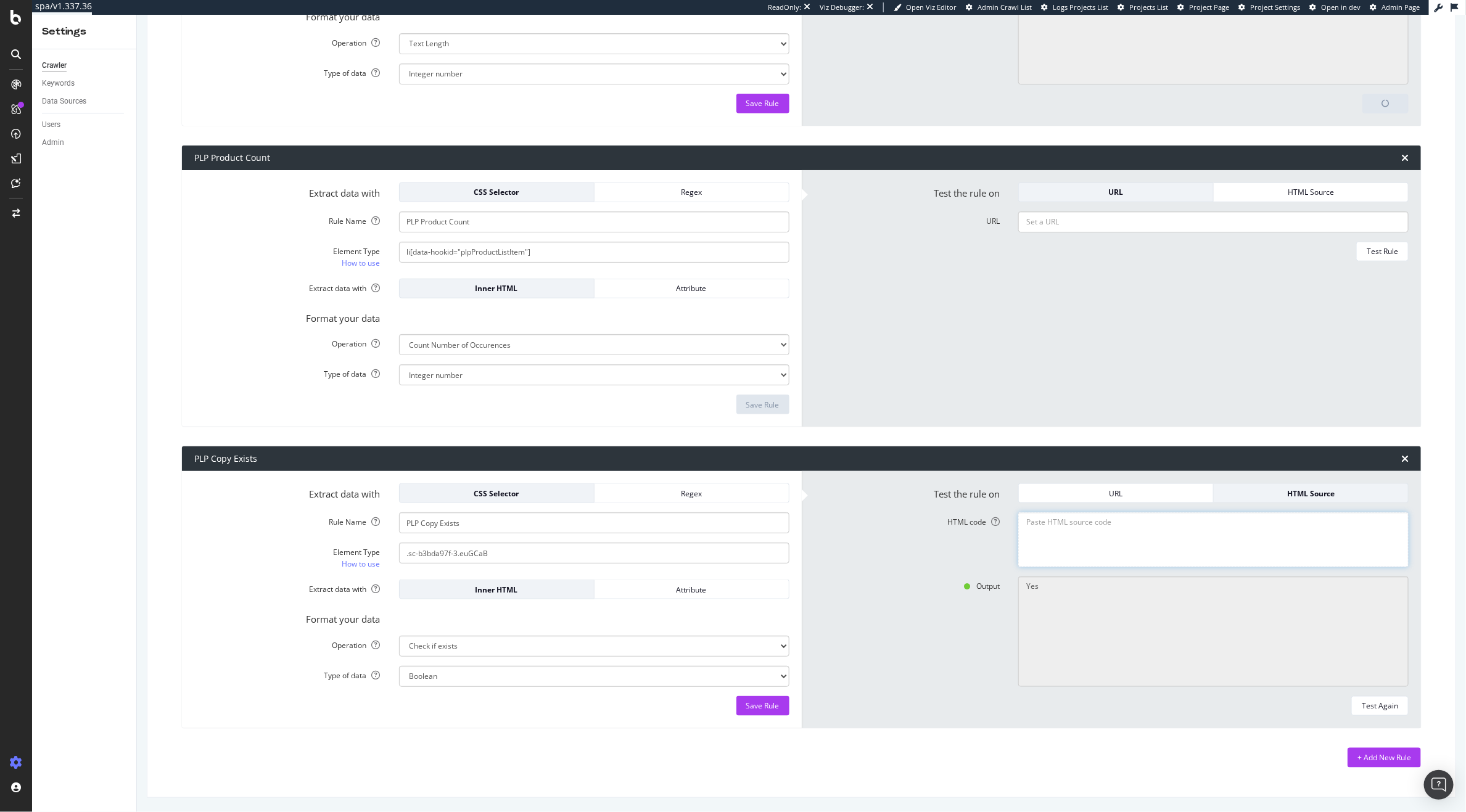
scroll to position [0, 0]
paste textarea "<!DOCTYPE html><html lang="en"><head><meta charset="utf-8"><meta name="viewport…"
type textarea "<!DOCTYPE html><html lang="en"><head><meta charset="utf-8"><meta name="viewport…"
click at [1368, 699] on div "Test Again" at bounding box center [1379, 705] width 36 height 17
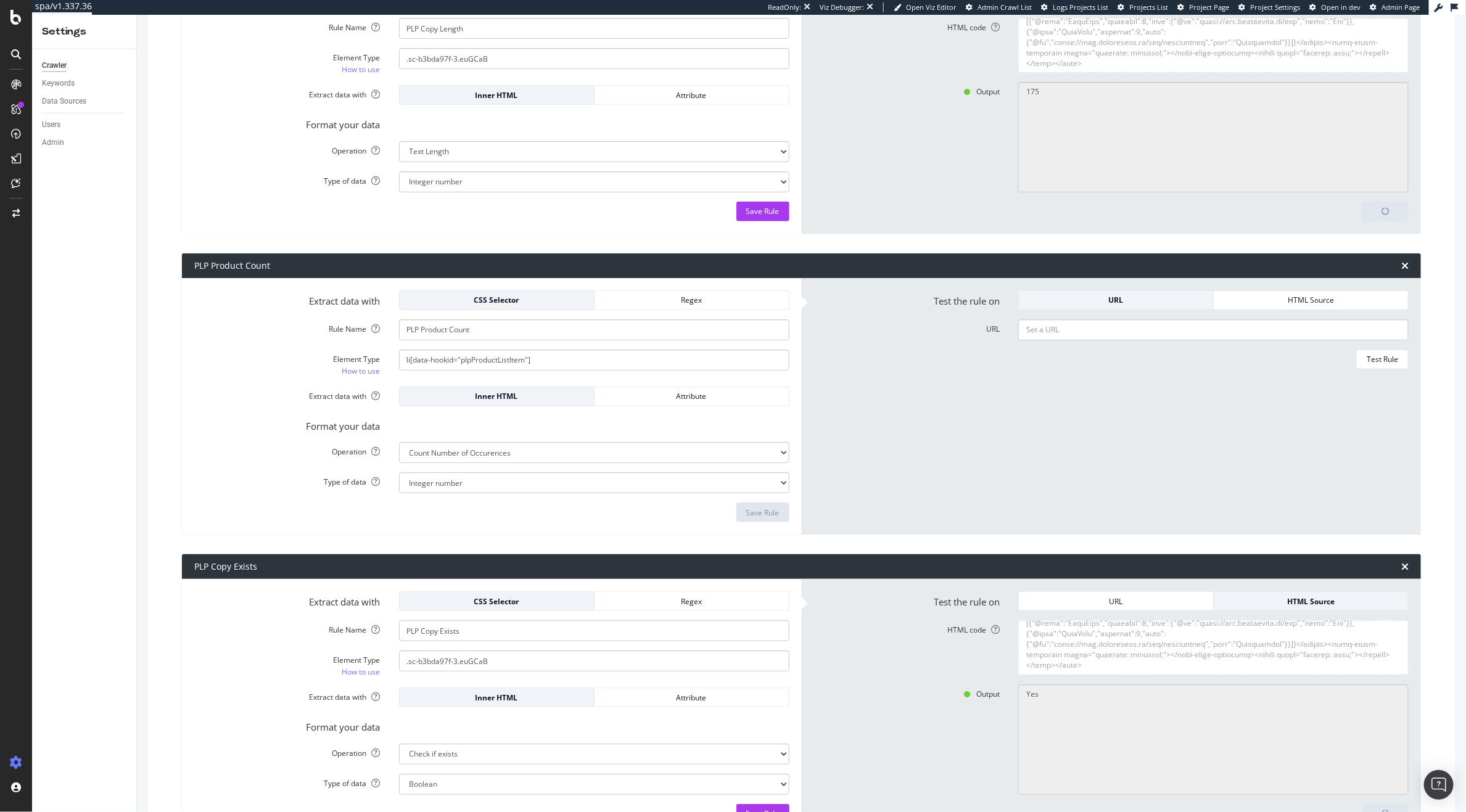
scroll to position [553, 0]
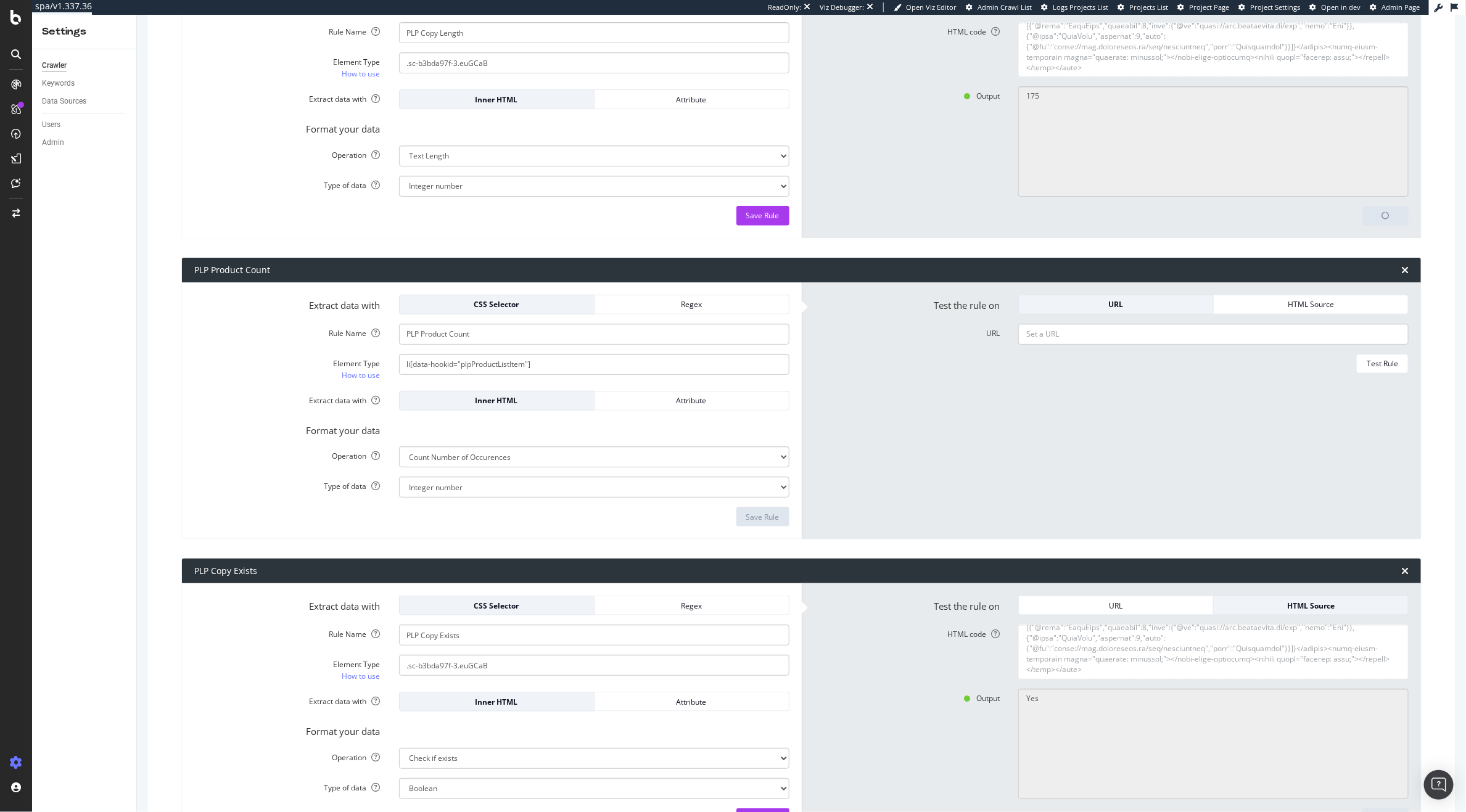
type textarea "224"
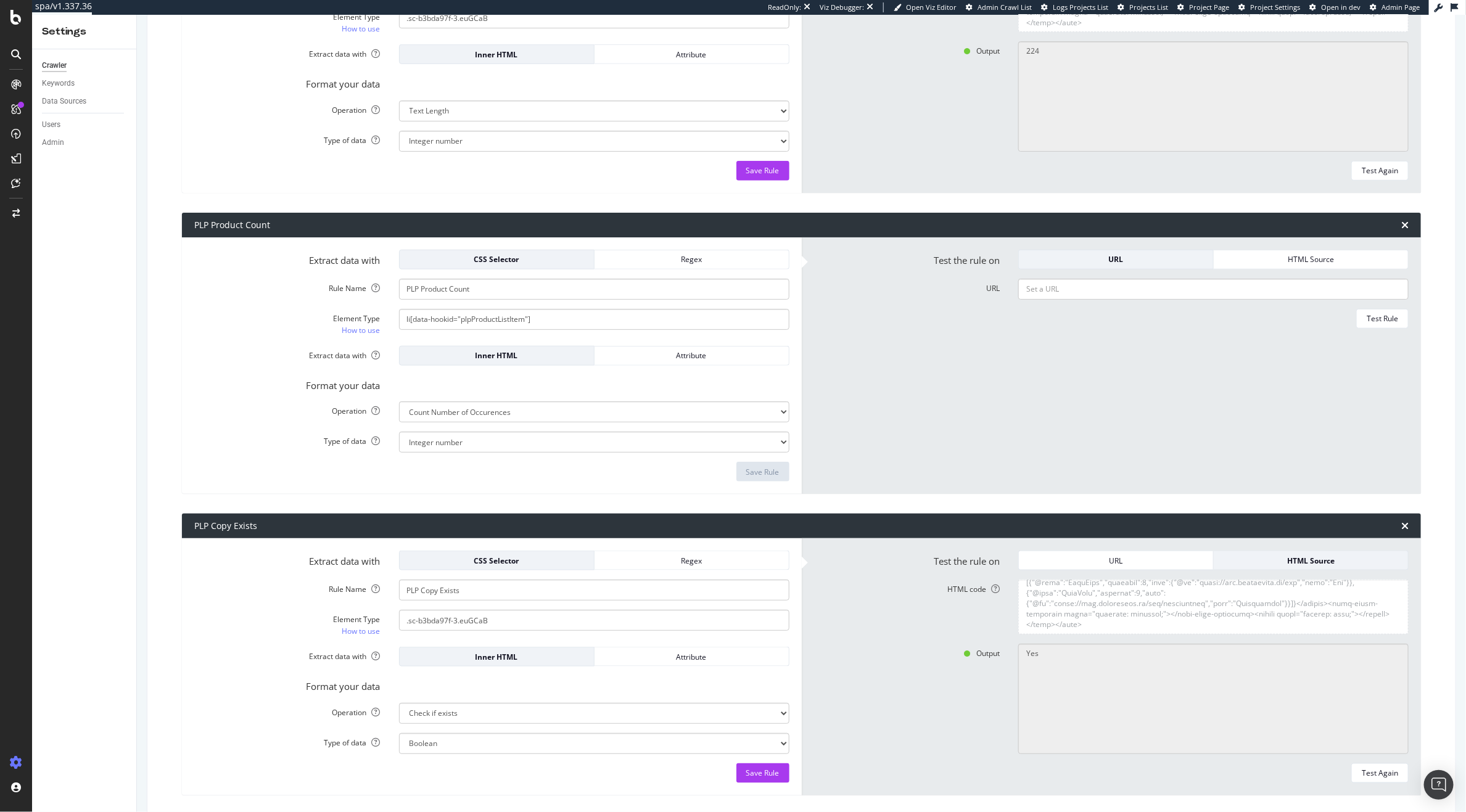
scroll to position [666, 0]
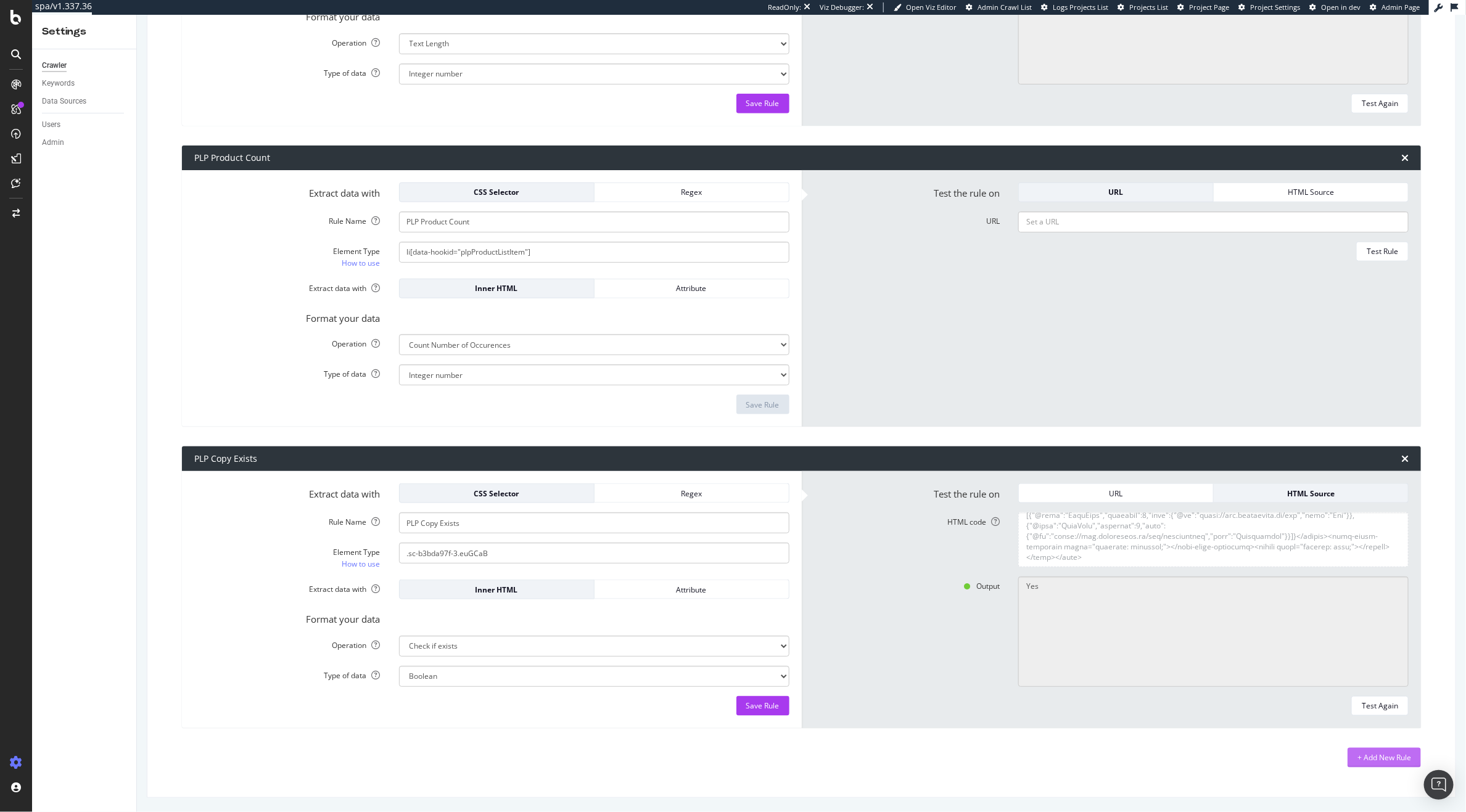
click at [1383, 755] on div "+ Add New Rule" at bounding box center [1384, 757] width 53 height 10
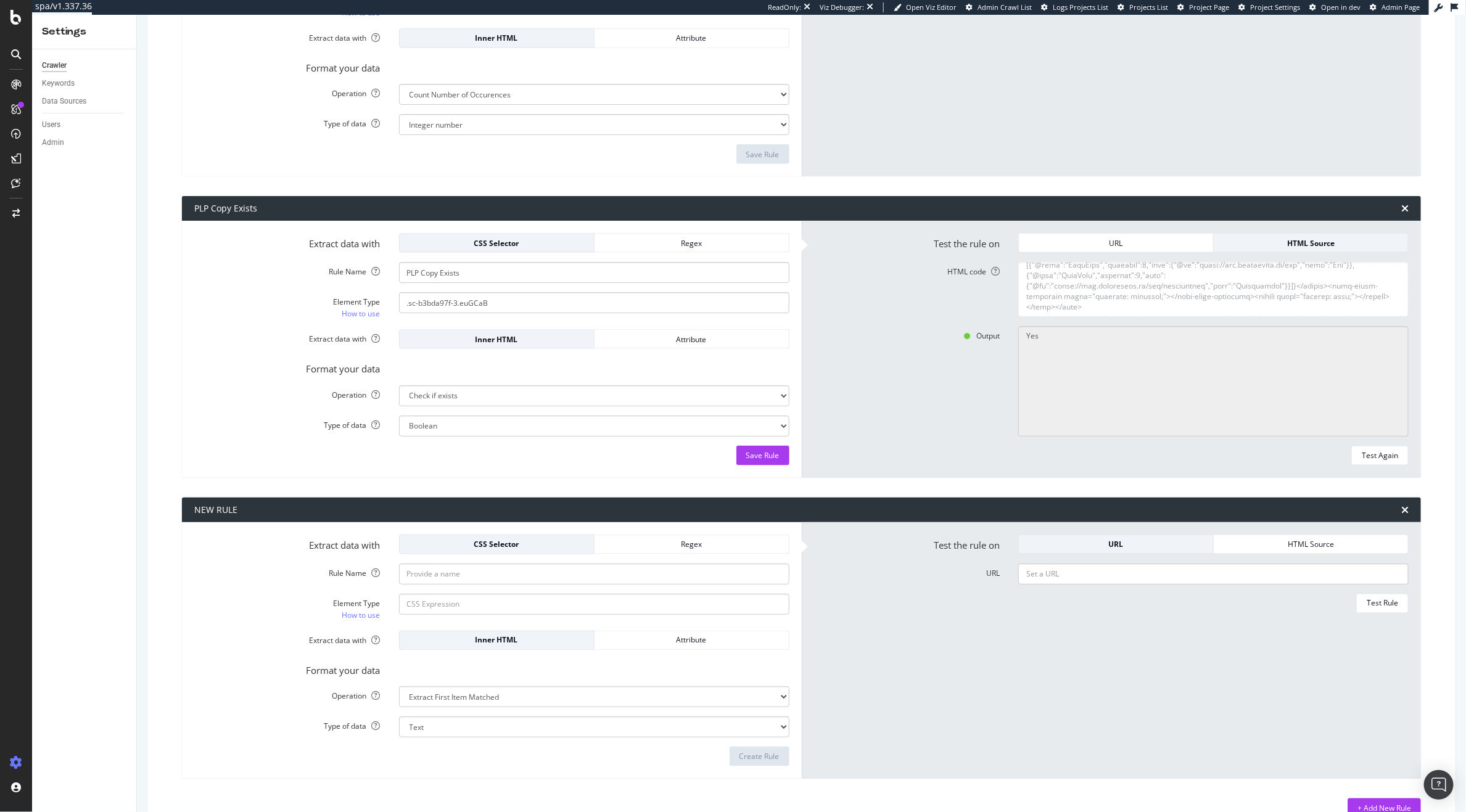
scroll to position [942, 0]
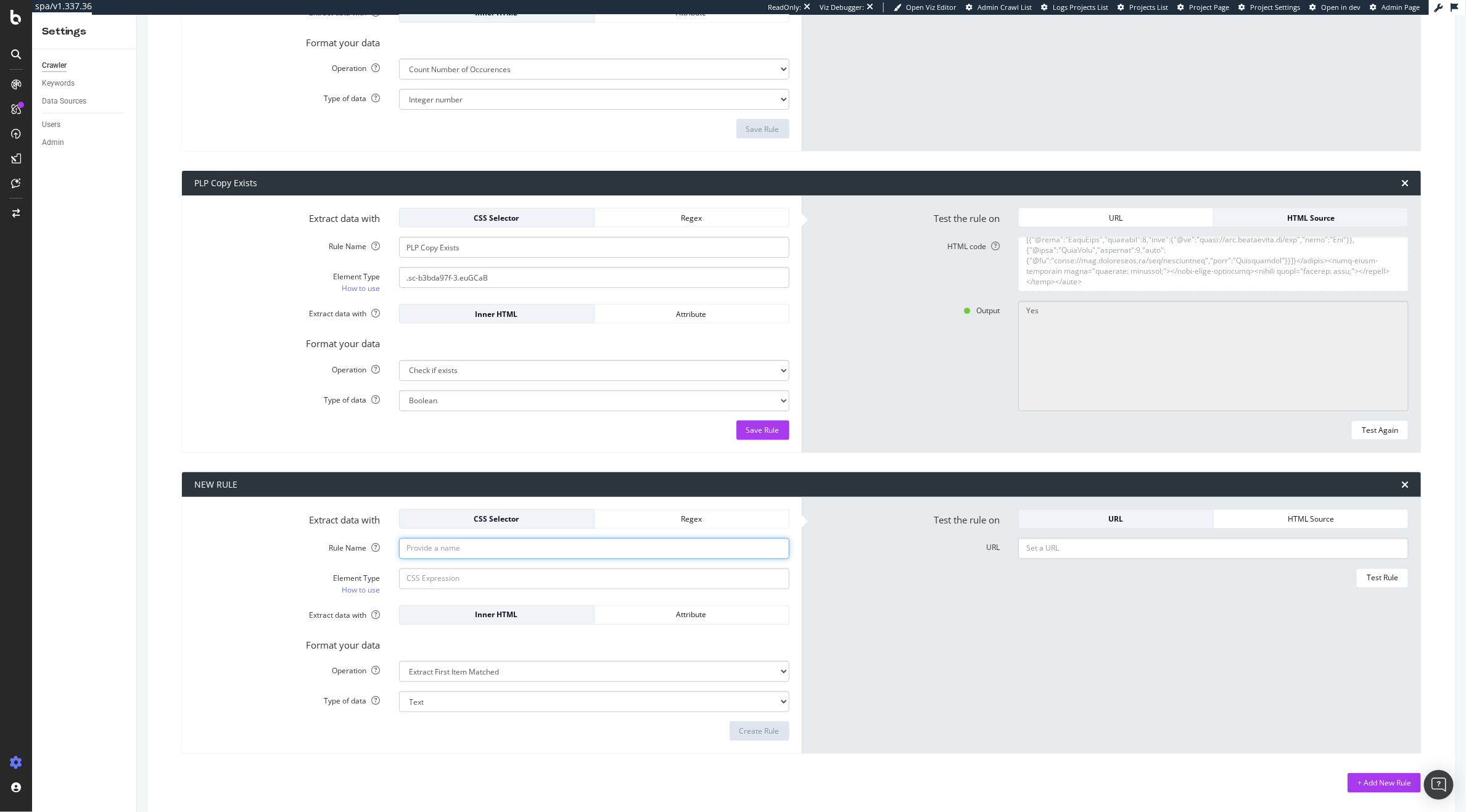
click at [503, 550] on input "Rule Name" at bounding box center [594, 548] width 391 height 21
type input "PLP Copy 1"
click at [703, 523] on div "Regex" at bounding box center [691, 519] width 174 height 10
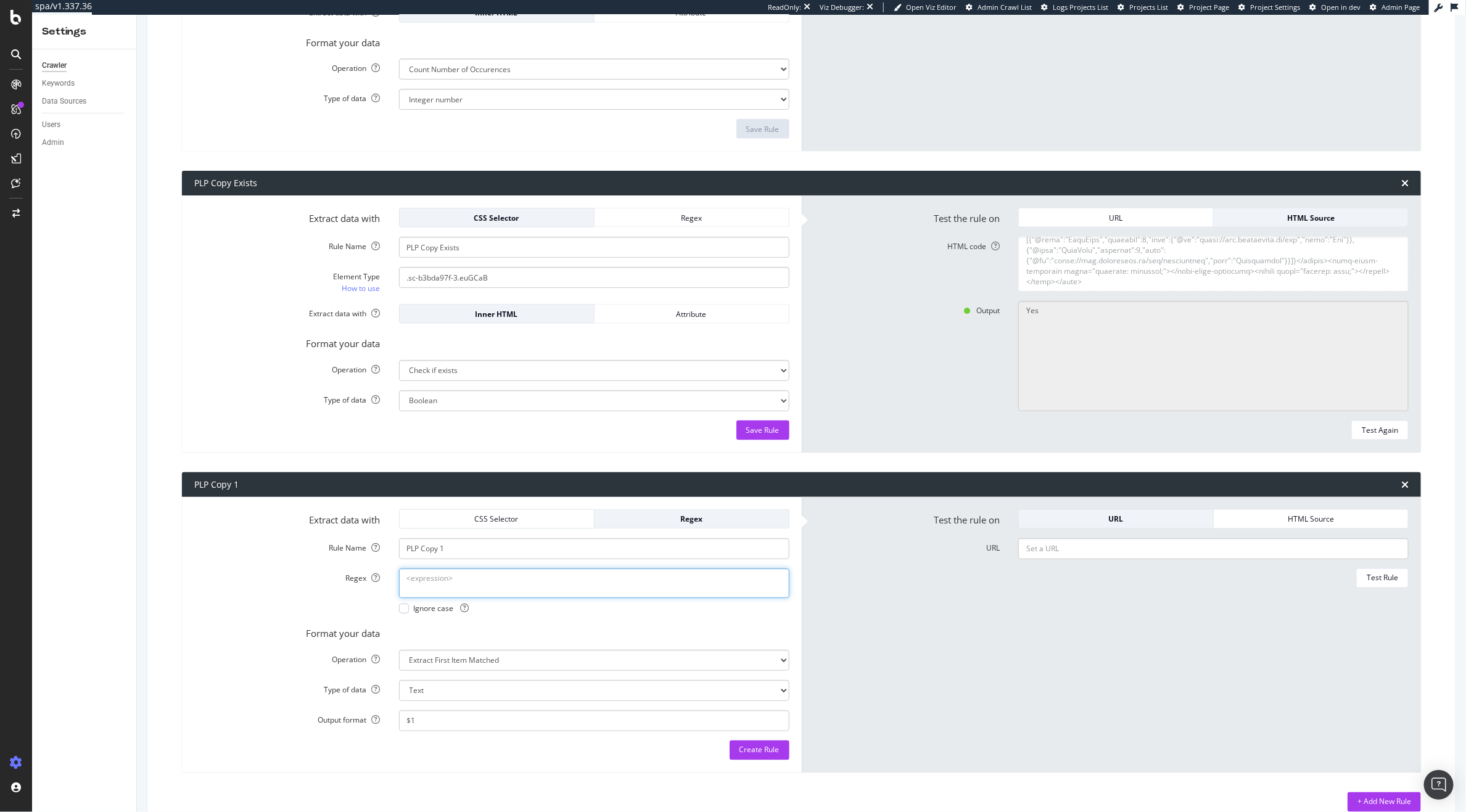
click at [463, 579] on textarea "Regex" at bounding box center [594, 583] width 391 height 30
paste textarea "<p class="sc-b3bda97f-3 euGCaB">([\s\S]{1,150})[\s\S]*?</p>"
type textarea "<p class="sc-b3bda97f-3 euGCaB">([\s\S]{1,150})[\s\S]*?</p>"
click at [414, 604] on span "Ignore case" at bounding box center [441, 608] width 56 height 10
click at [1110, 278] on textarea "HTML code" at bounding box center [1213, 264] width 391 height 55
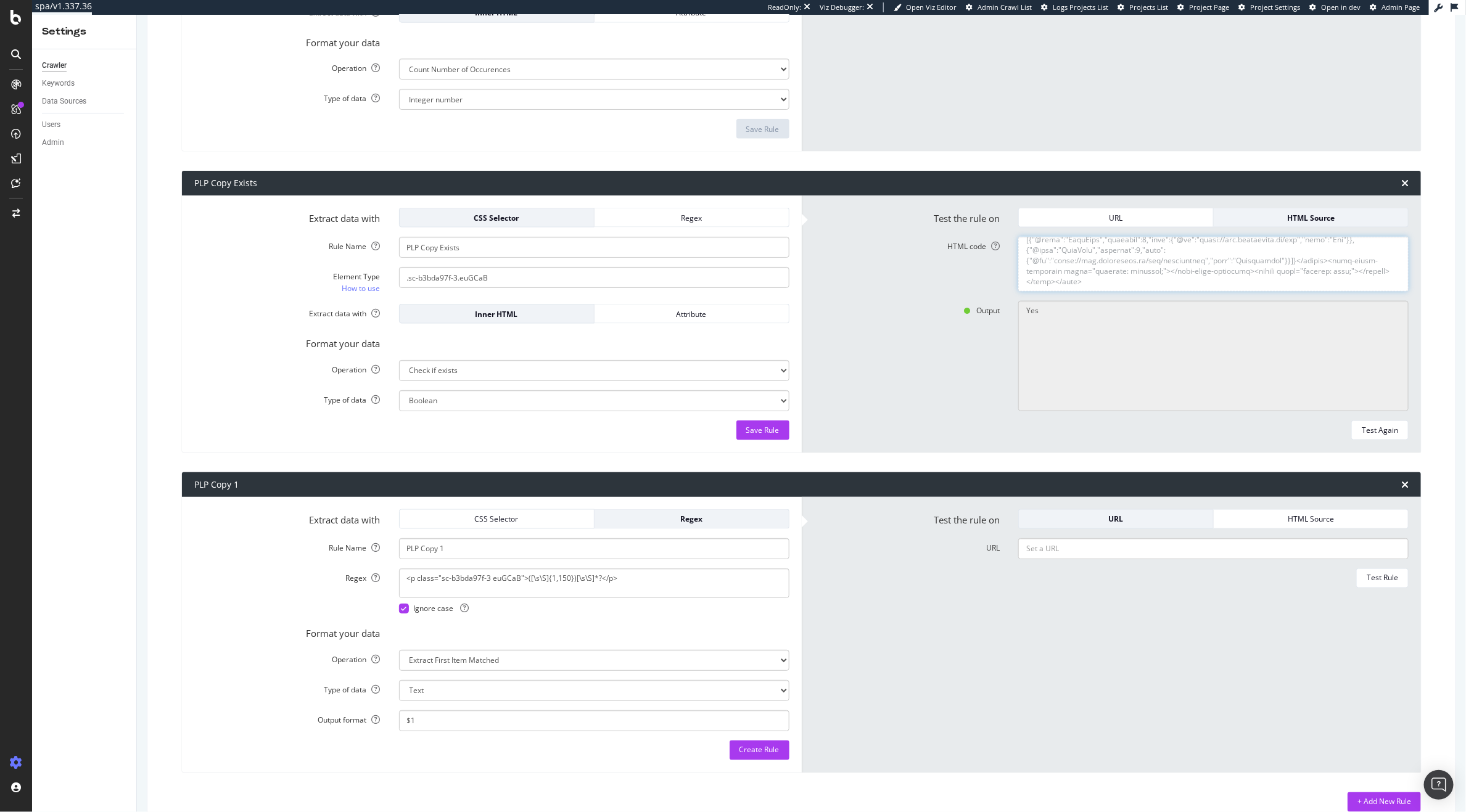
click at [1110, 278] on textarea "HTML code" at bounding box center [1213, 264] width 391 height 55
click at [1261, 523] on div "HTML Source" at bounding box center [1310, 519] width 174 height 10
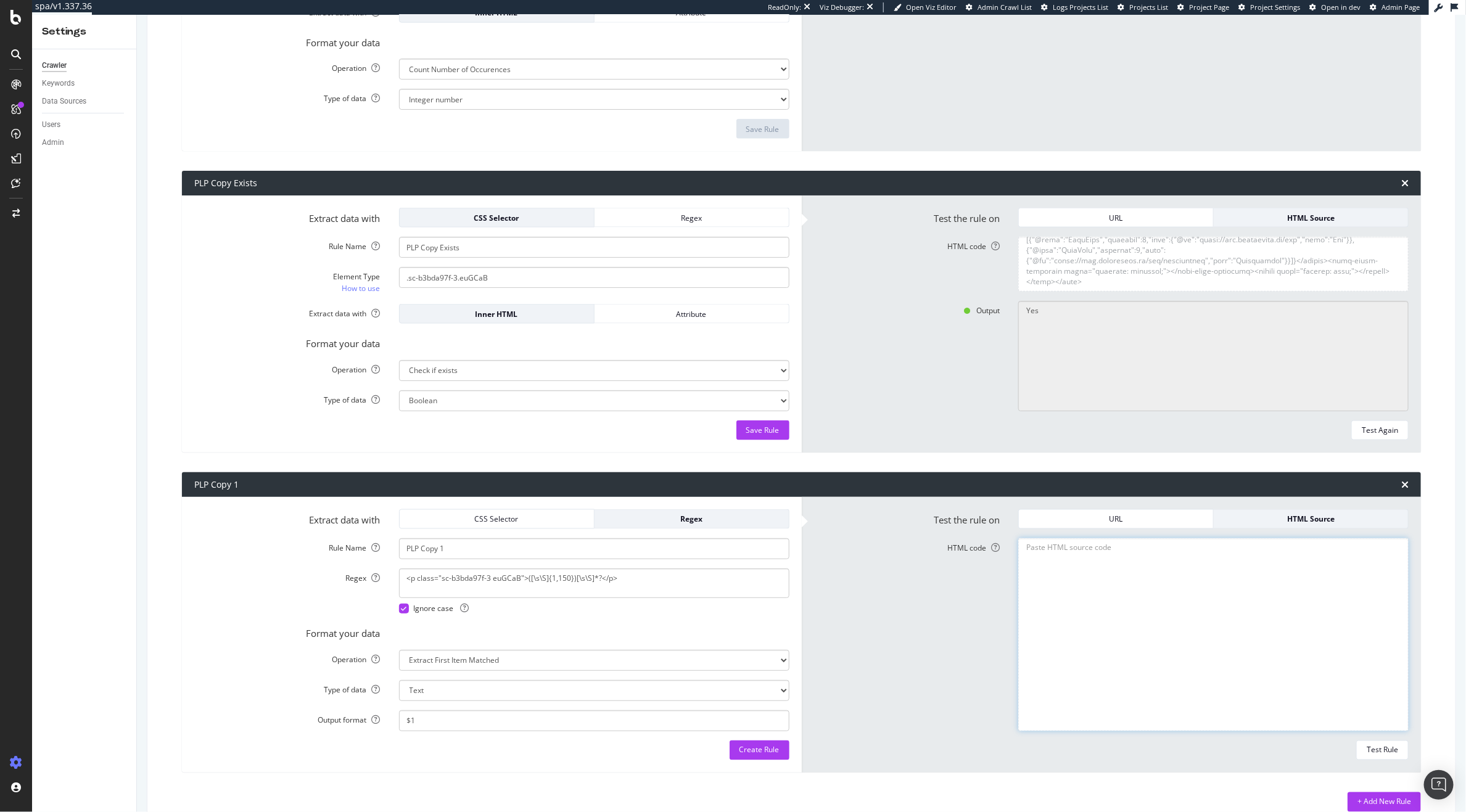
click at [1163, 556] on textarea "HTML code" at bounding box center [1213, 634] width 391 height 193
paste textarea "<!DOCTYPE html><html lang="en"><head><meta charset="utf-8"><meta name="viewport…"
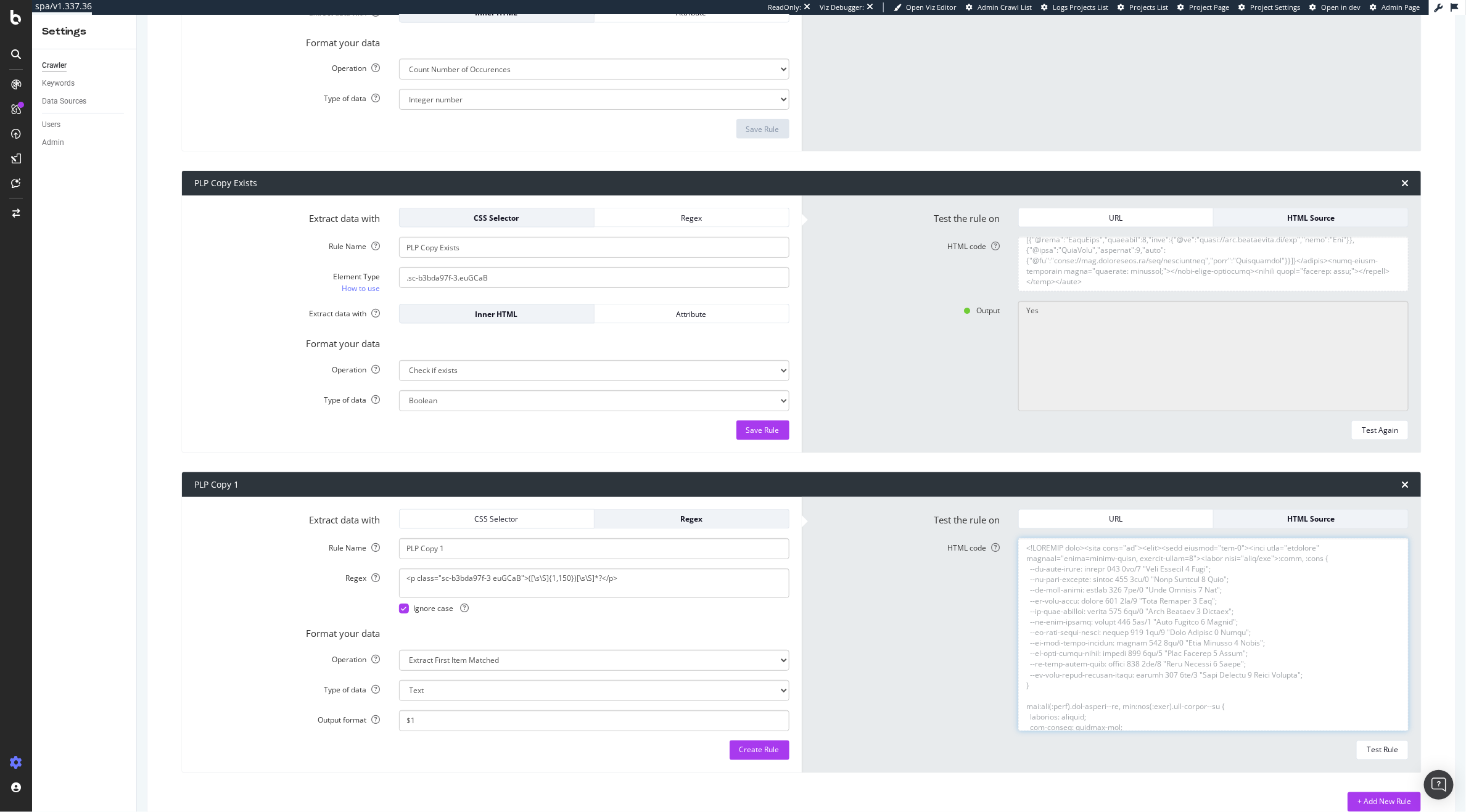
scroll to position [29655, 0]
type textarea "<!DOCTYPE html><html lang="en"><head><meta charset="utf-8"><meta name="viewport…"
click at [1376, 746] on div "Test Rule" at bounding box center [1382, 750] width 31 height 10
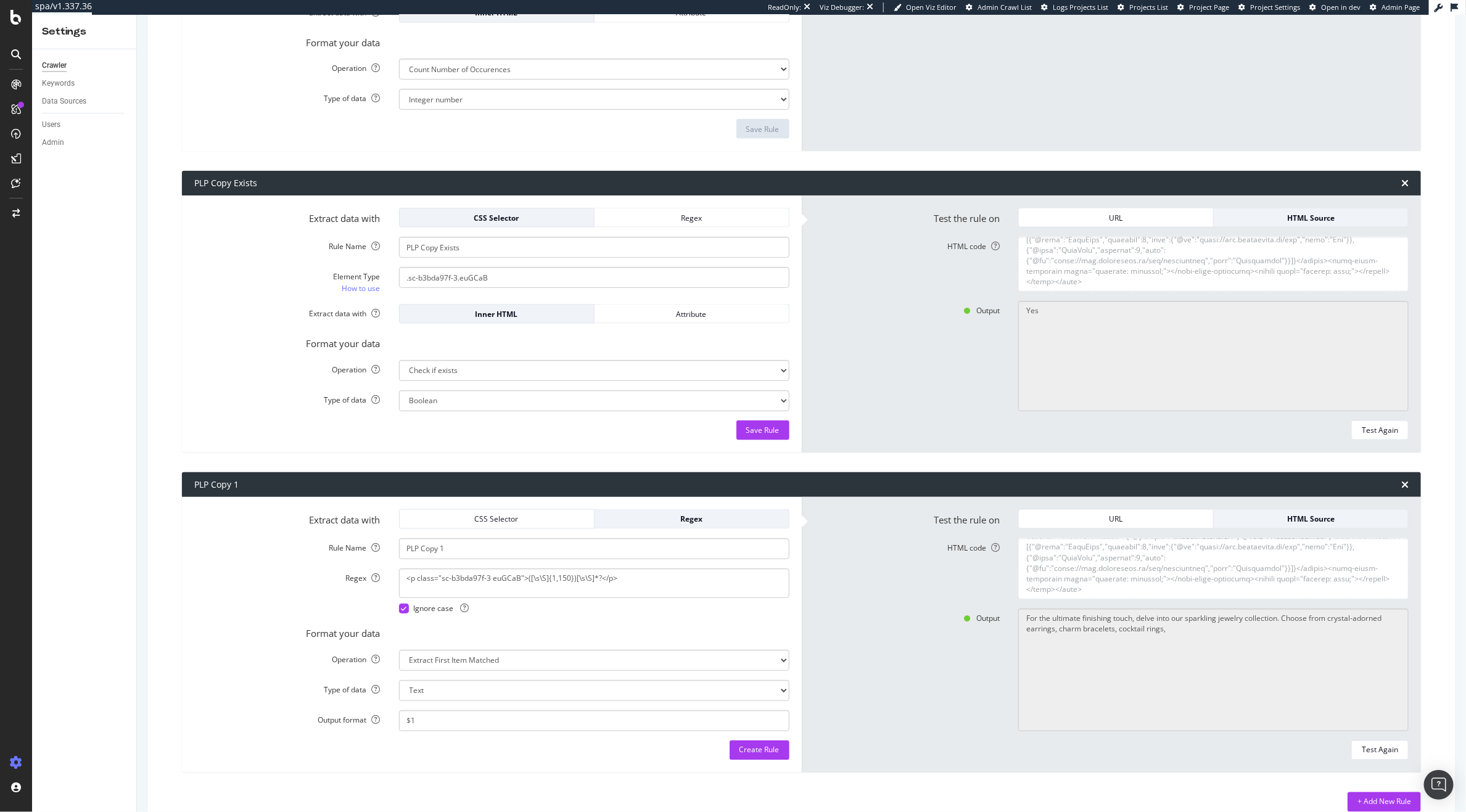
scroll to position [29797, 0]
click at [1100, 565] on textarea "HTML code" at bounding box center [1213, 568] width 391 height 61
paste textarea "<!DOCTYPE html><html lang="en"><head><meta charset="utf-8"><meta name="viewport…"
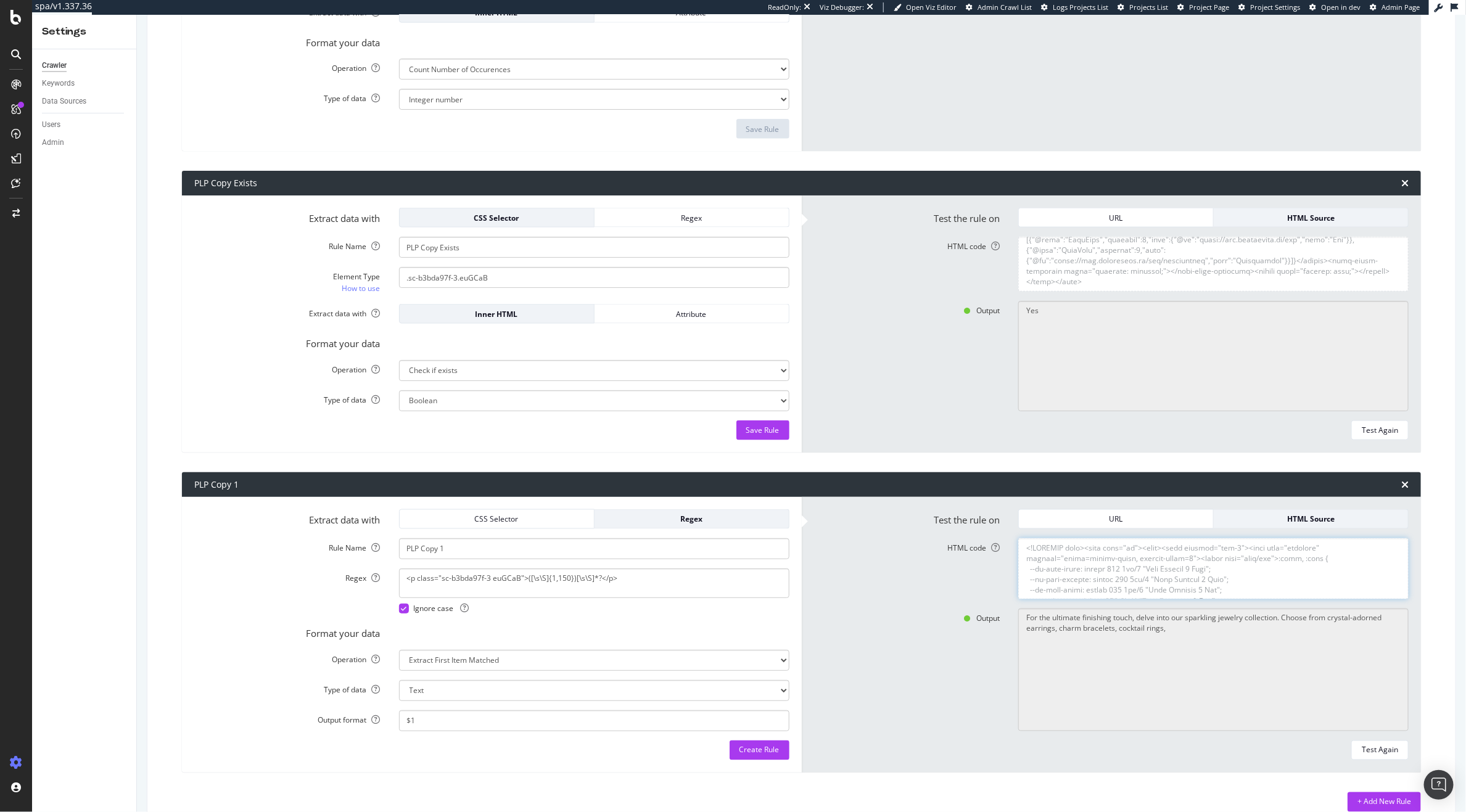
scroll to position [37928, 0]
type textarea "<!DOCTYPE html><html lang="en"><head><meta charset="utf-8"><meta name="viewport…"
click at [1361, 759] on button "Test Again" at bounding box center [1379, 750] width 57 height 20
click at [1099, 281] on textarea "HTML code" at bounding box center [1213, 264] width 391 height 55
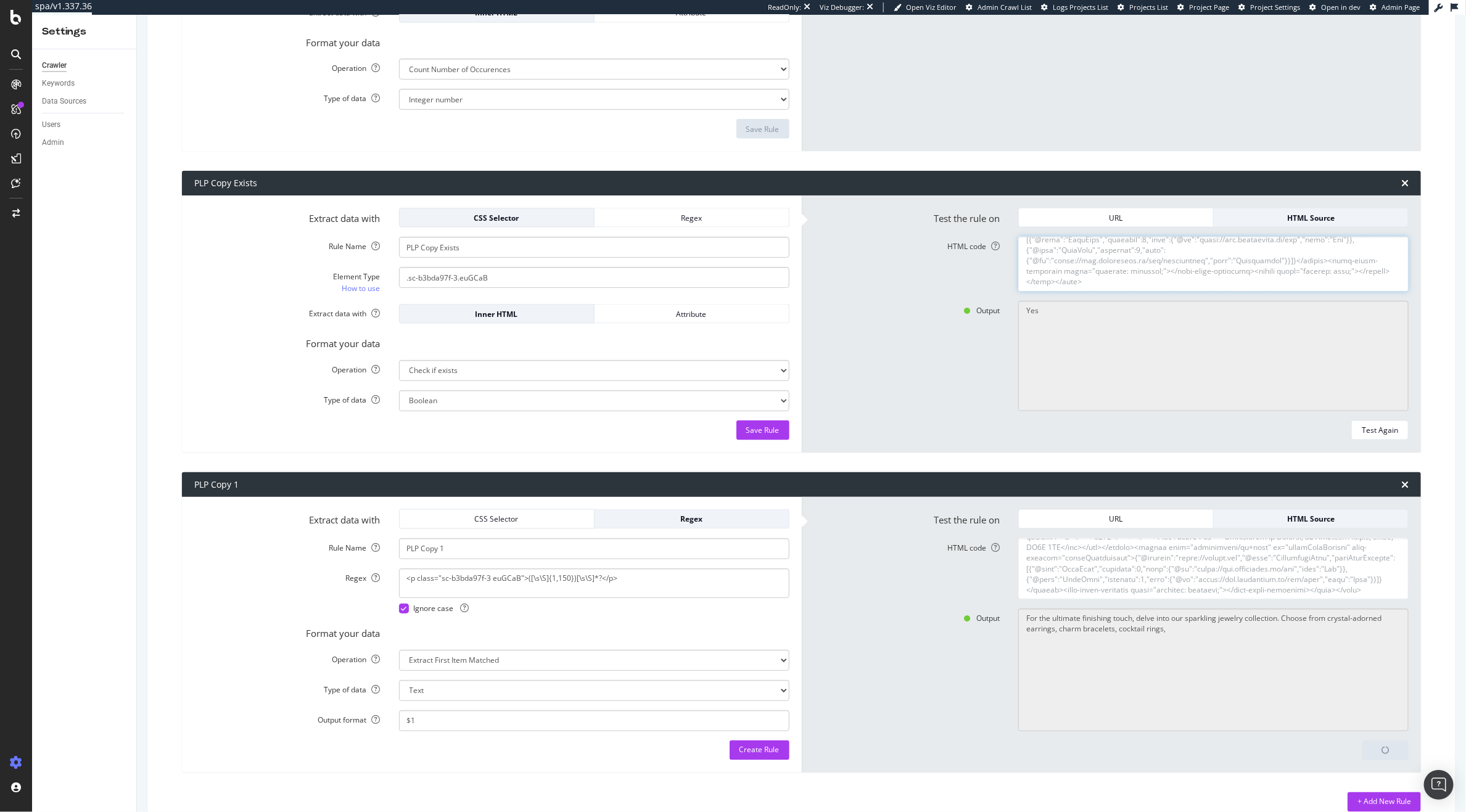
click at [1099, 281] on textarea "HTML code" at bounding box center [1213, 264] width 391 height 55
paste textarea "<!DOCTYPE html><html lang="en"><head><meta charset="utf-8"><meta name="viewport…"
type textarea "<!DOCTYPE html><html lang="en"><head><meta charset="utf-8"><meta name="viewport…"
click at [1379, 439] on button "Test Again" at bounding box center [1379, 430] width 57 height 20
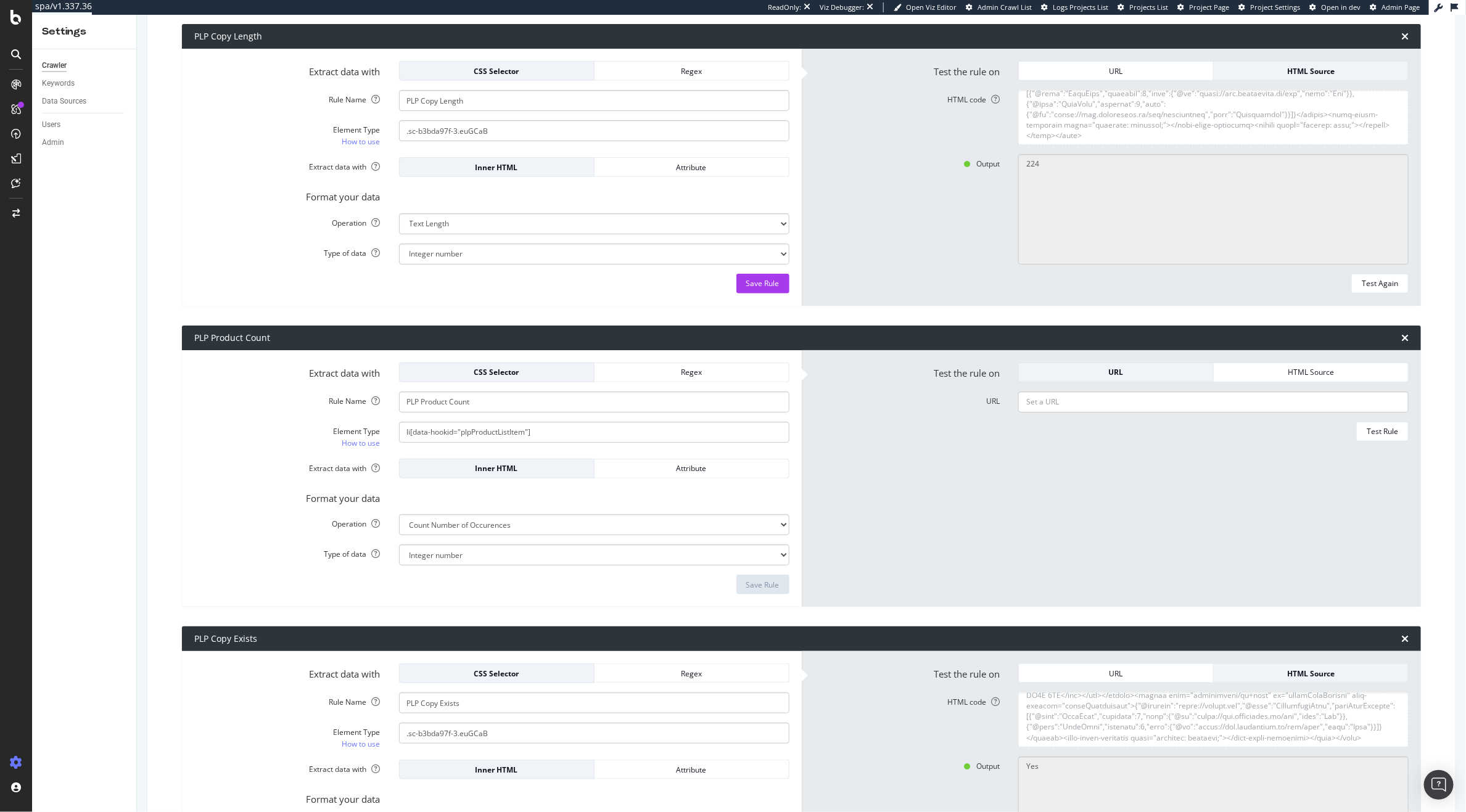
scroll to position [453, 0]
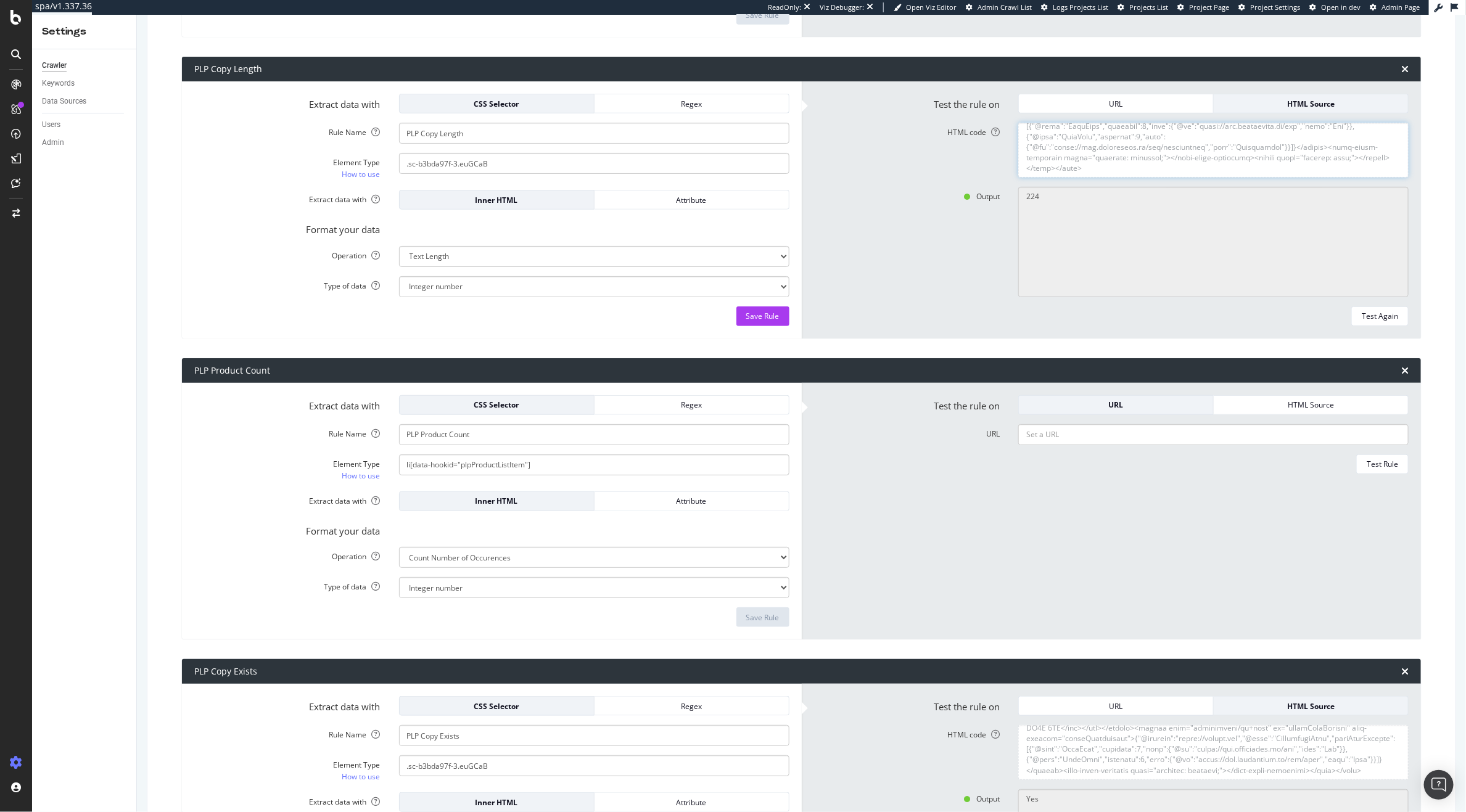
click at [1170, 137] on textarea "HTML code" at bounding box center [1213, 150] width 391 height 55
type textarea "Explore our latest collection of beautifully crafted bags in the most coveted s…"
paste textarea "<!DOCTYPE html><html lang="en"><head><meta charset="utf-8"><meta name="viewport…"
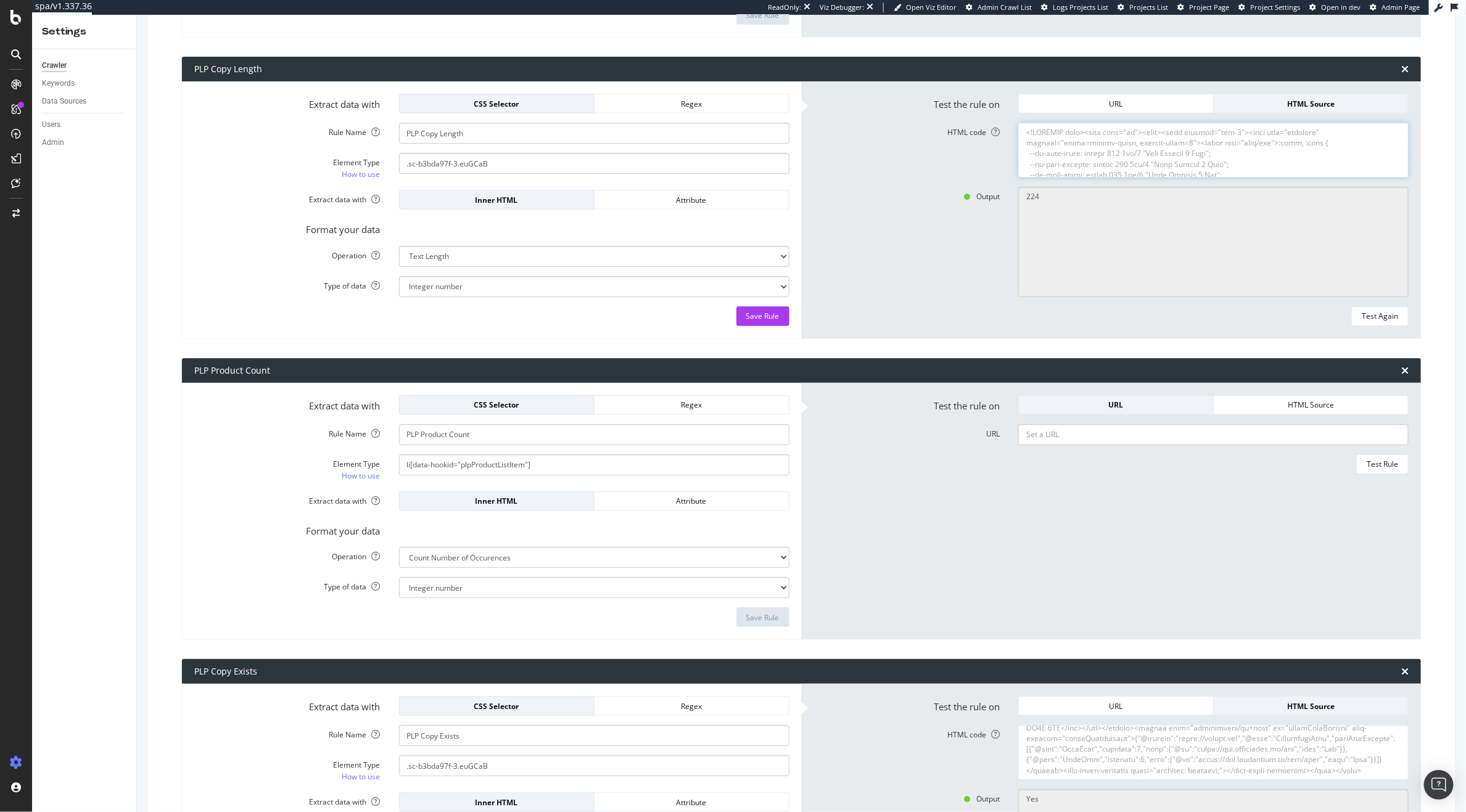
scroll to position [37934, 0]
type textarea "<!DOCTYPE html><html lang="en"><head><meta charset="utf-8"><meta name="viewport…"
click at [1373, 313] on div "Test Again" at bounding box center [1379, 316] width 36 height 10
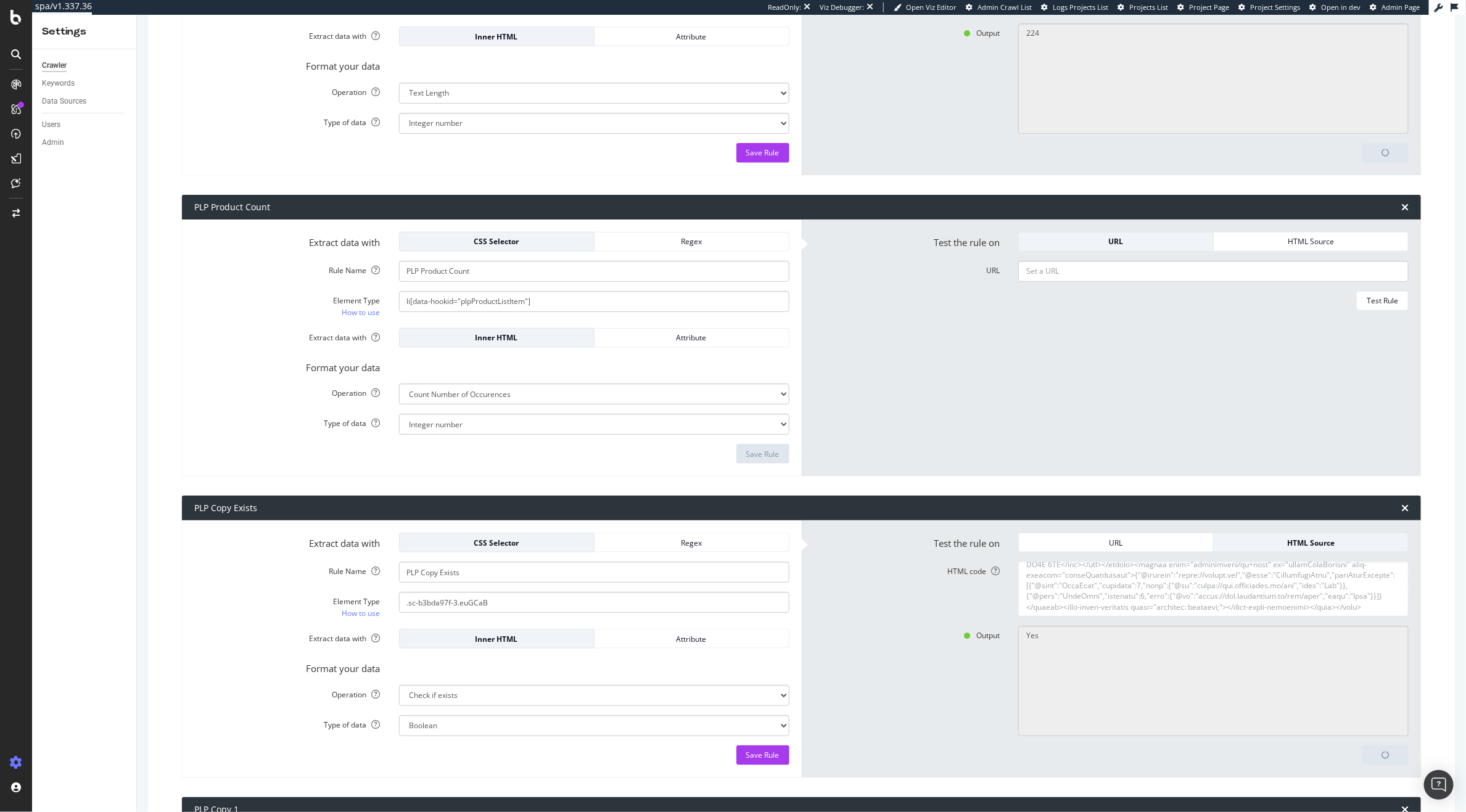
scroll to position [986, 0]
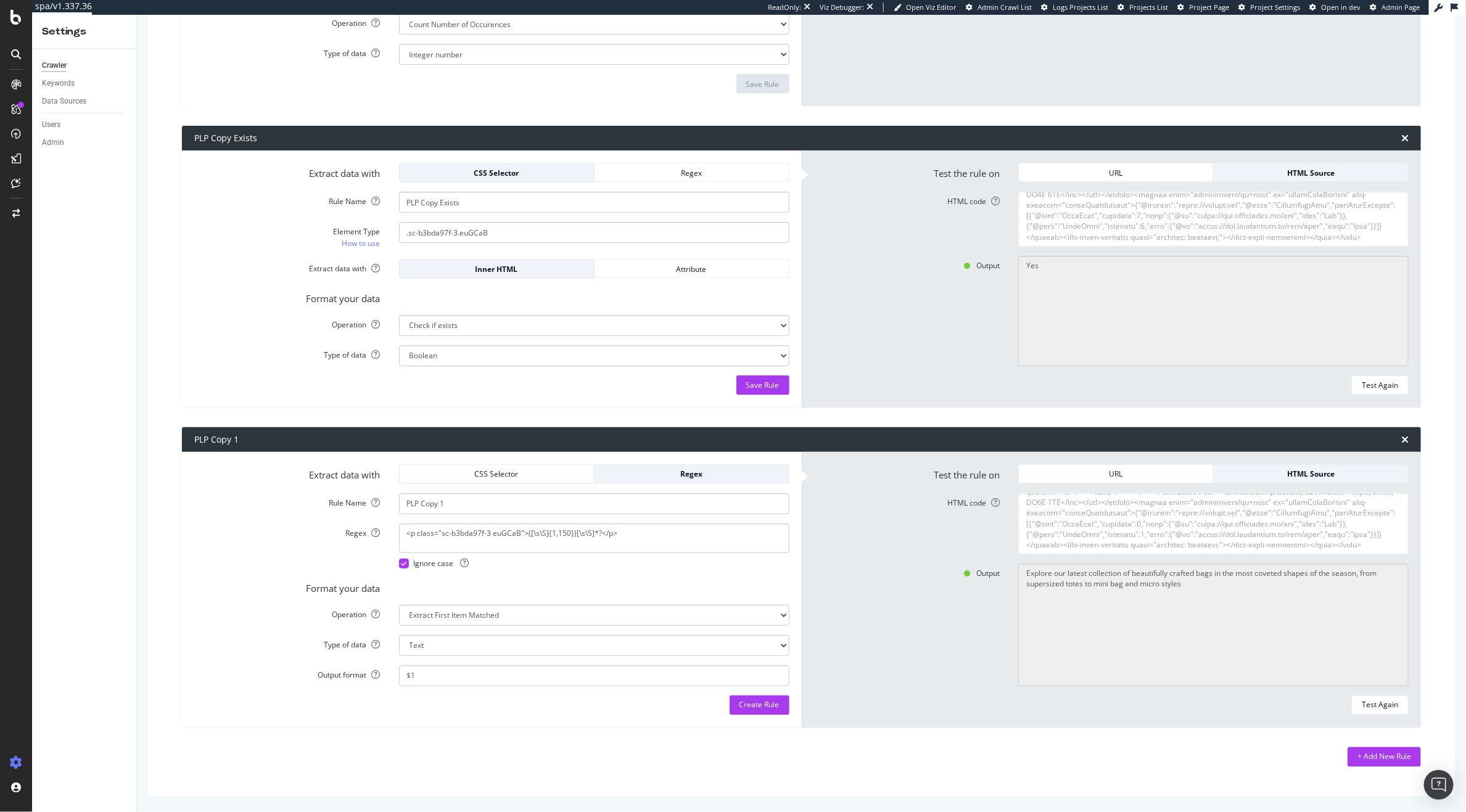
type textarea "294"
click at [1358, 756] on div "+ Add New Rule" at bounding box center [1384, 756] width 53 height 10
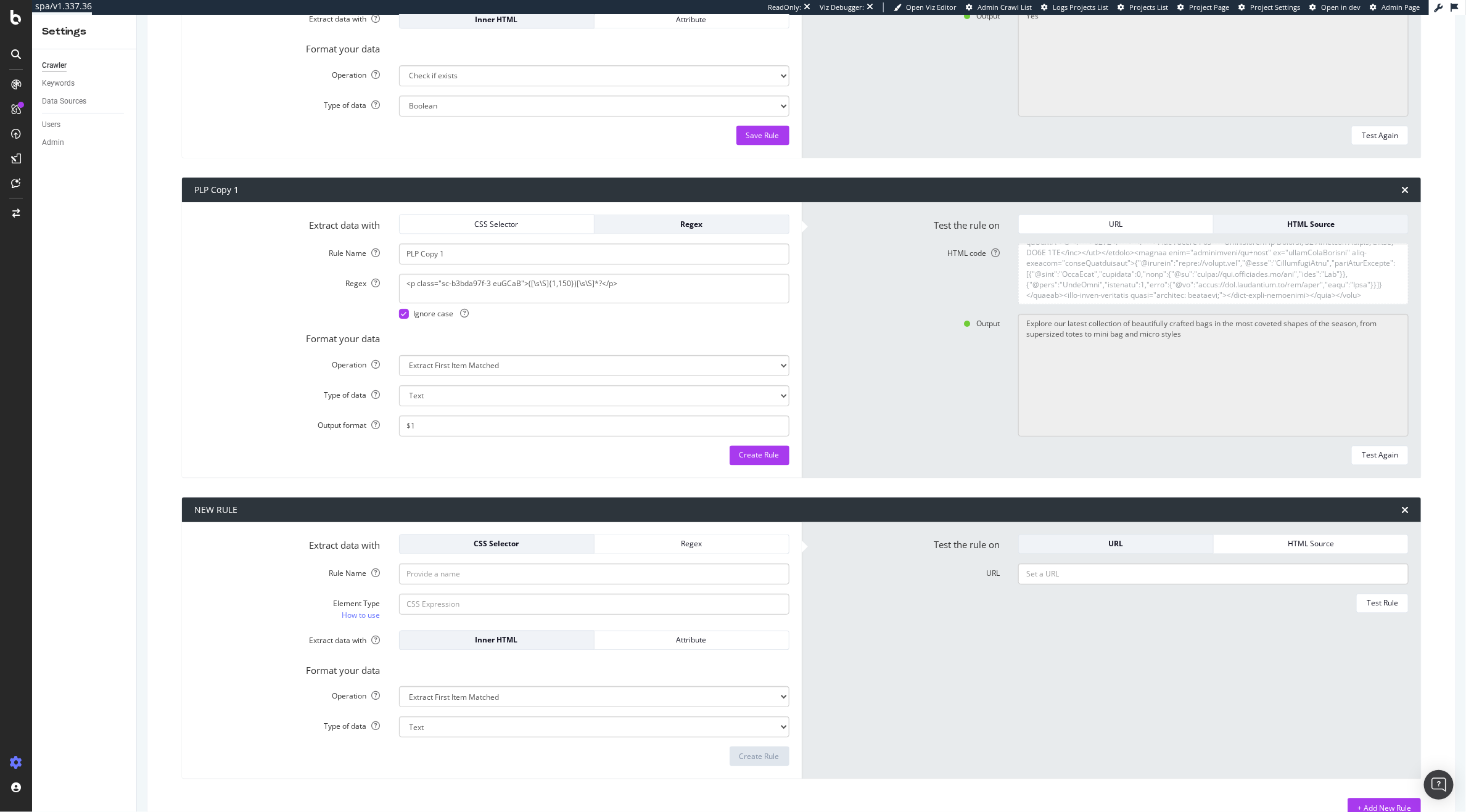
scroll to position [1262, 0]
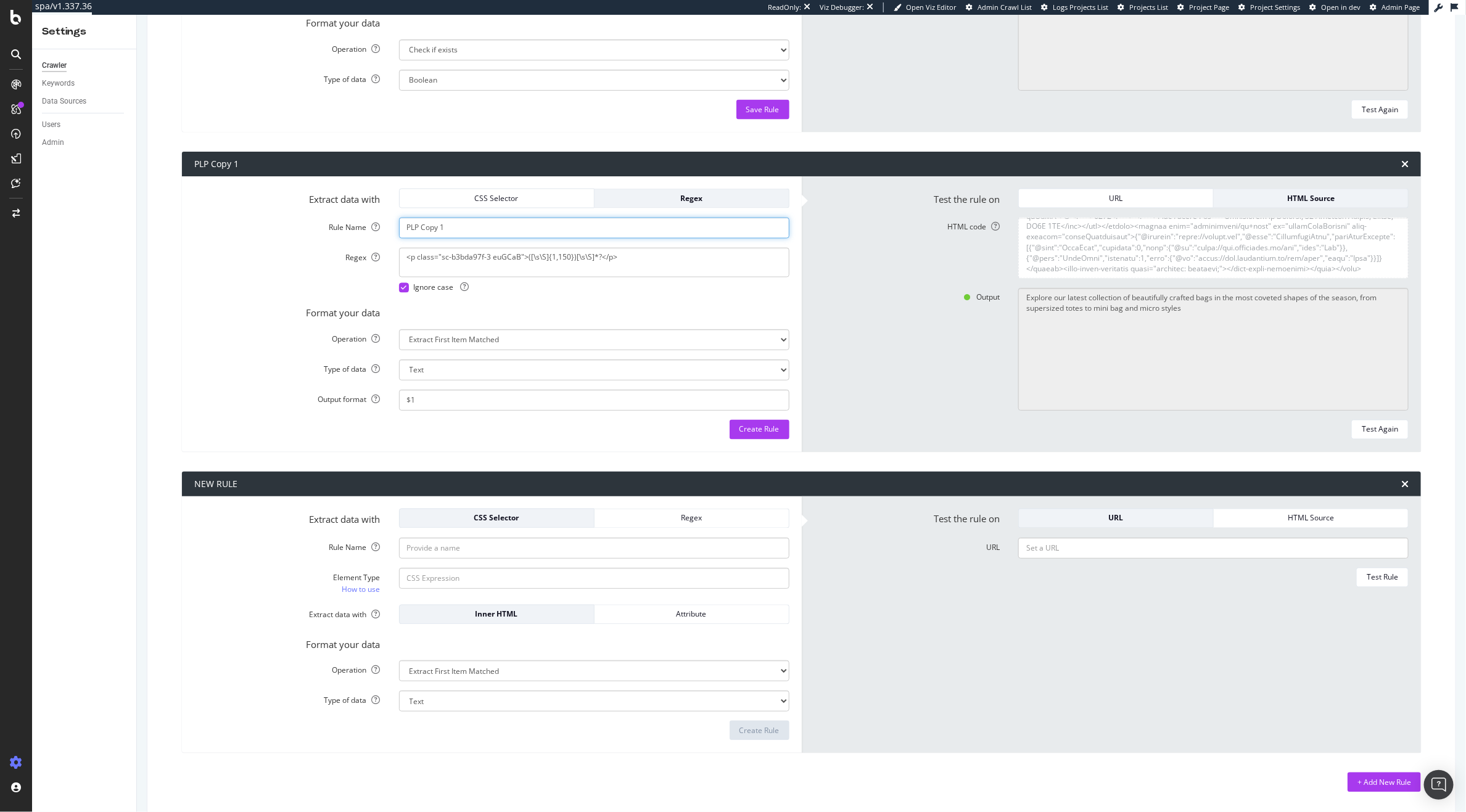
click at [435, 232] on input "PLP Copy 1" at bounding box center [594, 228] width 391 height 21
click at [473, 230] on input "PLP Copy 1" at bounding box center [594, 228] width 391 height 21
drag, startPoint x: 445, startPoint y: 230, endPoint x: 374, endPoint y: 227, distance: 71.1
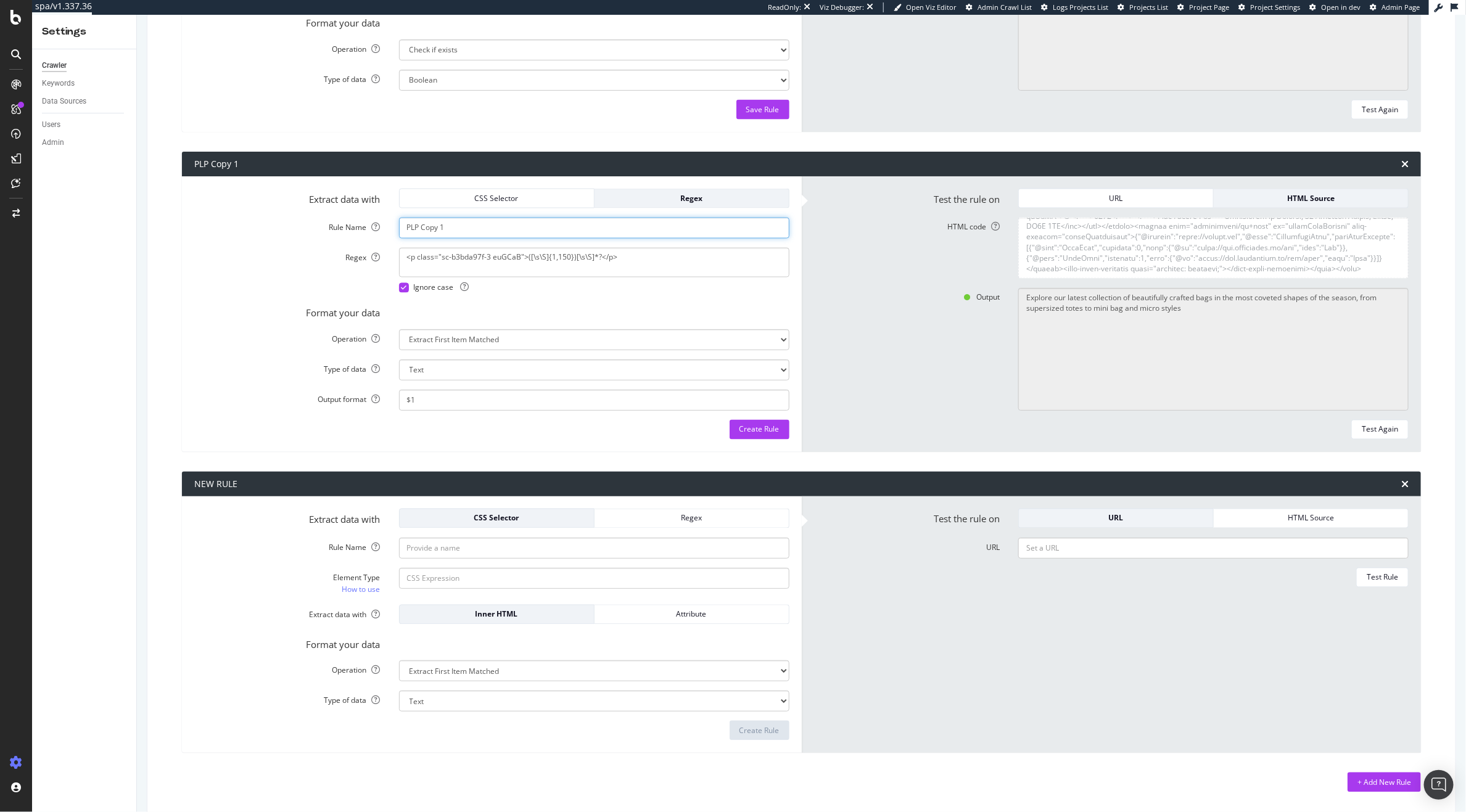
click at [374, 227] on div "Rule Name PLP Copy 1" at bounding box center [492, 228] width 614 height 21
type input "PLP Copy 1"
click at [457, 540] on input "Rule Name" at bounding box center [594, 548] width 391 height 21
paste input "PLP Copy 1"
type input "PLP Copy 2"
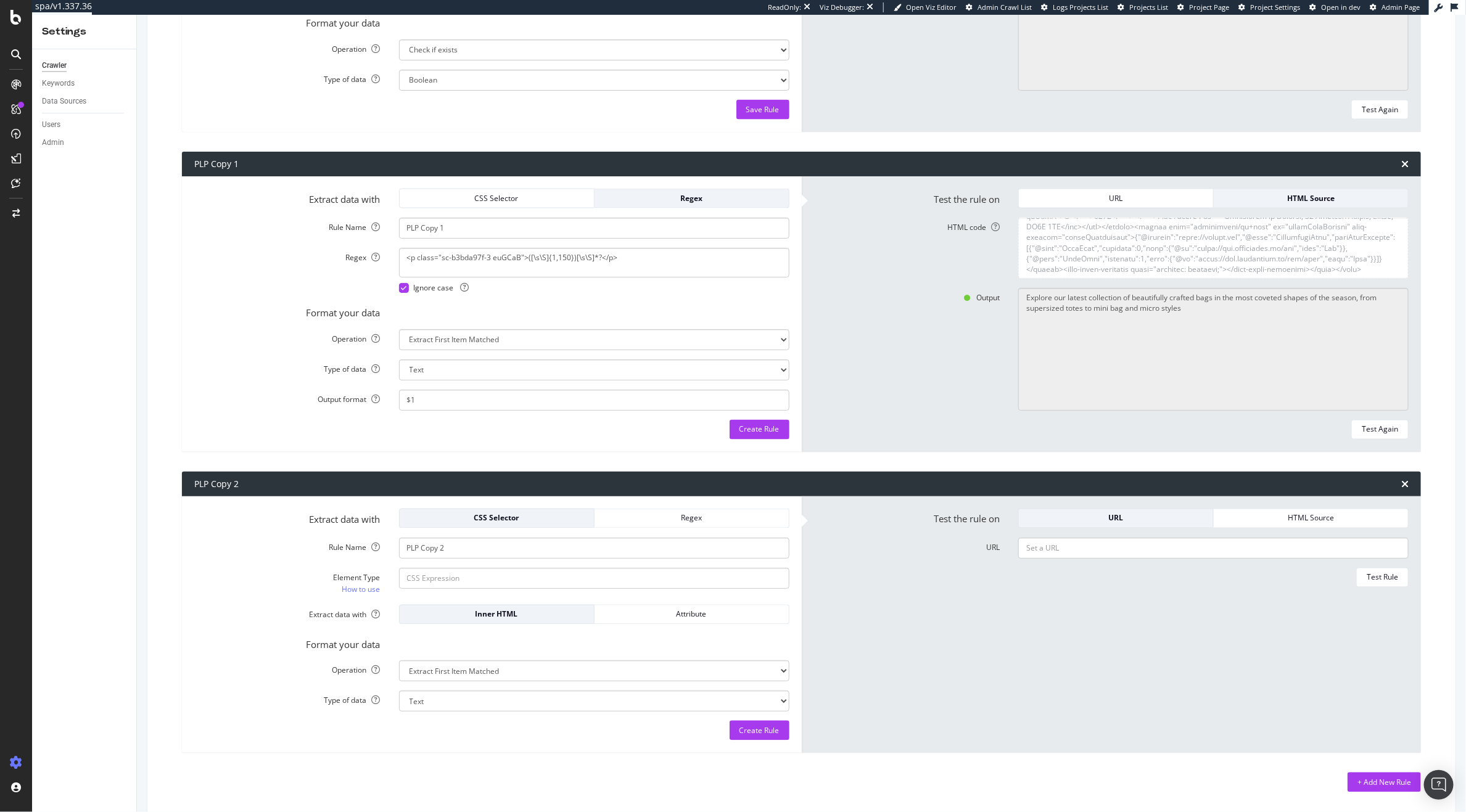
click at [1154, 628] on form "Test the rule on URL HTML Source URL Test Rule" at bounding box center [1111, 625] width 595 height 233
click at [1052, 551] on input "URL" at bounding box center [1213, 548] width 391 height 21
paste input "<p class="sc-b3bda97f-3 euGCaB">[\s\S]{150}([\s\S]{1,150})[\s\S]*?</p>"
type input "<p class="sc-b3bda97f-3 euGCaB">[\s\S]{150}([\s\S]{1,150})[\s\S]*?</p>"
click at [534, 579] on input "Element Type How to use" at bounding box center [594, 578] width 391 height 21
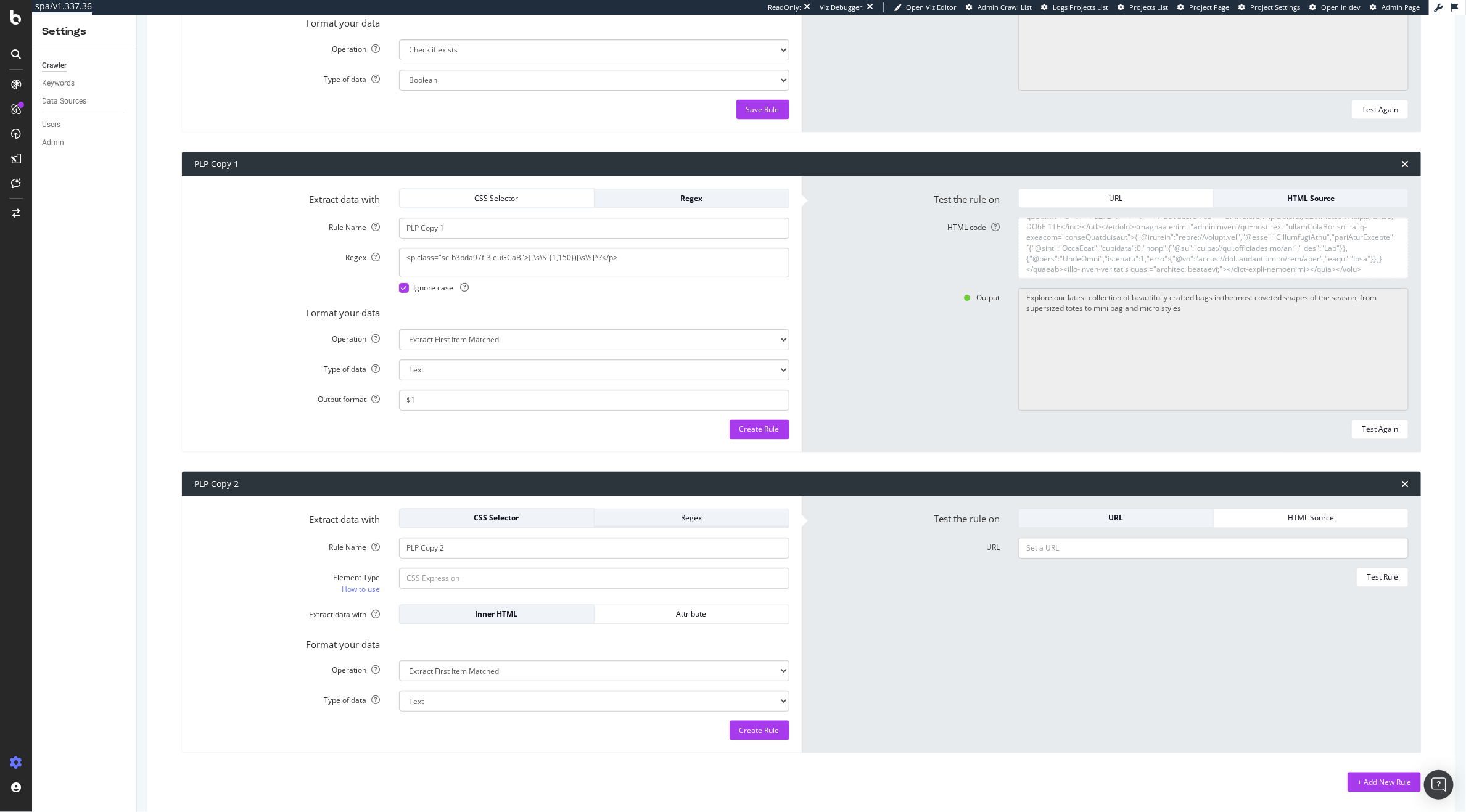
click at [656, 518] on div "Regex" at bounding box center [691, 518] width 174 height 10
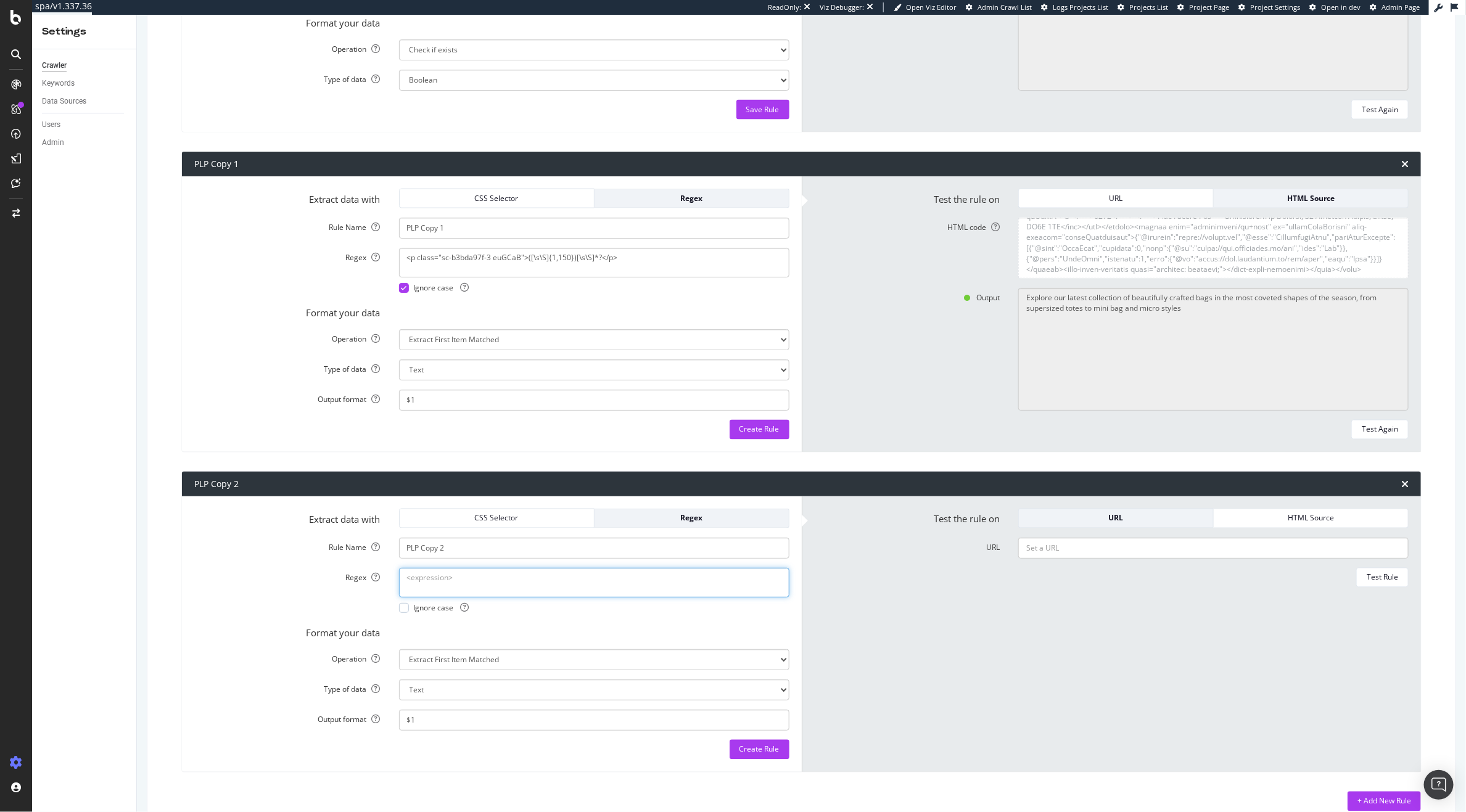
click at [522, 577] on textarea "Regex" at bounding box center [594, 582] width 391 height 30
paste textarea "<p class="sc-b3bda97f-3 euGCaB">[\s\S]{150}([\s\S]{1,150})[\s\S]*?</p>"
type textarea "<p class="sc-b3bda97f-3 euGCaB">[\s\S]{150}([\s\S]{1,150})[\s\S]*?</p>"
click at [407, 610] on div "Ignore case" at bounding box center [434, 608] width 70 height 10
click at [1193, 264] on textarea "HTML code" at bounding box center [1213, 248] width 391 height 61
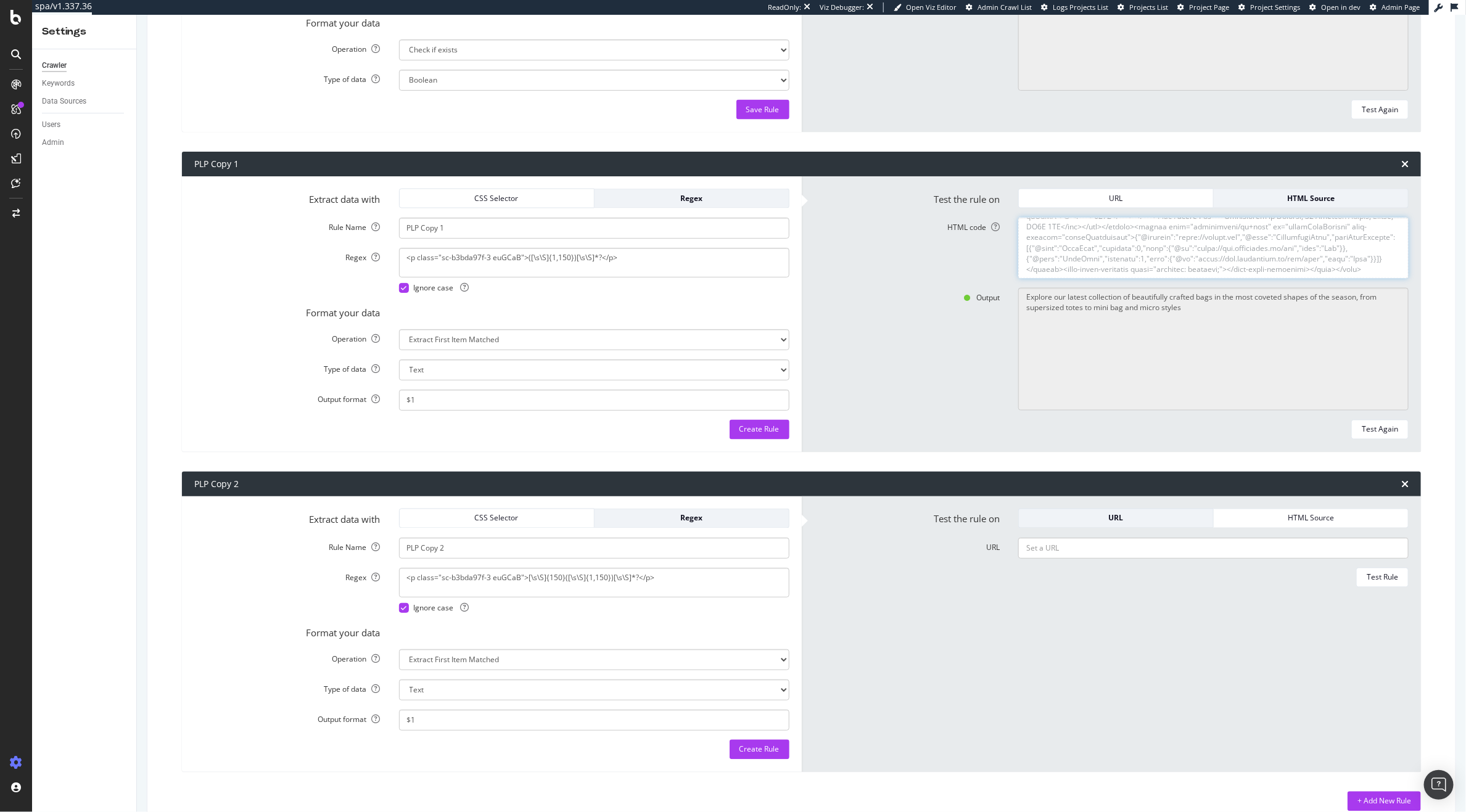
click at [1193, 264] on textarea "HTML code" at bounding box center [1213, 248] width 391 height 61
click at [1189, 524] on div "URL" at bounding box center [1115, 518] width 174 height 17
click at [1127, 541] on input "URL" at bounding box center [1213, 548] width 391 height 21
paste input "<!DOCTYPE html><html lang="en"><head><meta charset="utf-8"><meta name="viewport…"
type input "<!DOCTYPE html><html lang="en"><head><meta charset="utf-8"><meta name="viewport…"
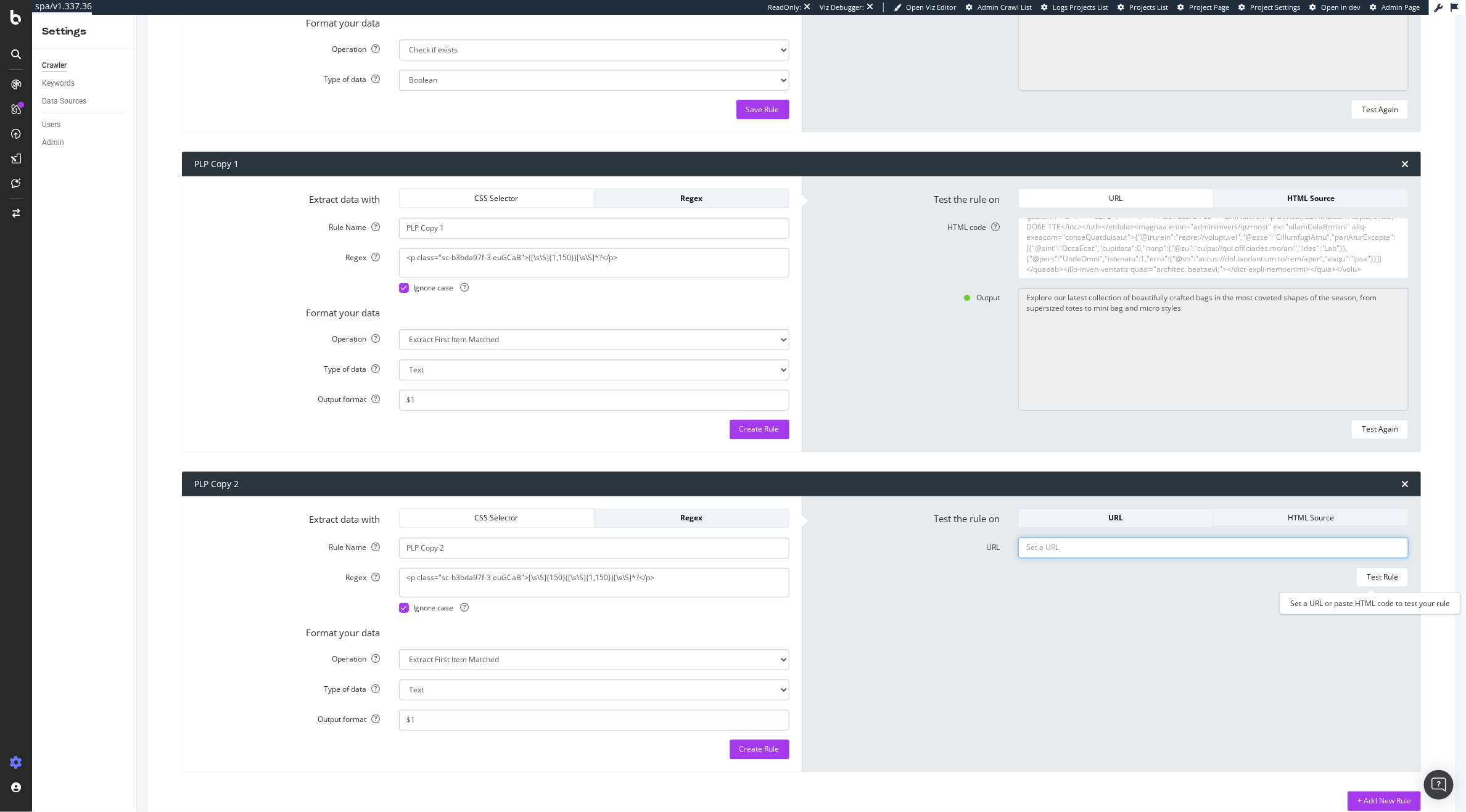
scroll to position [0, 0]
click at [1144, 519] on div "URL" at bounding box center [1115, 518] width 174 height 10
click at [1250, 521] on div "HTML Source" at bounding box center [1310, 518] width 174 height 10
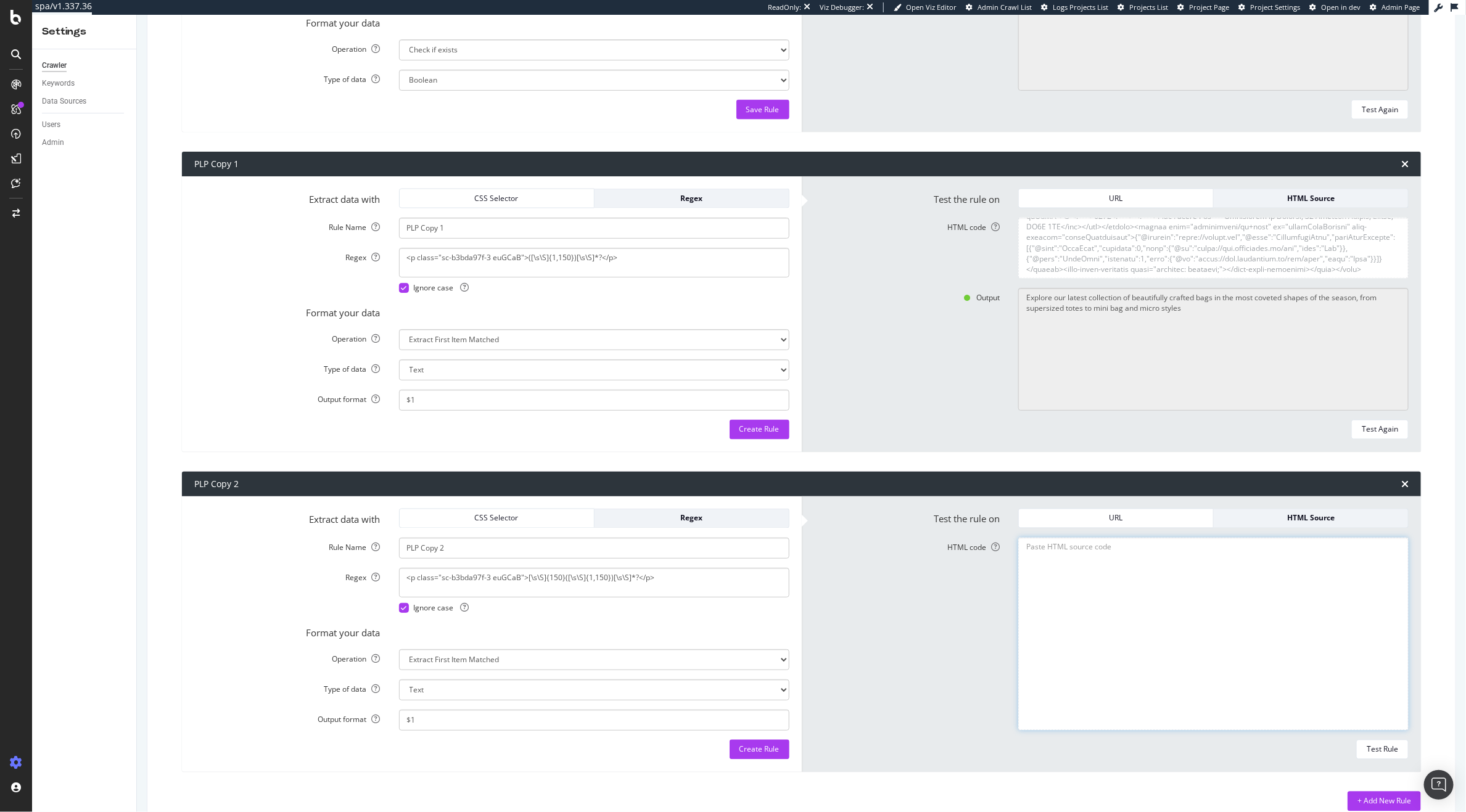
click at [1167, 560] on textarea "HTML code" at bounding box center [1213, 634] width 391 height 193
paste textarea "<!DOCTYPE html><html lang="en"><head><meta charset="utf-8"><meta name="viewport…"
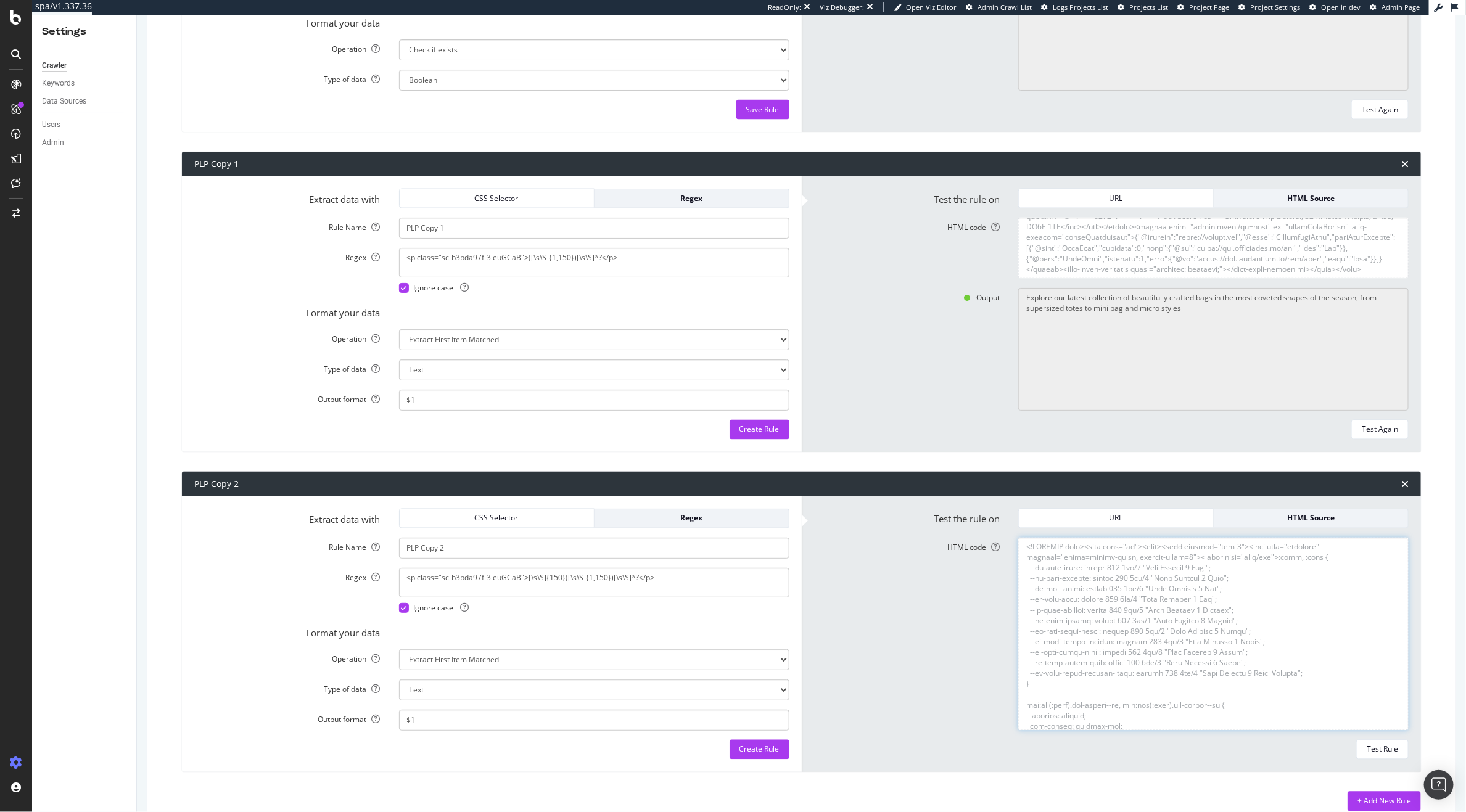
scroll to position [37797, 0]
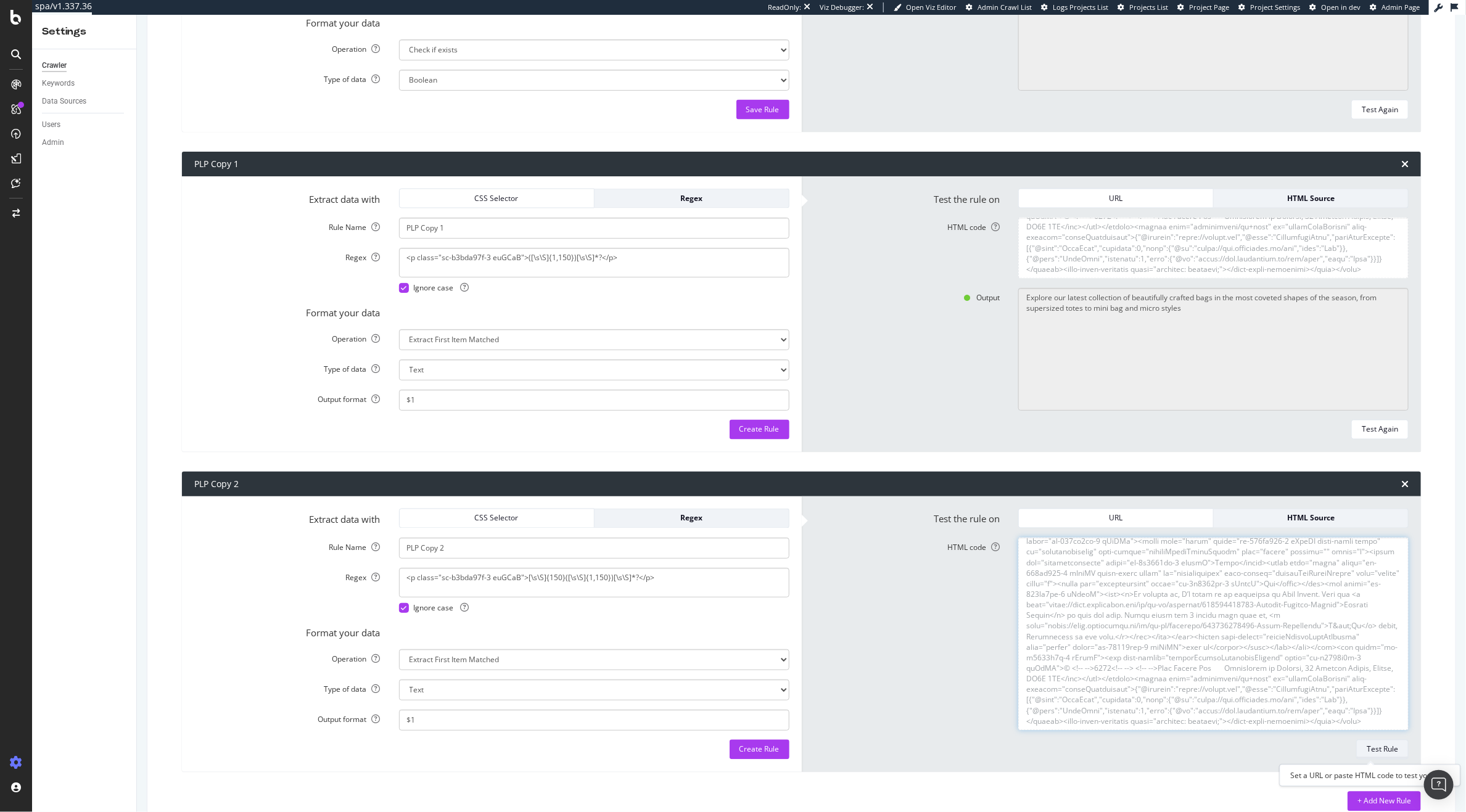
type textarea "<!DOCTYPE html><html lang="en"><head><meta charset="utf-8"><meta name="viewport…"
click at [1367, 747] on div "Test Rule" at bounding box center [1382, 749] width 31 height 10
click at [1365, 797] on div "+ Add New Rule" at bounding box center [1384, 801] width 53 height 10
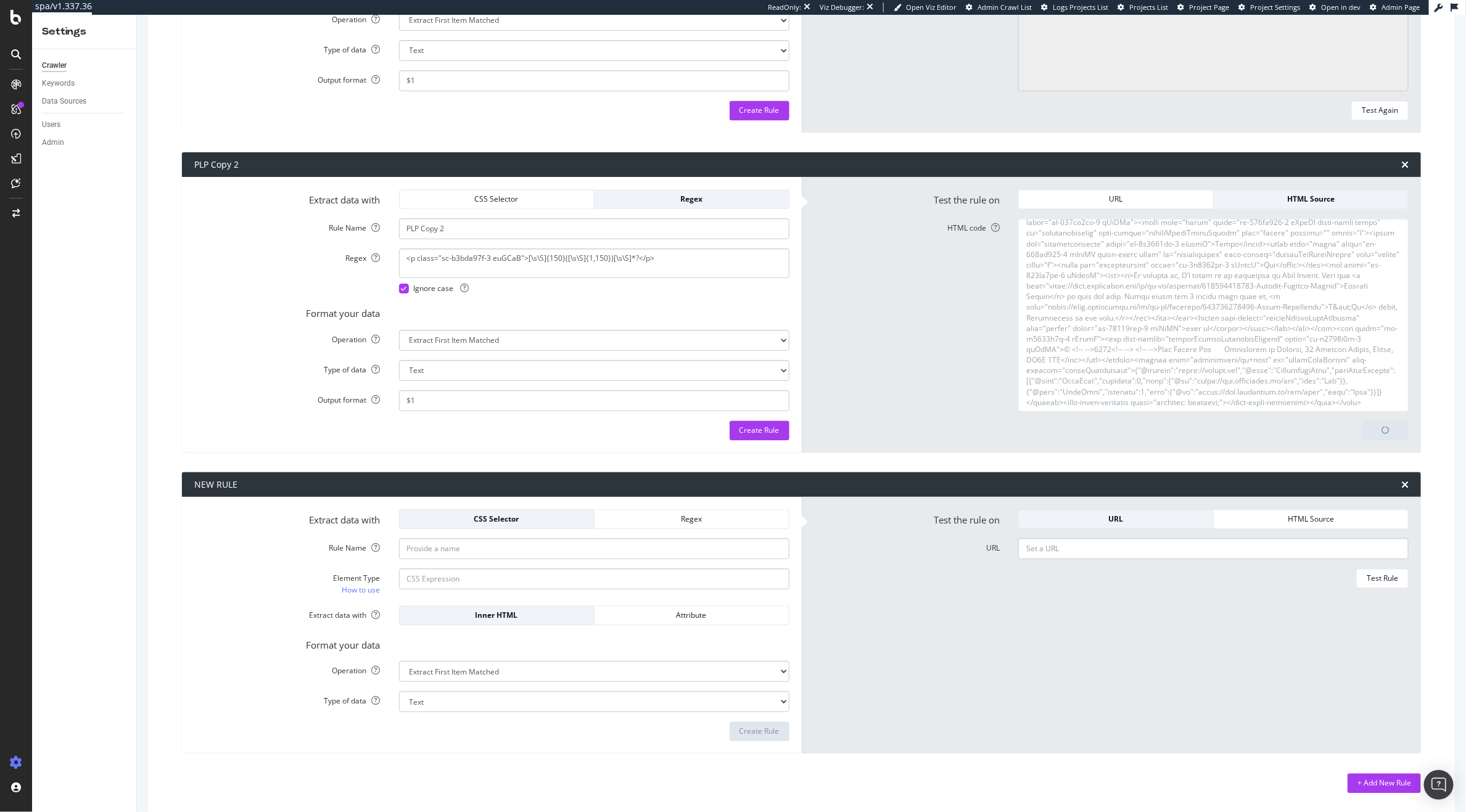
scroll to position [1582, 0]
drag, startPoint x: 457, startPoint y: 225, endPoint x: 336, endPoint y: 192, distance: 125.4
click at [336, 192] on form "Extract data with CSS Selector Regex Rule Name PLP Copy 2 Regex <p class="sc-b3…" at bounding box center [491, 314] width 595 height 251
click at [438, 550] on input "Rule Name" at bounding box center [594, 548] width 391 height 21
paste input "PLP Copy 2"
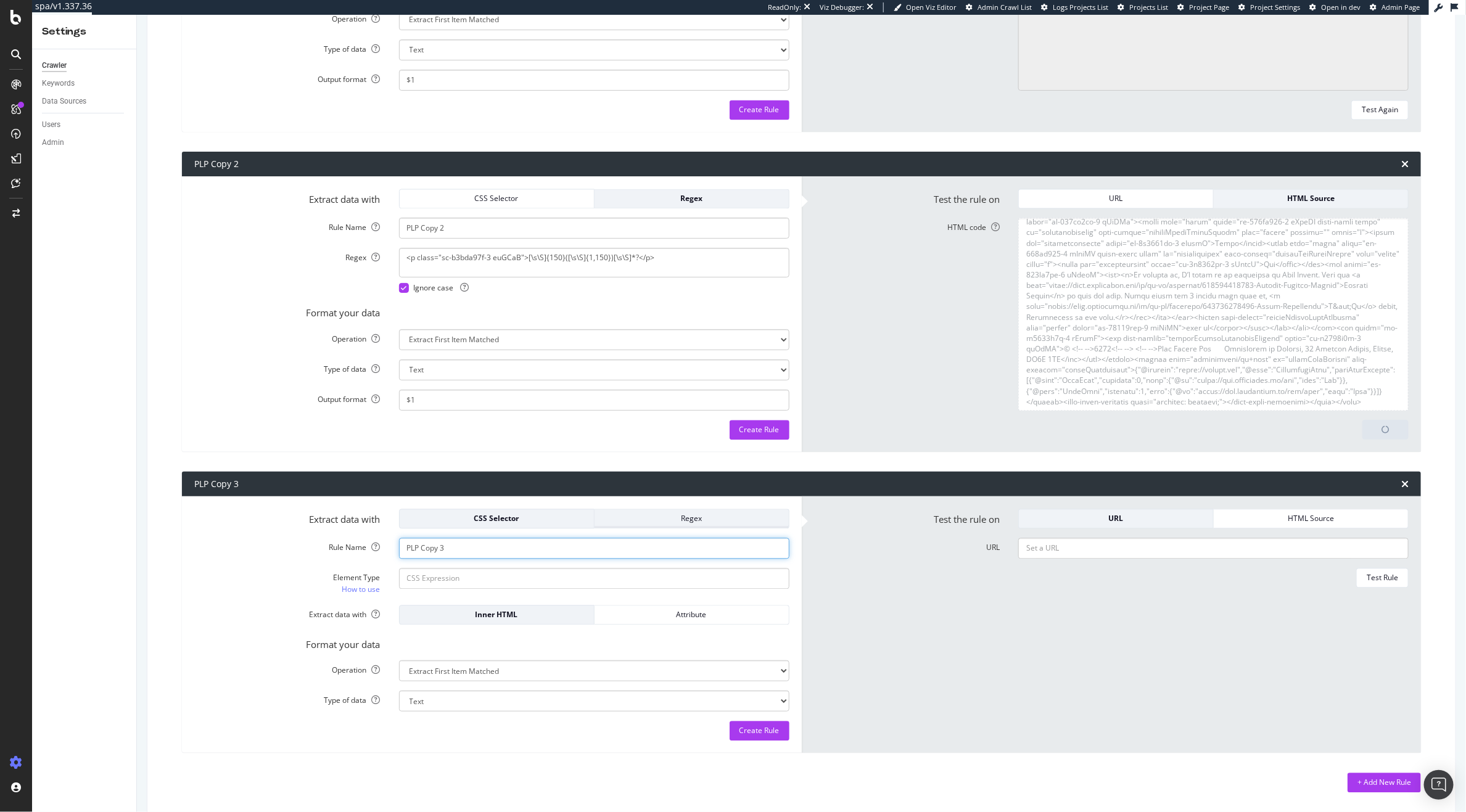
type input "PLP Copy 3"
click at [651, 522] on div "Regex" at bounding box center [691, 518] width 174 height 10
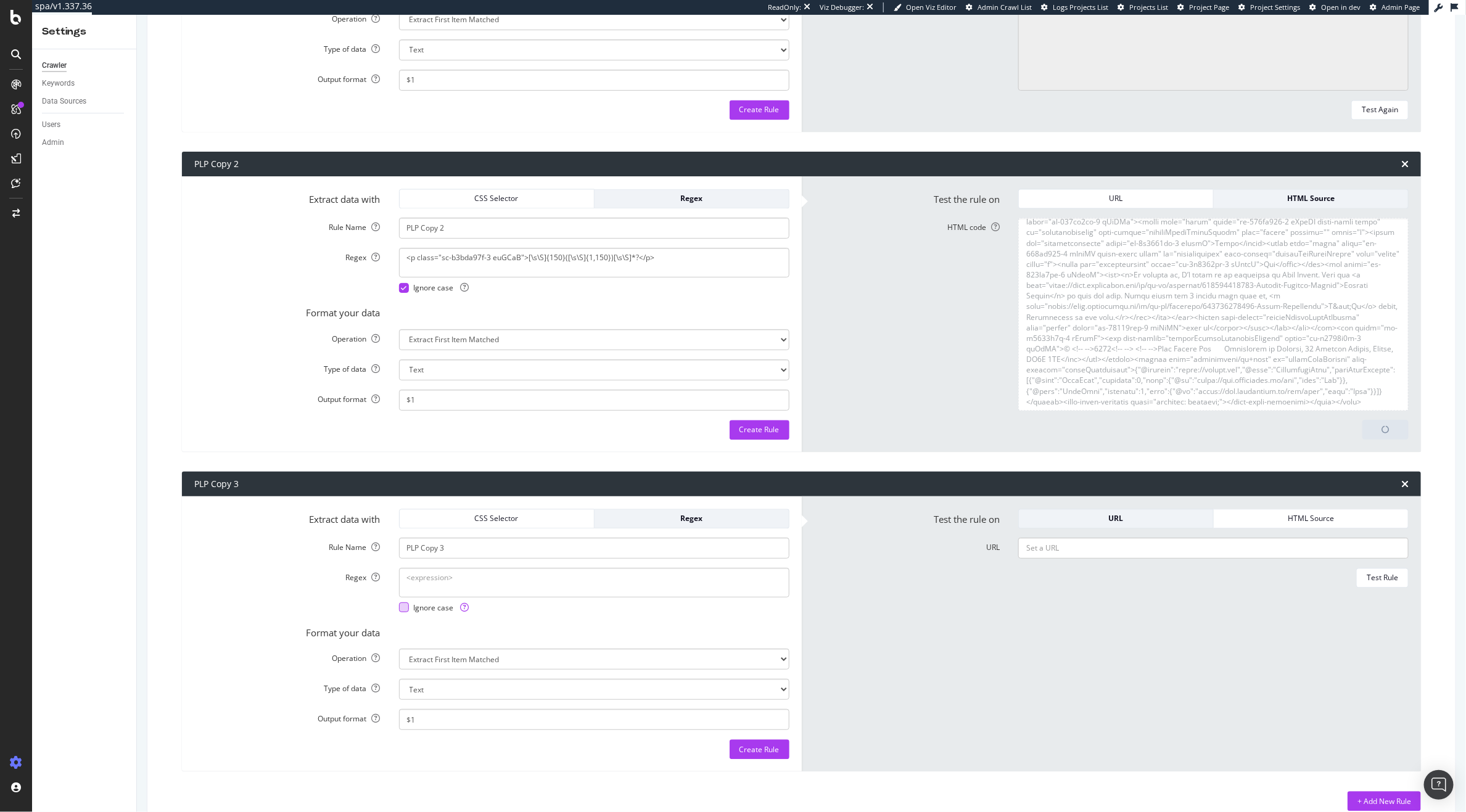
click at [408, 613] on div "Ignore case" at bounding box center [434, 608] width 70 height 10
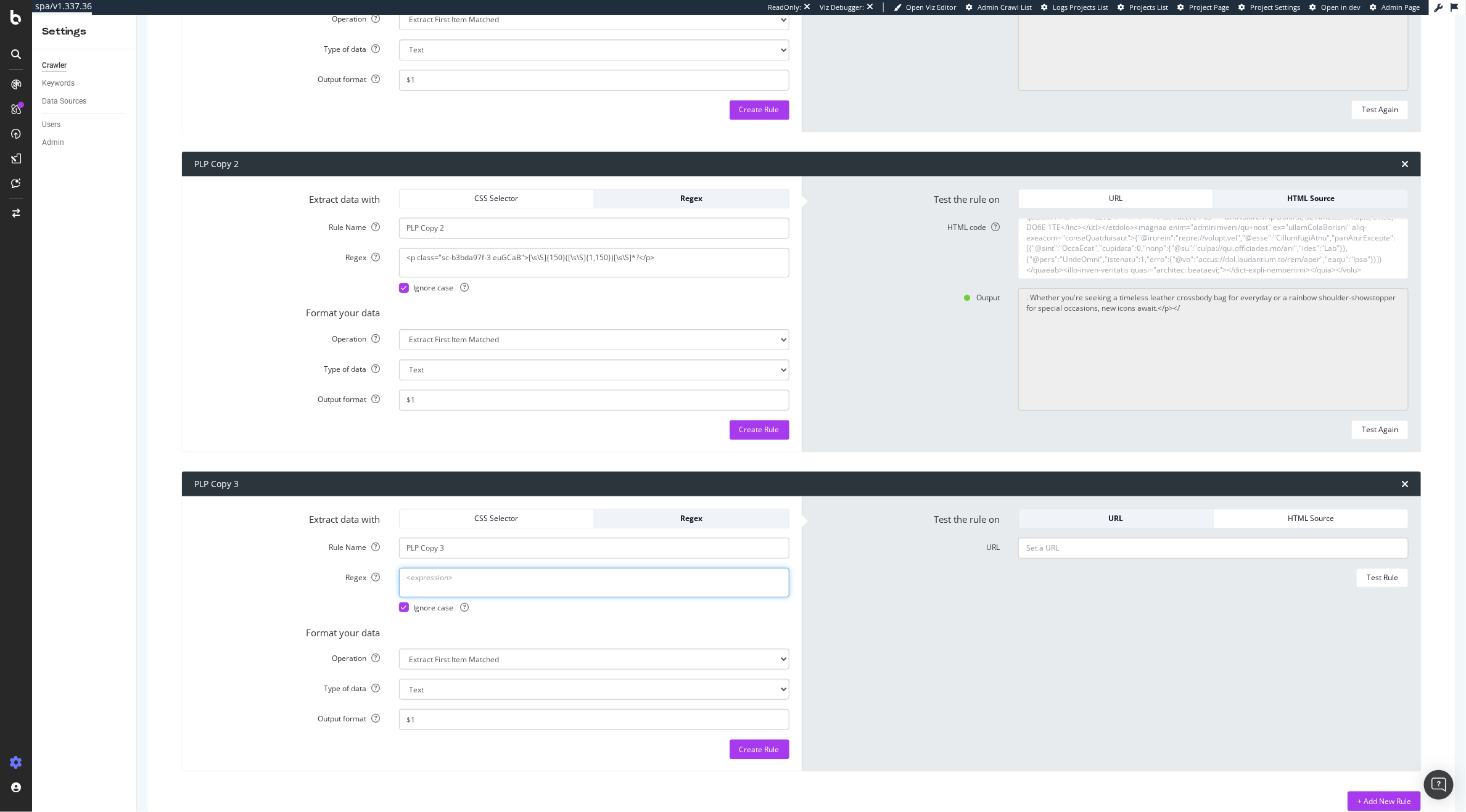
click at [484, 583] on textarea "Regex" at bounding box center [594, 582] width 391 height 30
paste textarea "<p class="sc-b3bda97f-3 euGCaB">[\s\S]{300}([\s\S]{1,150})[\s\S]*?</p>"
type textarea "<p class="sc-b3bda97f-3 euGCaB">[\s\S]{300}([\s\S]{1,150})[\s\S]*?</p>"
click at [1290, 201] on div "HTML Source" at bounding box center [1310, 198] width 174 height 10
click at [1251, 234] on textarea "HTML code" at bounding box center [1213, 248] width 391 height 61
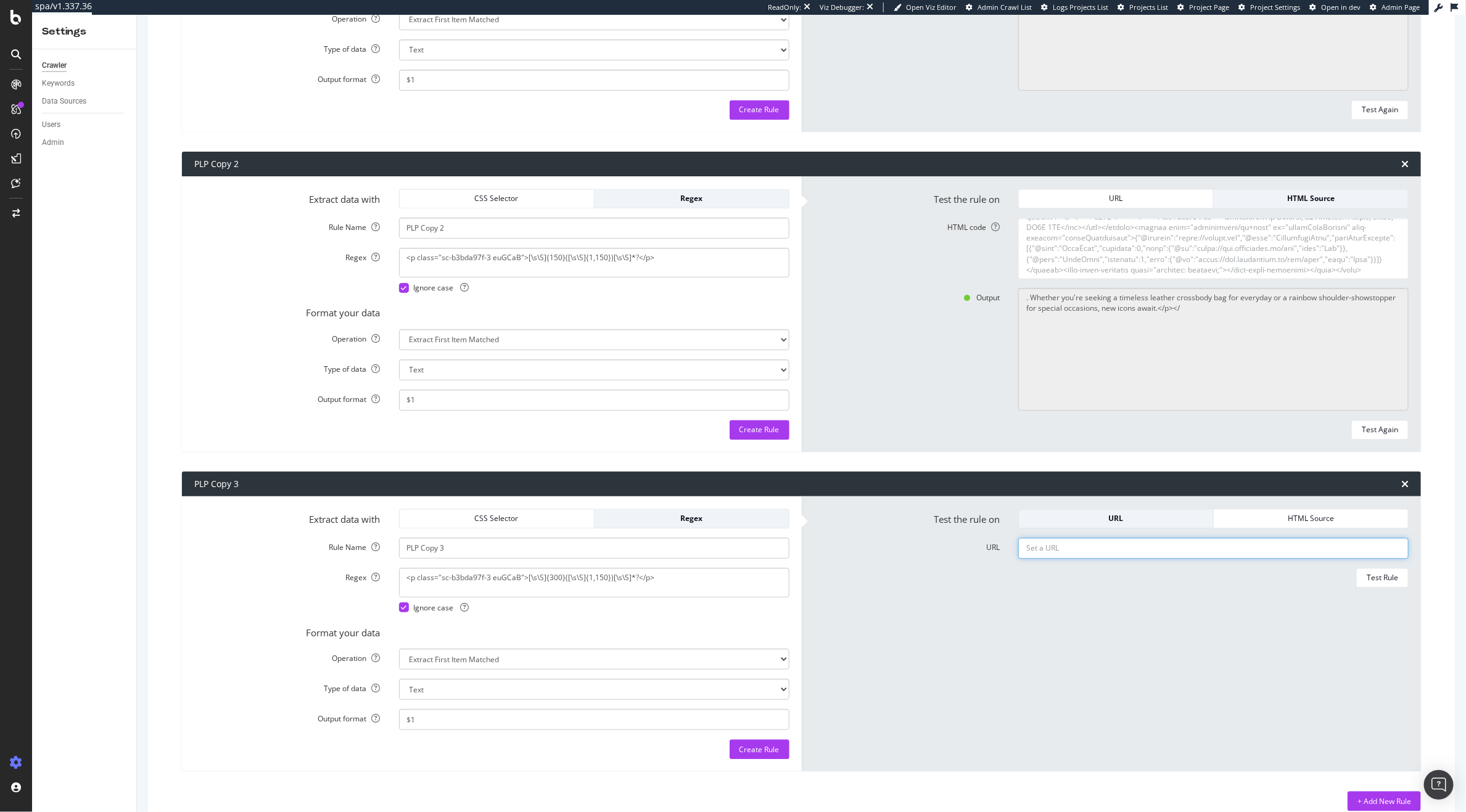
click at [1123, 554] on input "URL" at bounding box center [1213, 548] width 391 height 21
paste input "<!DOCTYPE html><html lang="en"><head><meta charset="utf-8"><meta name="viewport…"
type input "<!DOCTYPE html><html lang="en"><head><meta charset="utf-8"><meta name="viewport…"
click at [1367, 578] on div "Test Rule" at bounding box center [1382, 577] width 31 height 10
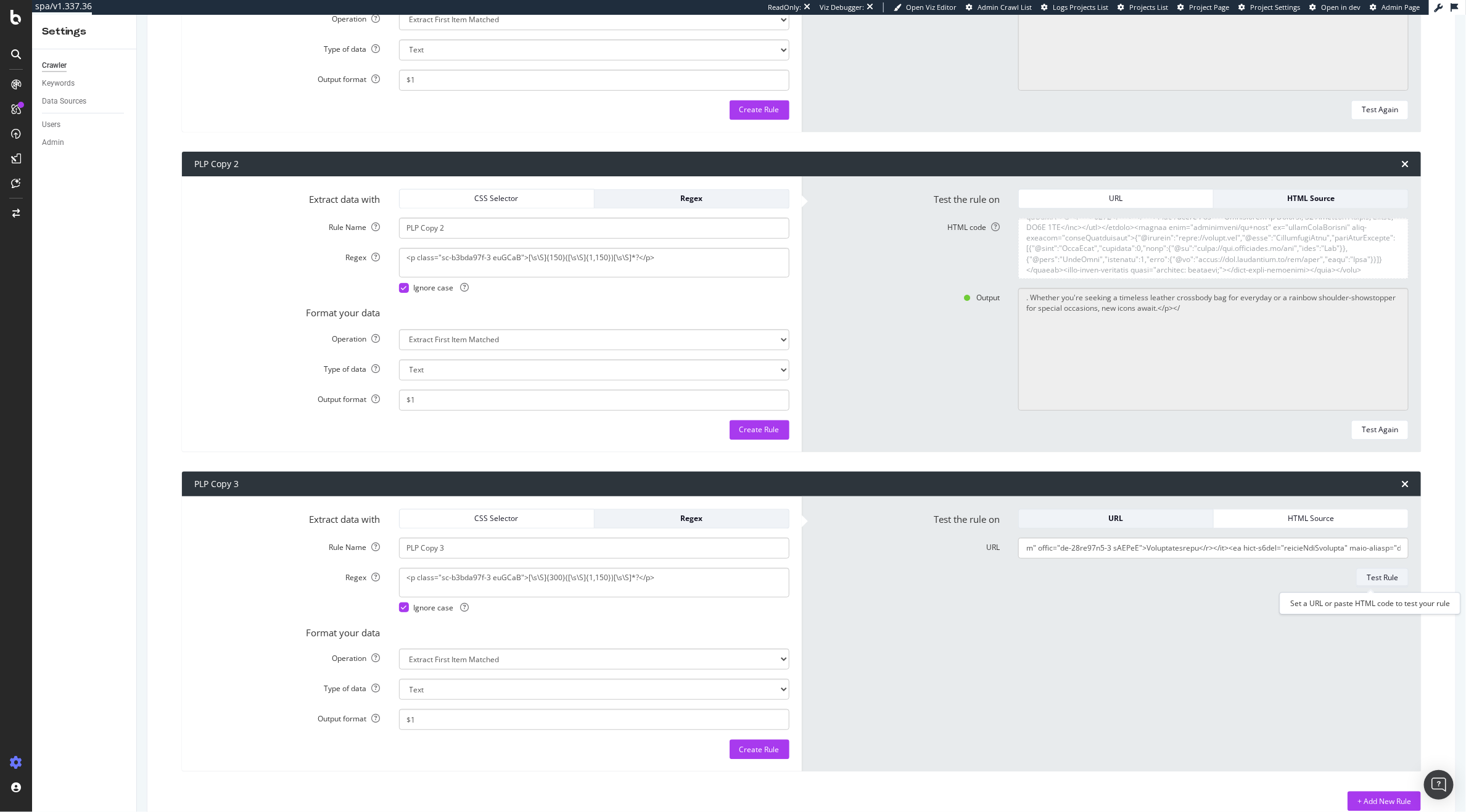
scroll to position [0, 0]
click at [1139, 517] on div "URL" at bounding box center [1115, 518] width 174 height 10
click at [1247, 515] on div "HTML Source" at bounding box center [1310, 518] width 174 height 10
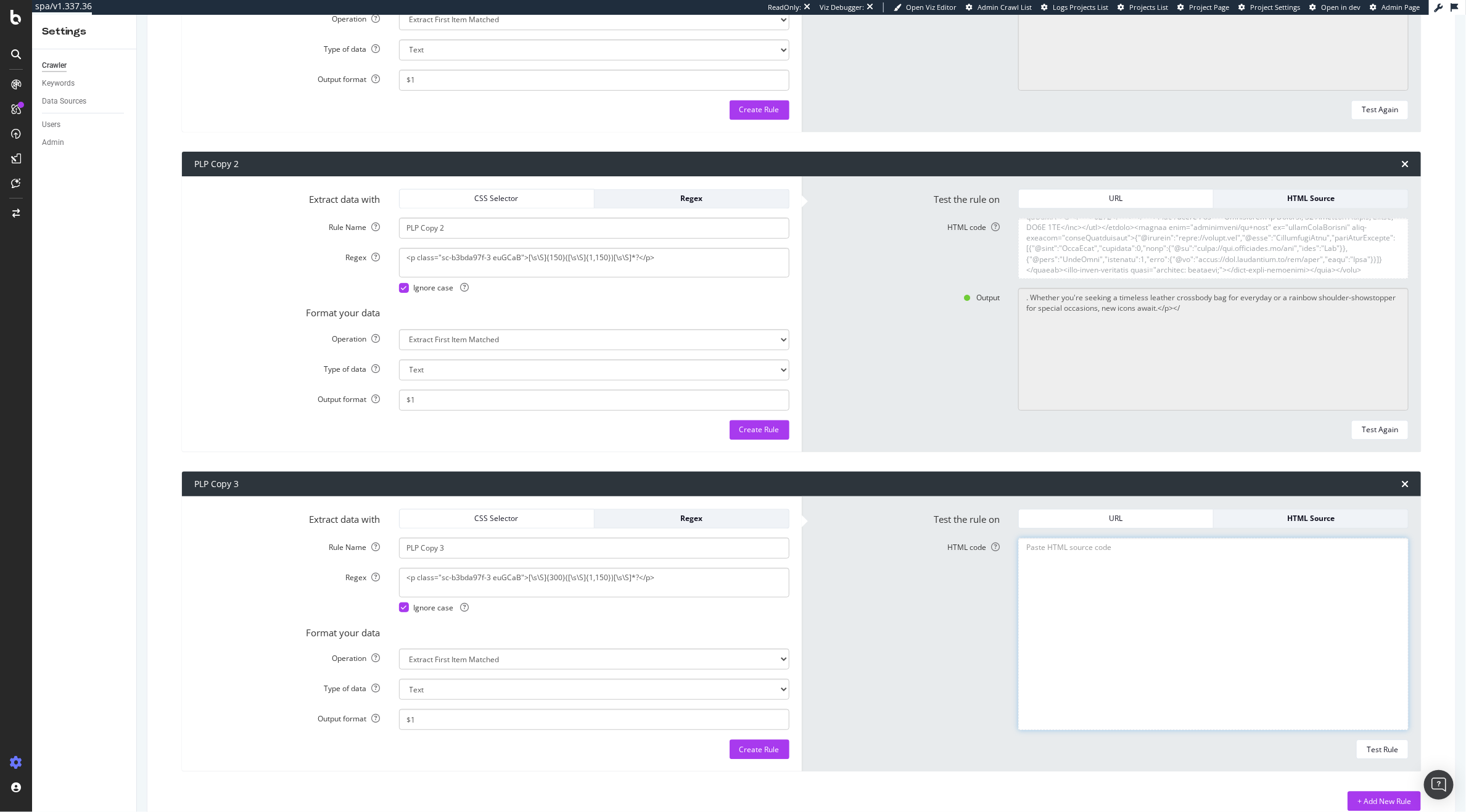
click at [1158, 561] on textarea "HTML code" at bounding box center [1213, 634] width 391 height 193
paste textarea "<!DOCTYPE html><html lang="en"><head><meta charset="utf-8"><meta name="viewport…"
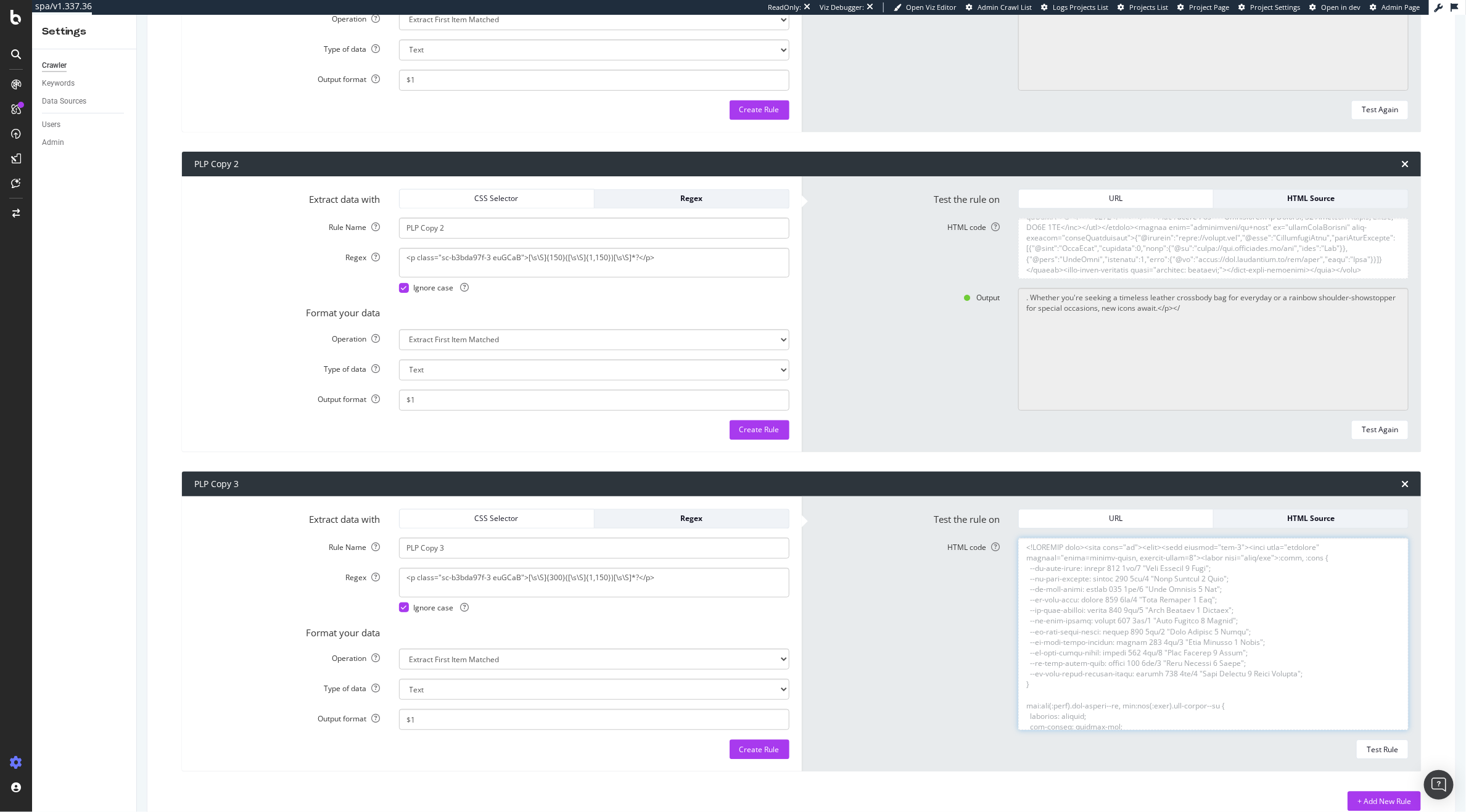
scroll to position [37797, 0]
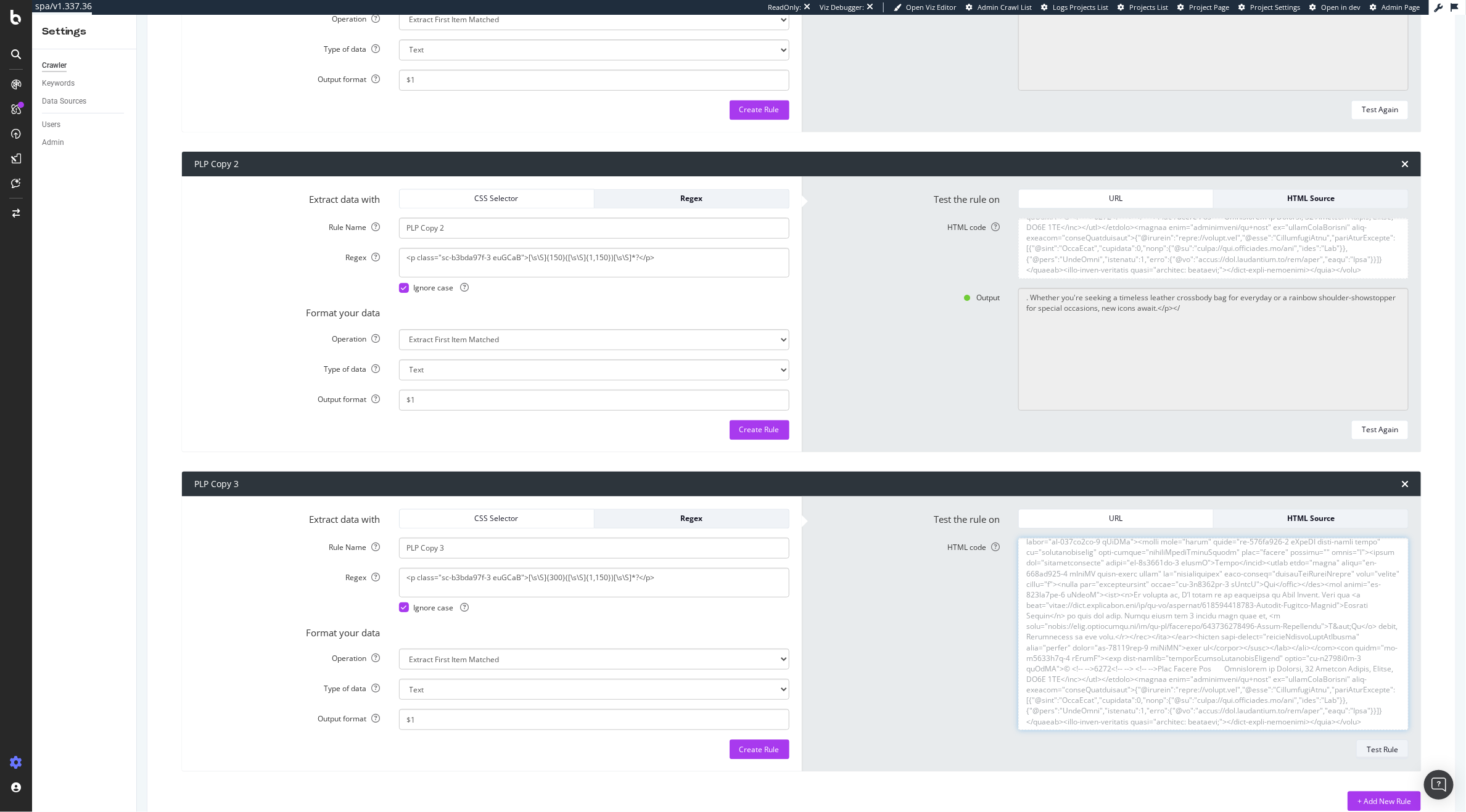
type textarea "<!DOCTYPE html><html lang="en"><head><meta charset="utf-8"><meta name="viewport…"
click at [1367, 744] on div "Test Rule" at bounding box center [1382, 749] width 31 height 10
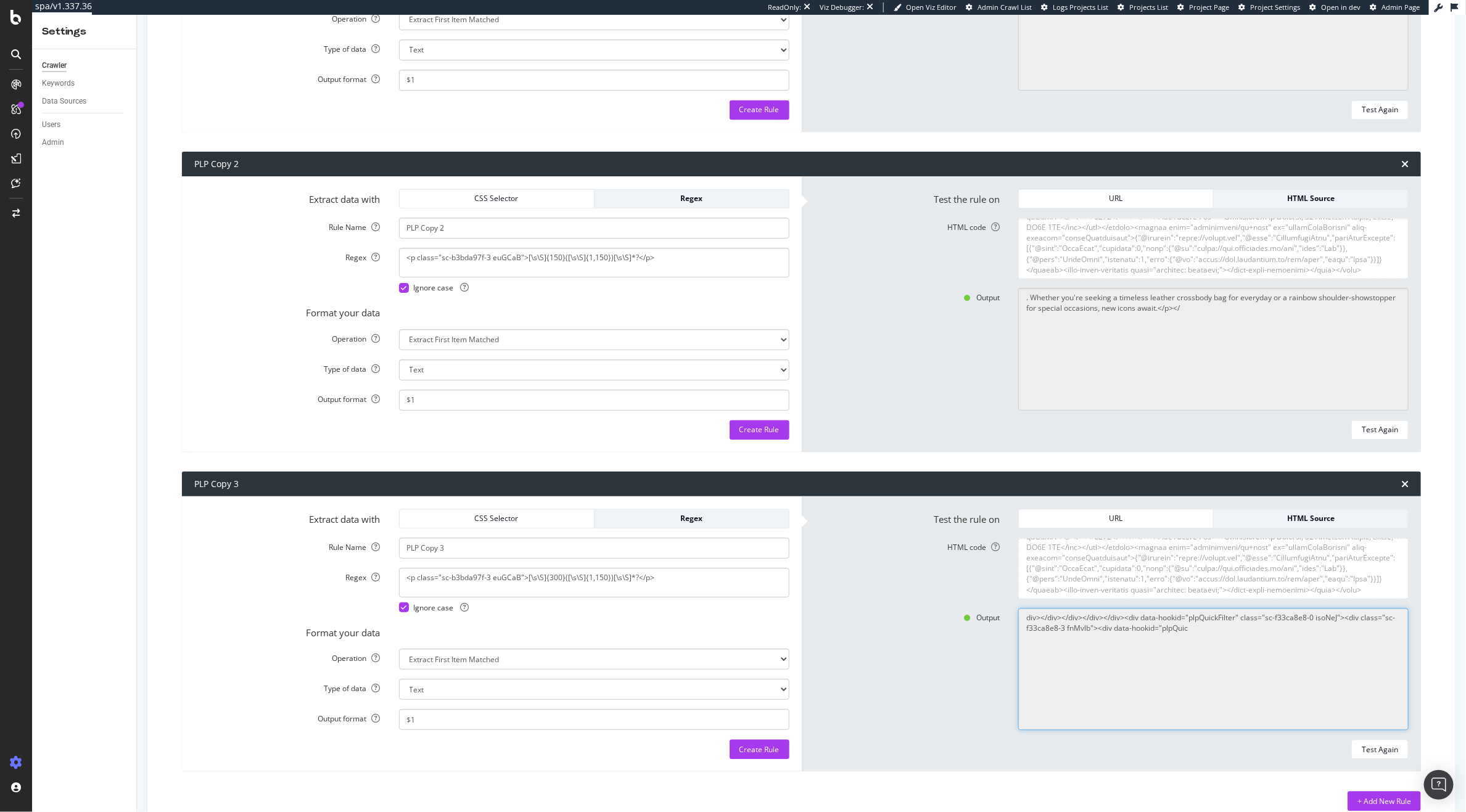
drag, startPoint x: 1215, startPoint y: 641, endPoint x: 993, endPoint y: 606, distance: 224.7
click at [993, 606] on form "Test the rule on URL HTML Source HTML code Output div></div></div></div></div><…" at bounding box center [1111, 634] width 595 height 251
drag, startPoint x: 1269, startPoint y: 308, endPoint x: 1004, endPoint y: 287, distance: 265.8
click at [1004, 287] on form "Test the rule on URL HTML Source HTML code Output . Whether you're seeking a ti…" at bounding box center [1111, 314] width 595 height 251
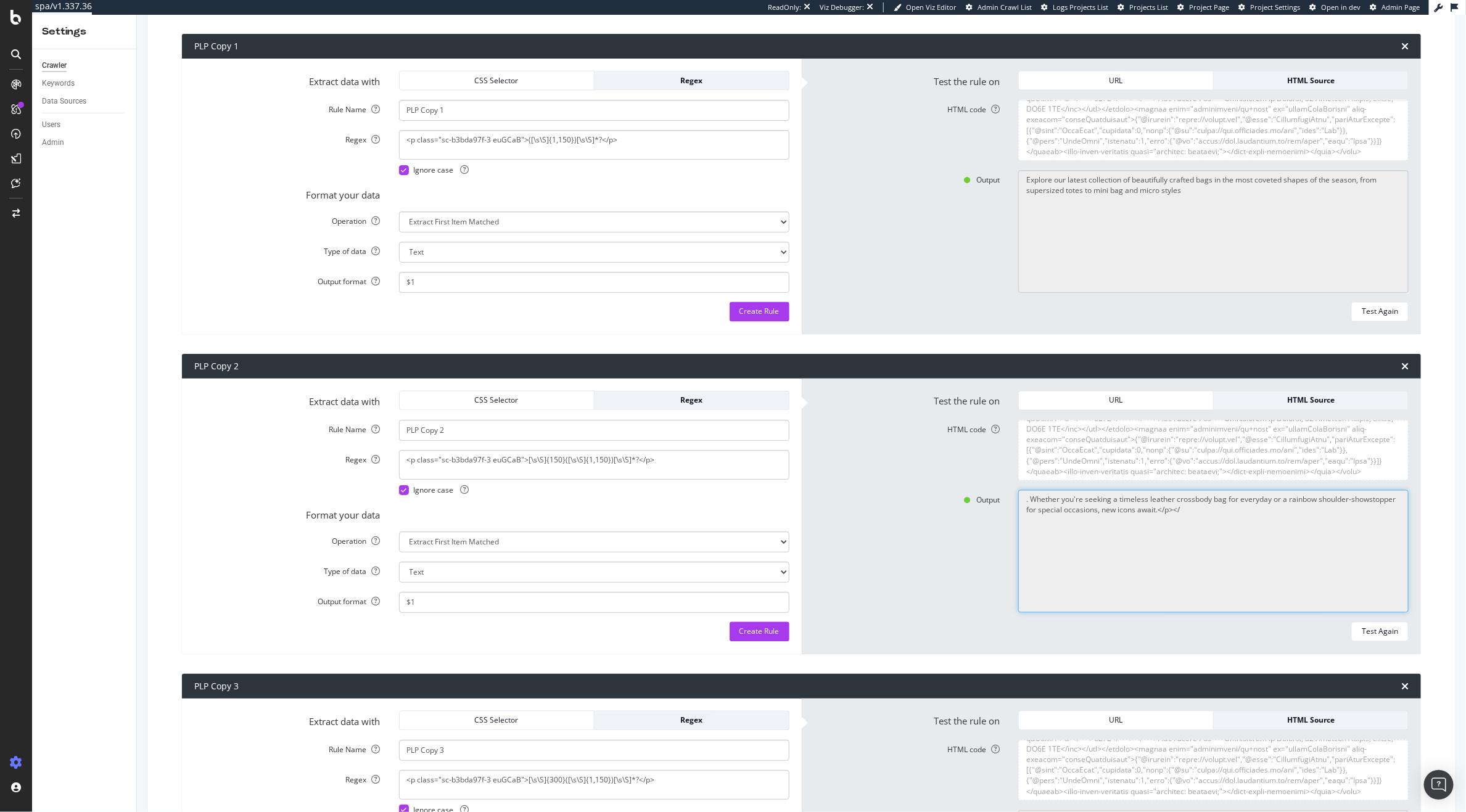
scroll to position [1350, 0]
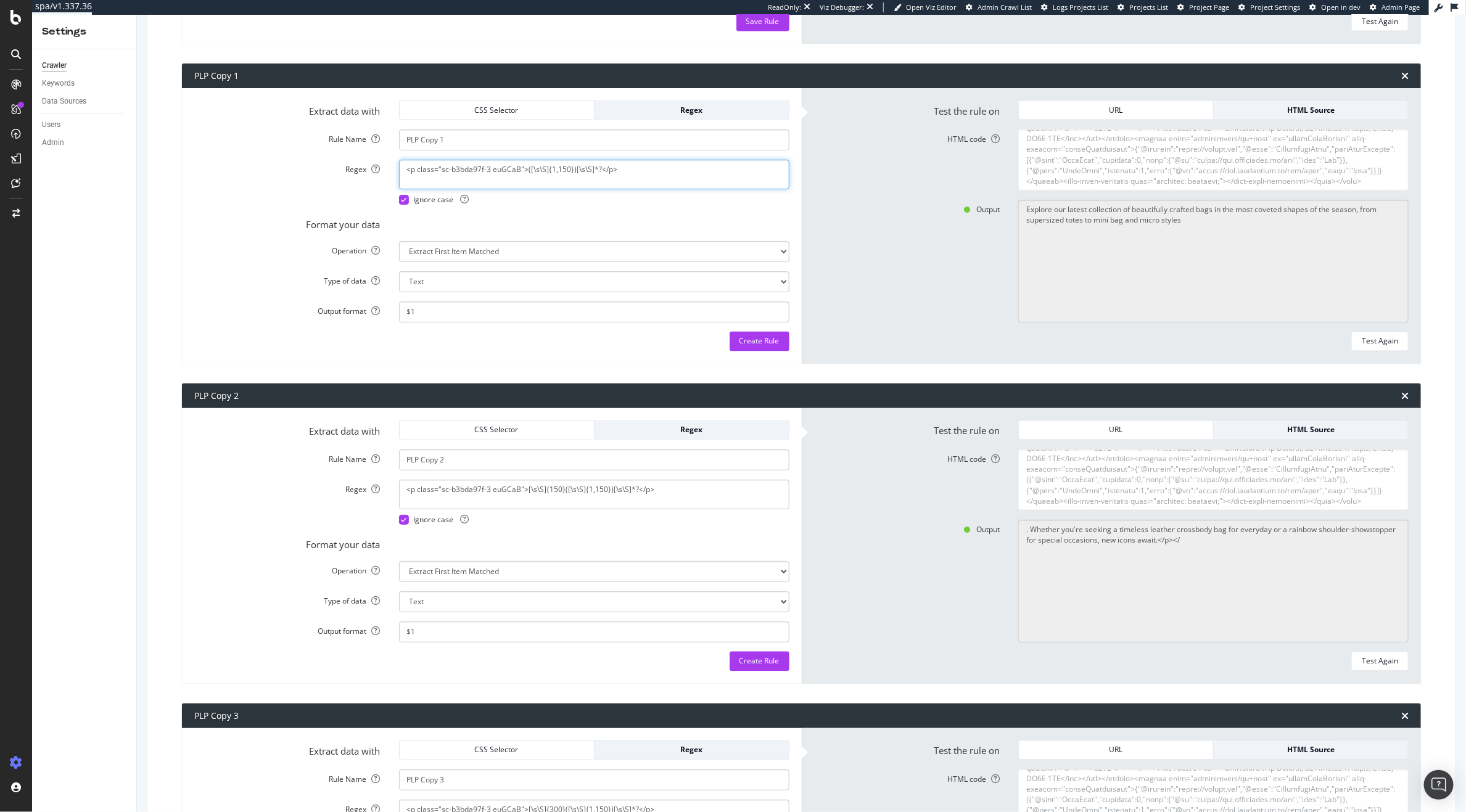
click at [546, 173] on textarea "<p class="sc-b3bda97f-3 euGCaB">([\s\S]{1,150})[\s\S]*?</p>" at bounding box center [594, 175] width 391 height 30
paste textarea "^<]{1,150})[^<]*"
type textarea "<p class="sc-b3bda97f-3 euGCaB">([^<]{1,150})[^<]*</p>"
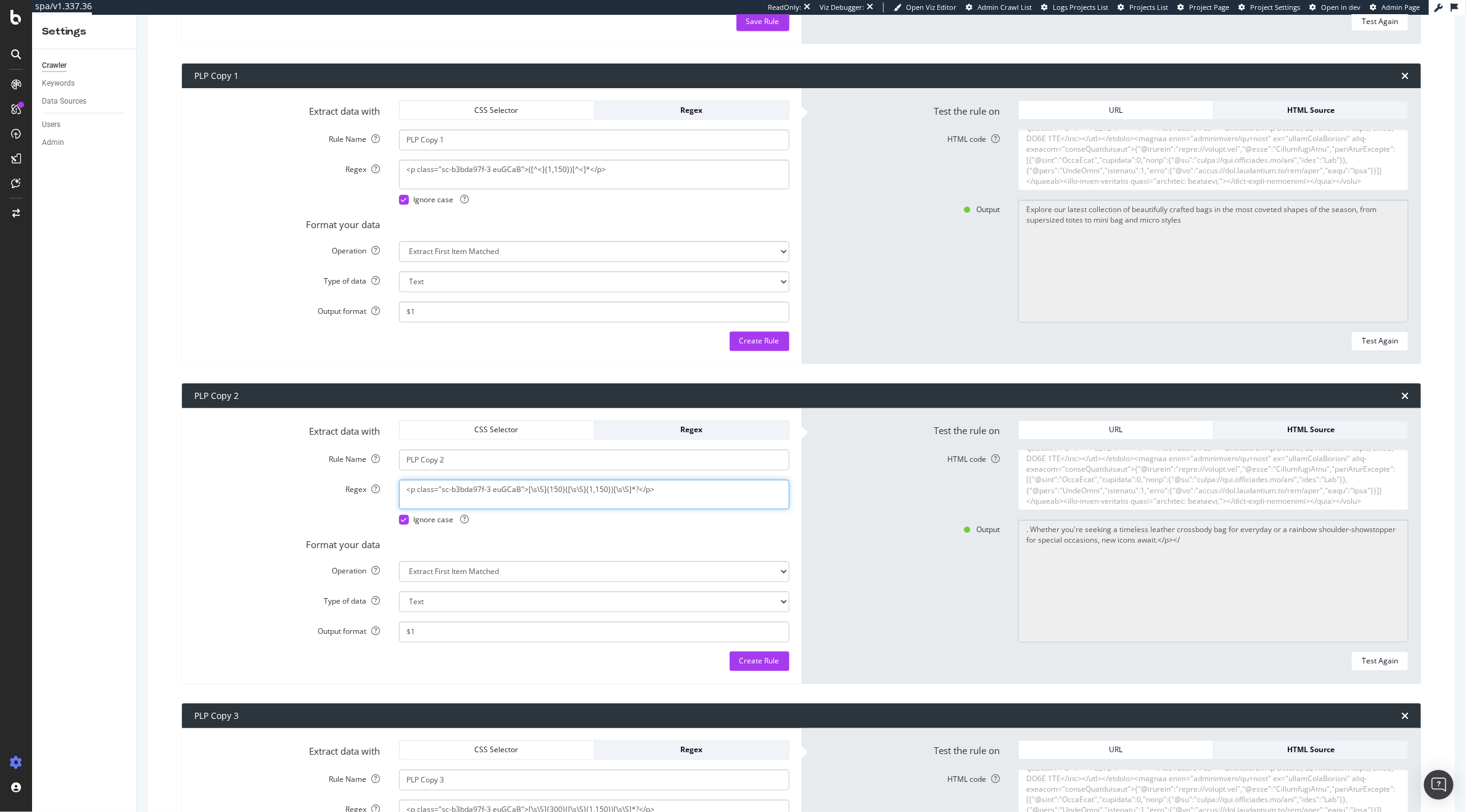
click at [566, 484] on textarea "<p class="sc-b3bda97f-3 euGCaB">[\s\S]{150}([\s\S]{1,150})[\s\S]*?</p>" at bounding box center [594, 494] width 391 height 30
paste textarea "^<]{150}([^<]{1,150})[^<]*"
type textarea "<p class="sc-b3bda97f-3 euGCaB">[^<]{150}([^<]{1,150})[^<]*</p>"
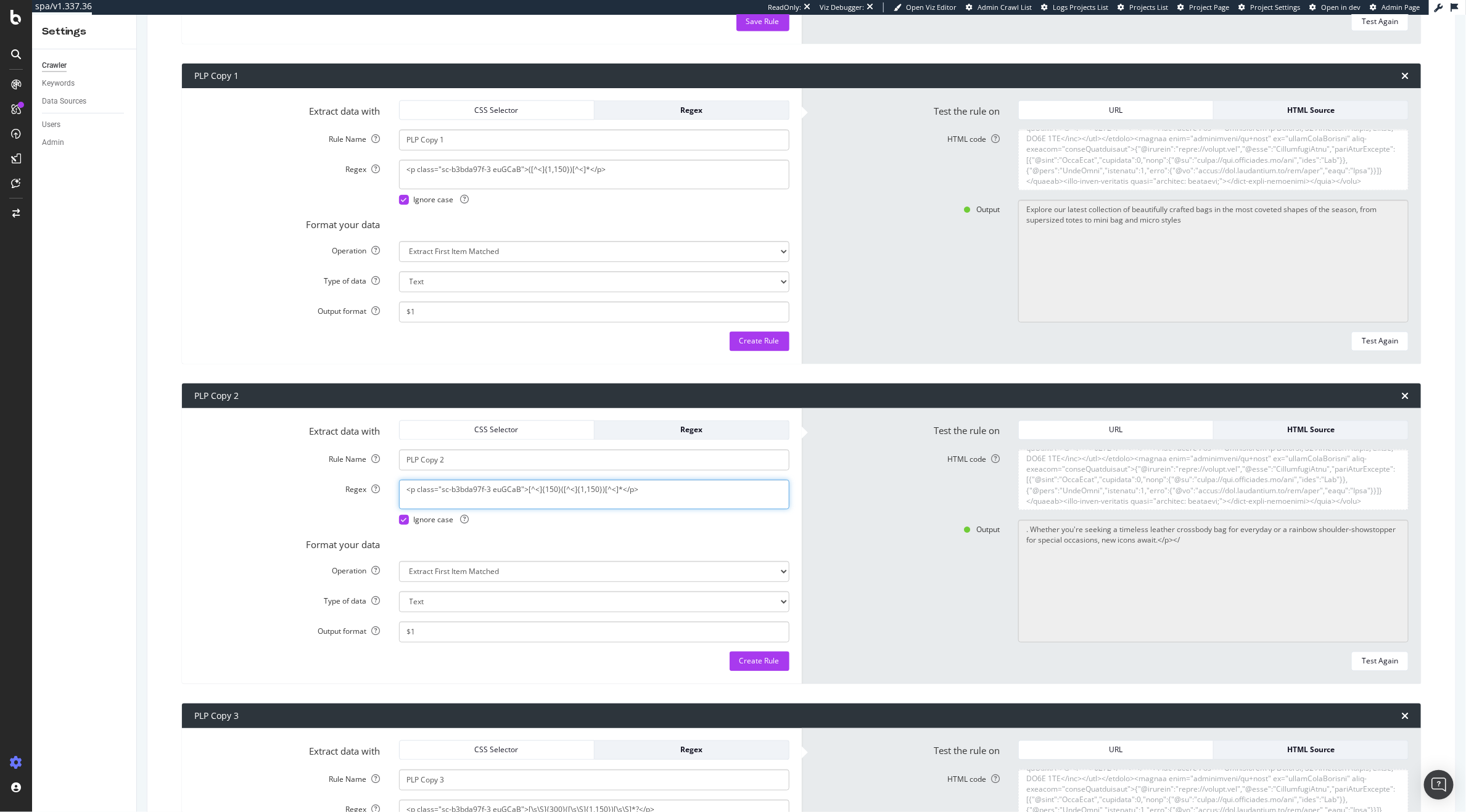
click at [550, 489] on textarea "<p class="sc-b3bda97f-3 euGCaB">[^<]{150}([^<]{1,150})[^<]*</p>" at bounding box center [594, 494] width 391 height 30
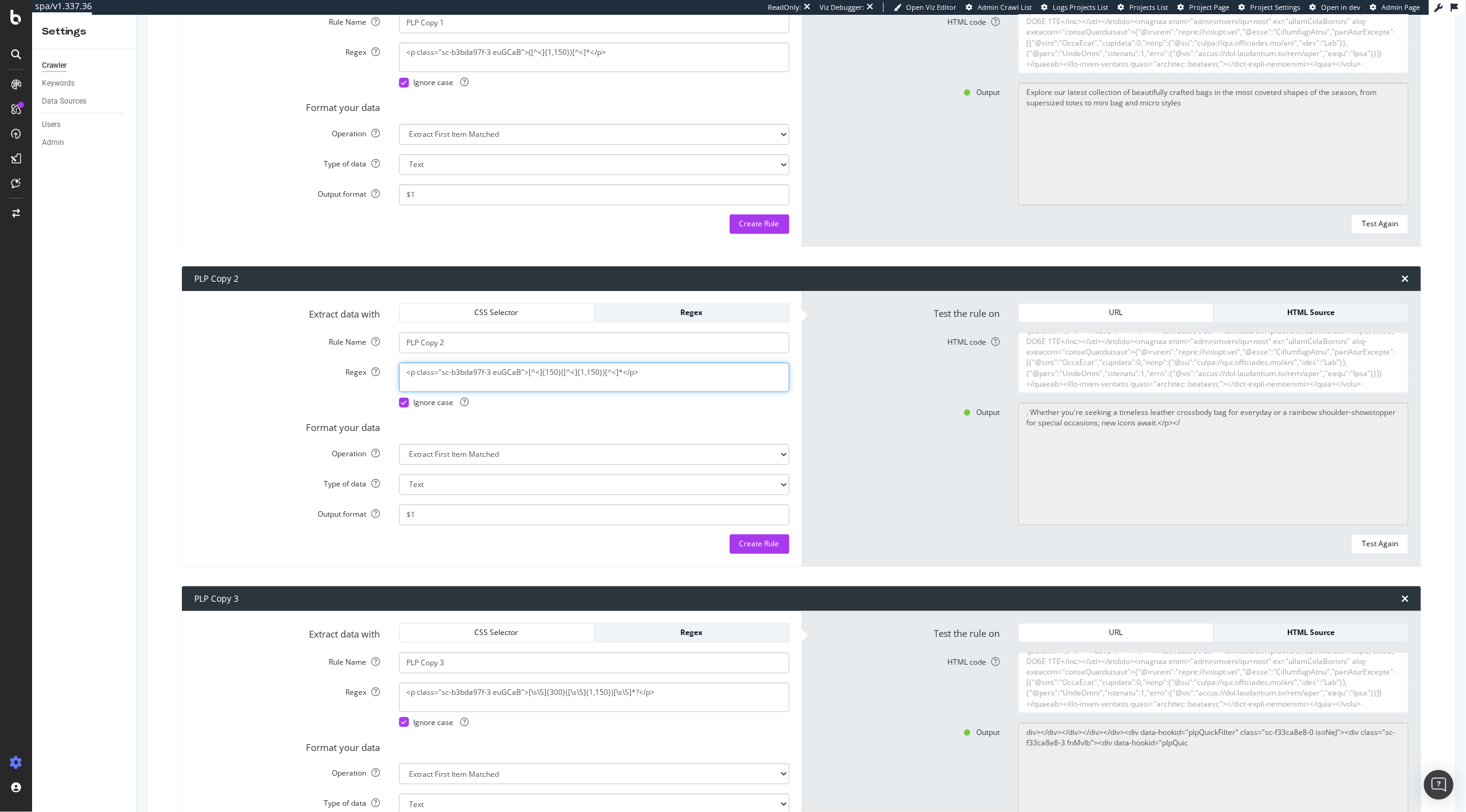
scroll to position [1563, 0]
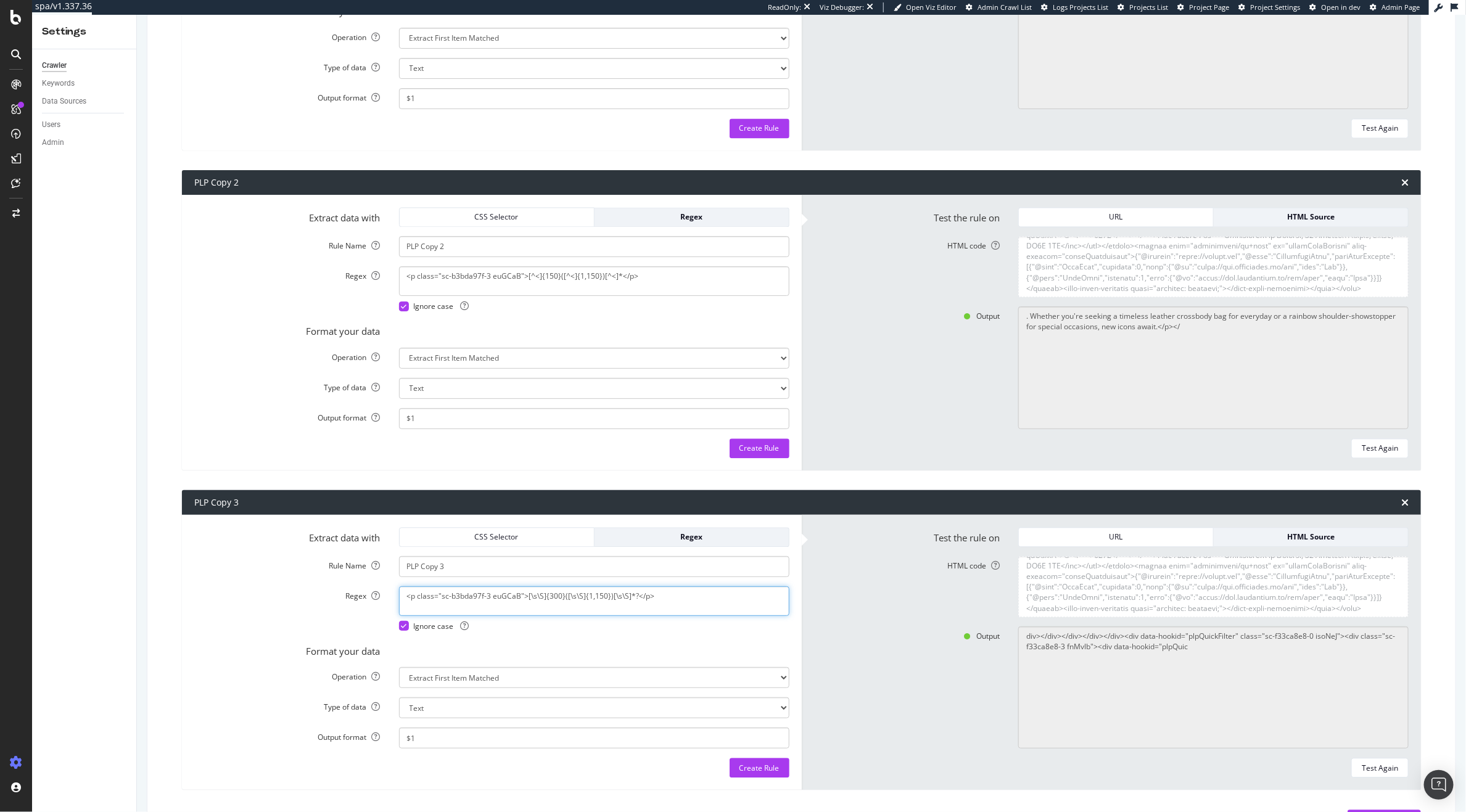
click at [511, 600] on textarea "<p class="sc-b3bda97f-3 euGCaB">[\s\S]{300}([\s\S]{1,150})[\s\S]*?</p>" at bounding box center [594, 601] width 391 height 30
paste textarea "^<]{300}([^<]{1,150})[^<]*</p>"
type textarea "<p class="sc-b3bda97f-3 euGCaB">[^<]{300}([^<]{1,150})[^<]*</p>"
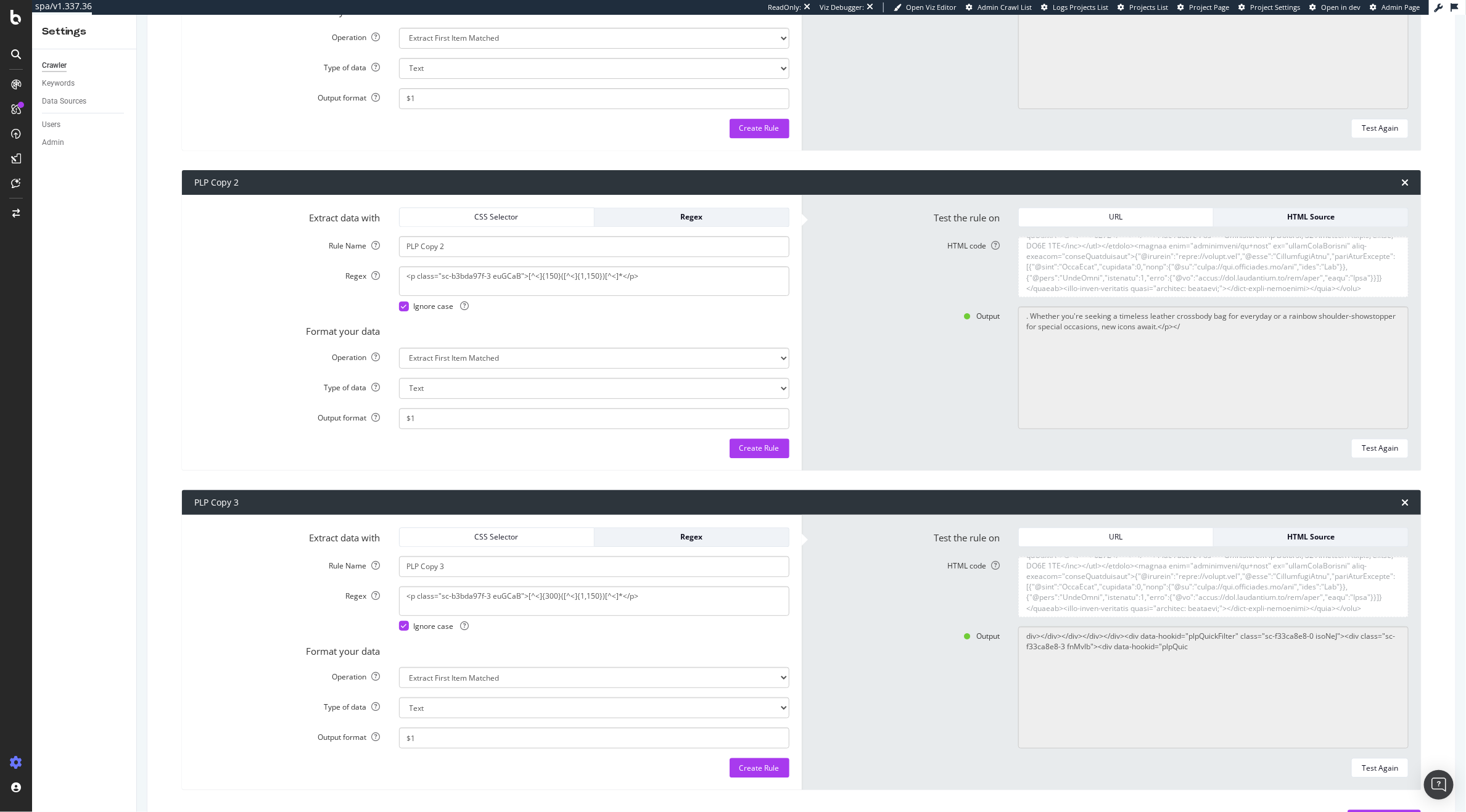
click at [830, 607] on label "HTML code" at bounding box center [907, 587] width 205 height 61
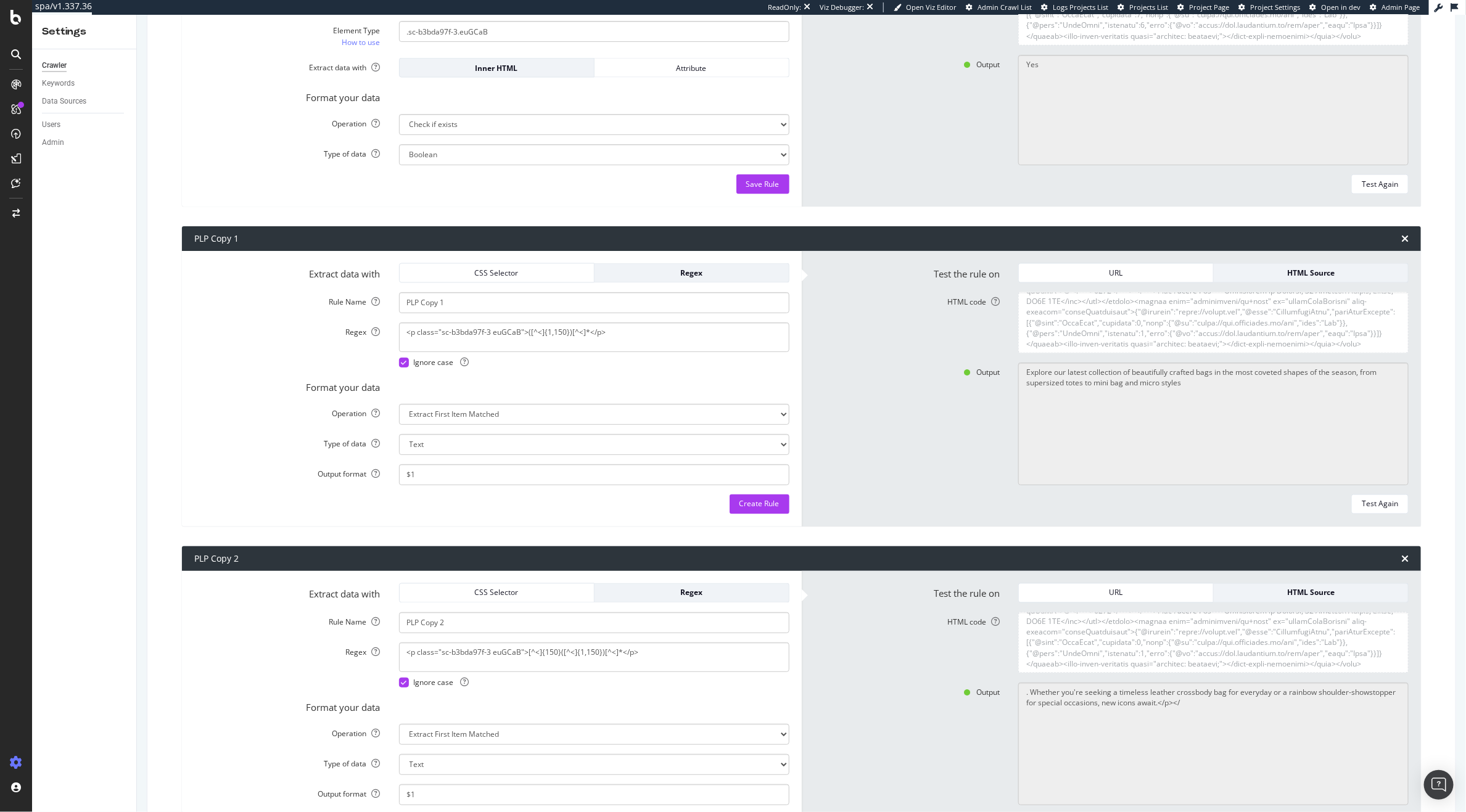
scroll to position [1190, 0]
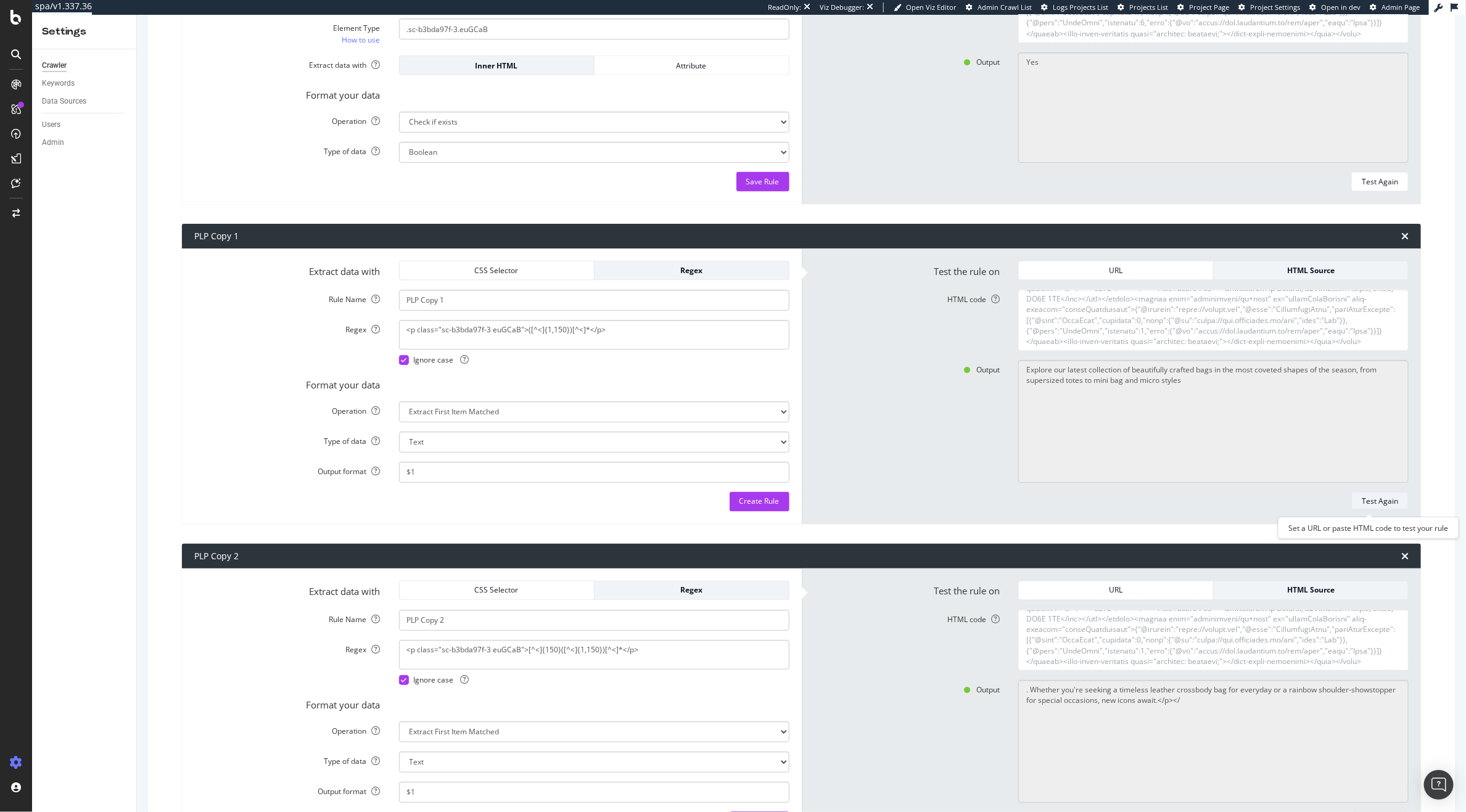
click at [1373, 503] on div "Test Again" at bounding box center [1379, 502] width 36 height 10
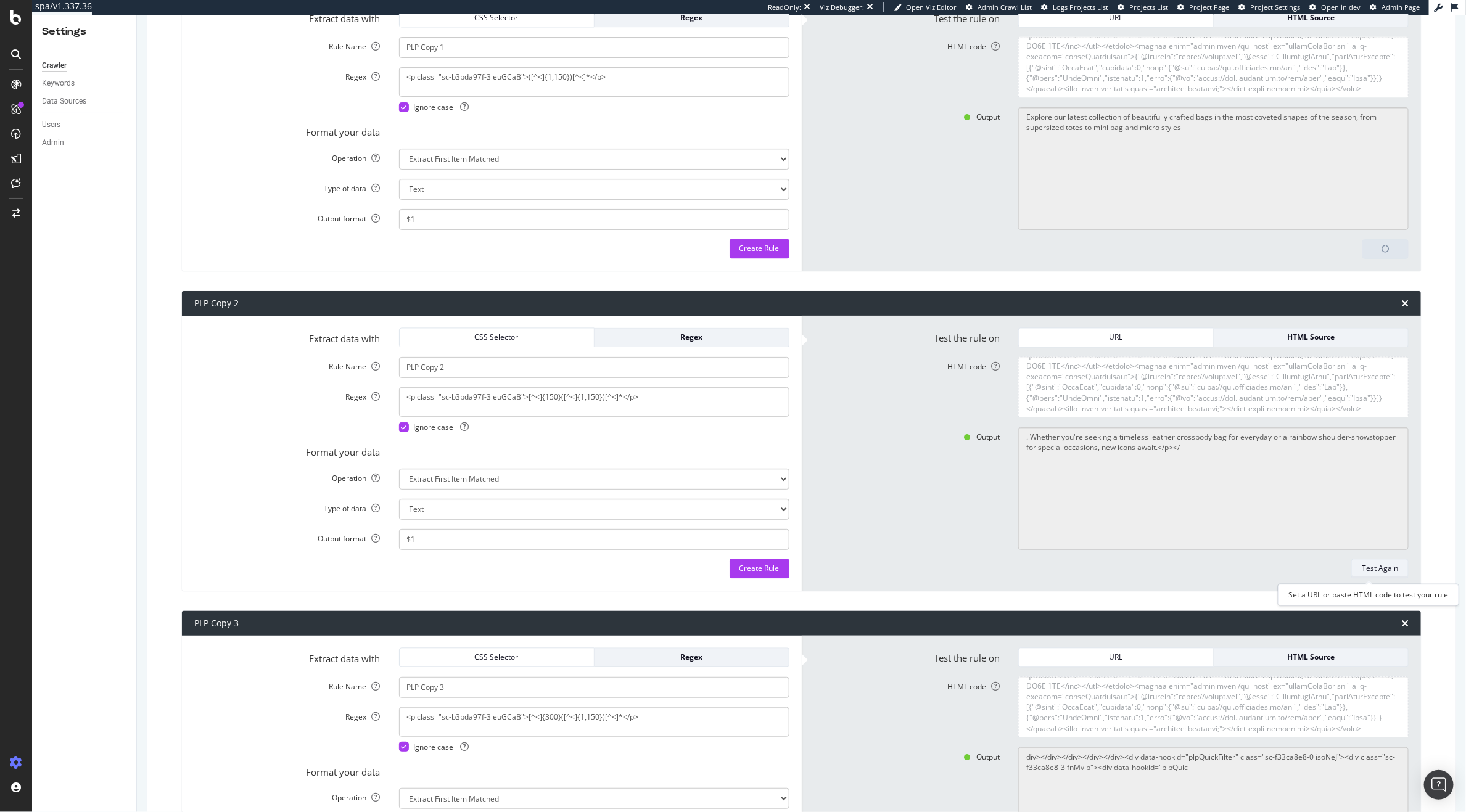
click at [1369, 575] on div "Test Again" at bounding box center [1379, 568] width 36 height 17
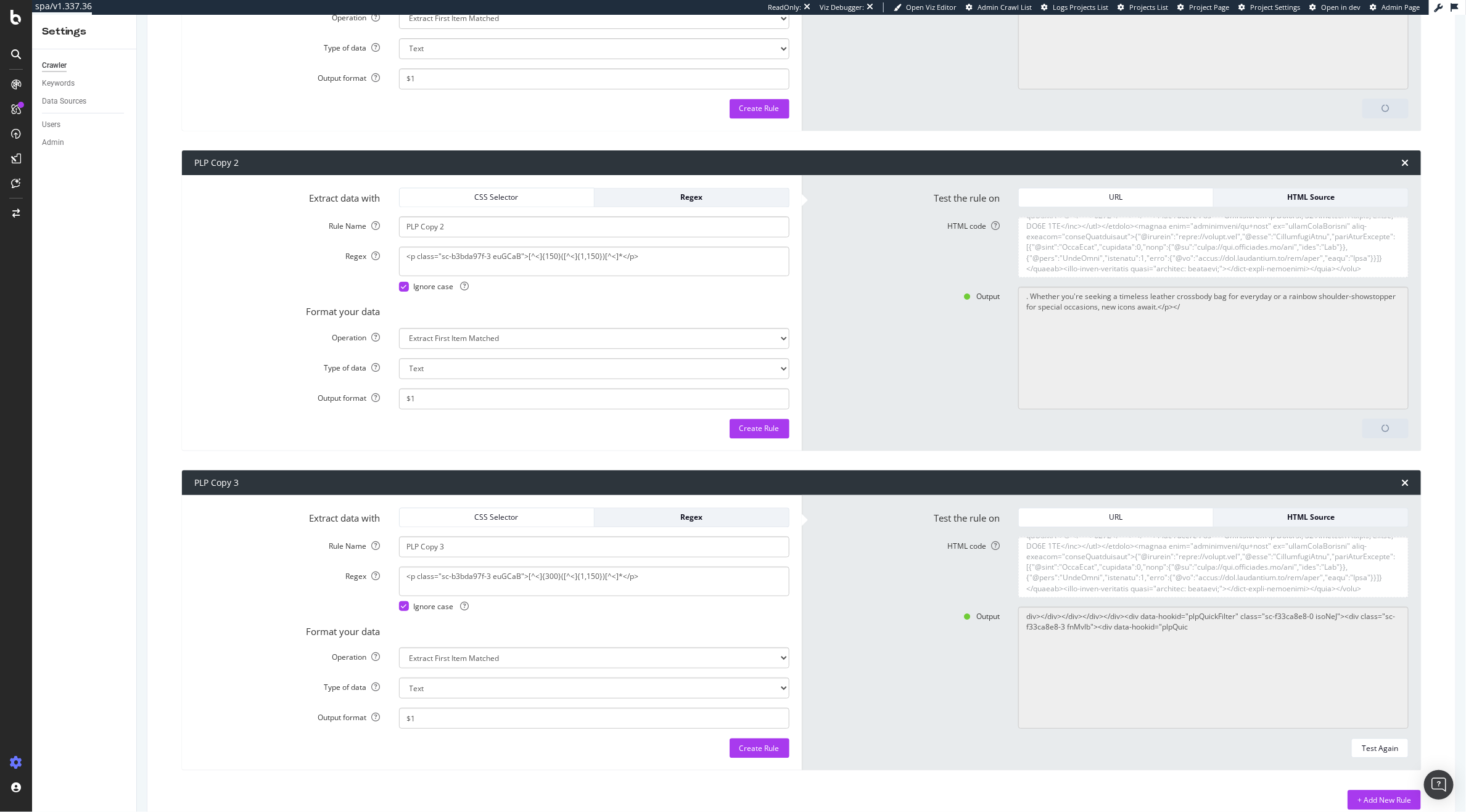
scroll to position [1594, 0]
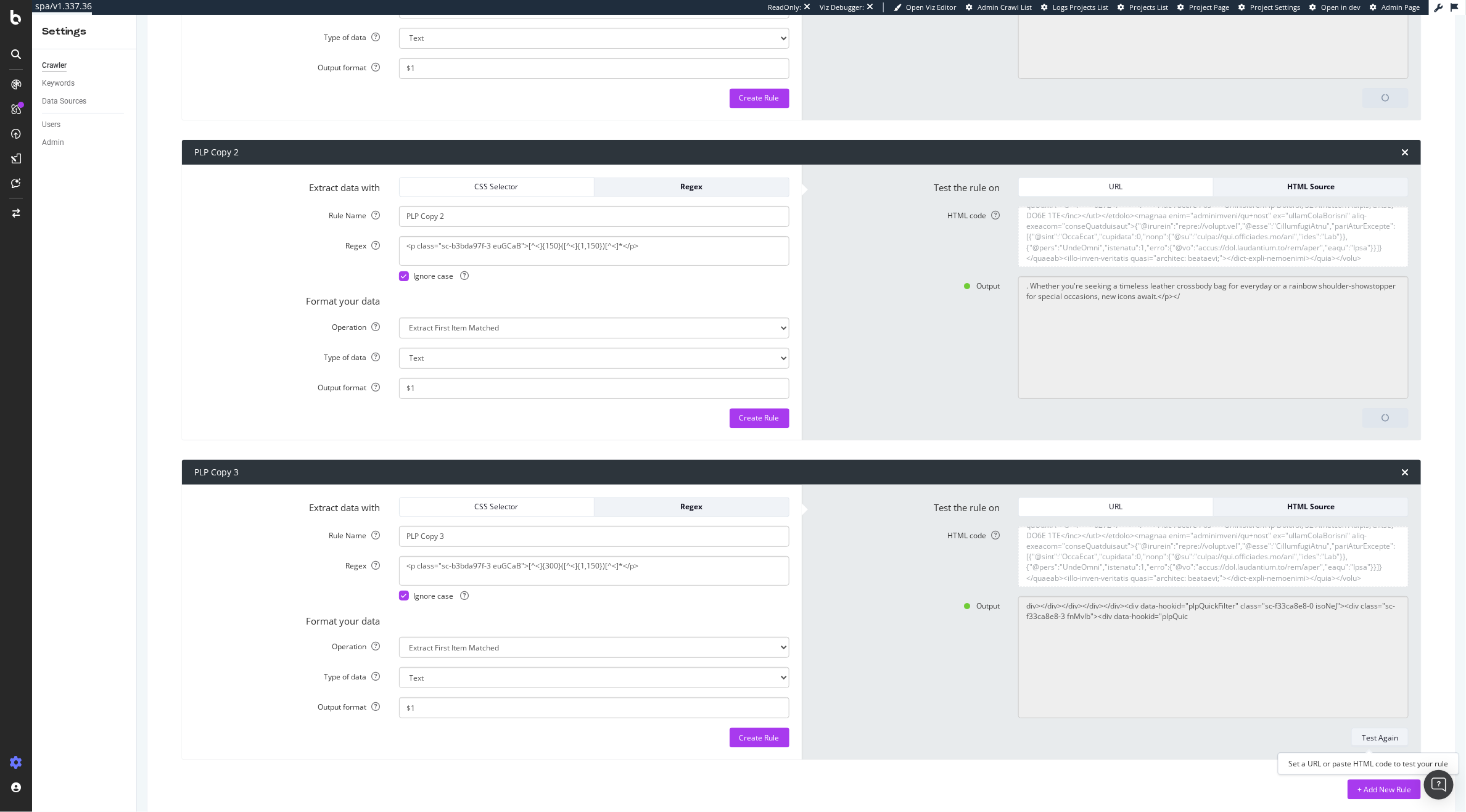
click at [1368, 745] on div "Test Again" at bounding box center [1379, 737] width 36 height 17
type textarea ". Whether you're seeking a timeless leather crossbody bag for everyday or a rai…"
type textarea "No results matched this rule"
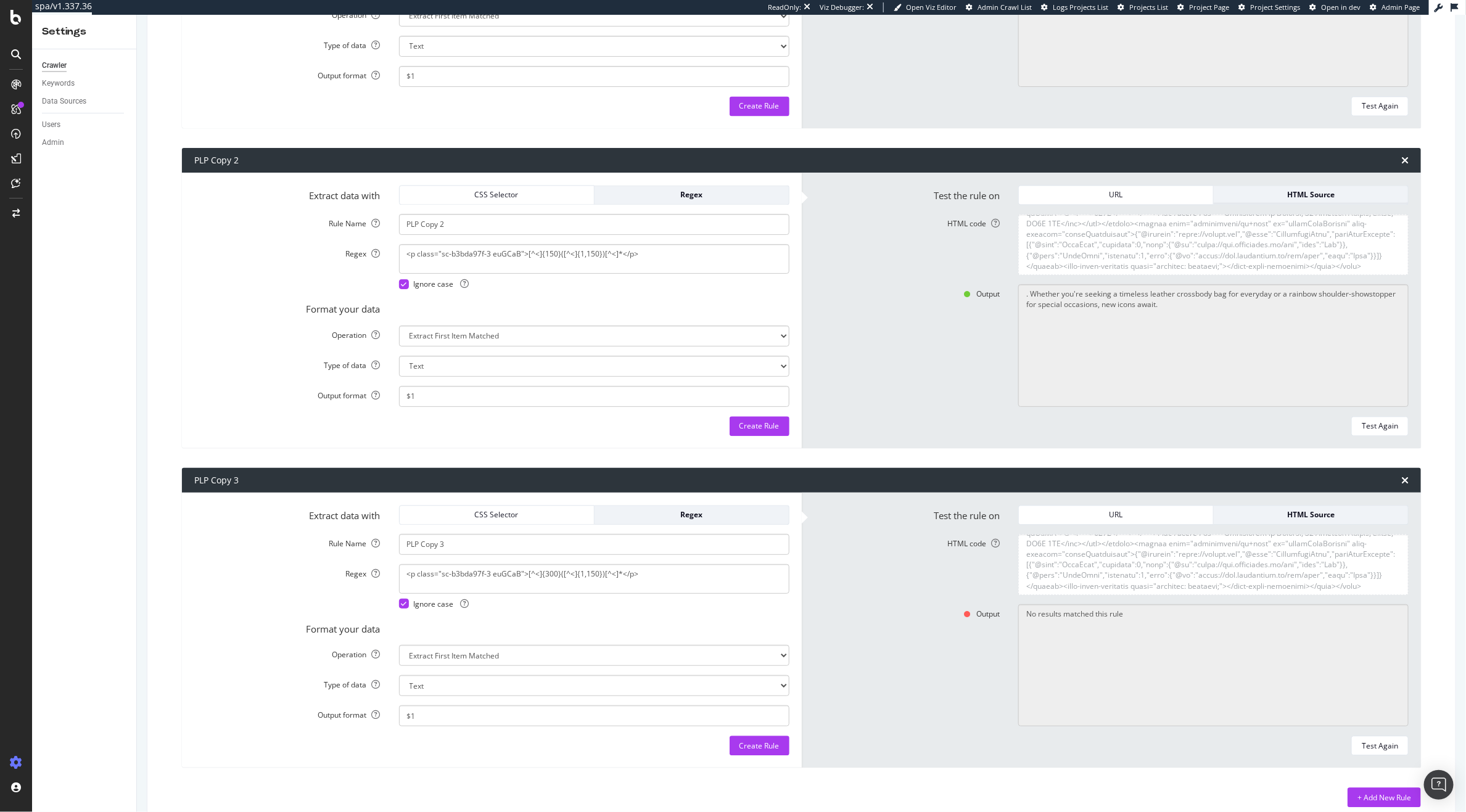
scroll to position [1625, 0]
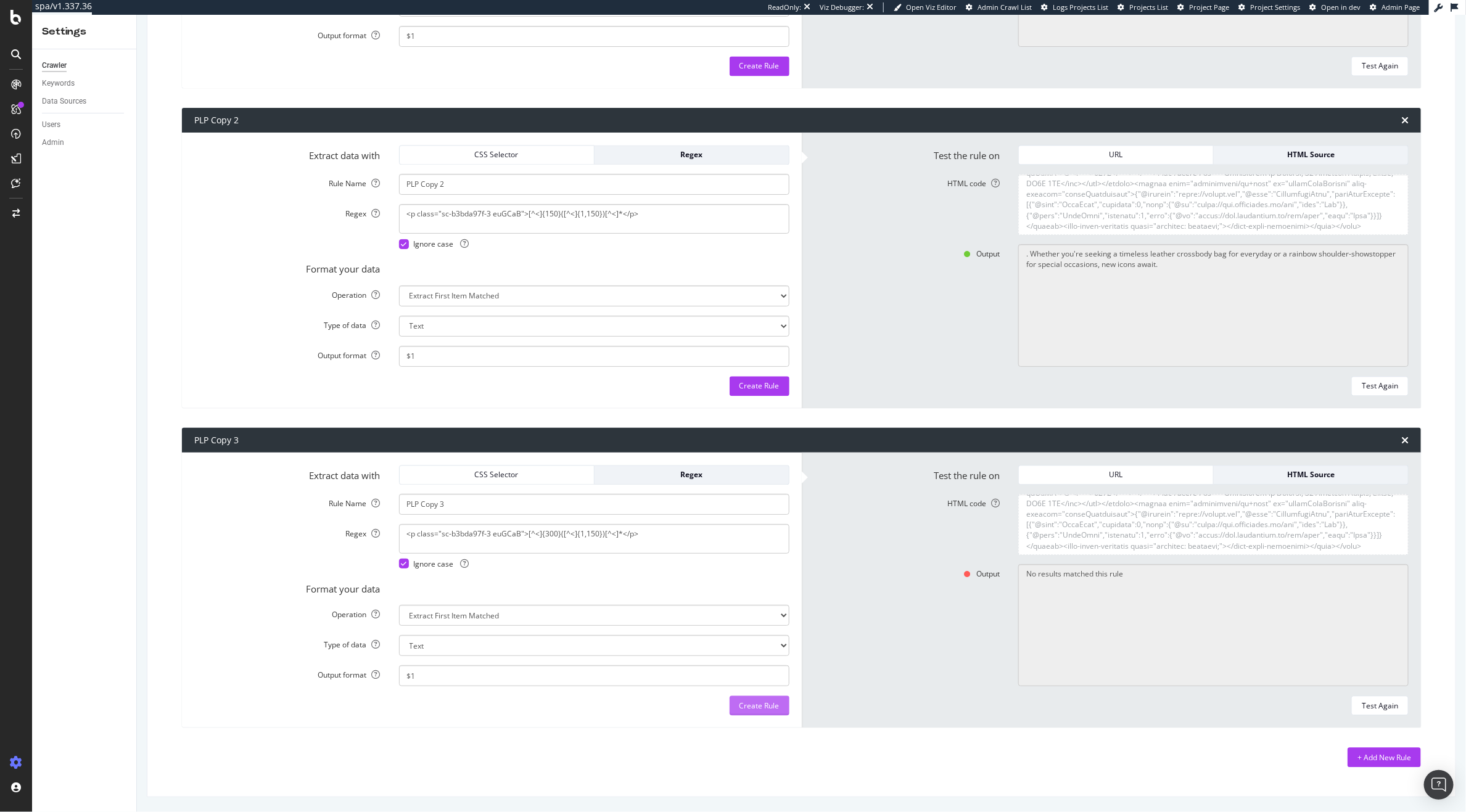
click at [749, 707] on div "Create Rule" at bounding box center [760, 705] width 40 height 10
type textarea "<p class="sc-b3bda97f-3 euGCaB">[^<]{300}([^<]{1,150})[^<]*</p>"
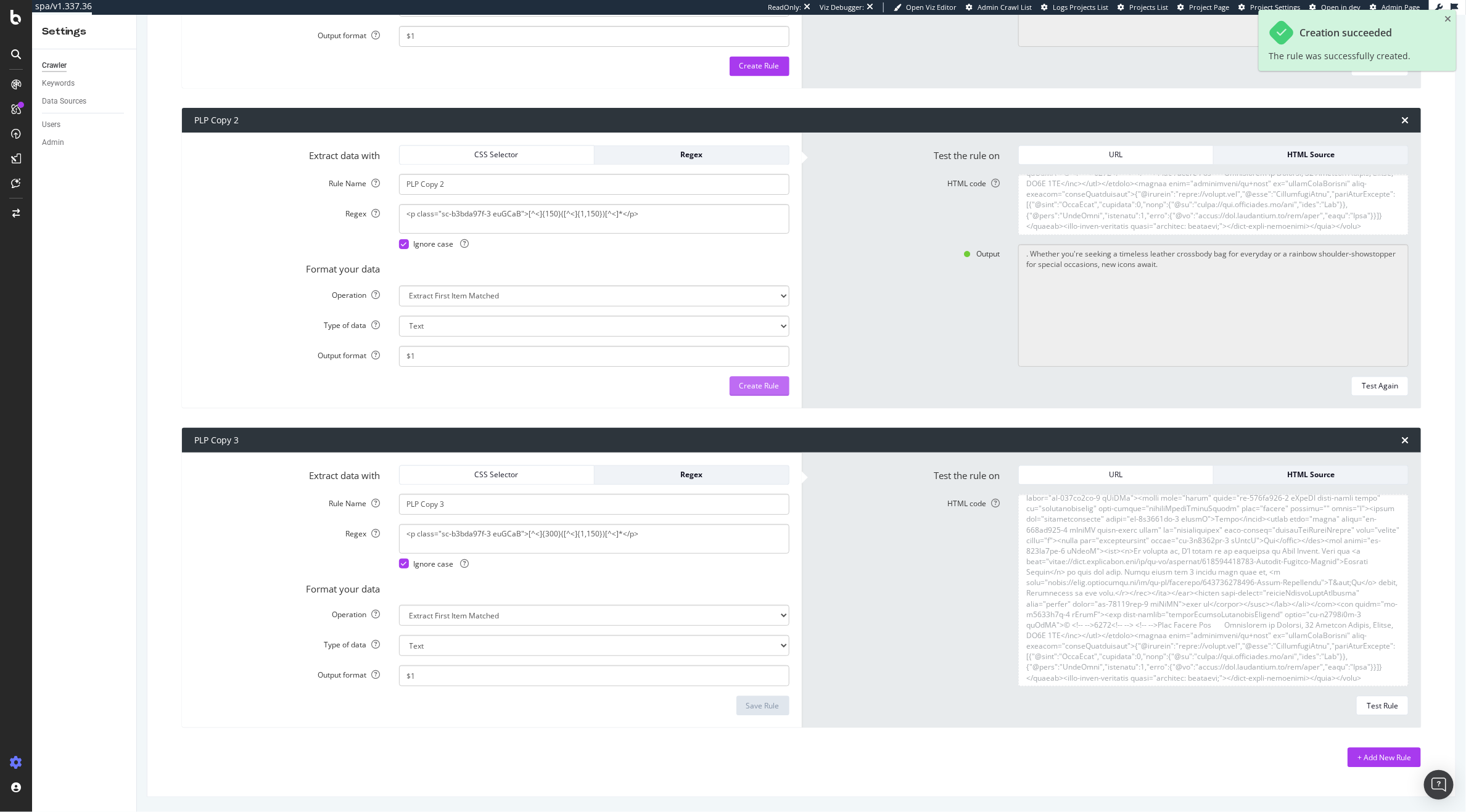
click at [761, 395] on button "Create Rule" at bounding box center [759, 386] width 60 height 20
type textarea "<p class="sc-b3bda97f-3 euGCaB">[^<]{150}([^<]{1,150})[^<]*</p>"
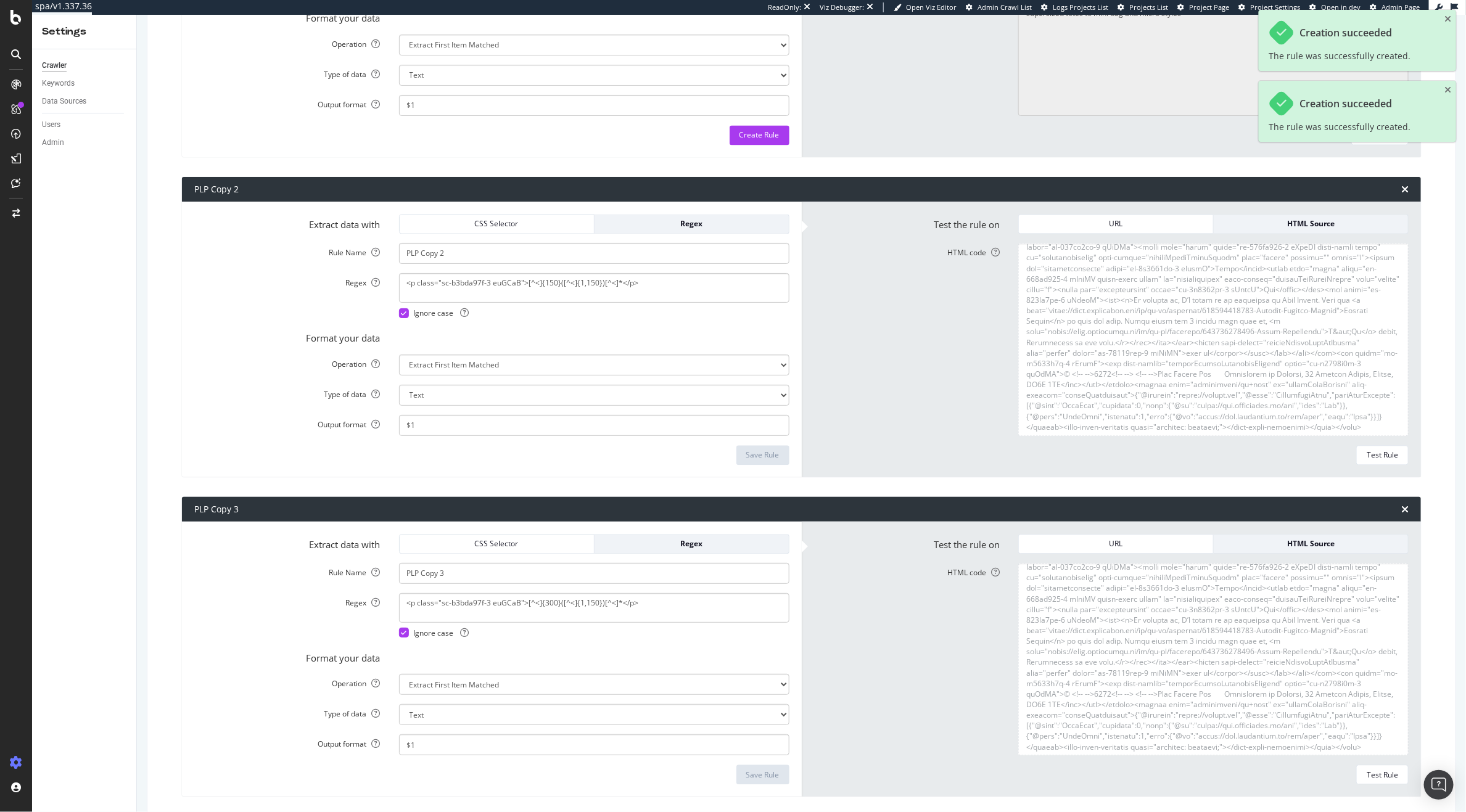
scroll to position [1536, 0]
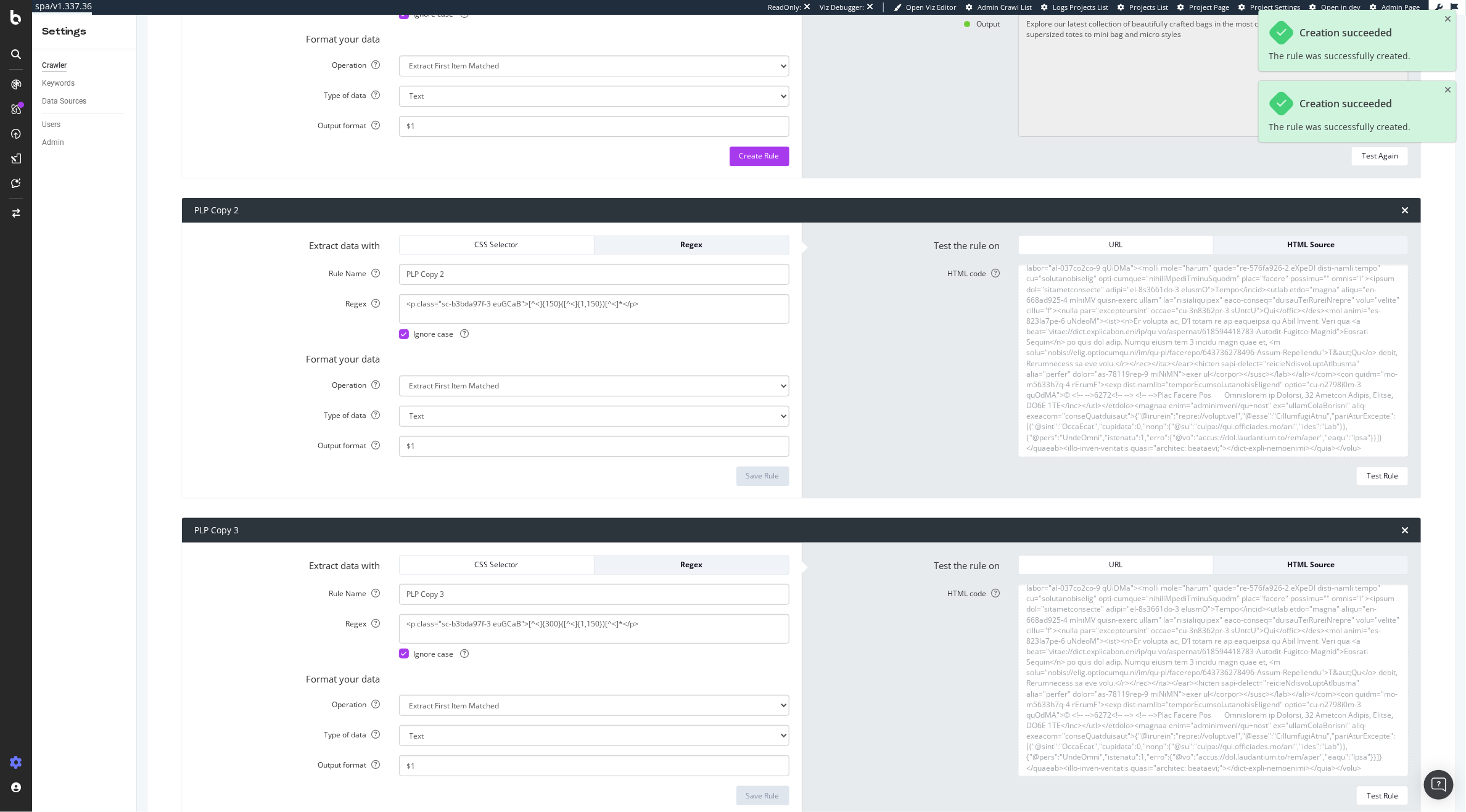
click at [763, 177] on div "Extract data with CSS Selector Regex Rule Name PLP Copy 1 Regex <p class="sc-b3…" at bounding box center [491, 41] width 620 height 276
click at [757, 159] on div "Create Rule" at bounding box center [760, 156] width 40 height 10
type textarea "<p class="sc-b3bda97f-3 euGCaB">([^<]{1,150})[^<]*</p>"
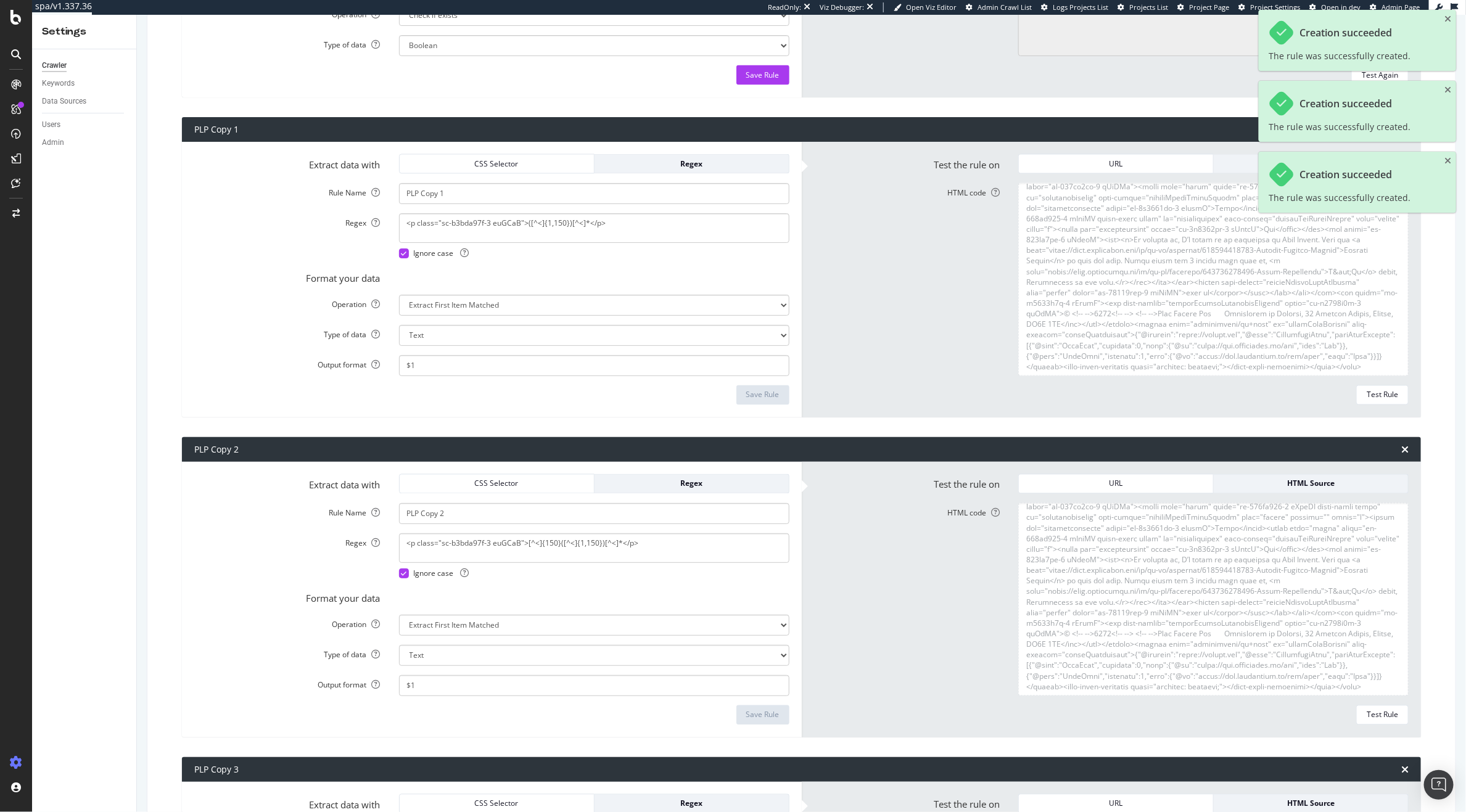
scroll to position [1234, 0]
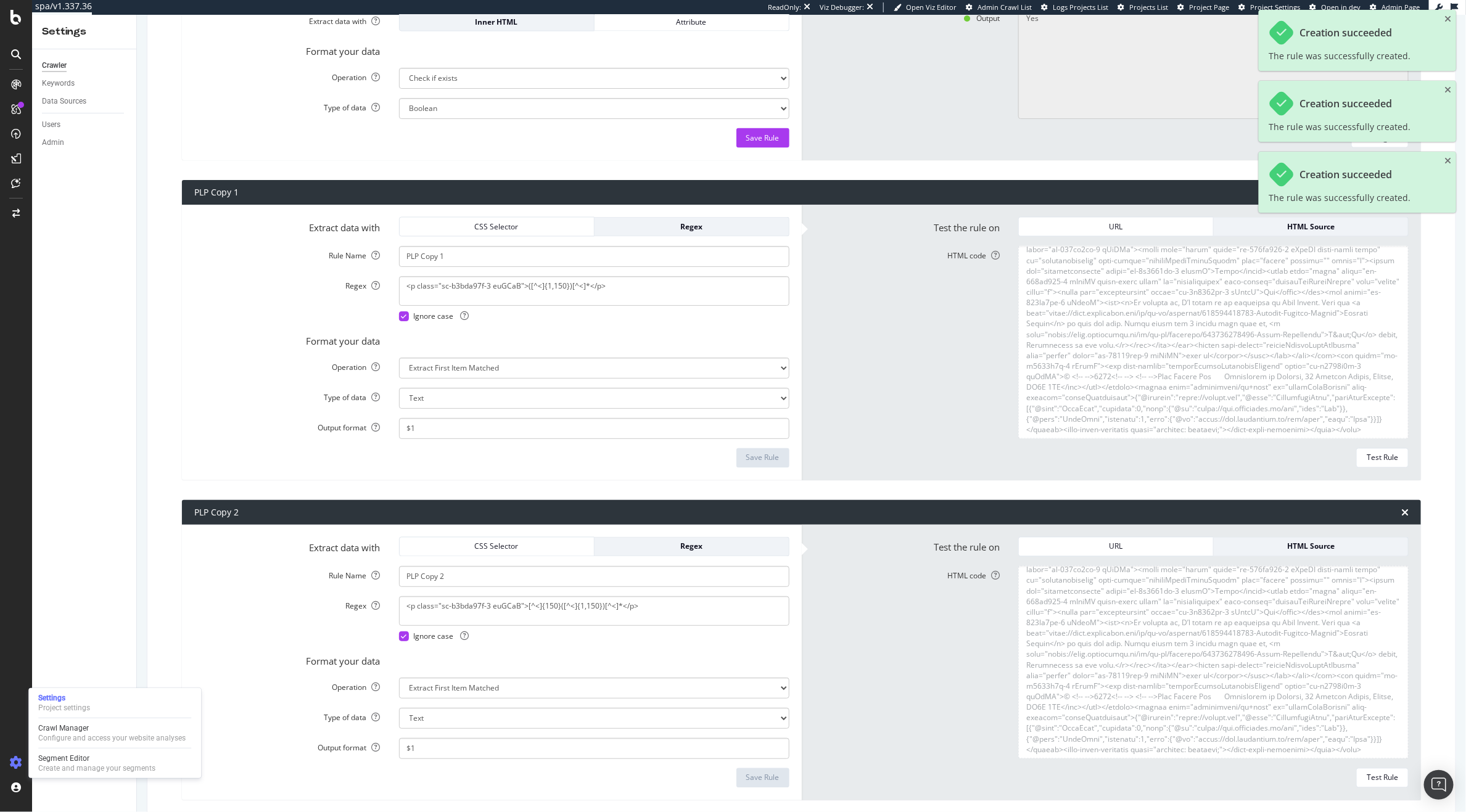
click at [61, 744] on div "Settings Project settings Crawl Manager Configure and access your website analy…" at bounding box center [114, 733] width 173 height 90
click at [64, 739] on div "Configure and access your website analyses" at bounding box center [112, 737] width 147 height 10
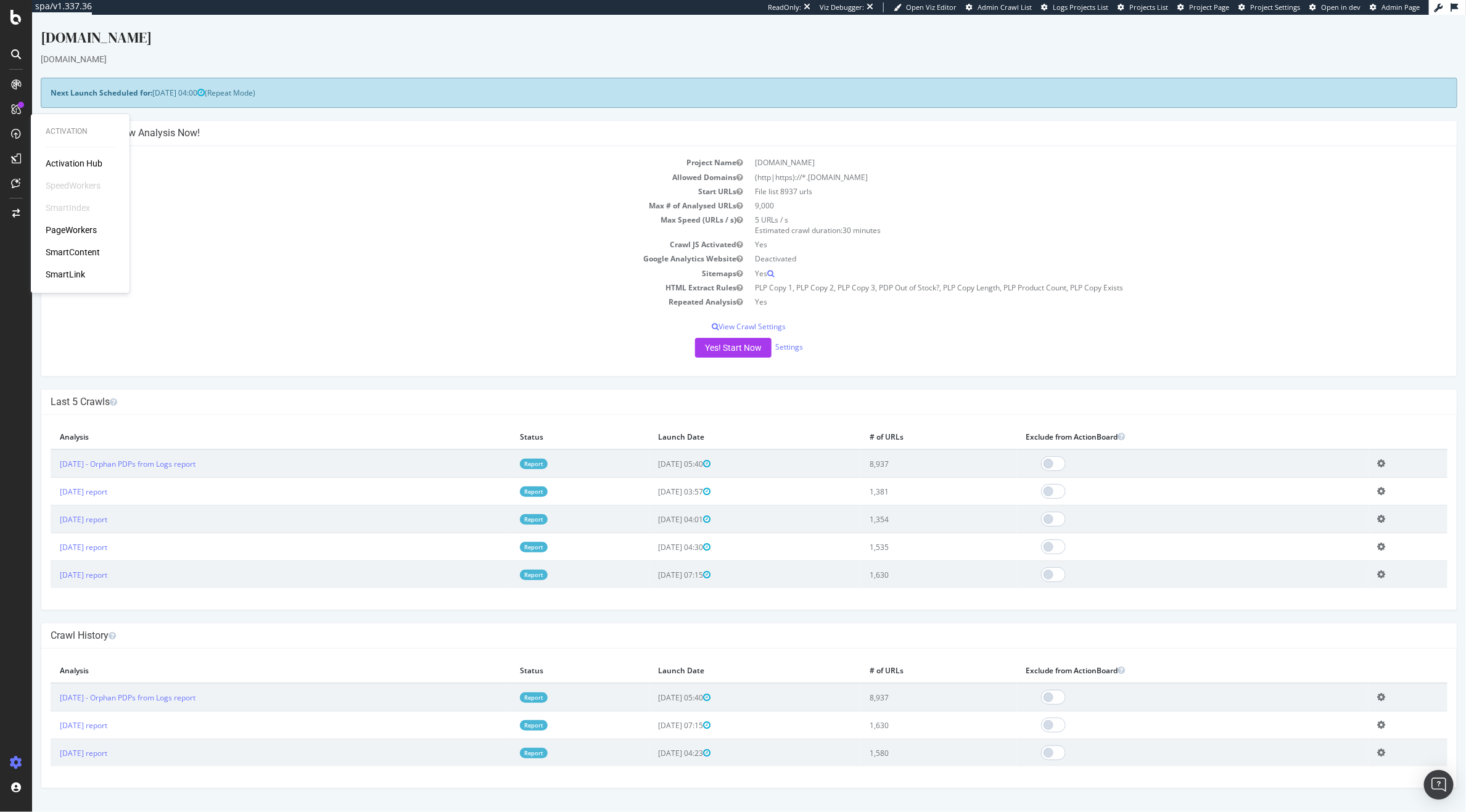
click at [791, 354] on div "Yes! Start Now Settings" at bounding box center [748, 347] width 1397 height 20
click at [791, 353] on div "Yes! Start Now Settings" at bounding box center [748, 347] width 1397 height 20
click at [790, 353] on div "Yes! Start Now Settings" at bounding box center [748, 347] width 1397 height 20
click at [788, 350] on link "Settings" at bounding box center [788, 347] width 27 height 10
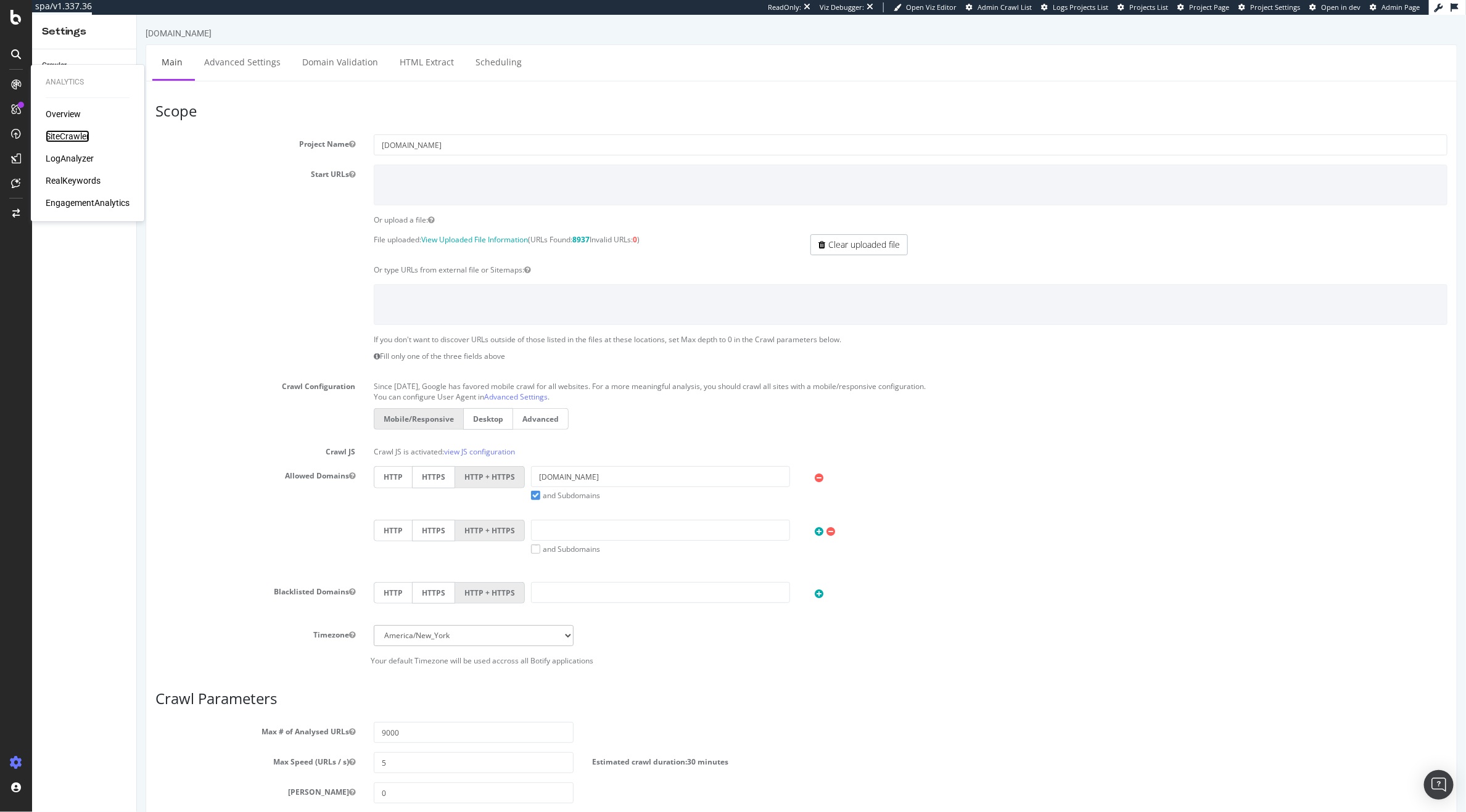
click at [53, 135] on div "SiteCrawler" at bounding box center [67, 136] width 44 height 13
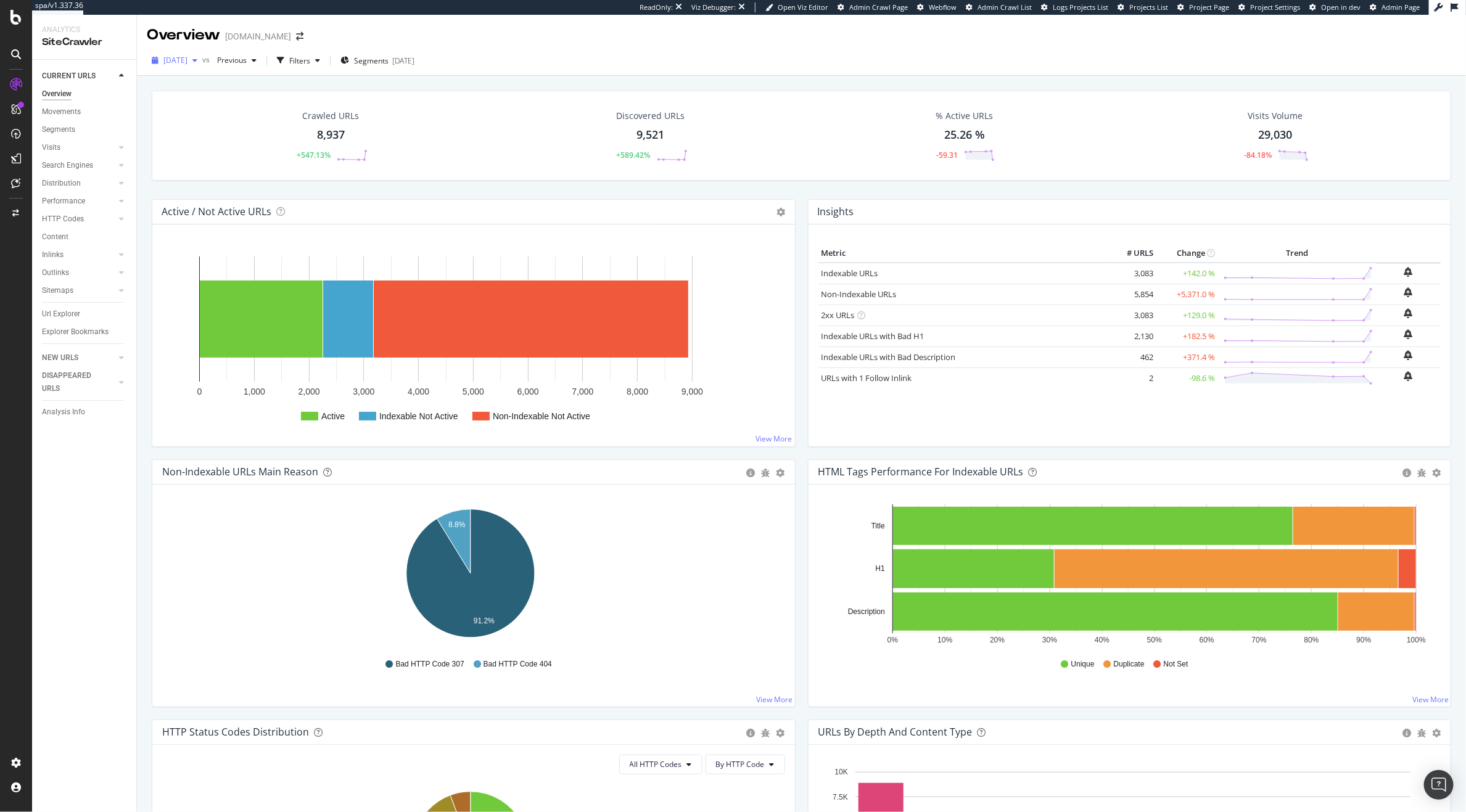
click at [188, 58] on span "2025 Sep. 18th" at bounding box center [176, 60] width 24 height 10
click at [311, 136] on div "2025 Sep. 16th 1.4K URLs" at bounding box center [252, 127] width 194 height 18
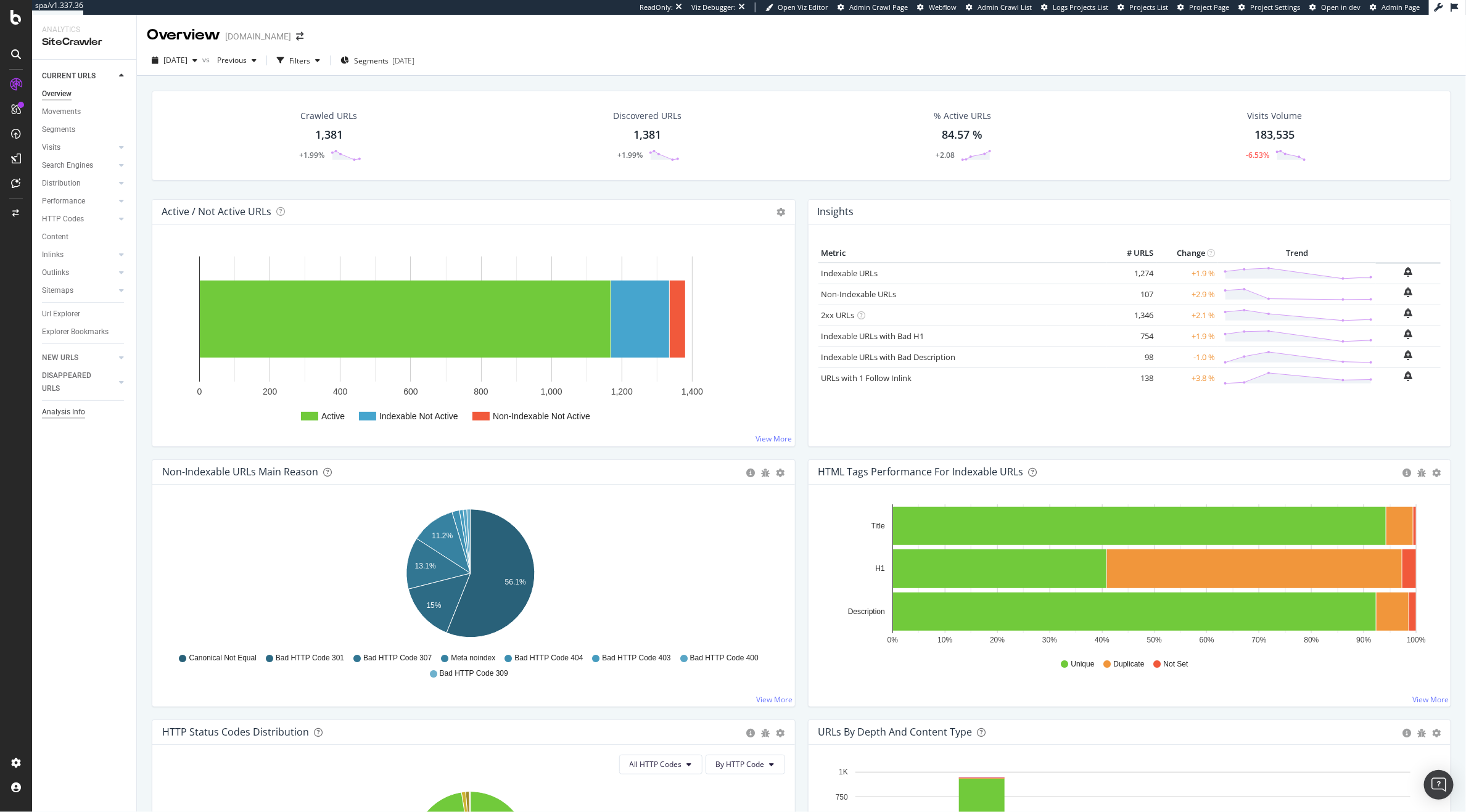
click at [64, 406] on div "Analysis Info" at bounding box center [64, 412] width 43 height 13
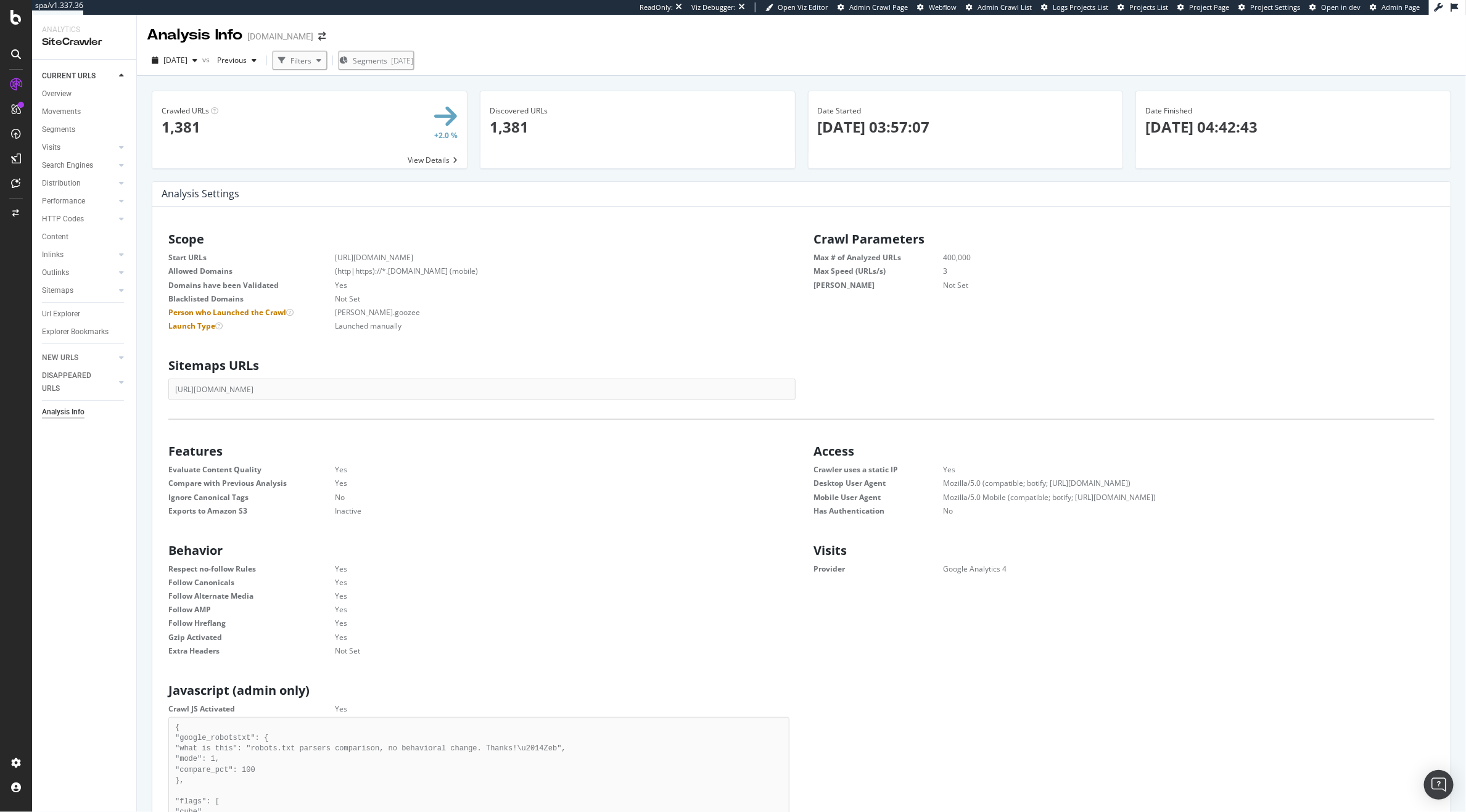
scroll to position [185, 608]
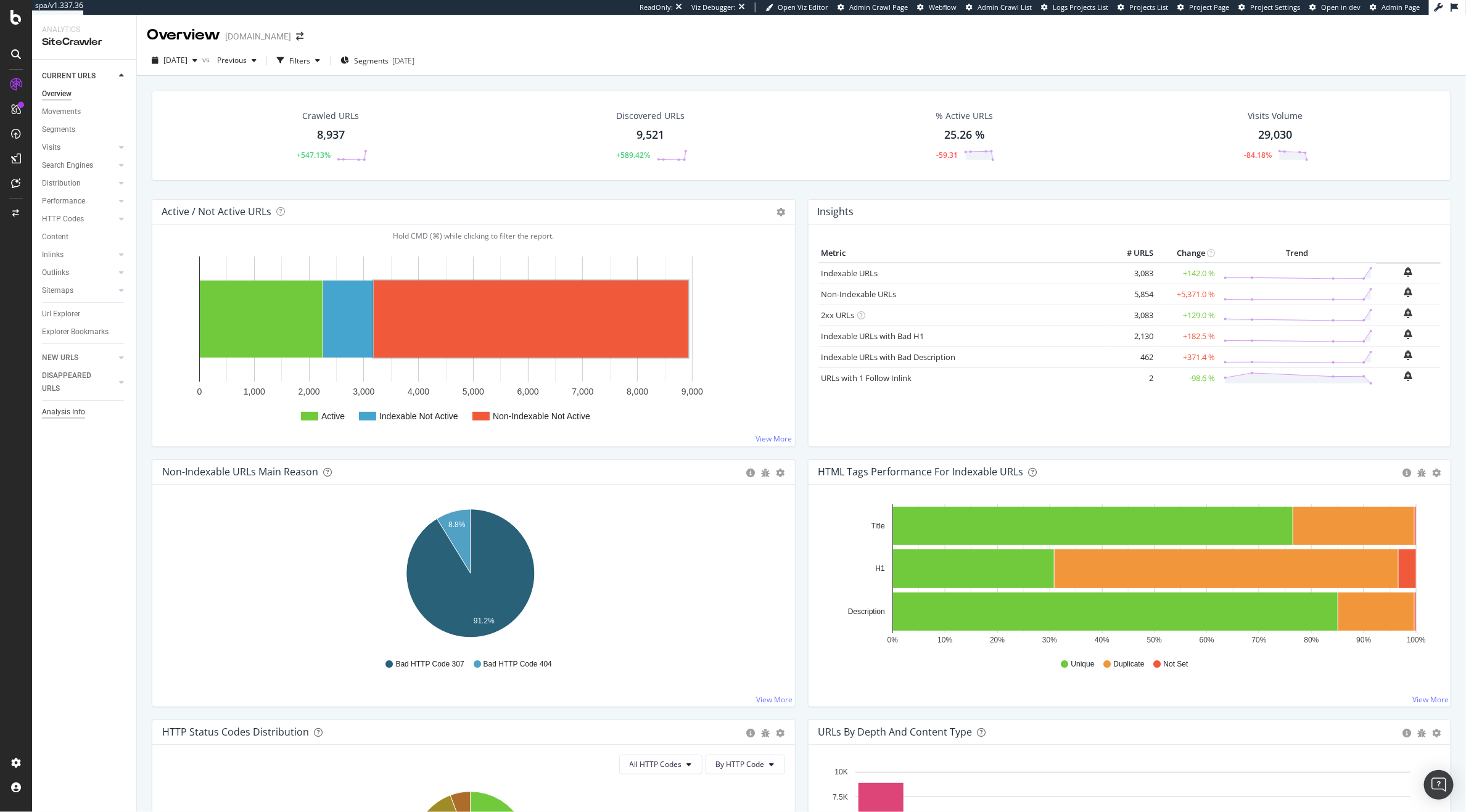
click at [79, 407] on div "Analysis Info" at bounding box center [64, 412] width 43 height 13
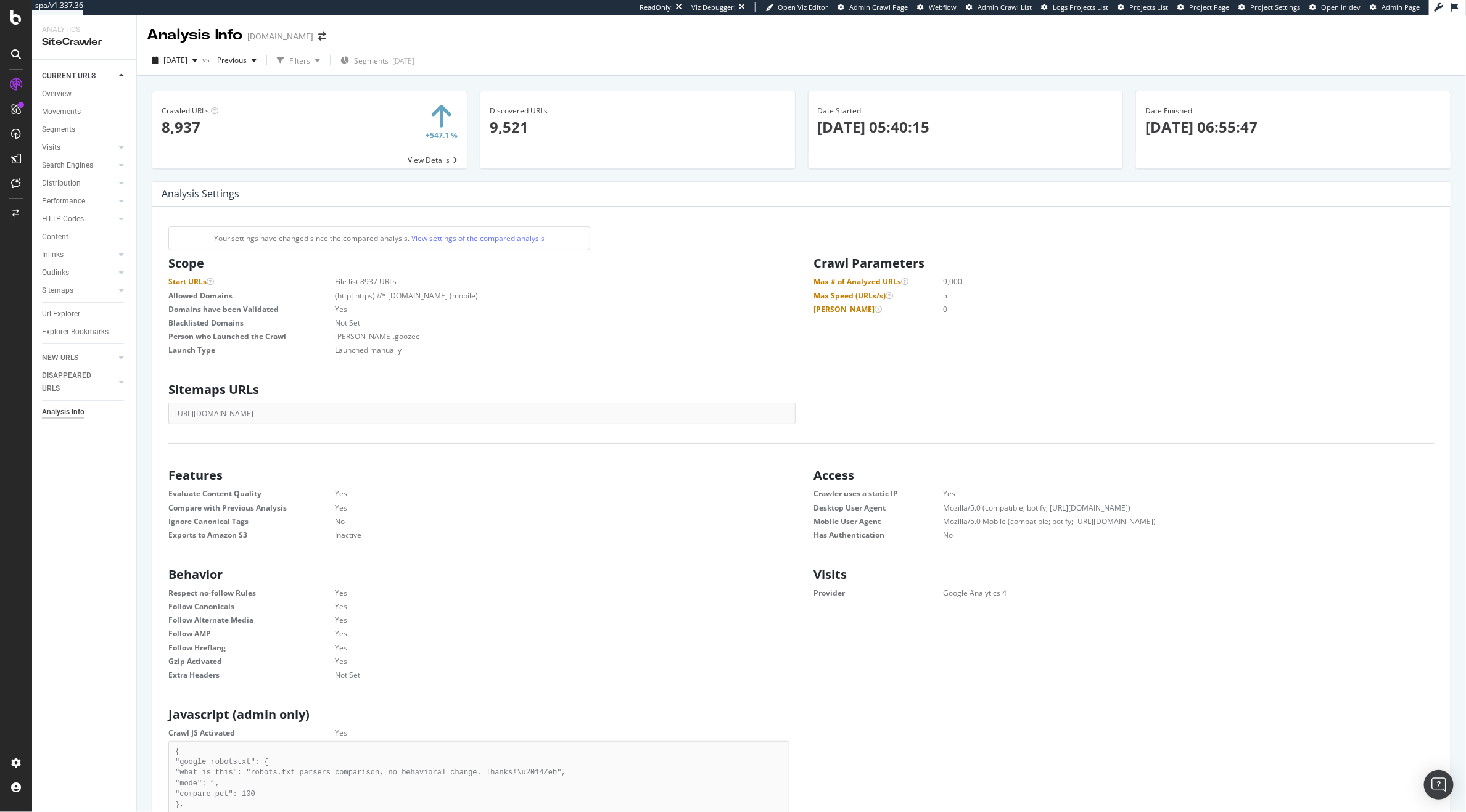
scroll to position [185, 608]
click at [181, 67] on div "2025 Sep. 18th" at bounding box center [174, 60] width 56 height 19
click at [205, 116] on div "2025 Sep. 16th 1.4K URLs" at bounding box center [252, 124] width 194 height 23
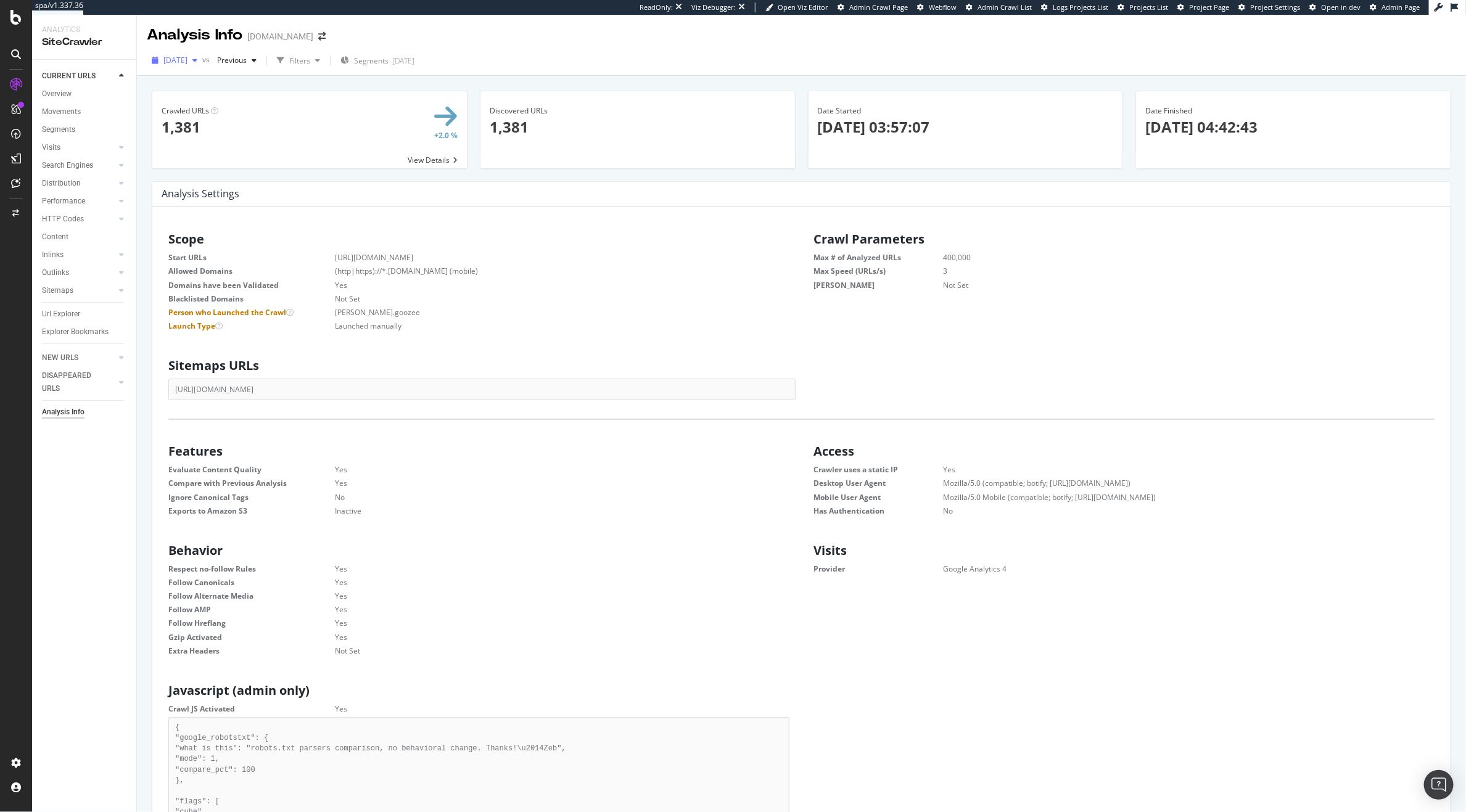
scroll to position [185, 608]
click at [188, 59] on span "2025 Sep. 16th" at bounding box center [176, 60] width 24 height 10
click at [504, 219] on div "Scope Start URLs https://www.kurtgeiger.us/ Allowed Domains (http|https)://*.ku…" at bounding box center [802, 817] width 1298 height 1221
drag, startPoint x: 435, startPoint y: 256, endPoint x: 325, endPoint y: 252, distance: 110.1
click at [325, 252] on dl "Start URLs https://www.kurtgeiger.us/ Allowed Domains (http|https)://*.kurtgeig…" at bounding box center [479, 291] width 621 height 79
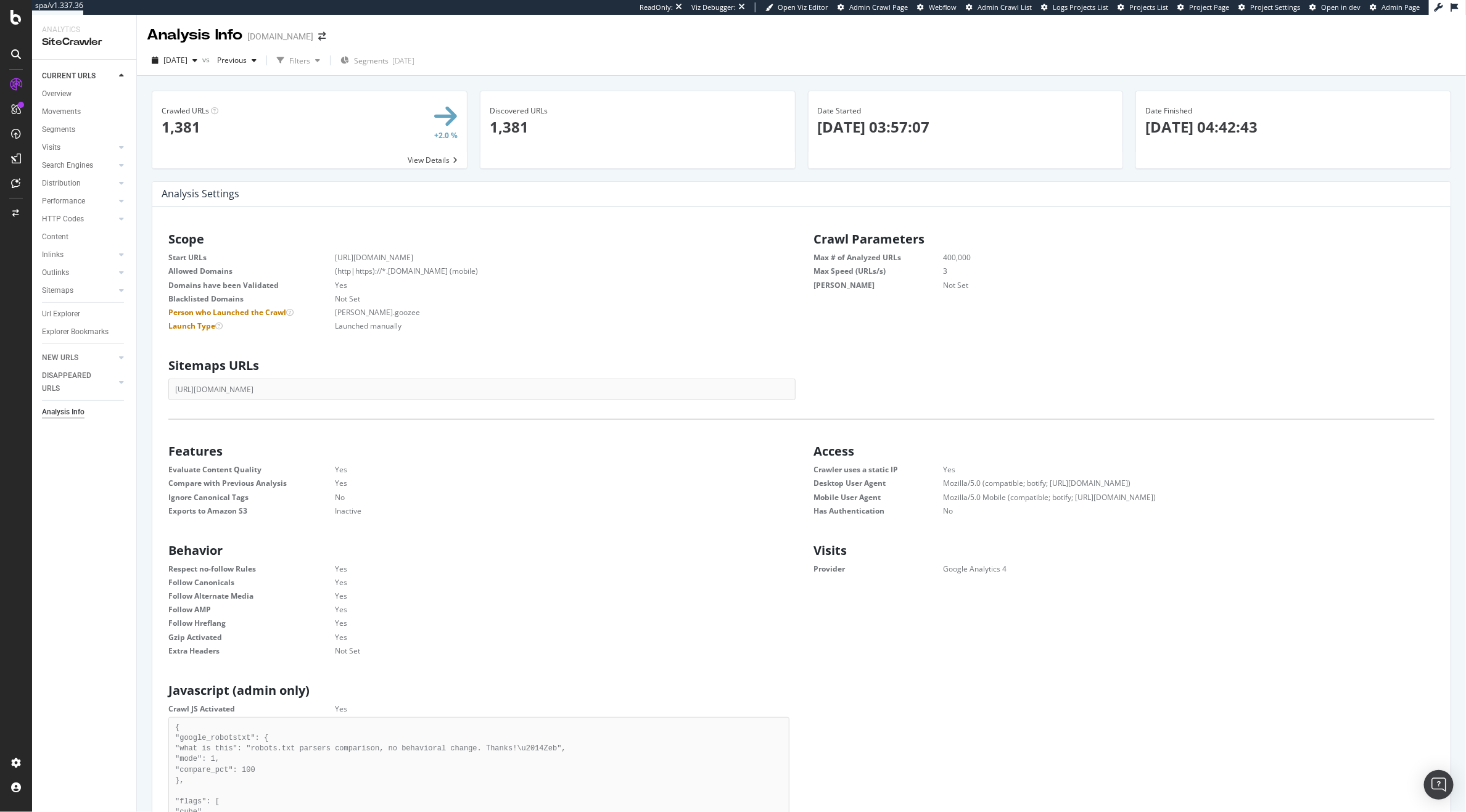
click at [435, 259] on dd "https://www.kurtgeiger.us/" at bounding box center [546, 257] width 485 height 10
drag, startPoint x: 435, startPoint y: 259, endPoint x: 333, endPoint y: 258, distance: 102.0
click at [333, 258] on dl "Start URLs https://www.kurtgeiger.us/ Allowed Domains (http|https)://*.kurtgeig…" at bounding box center [479, 291] width 621 height 79
click at [57, 127] on div "Overview SiteCrawler LogAnalyzer RealKeywords EngagementAnalytics" at bounding box center [87, 159] width 84 height 101
click at [57, 133] on div "SiteCrawler" at bounding box center [67, 136] width 44 height 13
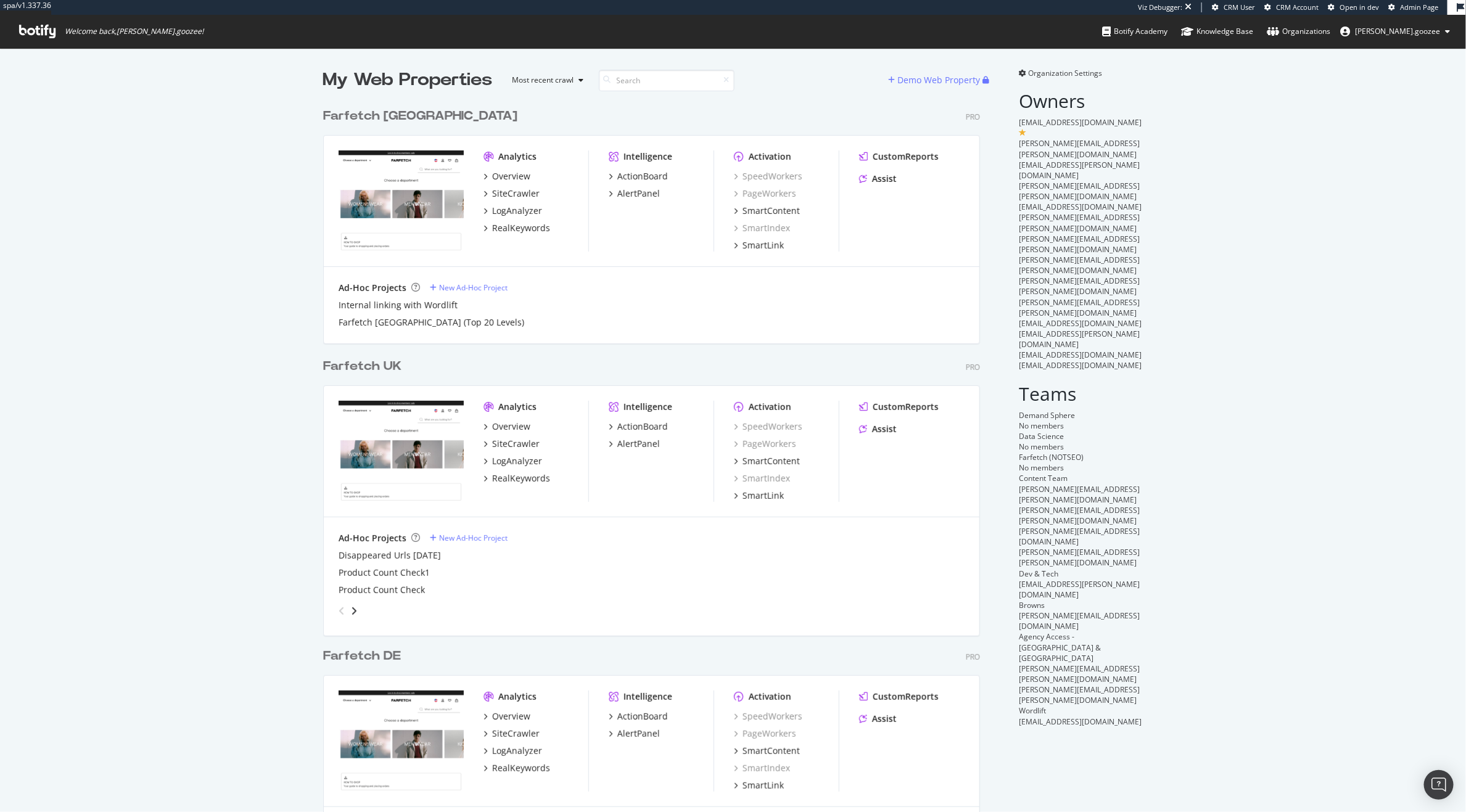
scroll to position [1034, 655]
click at [397, 369] on div "Farfetch UK" at bounding box center [365, 367] width 83 height 18
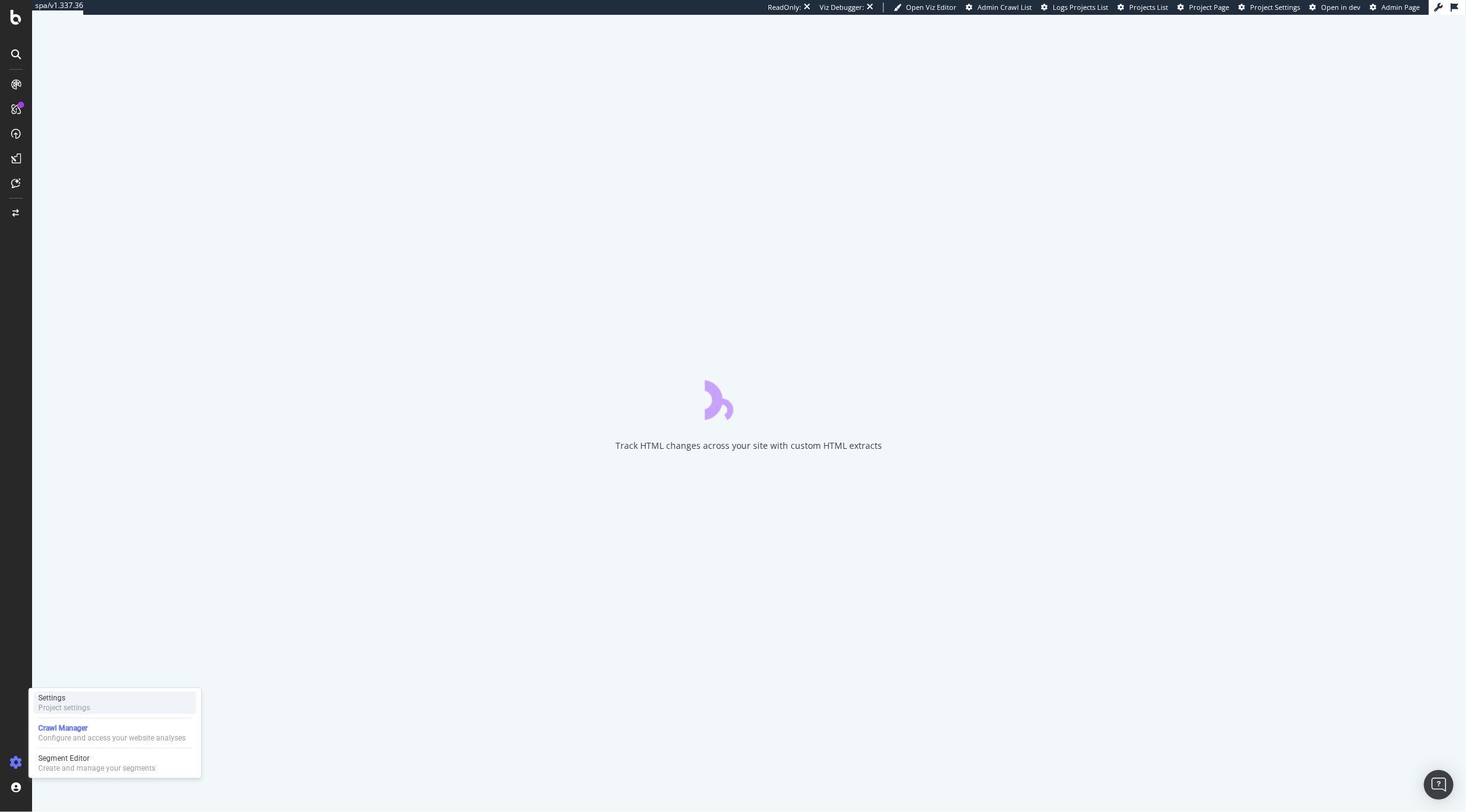
click at [90, 702] on div "Settings Project settings" at bounding box center [115, 703] width 163 height 22
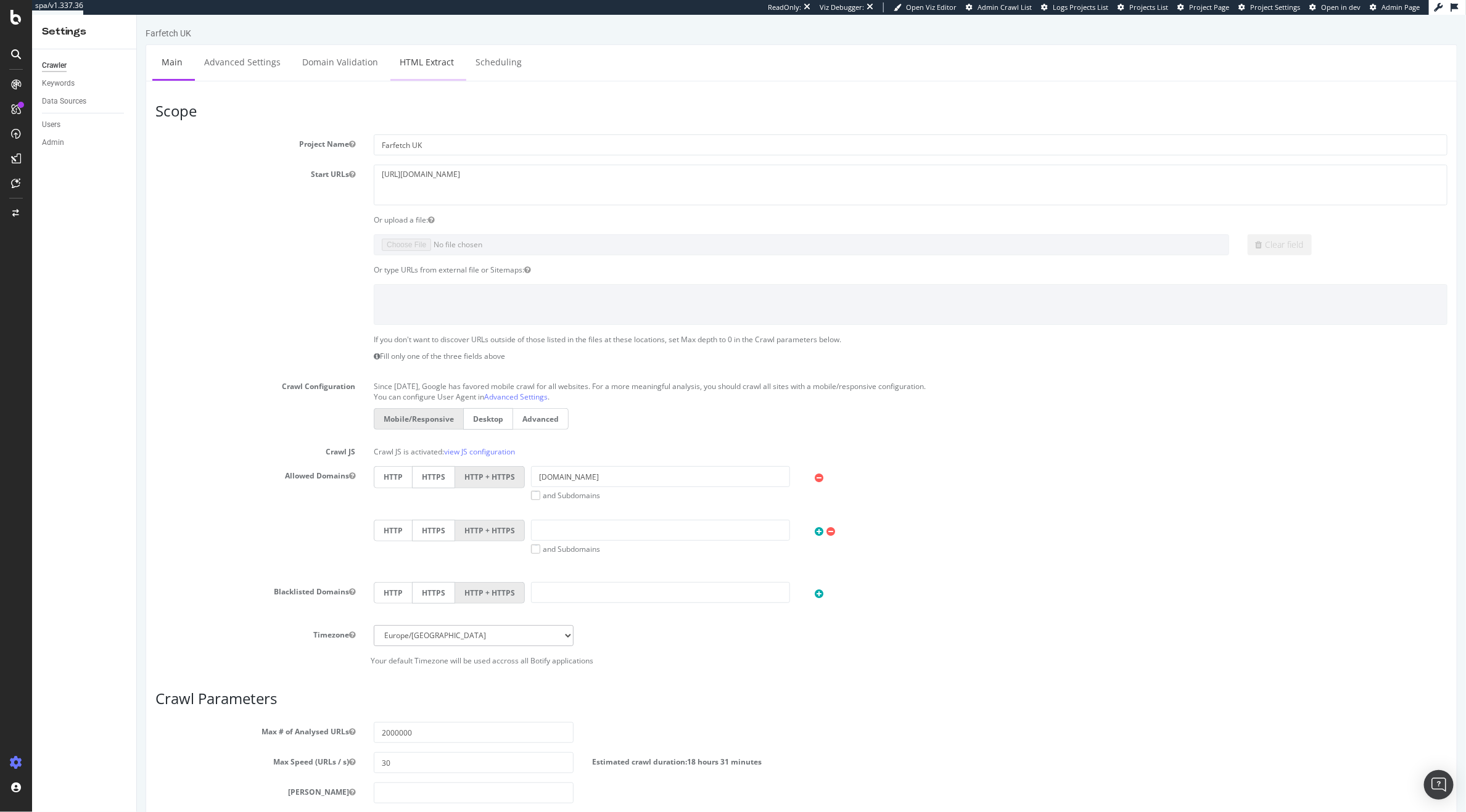
click at [443, 59] on link "HTML Extract" at bounding box center [426, 62] width 73 height 34
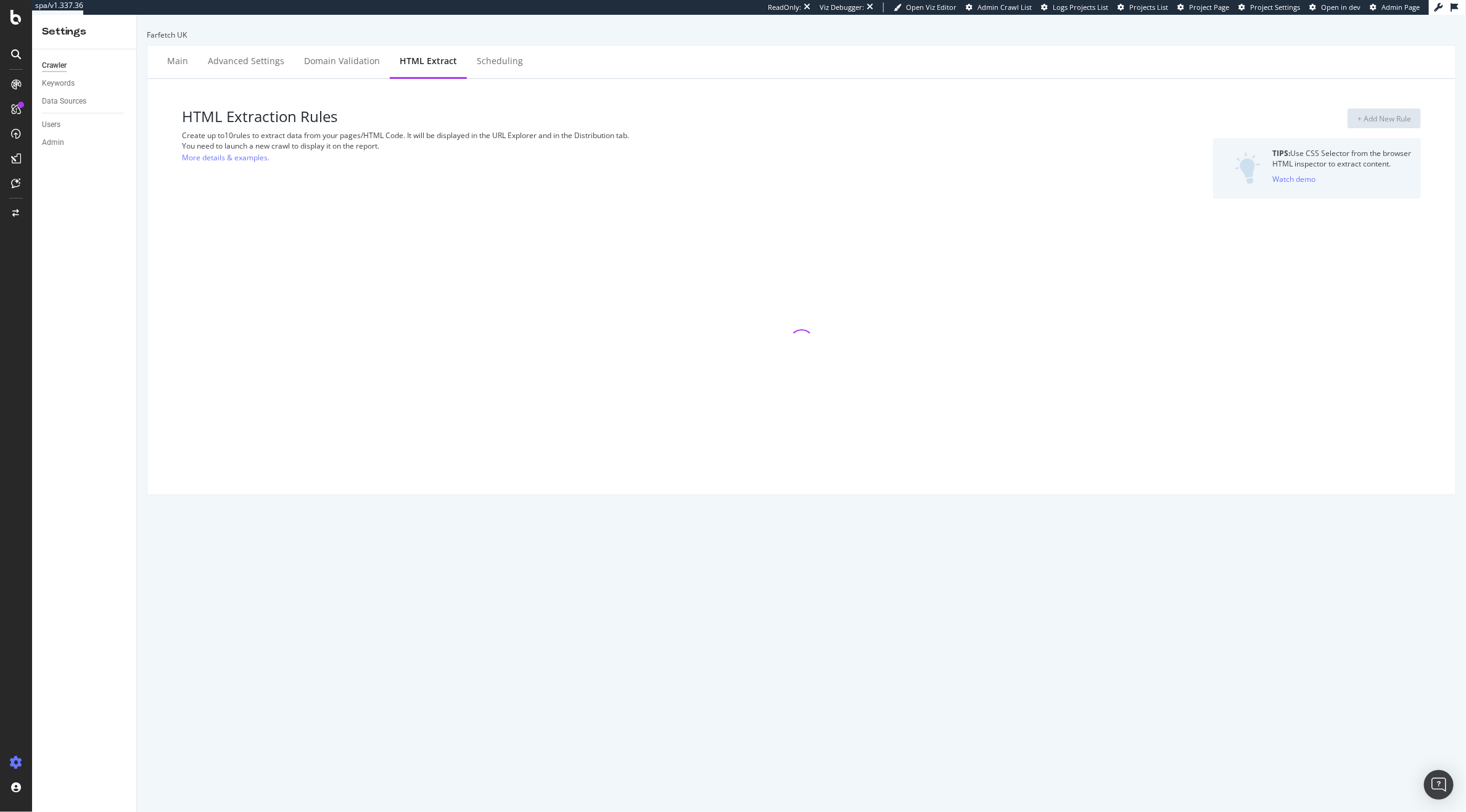
select select "list"
select select "exist"
select select "count"
select select "exist"
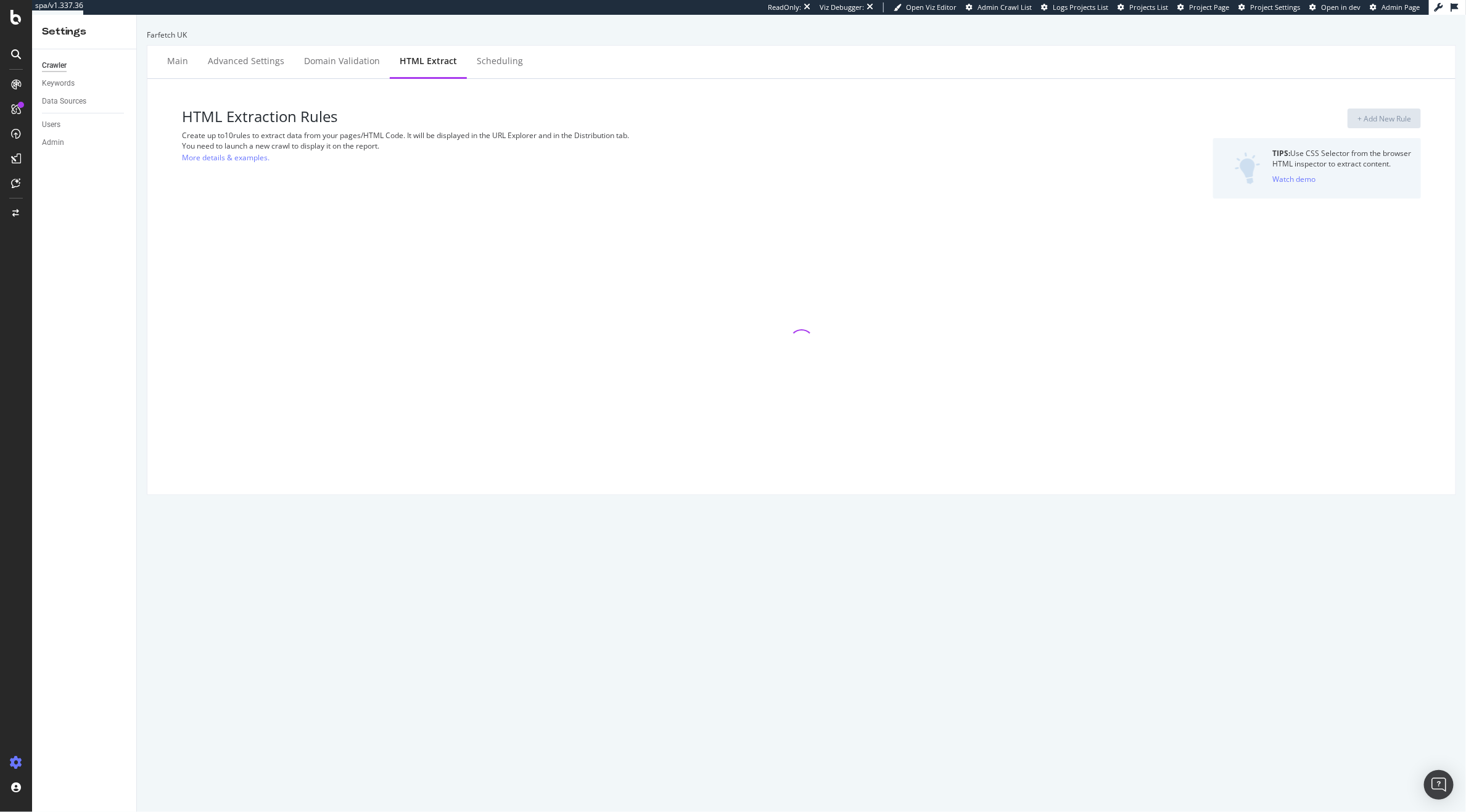
select select "count"
select select "exist"
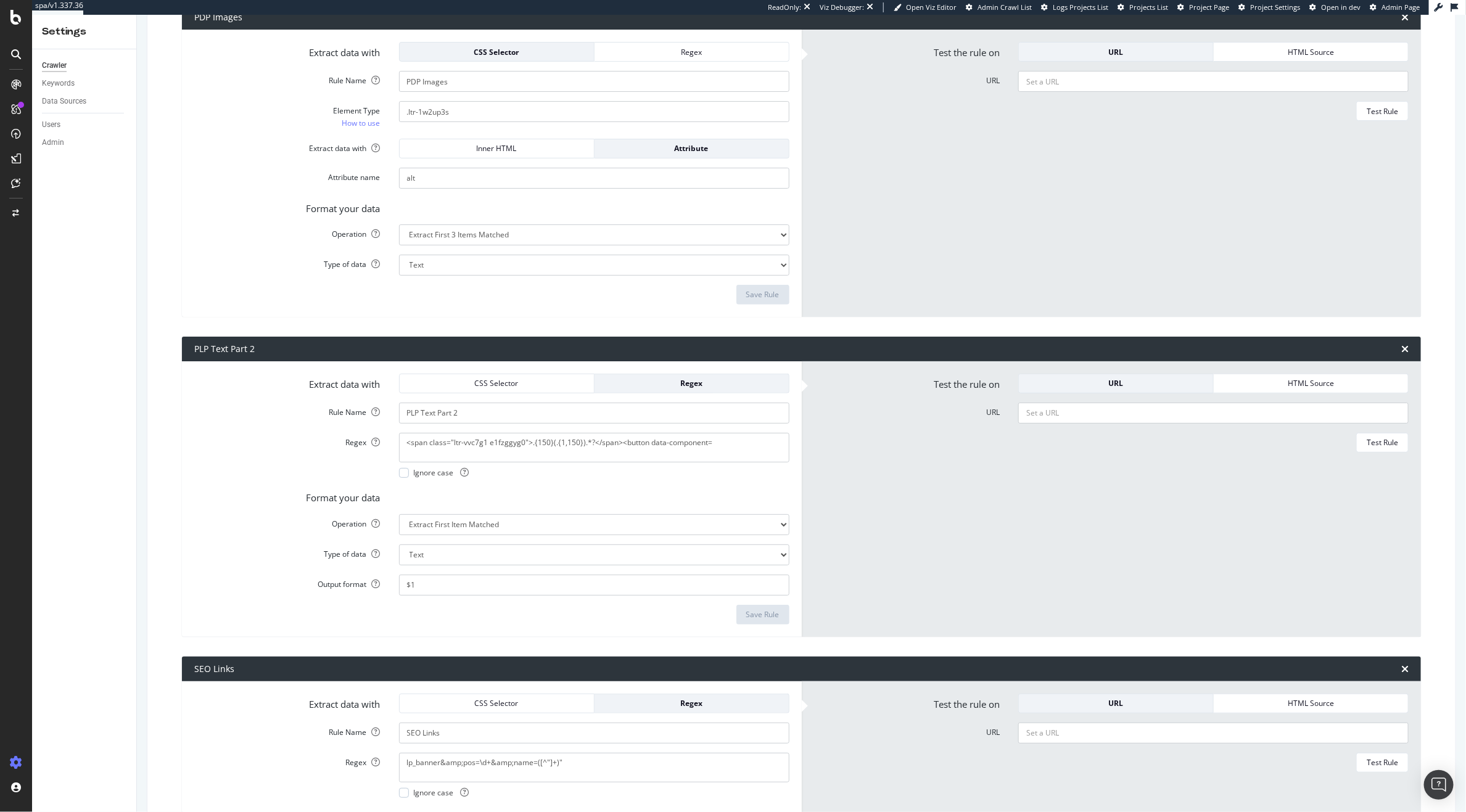
scroll to position [226, 0]
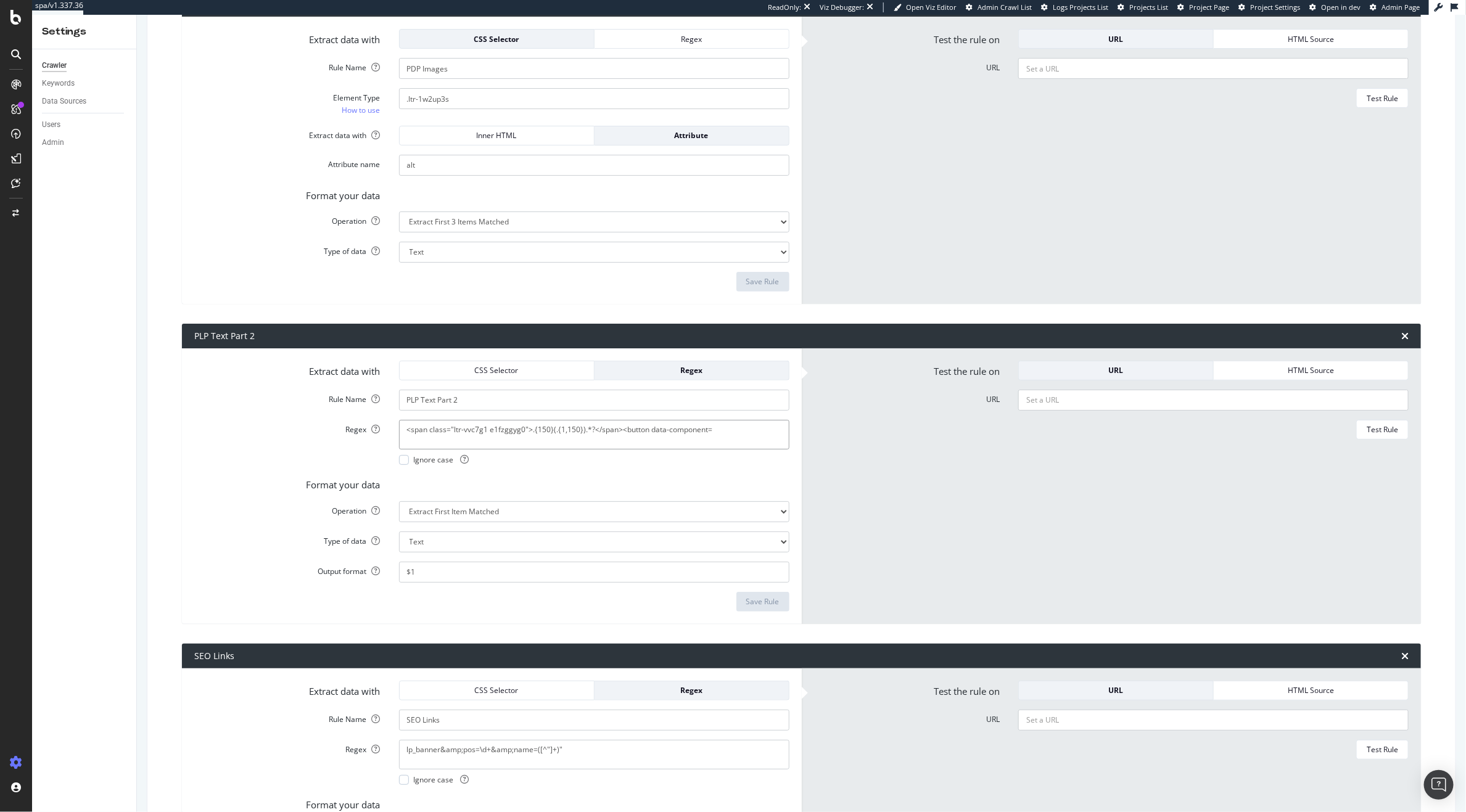
click at [518, 429] on textarea "<span class="ltr-vvc7g1 e1fzggyg0">.{150}(.{1,150}).*?</span><button data-compo…" at bounding box center [594, 435] width 391 height 30
type textarea "<span class="ltr-vvc7g1 e1fzggyg0">.{150}(.{1,150}).*?</span><button data-compo…"
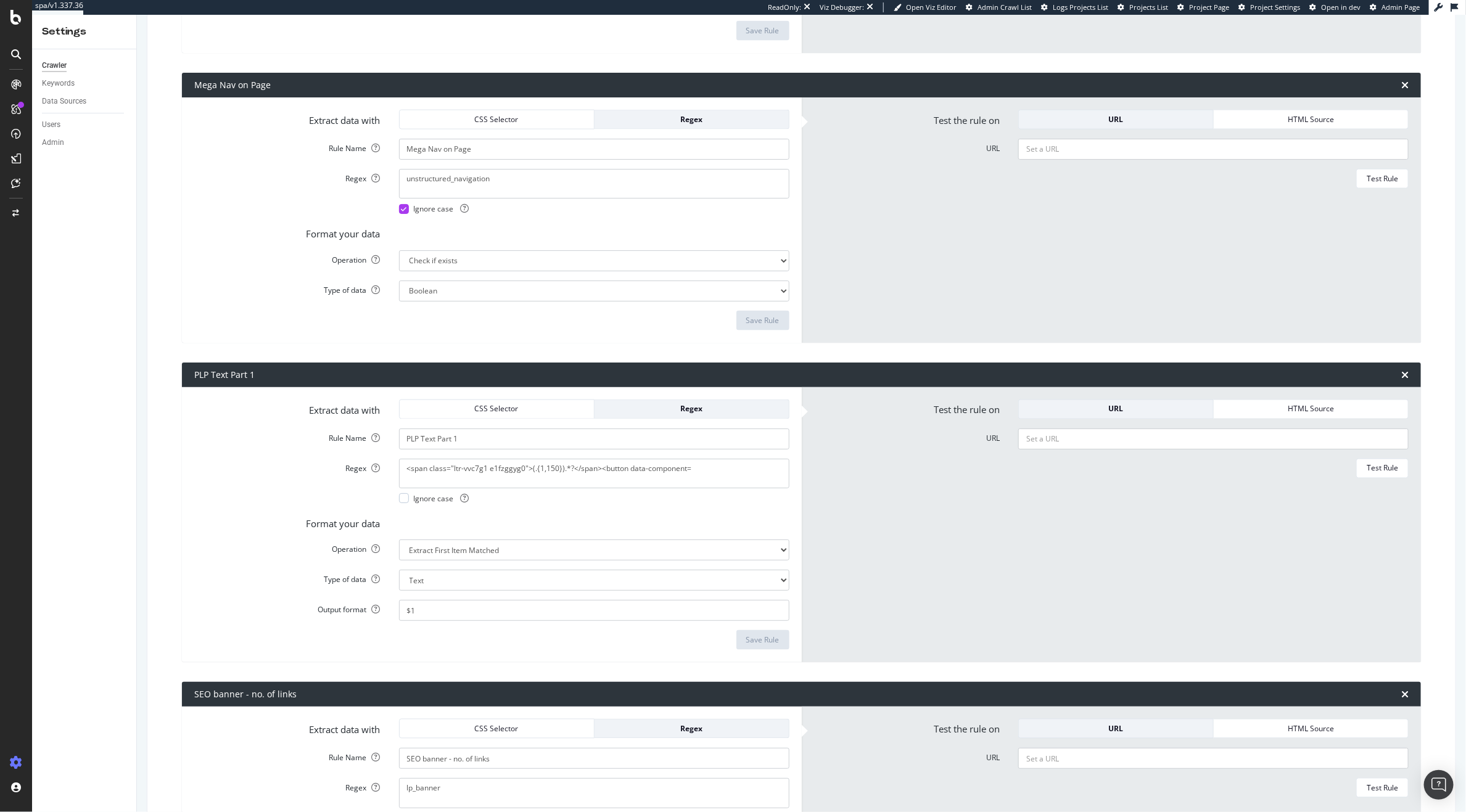
scroll to position [1116, 0]
type textarea "<span class="ltr-vvc7g1 e1fzggyg0">.{150}(.{1,150}).*?</span><button data-compo…"
click at [543, 472] on textarea "<span class="ltr-vvc7g1 e1fzggyg0">(.{1,150}).*?</span><button data-component=" at bounding box center [594, 474] width 391 height 30
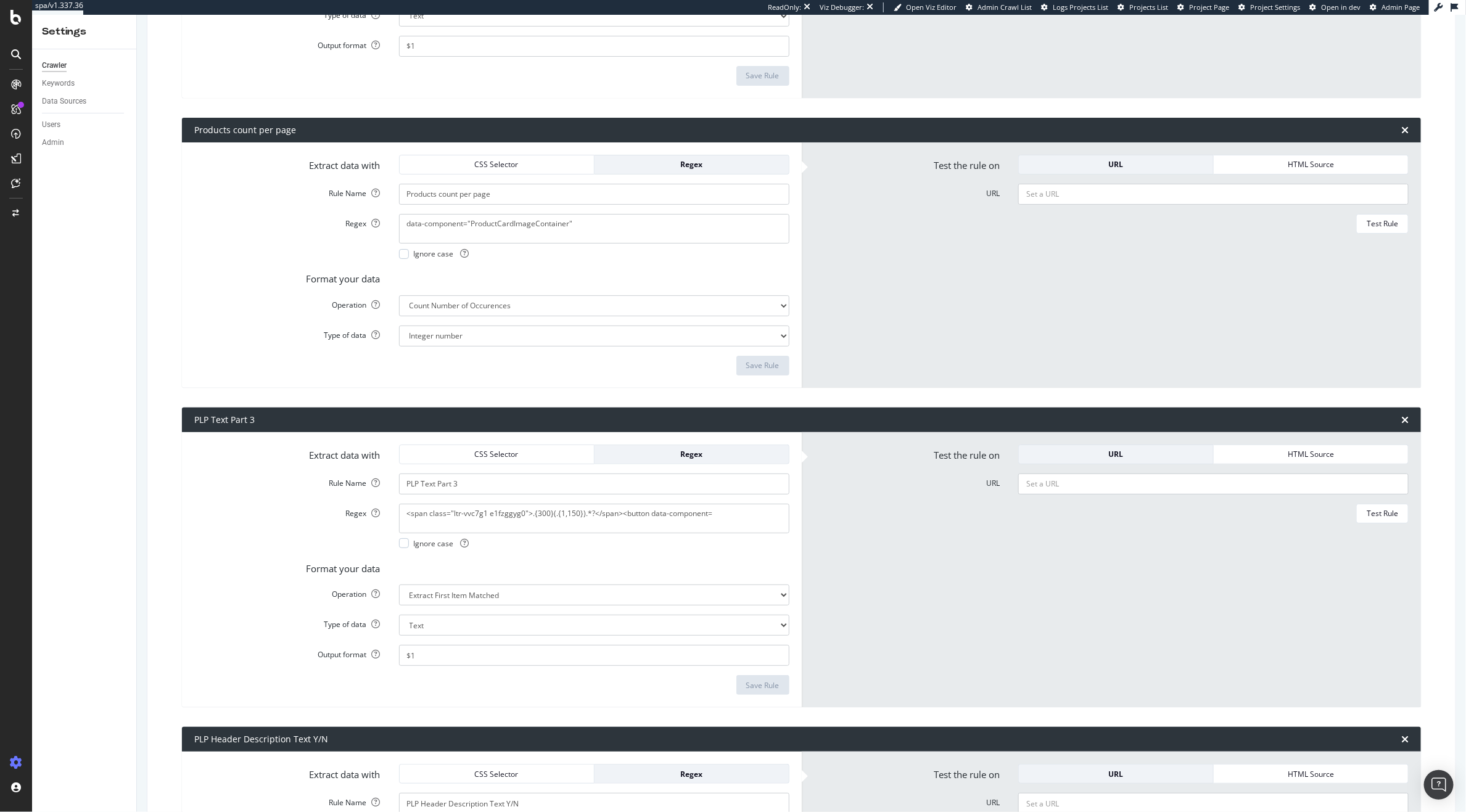
scroll to position [2900, 0]
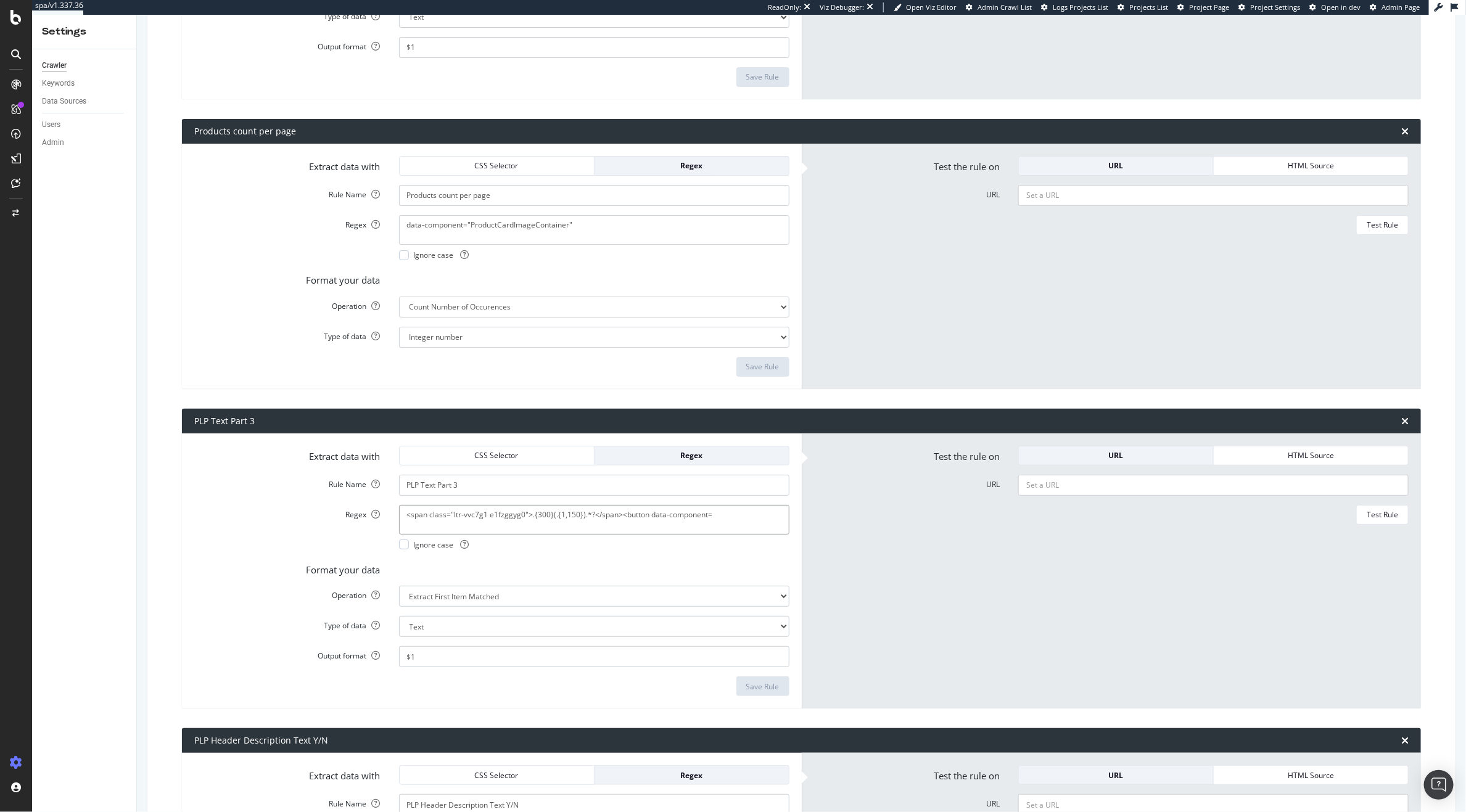
click at [534, 530] on textarea "<span class="ltr-vvc7g1 e1fzggyg0">.{300}(.{1,150}).*?</span><button data-compo…" at bounding box center [594, 520] width 391 height 30
click at [537, 519] on textarea "<span class="ltr-vvc7g1 e1fzggyg0">.{300}(.{1,150}).*?</span><button data-compo…" at bounding box center [594, 520] width 391 height 30
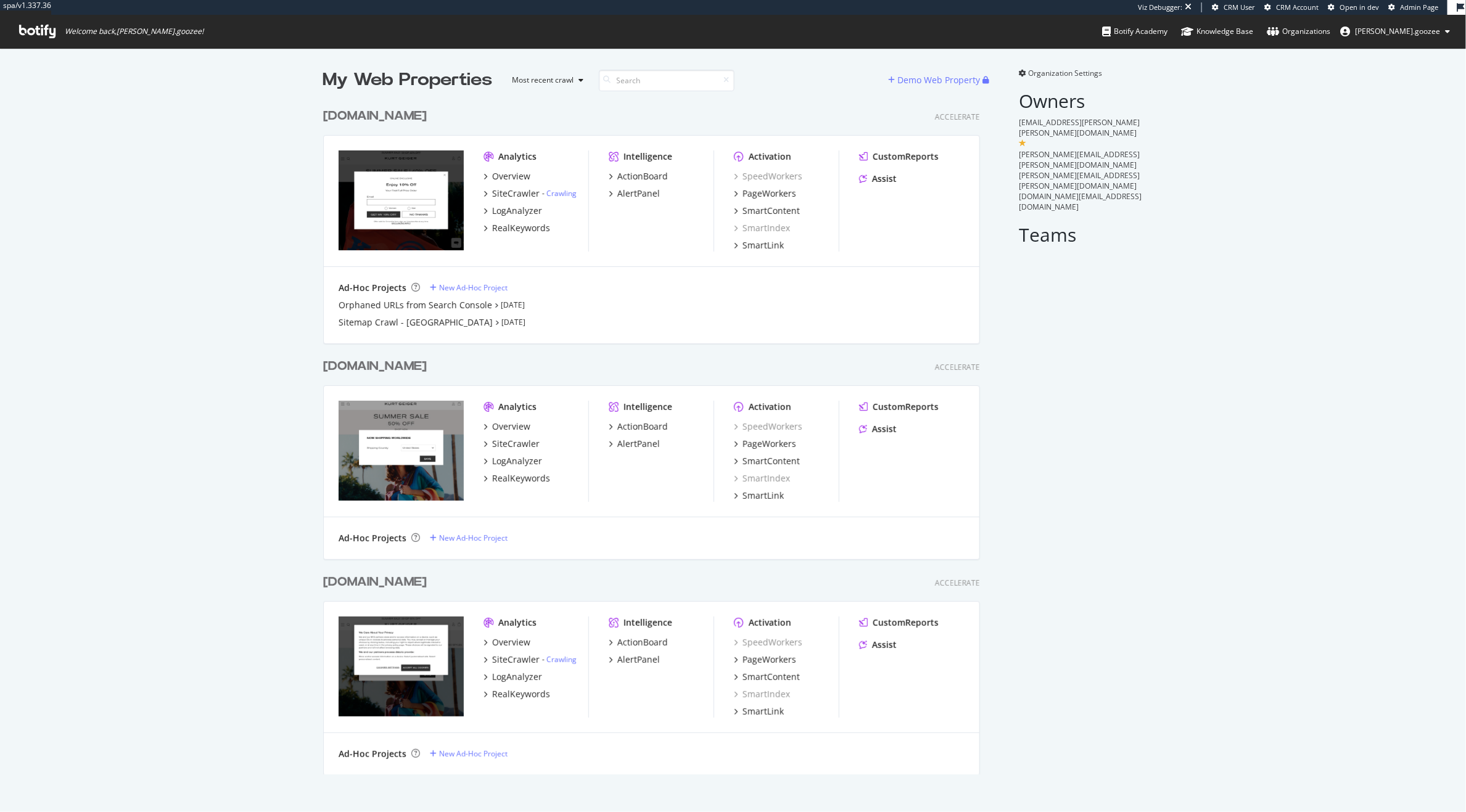
scroll to position [670, 655]
click at [427, 122] on div "[DOMAIN_NAME]" at bounding box center [375, 116] width 104 height 18
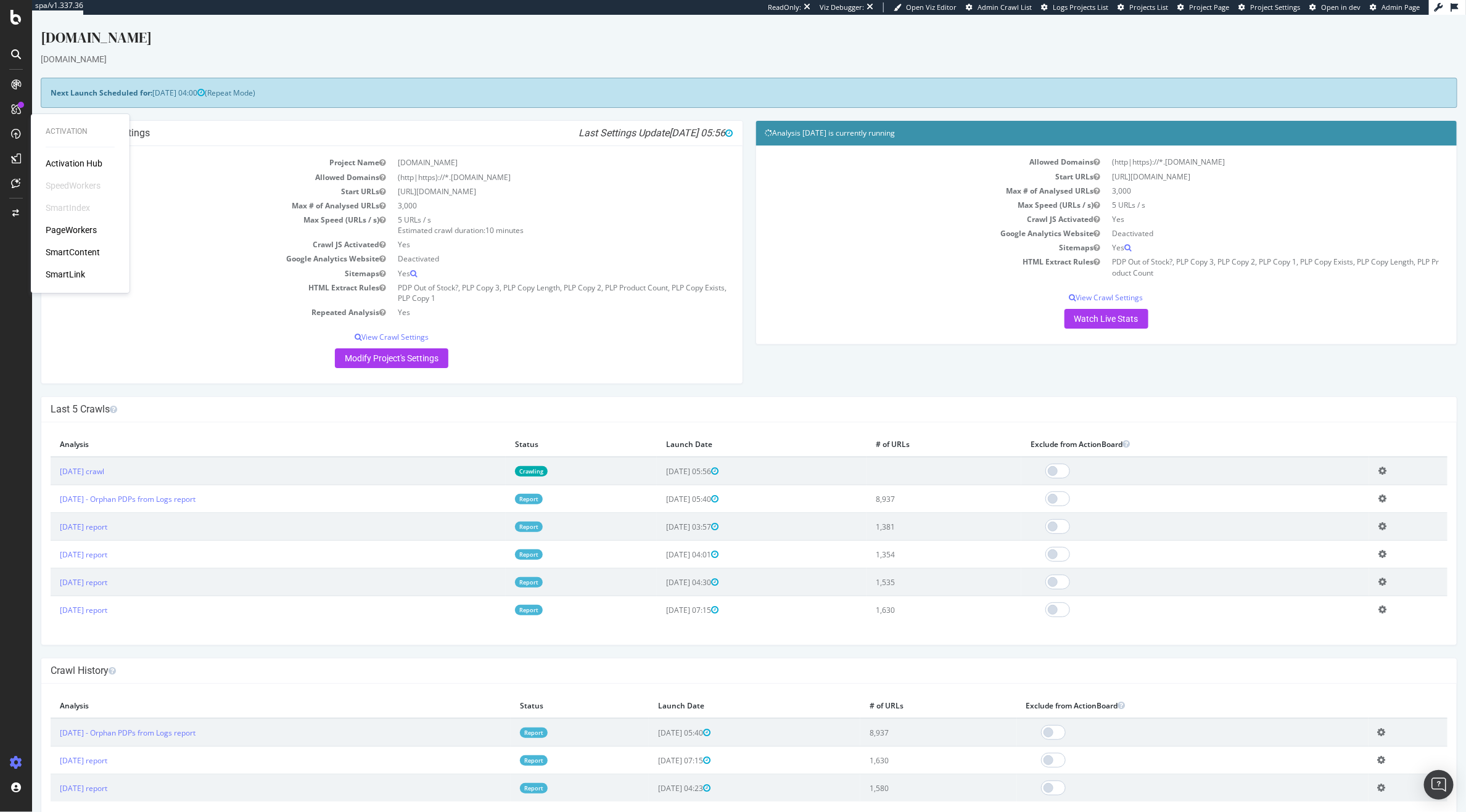
click at [76, 224] on div "PageWorkers" at bounding box center [71, 230] width 51 height 13
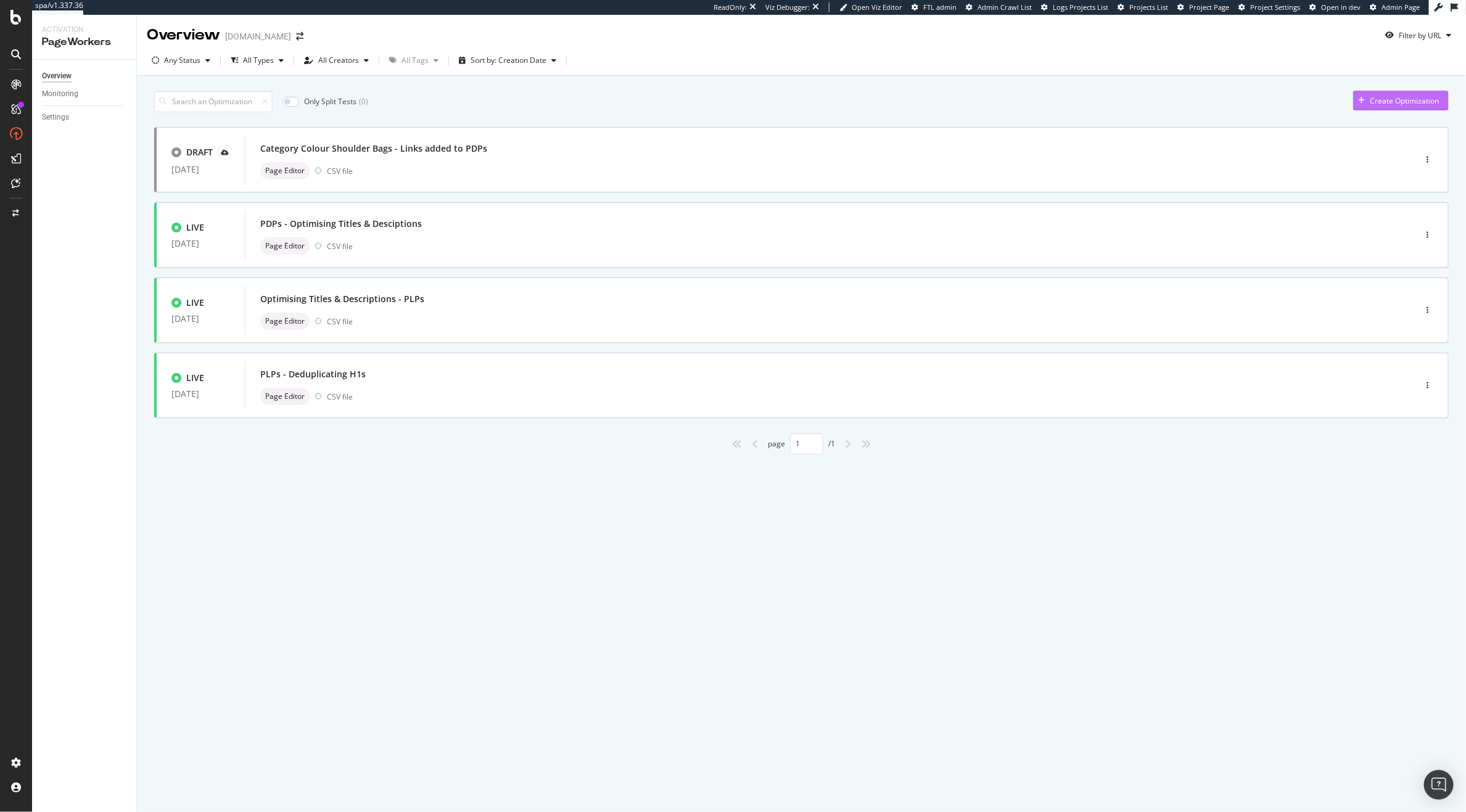
click at [1388, 103] on div "Create Optimization" at bounding box center [1404, 101] width 69 height 10
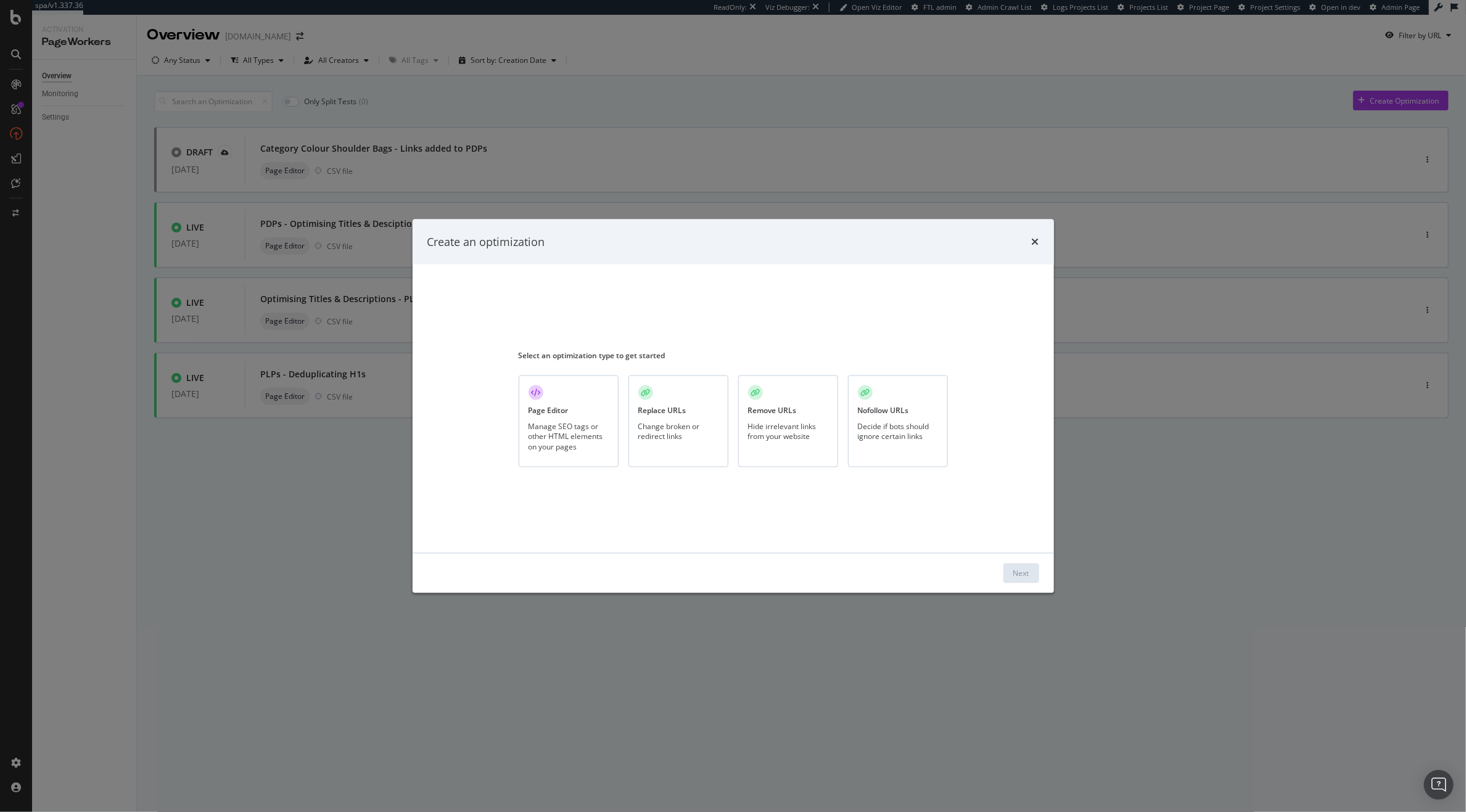
click at [538, 424] on div "Manage SEO tags or other HTML elements on your pages" at bounding box center [568, 436] width 80 height 31
click at [1013, 577] on div "Next" at bounding box center [1021, 573] width 16 height 10
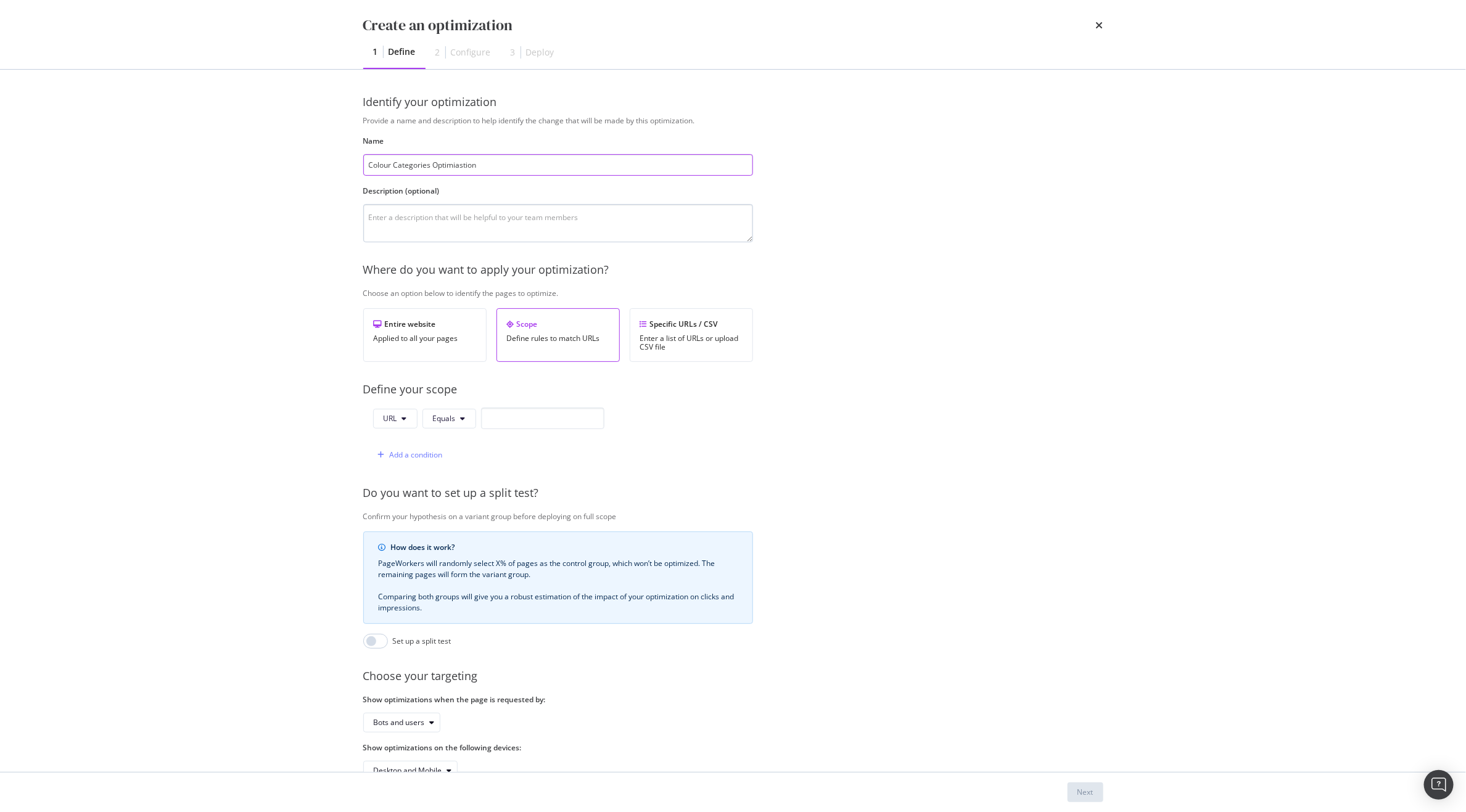
type input "Colour Categories Optimiastion"
click at [450, 222] on textarea "modal" at bounding box center [558, 223] width 390 height 39
type textarea "Making Indexable & Updating Titles, H1s and Descriptions"
click at [852, 407] on div "Provide a name and description to help identify the change that will be made by…" at bounding box center [733, 448] width 740 height 665
click at [676, 343] on div "Enter a list of URLs or upload CSV file" at bounding box center [691, 342] width 102 height 17
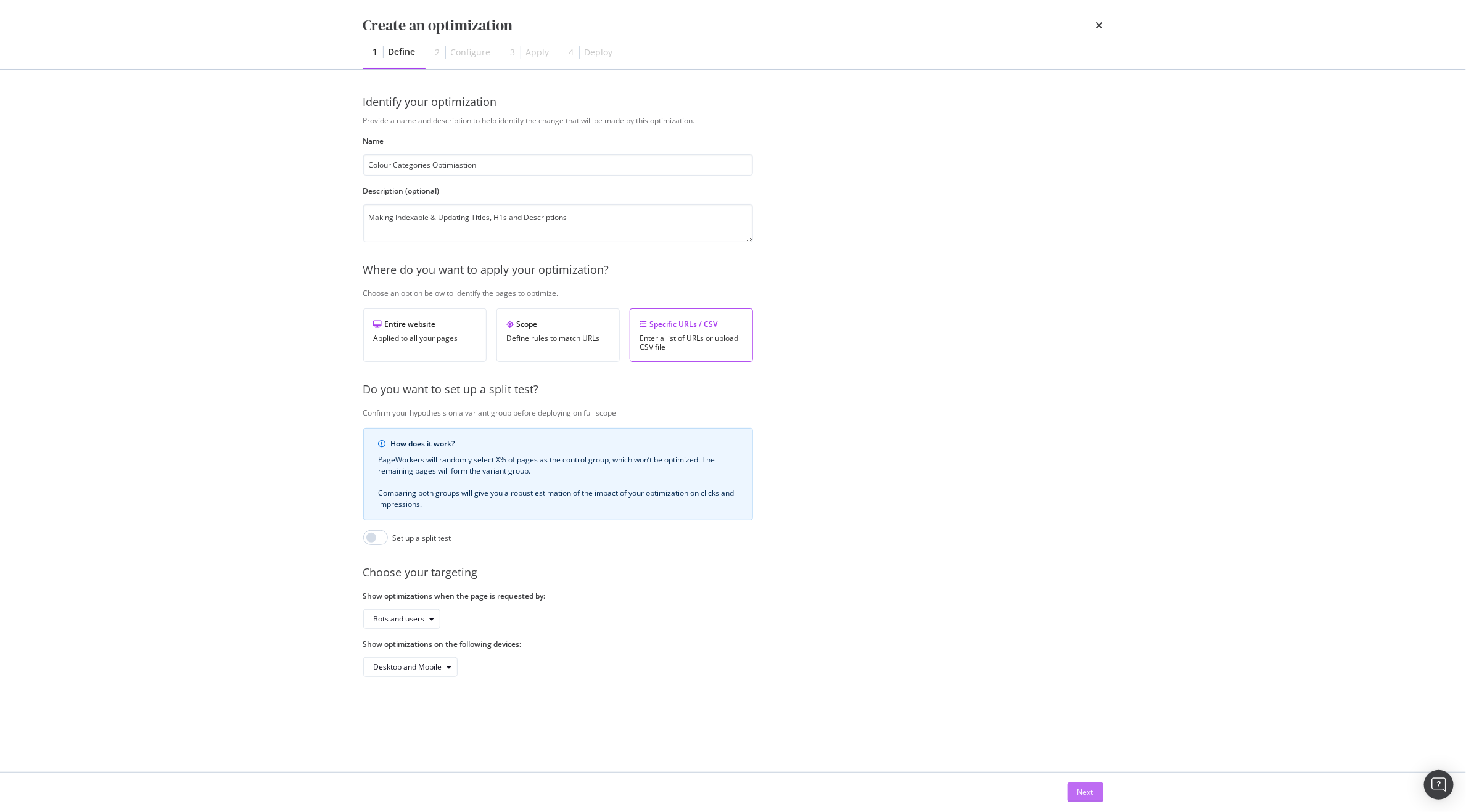
click at [1068, 796] on button "Next" at bounding box center [1085, 792] width 36 height 20
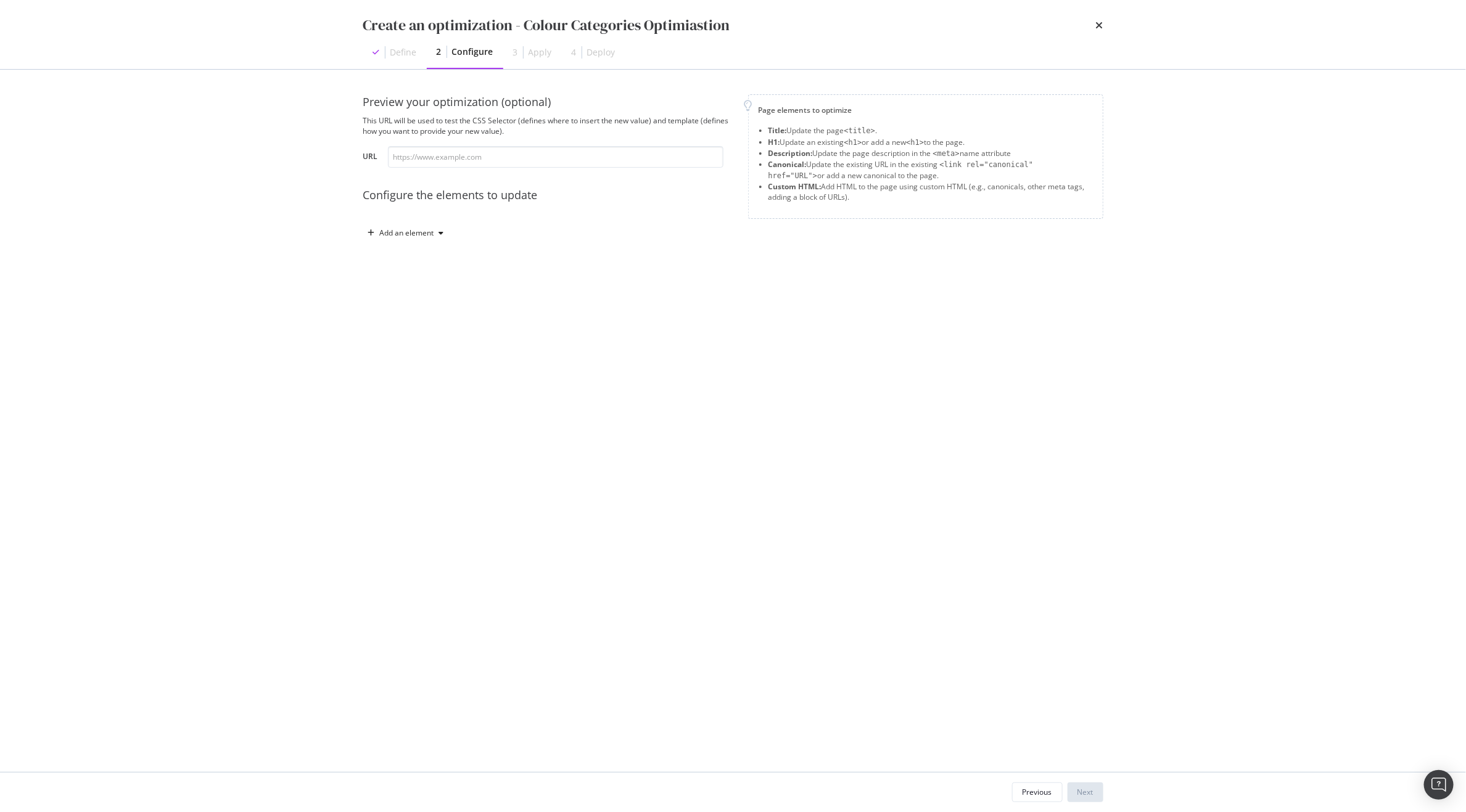
click at [411, 219] on div "Preview your optimization (optional) This URL will be used to test the CSS Sele…" at bounding box center [548, 168] width 370 height 149
click at [405, 230] on div "Add an element" at bounding box center [407, 233] width 54 height 7
click at [405, 259] on div "Title" at bounding box center [402, 257] width 15 height 10
click at [405, 383] on div "Preview your optimization (optional) This URL will be used to test the CSS Sele…" at bounding box center [733, 249] width 740 height 310
click at [409, 373] on div "Add an element" at bounding box center [407, 370] width 54 height 7
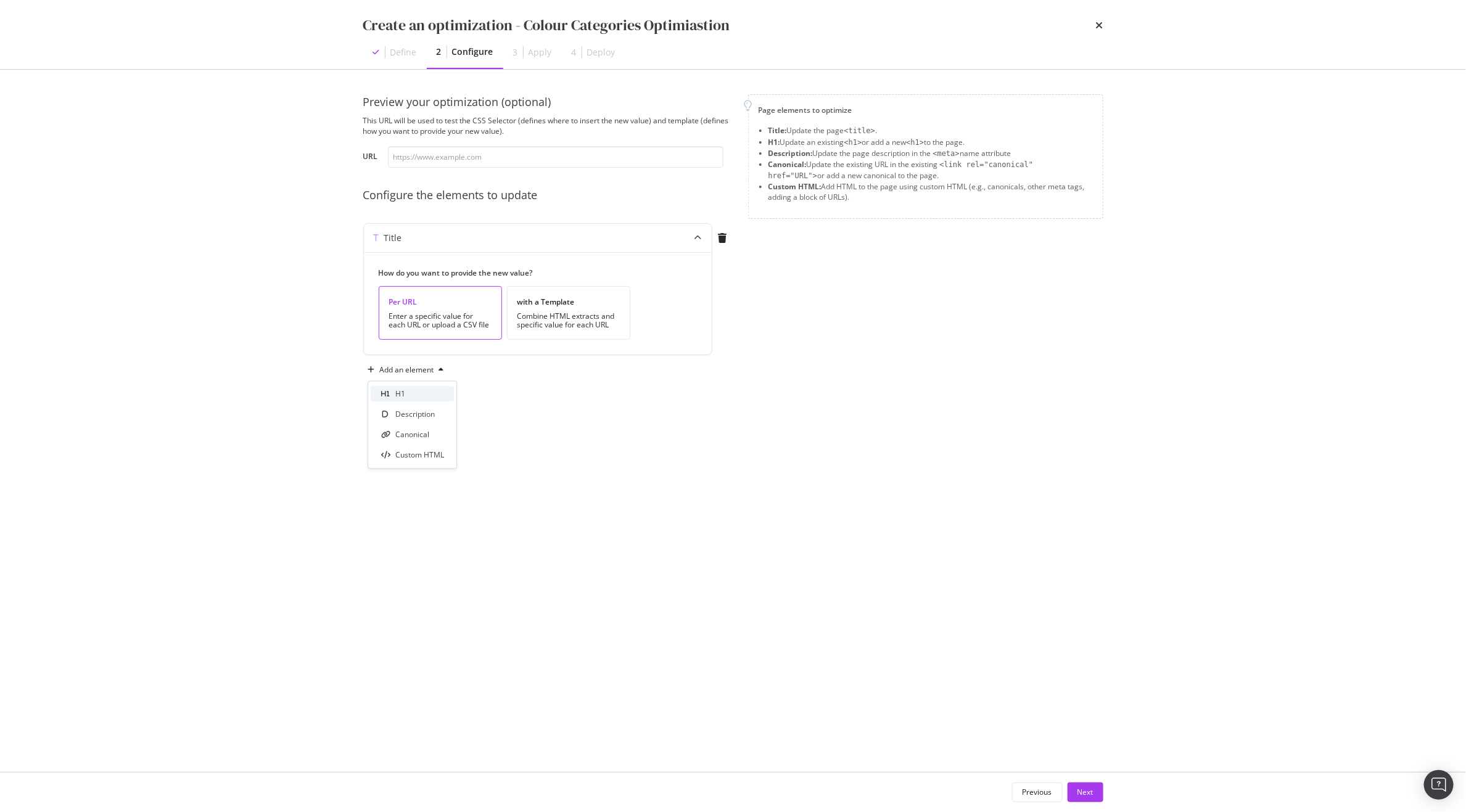
click at [408, 391] on div "H1" at bounding box center [412, 394] width 83 height 16
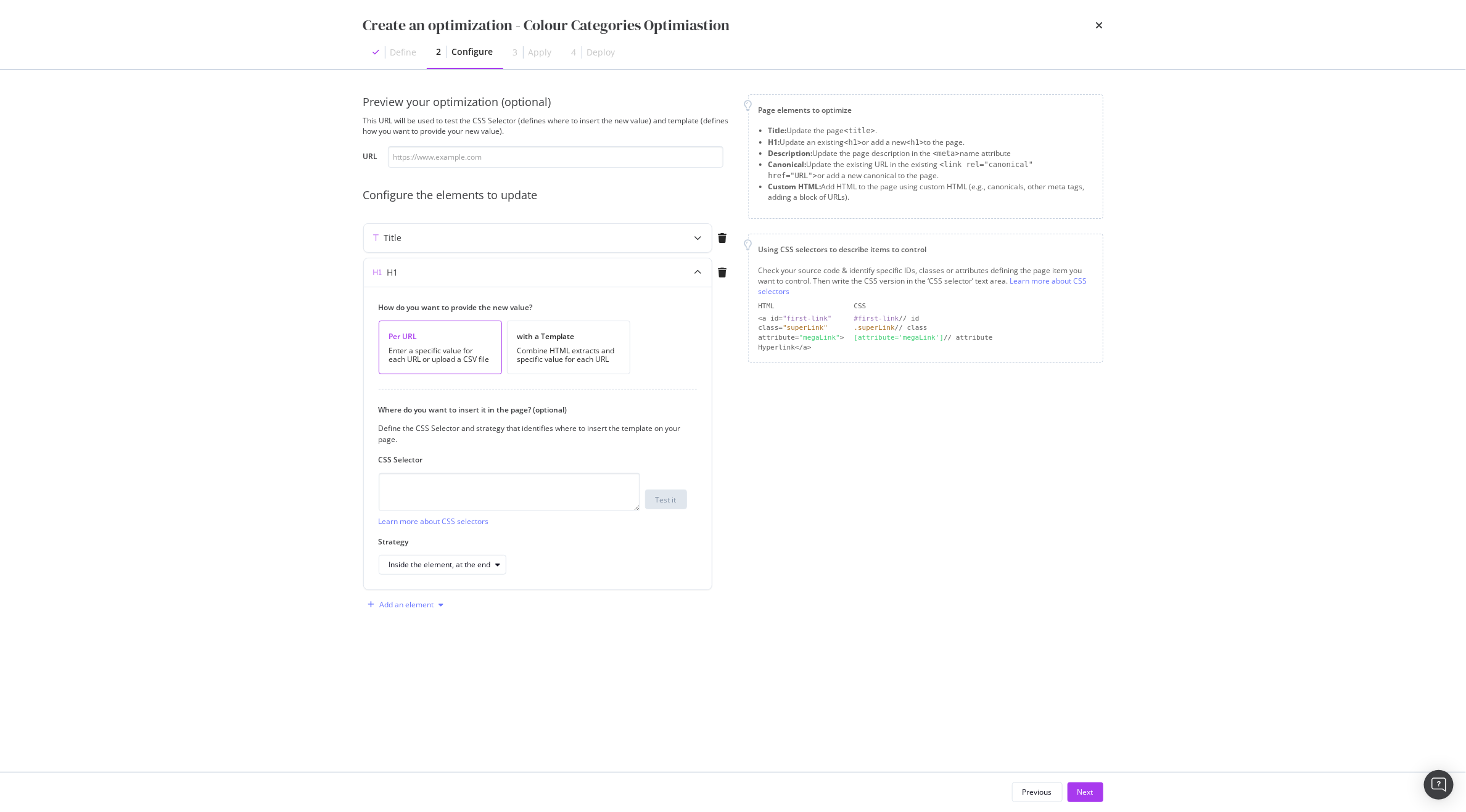
click at [405, 608] on div "Add an element" at bounding box center [407, 605] width 54 height 7
click at [410, 631] on div "Description" at bounding box center [414, 630] width 39 height 10
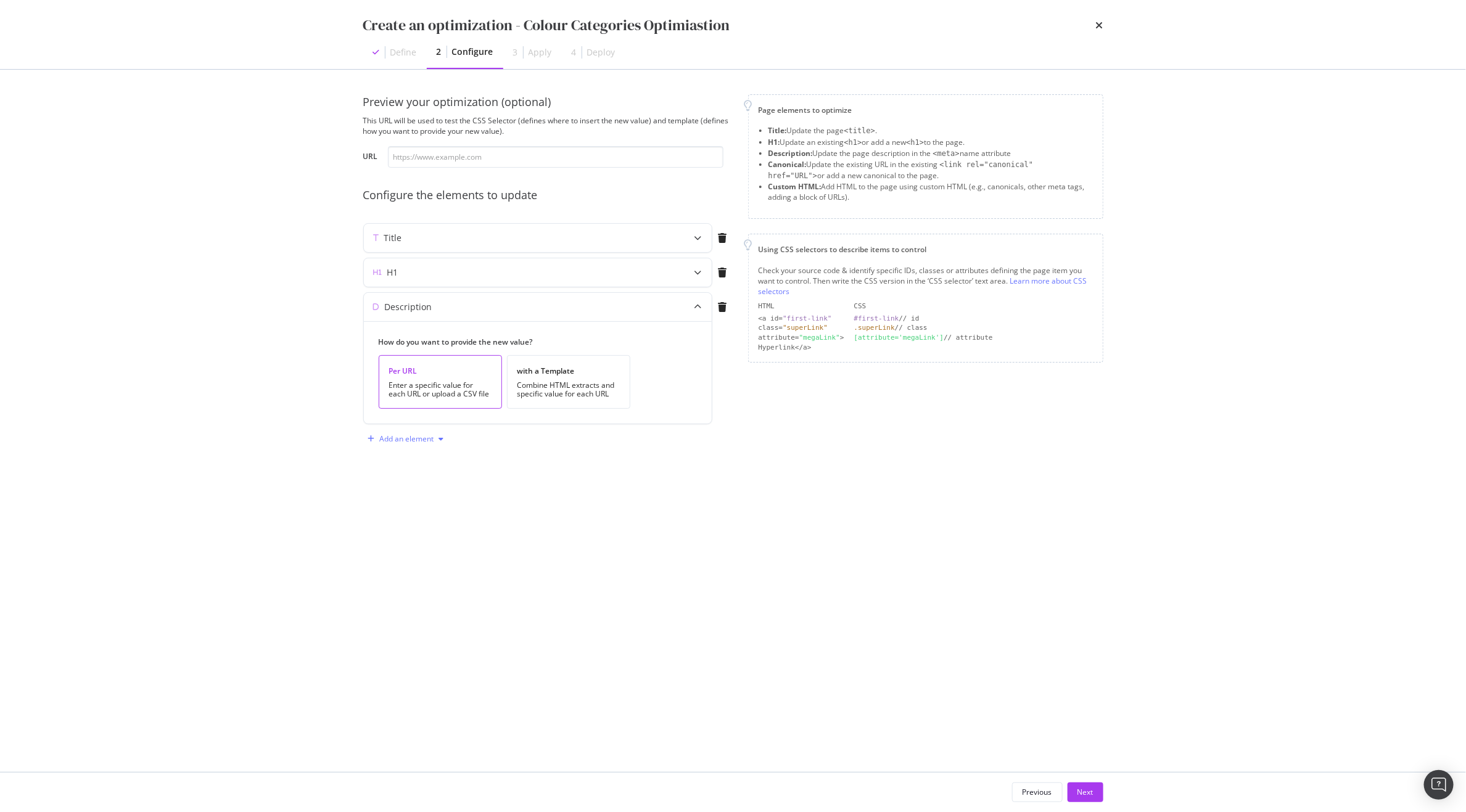
click at [414, 438] on div "Add an element" at bounding box center [407, 439] width 54 height 7
click at [402, 467] on div "Canonical" at bounding box center [412, 464] width 34 height 10
click at [628, 543] on div "Preview your optimization (optional) This URL will be used to test the CSS Sele…" at bounding box center [733, 420] width 740 height 653
click at [695, 337] on div "modal" at bounding box center [698, 342] width 27 height 28
click at [664, 247] on div "Title" at bounding box center [537, 238] width 348 height 28
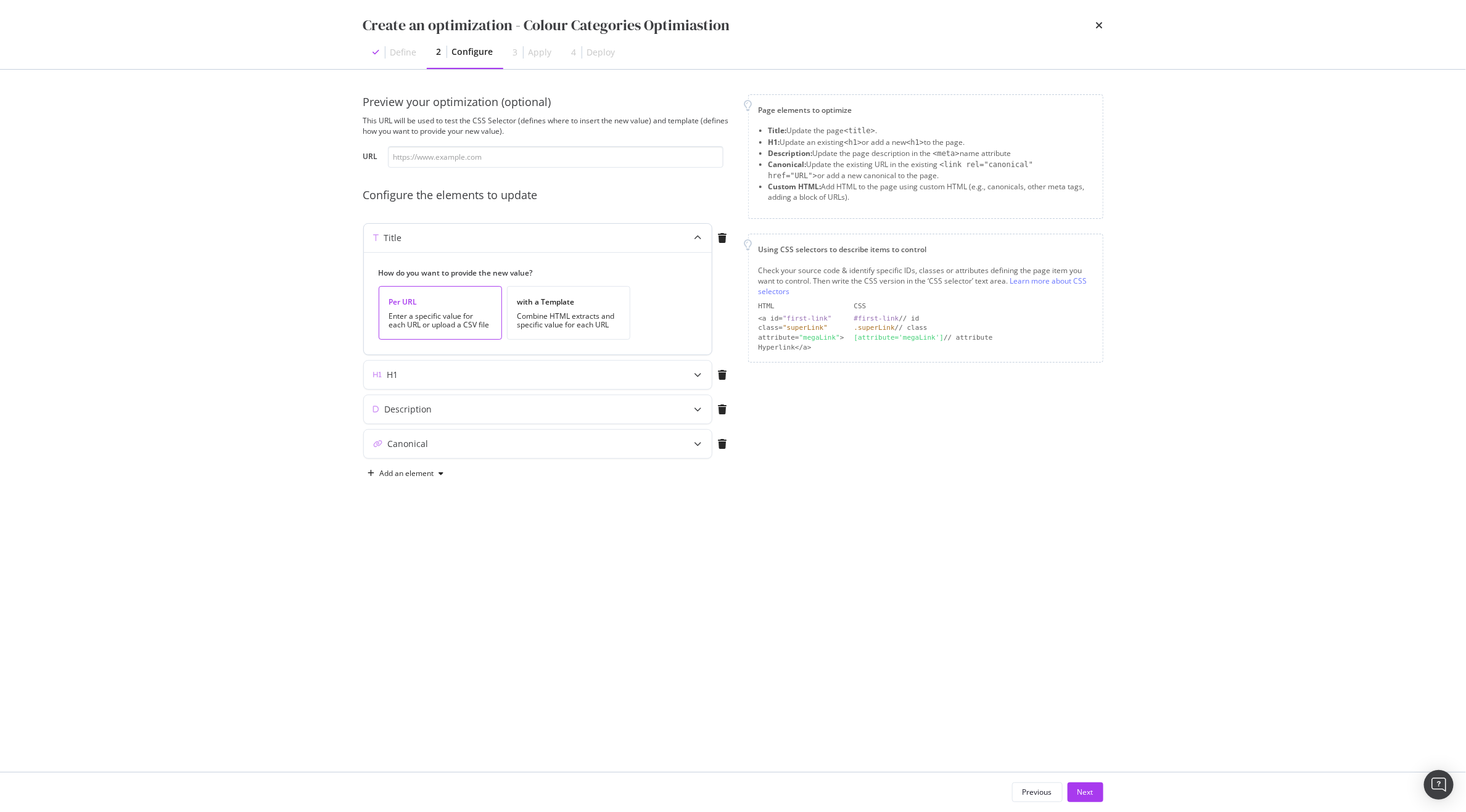
click at [670, 241] on div "Title" at bounding box center [537, 238] width 348 height 28
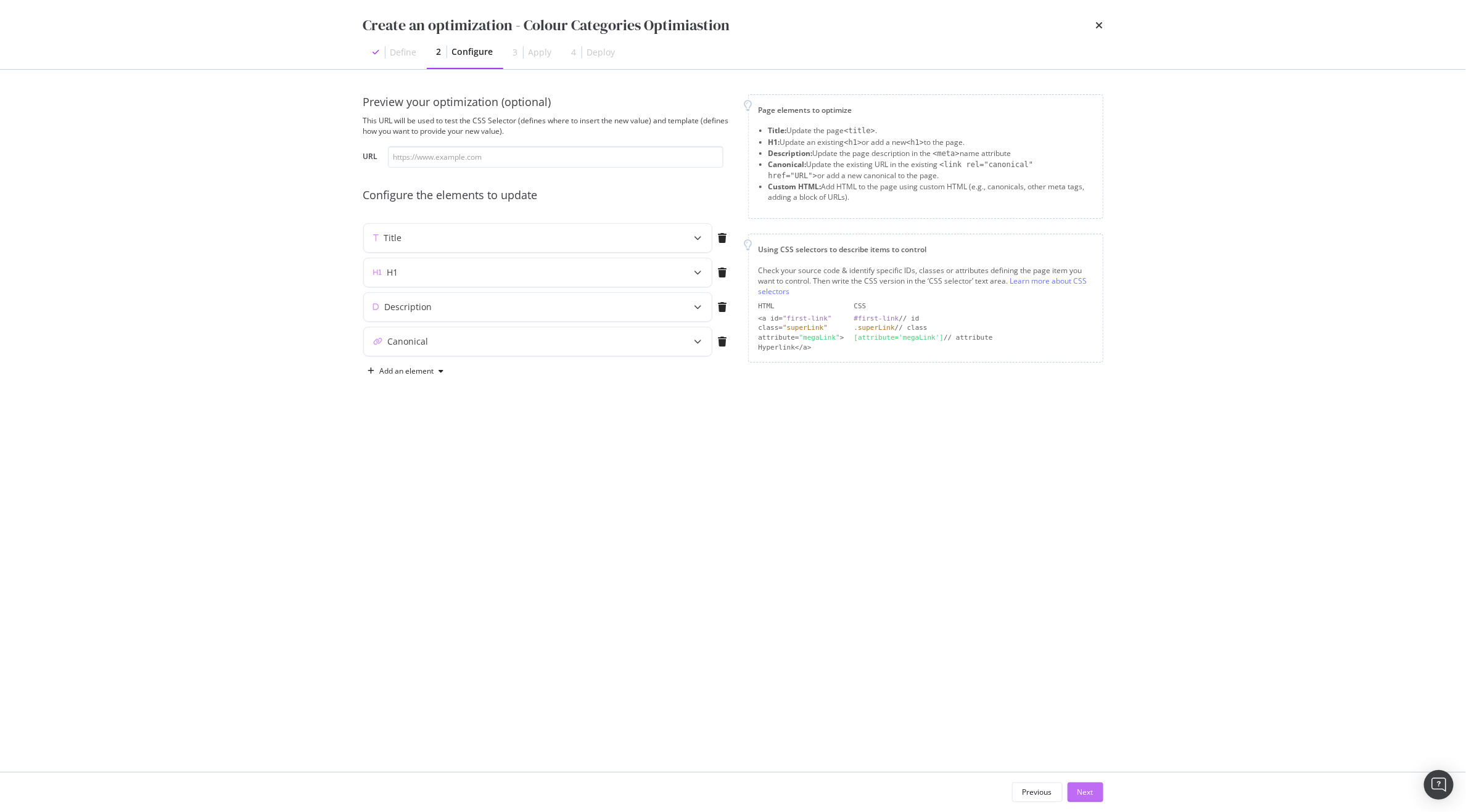
click at [1078, 791] on div "Next" at bounding box center [1086, 792] width 16 height 10
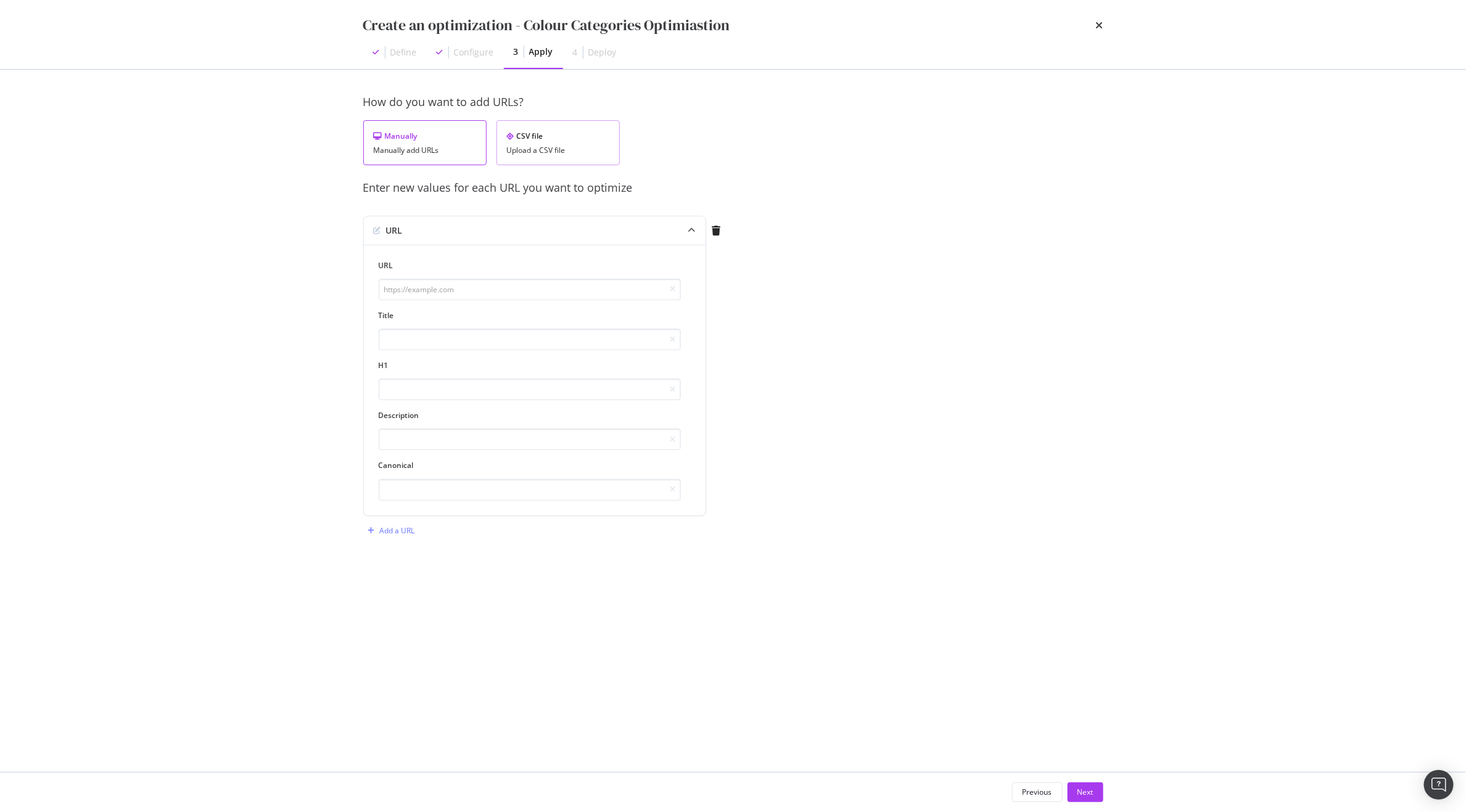
click at [564, 146] on div "Upload a CSV file" at bounding box center [558, 150] width 102 height 9
click at [414, 226] on div "Upload .CSV file" at bounding box center [408, 231] width 54 height 10
click at [565, 209] on div "Download" at bounding box center [575, 206] width 35 height 10
click at [412, 235] on div "Upload .CSV file" at bounding box center [408, 231] width 54 height 10
click at [1090, 793] on div "Next" at bounding box center [1086, 792] width 16 height 10
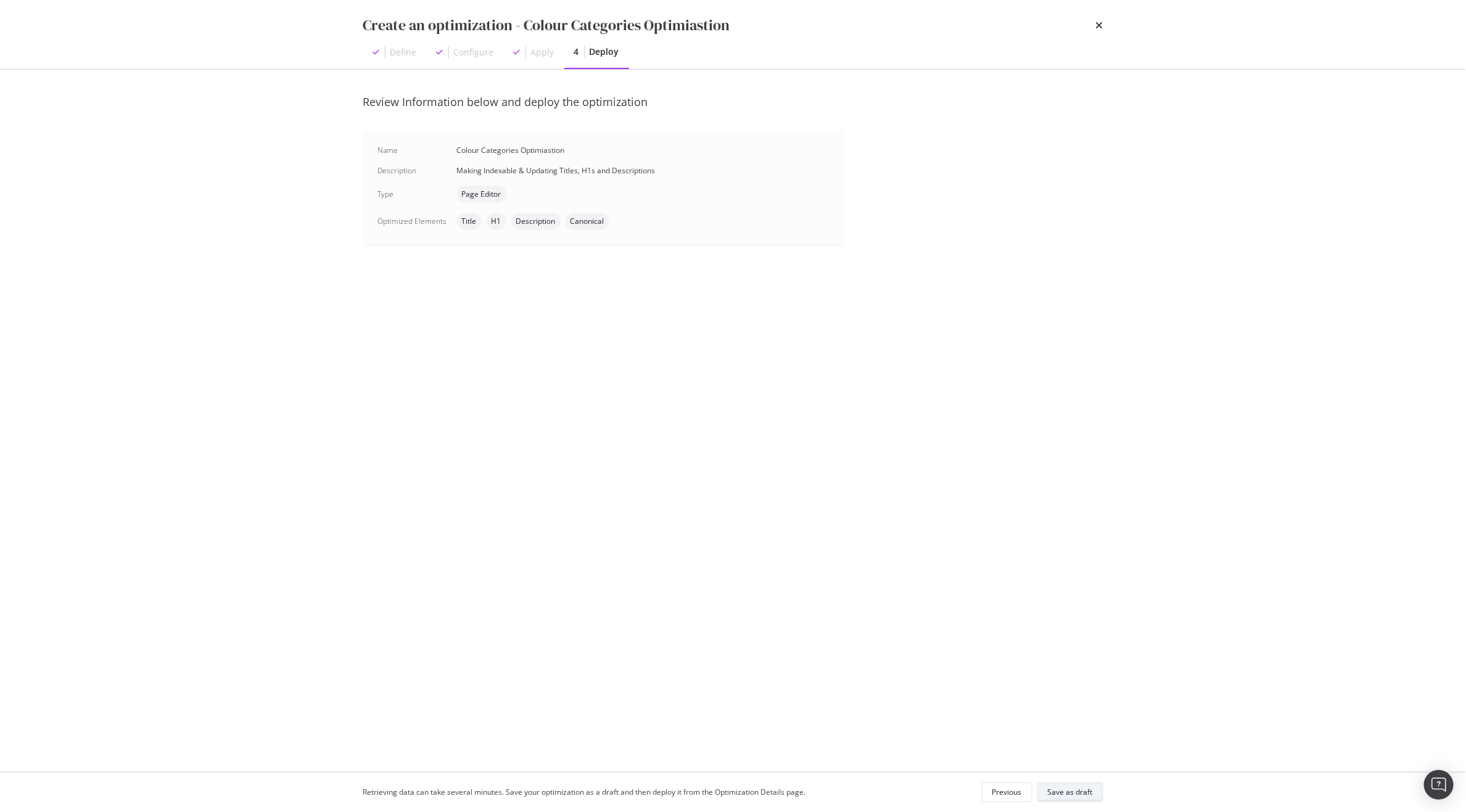
click at [1061, 791] on div "Save as draft" at bounding box center [1070, 792] width 45 height 10
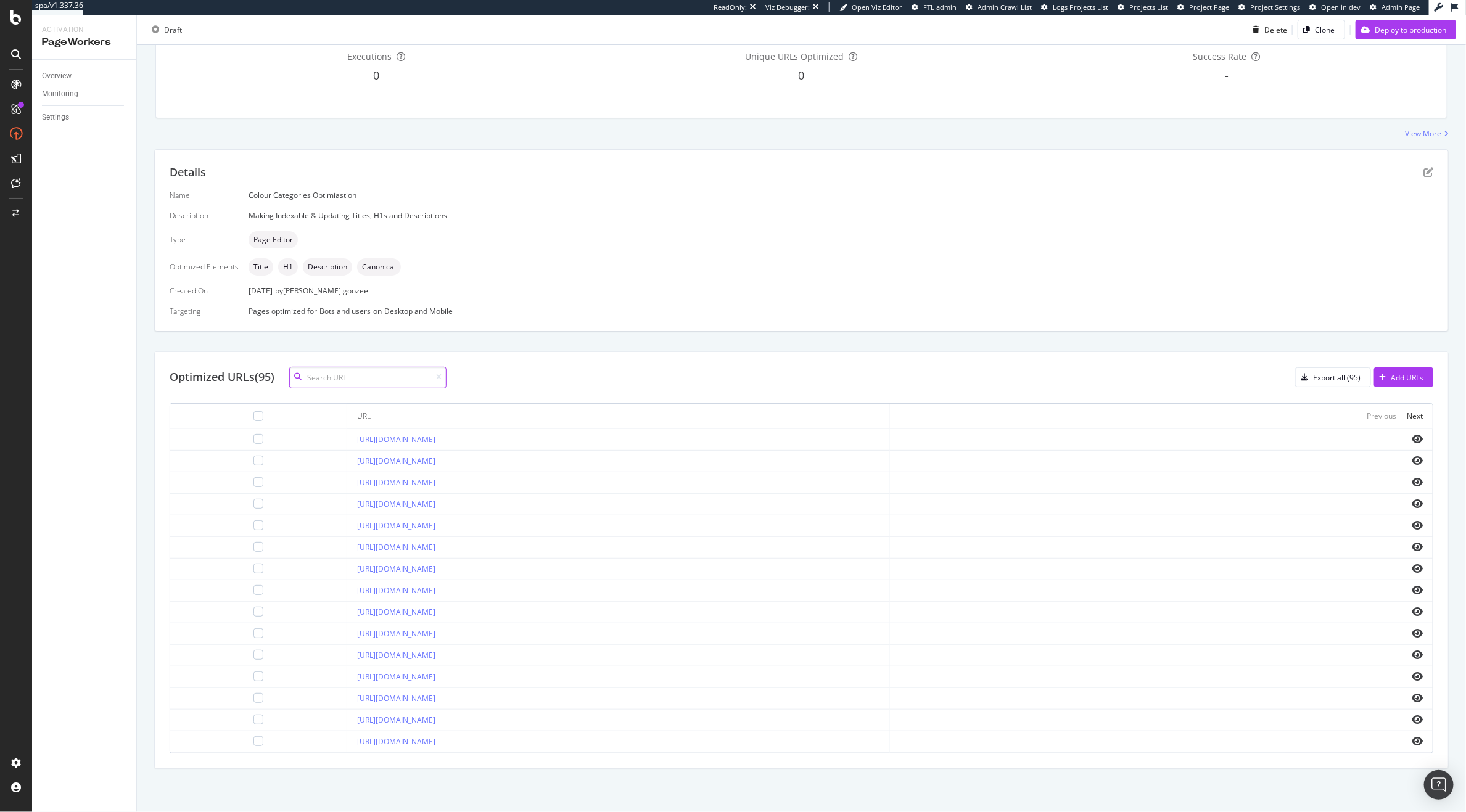
scroll to position [143, 0]
click at [1412, 588] on icon "eye" at bounding box center [1417, 590] width 11 height 10
click at [1412, 739] on icon "eye" at bounding box center [1417, 741] width 11 height 10
click at [1412, 502] on icon "eye" at bounding box center [1417, 503] width 11 height 10
click at [1412, 525] on icon "eye" at bounding box center [1417, 525] width 11 height 10
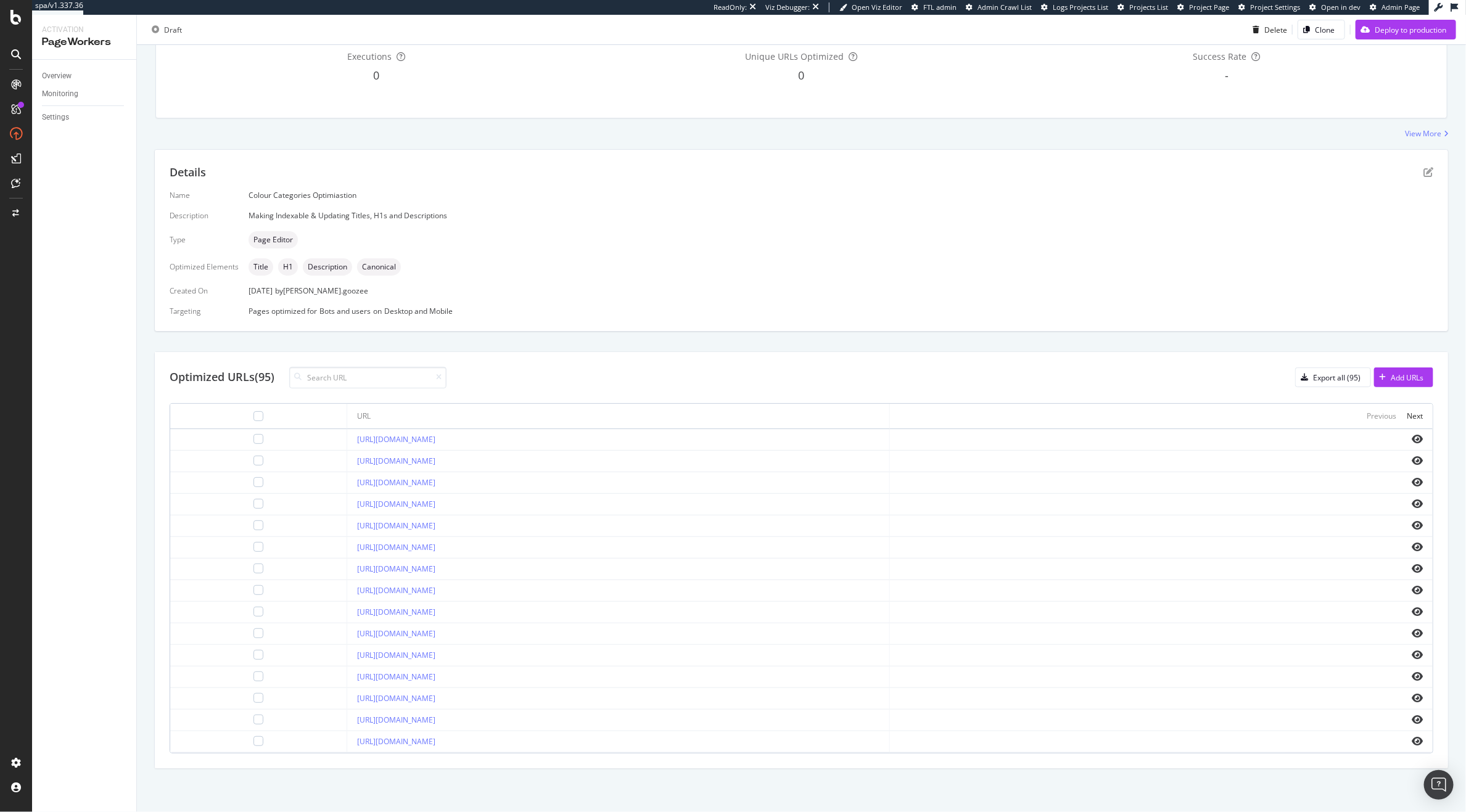
scroll to position [0, 0]
